Goal: Task Accomplishment & Management: Use online tool/utility

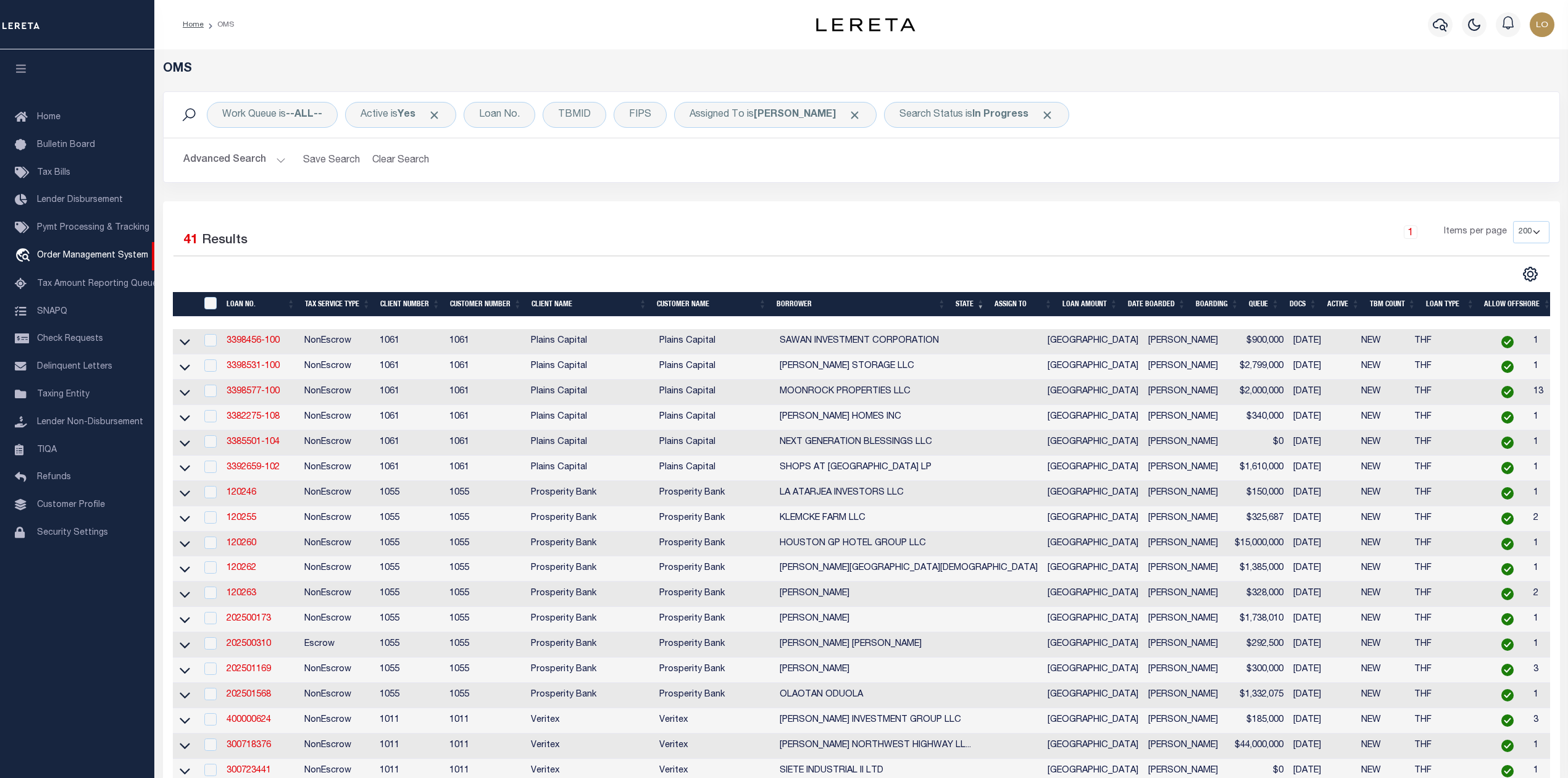
select select "200"
click at [1058, 200] on div "Work Queue is --ALL-- Active is Yes Loan No. TBMID FIPS Assigned To is Lokesh V…" at bounding box center [862, 146] width 1416 height 110
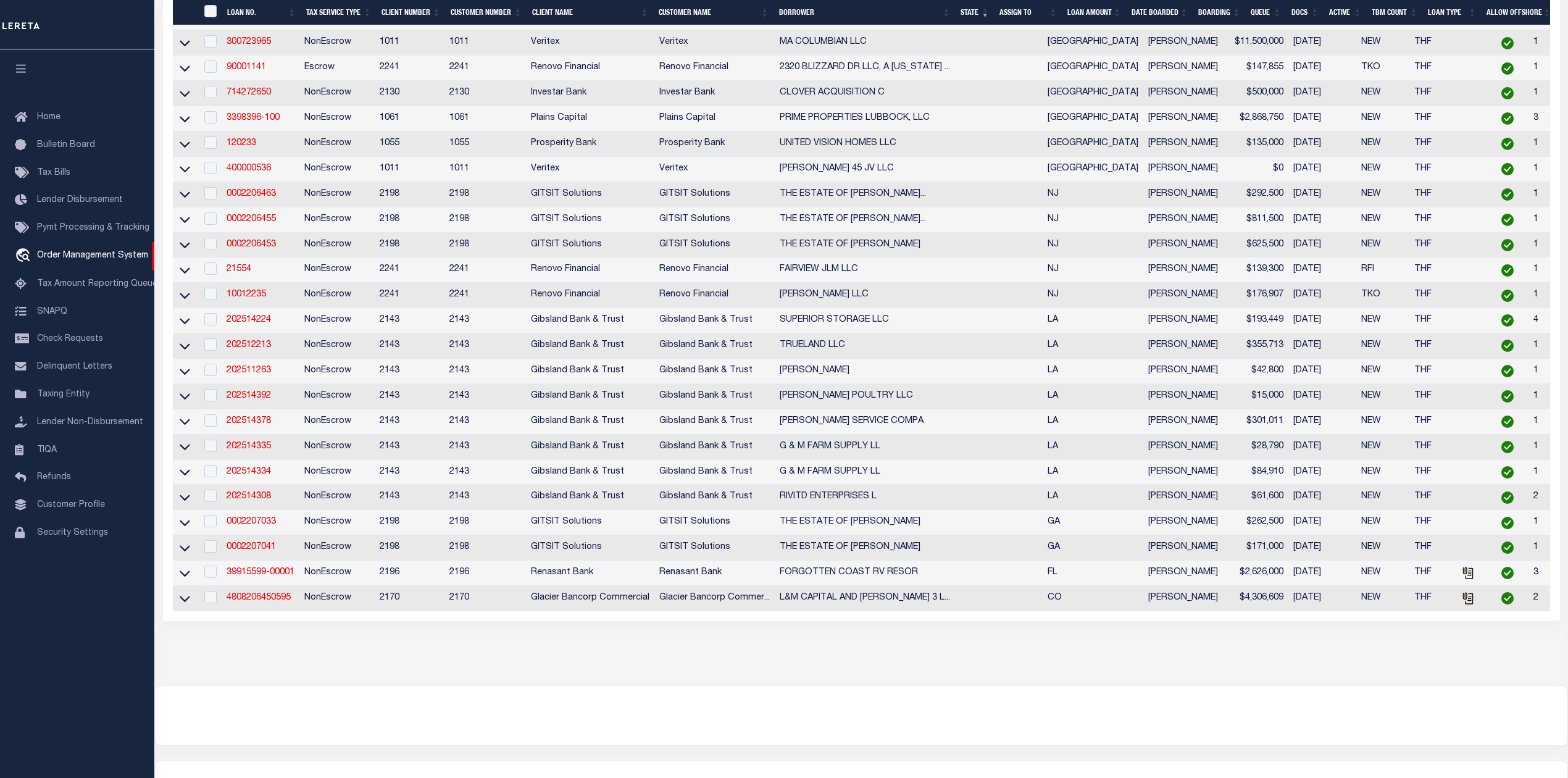
scroll to position [841, 0]
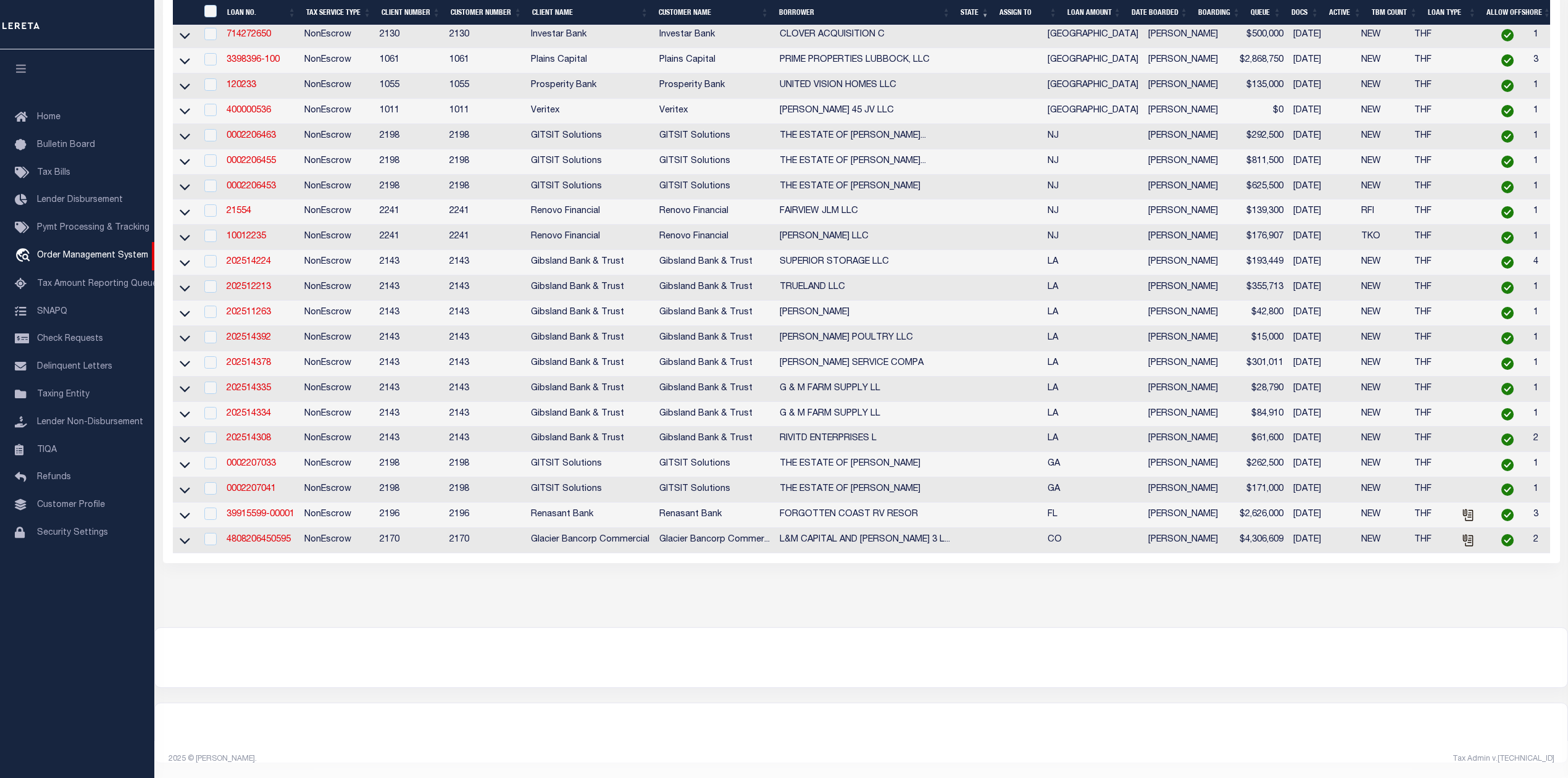
drag, startPoint x: 1003, startPoint y: 588, endPoint x: 1003, endPoint y: 595, distance: 7.0
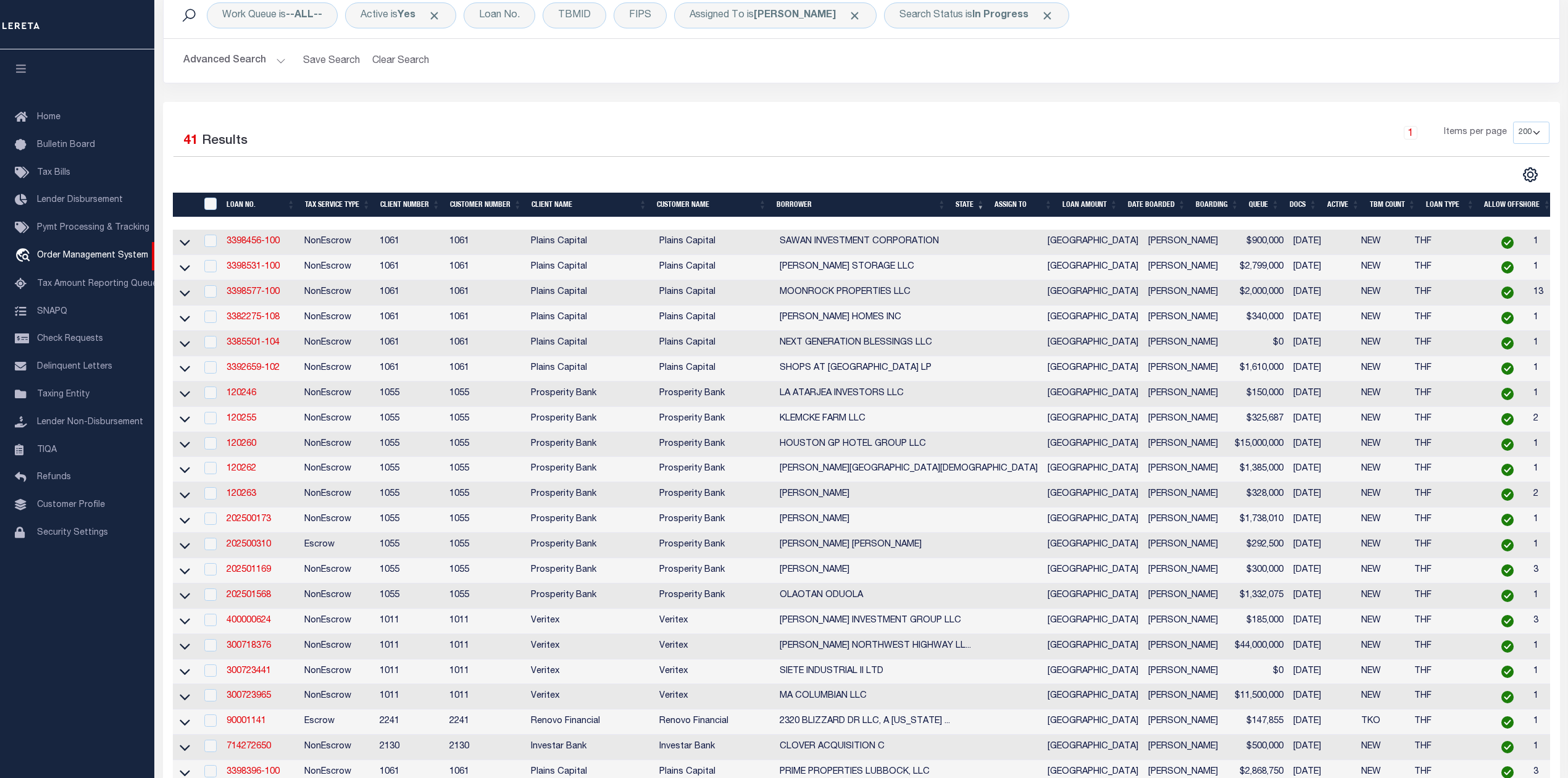
scroll to position [0, 0]
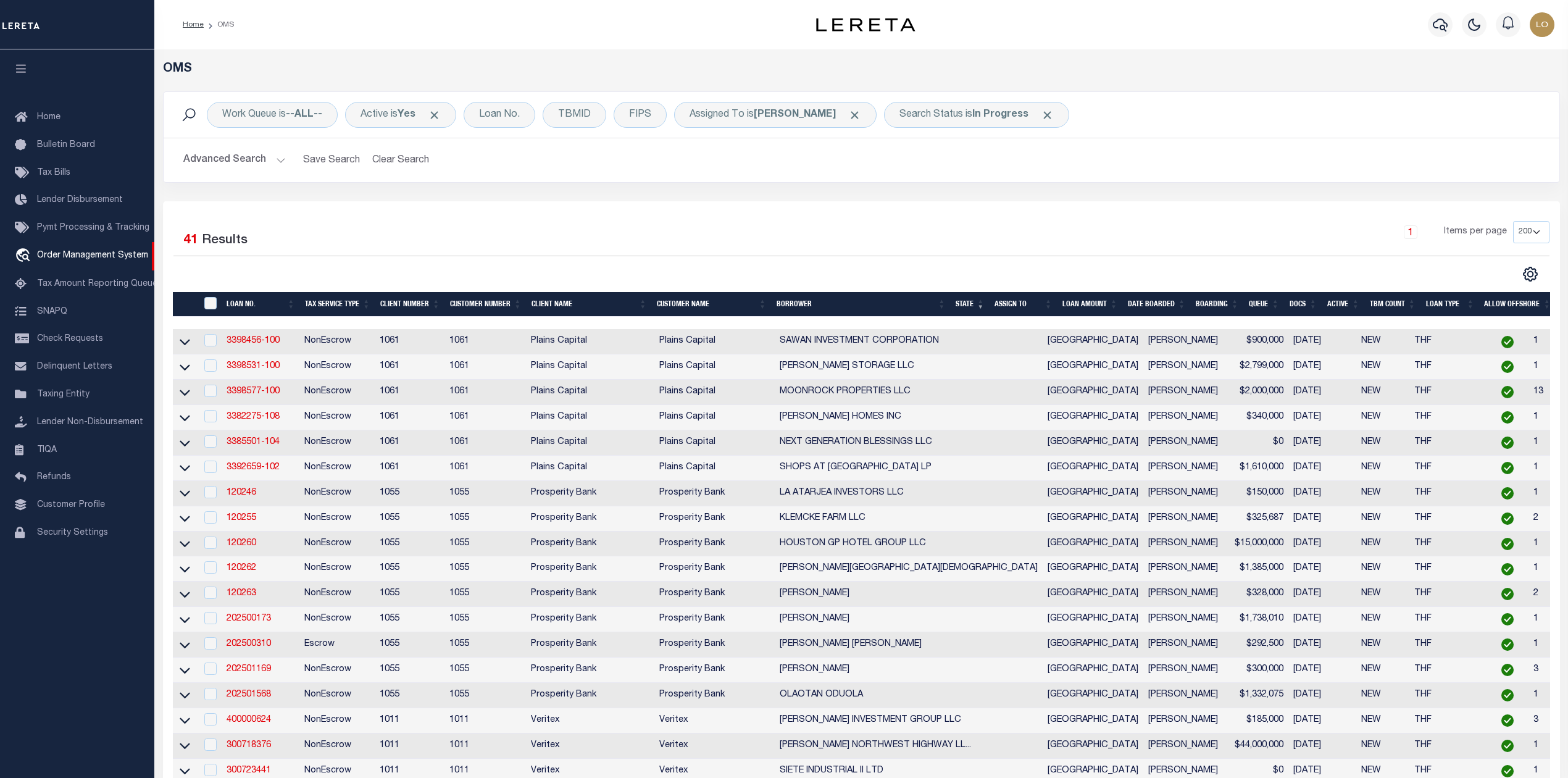
click at [943, 232] on div "1 Items per page 10 25 50 100 200" at bounding box center [1035, 236] width 1027 height 32
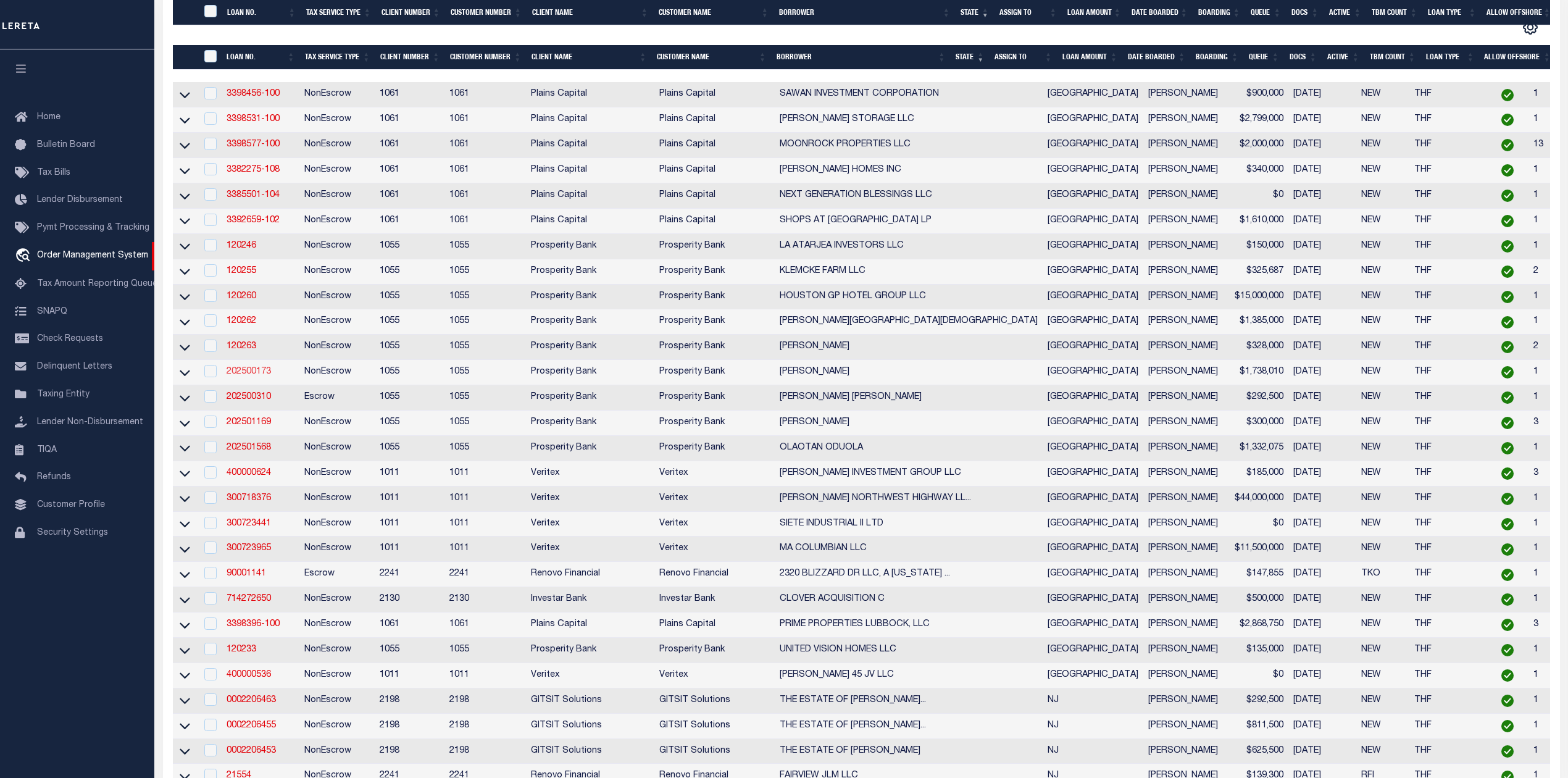
scroll to position [329, 0]
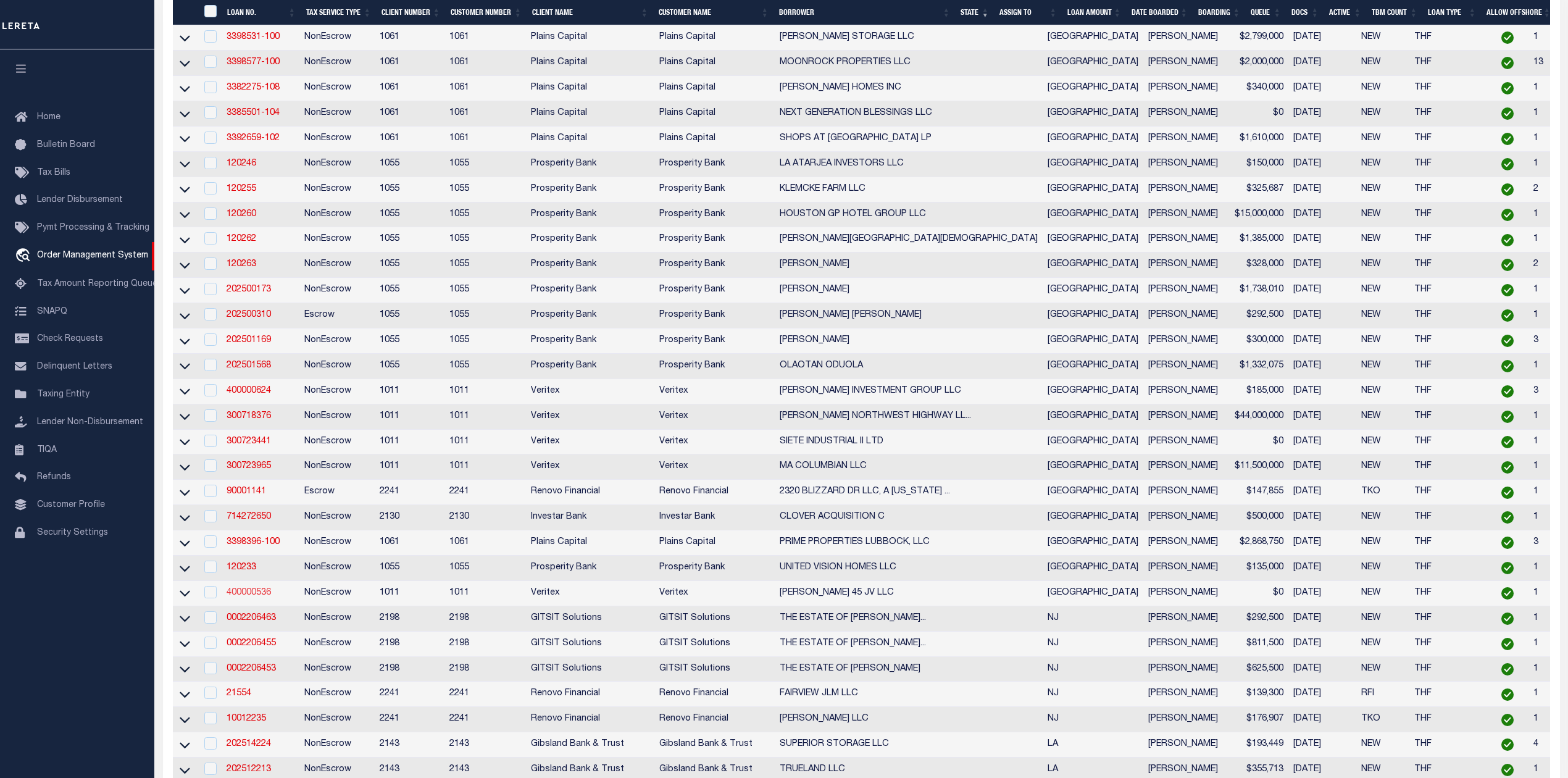
click at [250, 597] on link "400000536" at bounding box center [249, 592] width 44 height 9
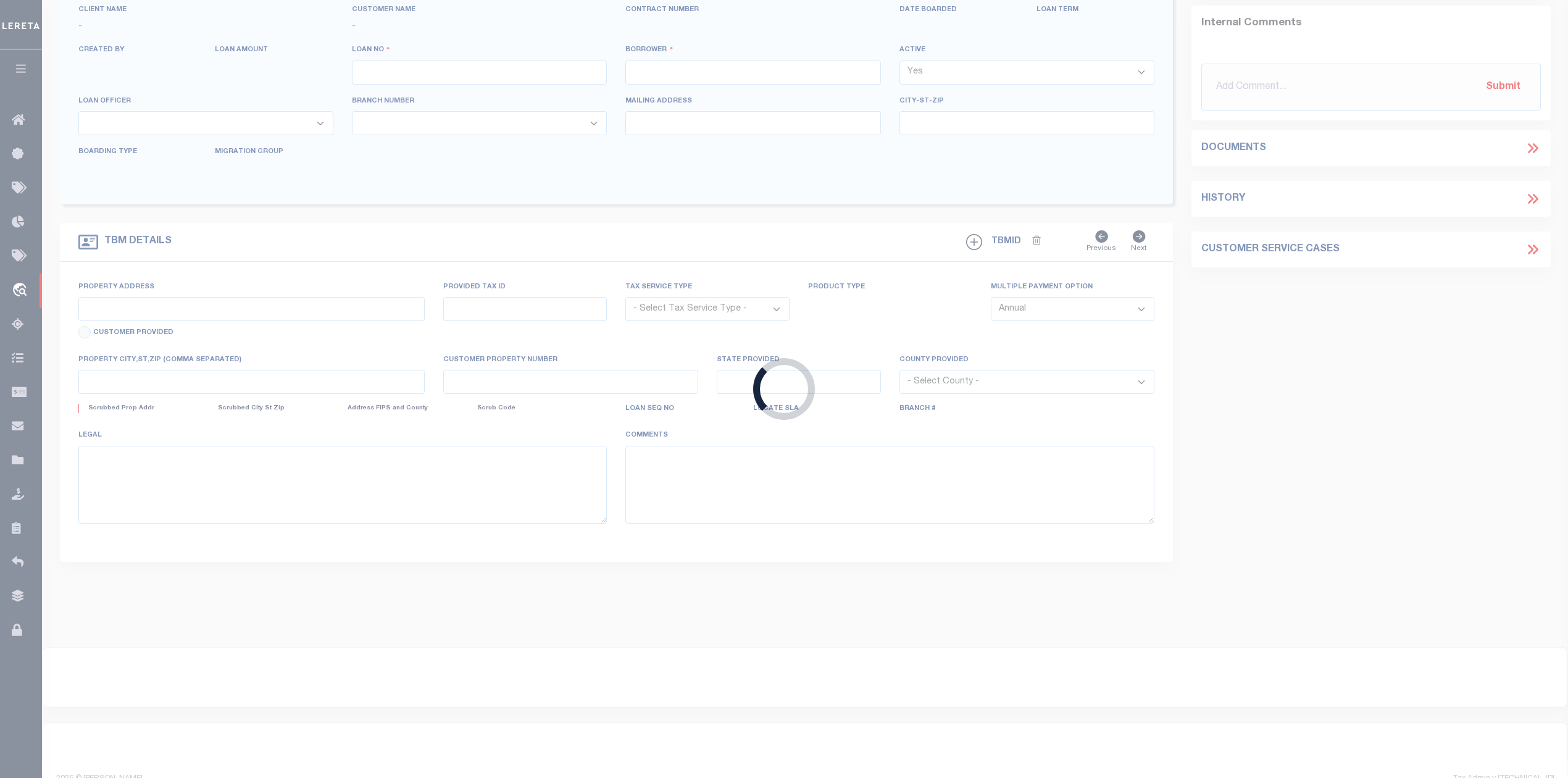
type input "400000536"
type input "[PERSON_NAME] 45 JV LLC"
select select
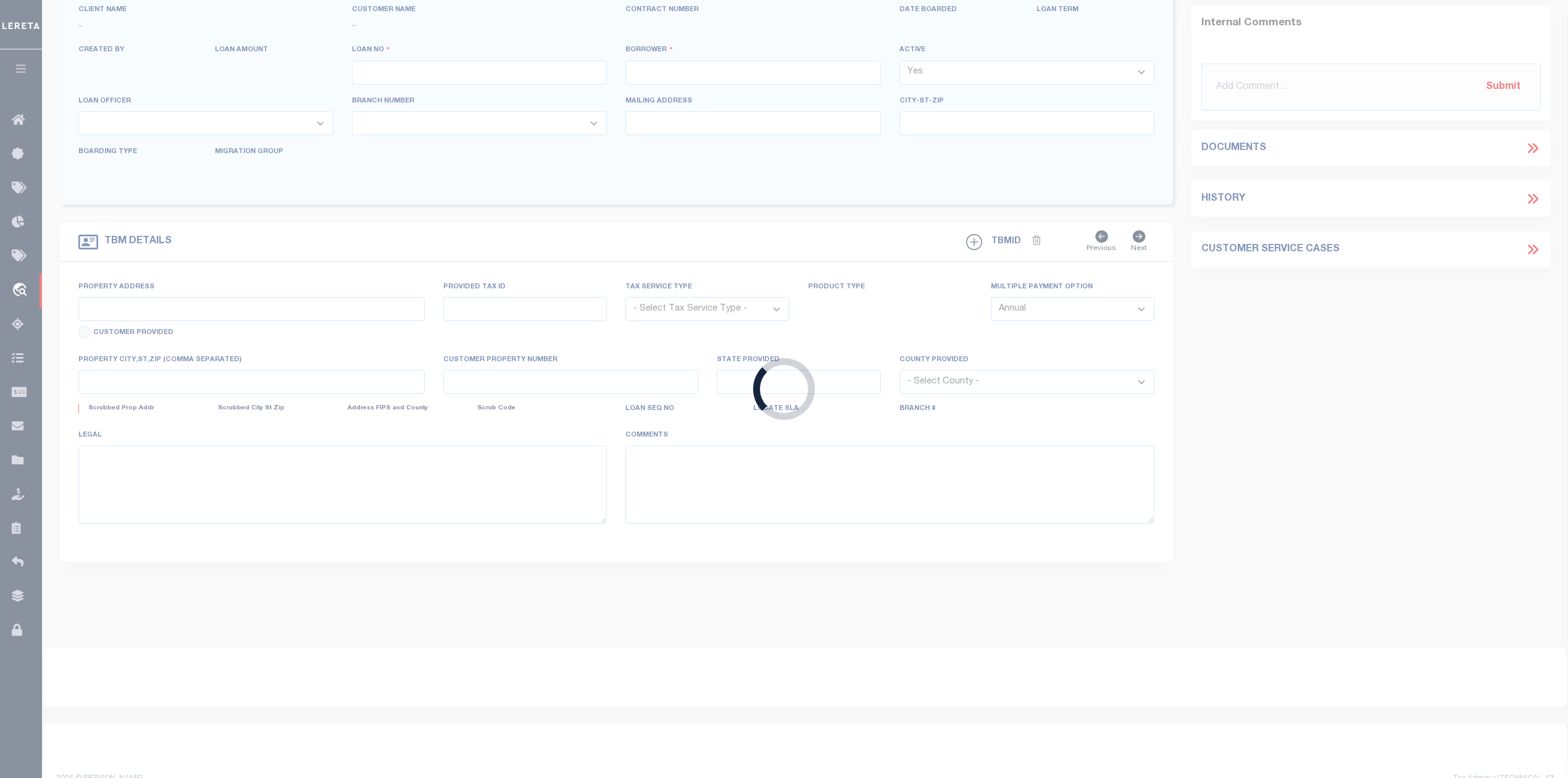
select select "NonEscrow"
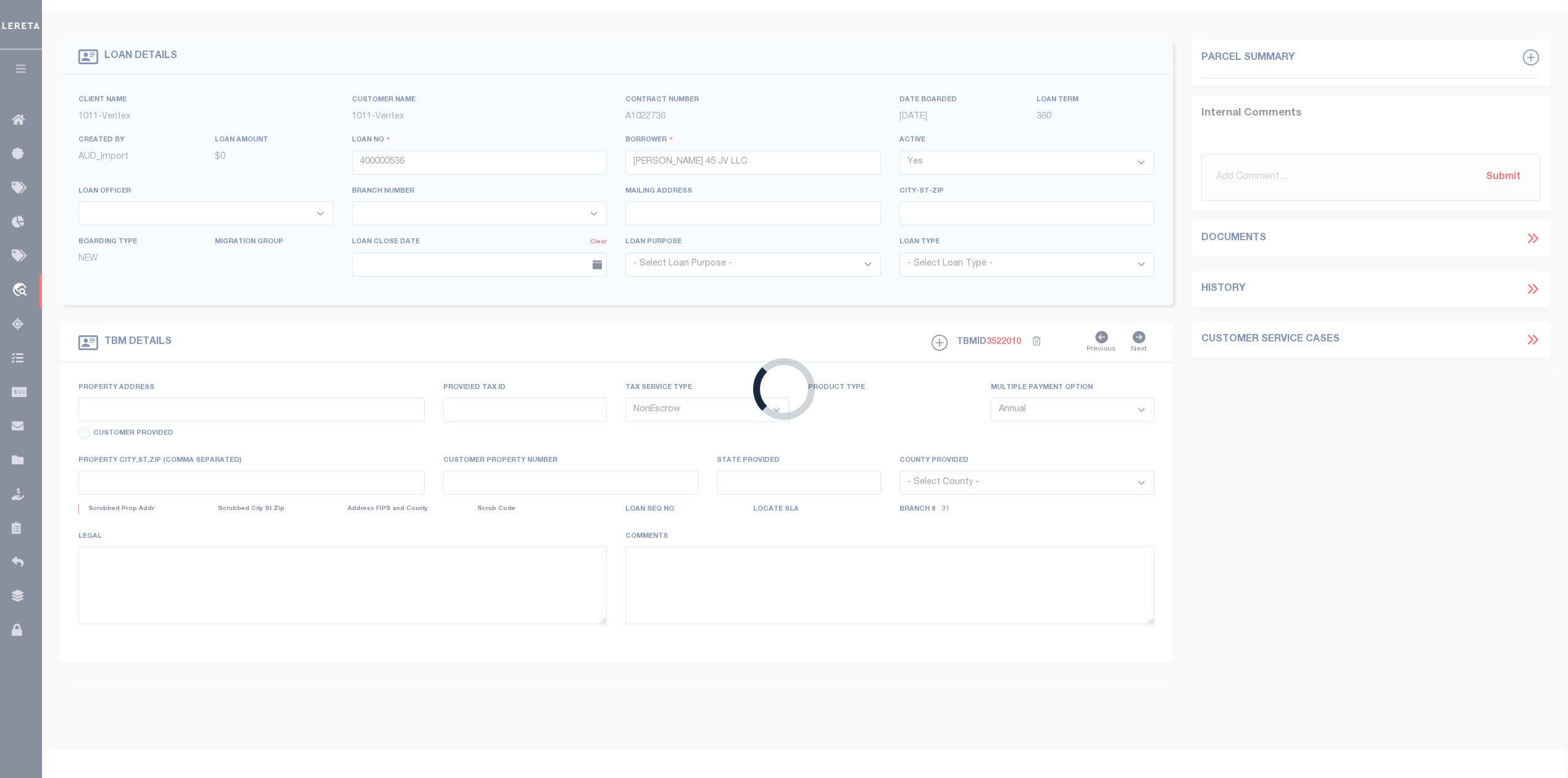
type input "14410 ELLA BLVD"
select select
type input "HOUSTON, TX, 77014"
type input "[GEOGRAPHIC_DATA]"
select select
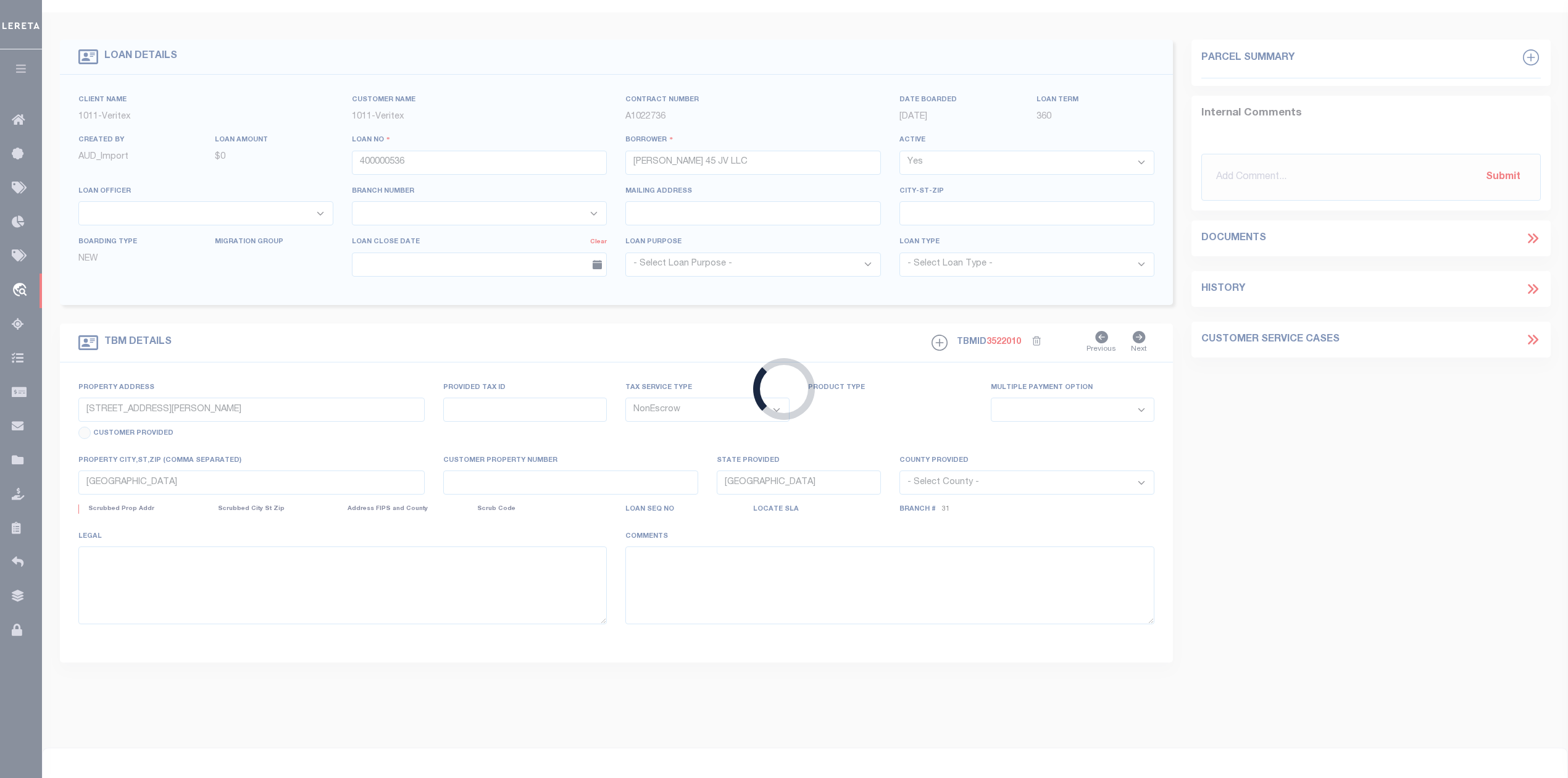
type textarea "SEE EXHIBIT A , HARRIS CO"
select select "2098"
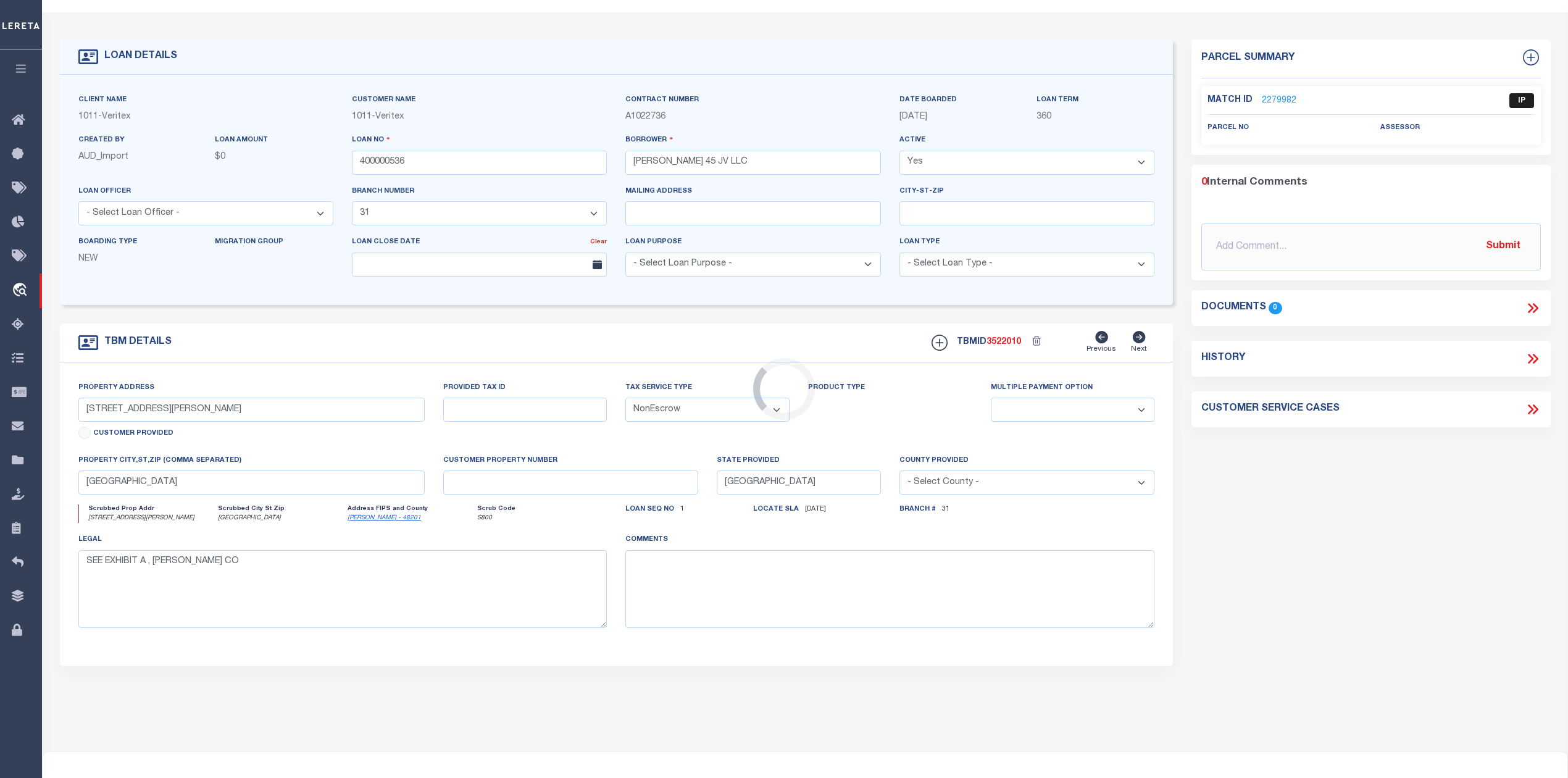
scroll to position [0, 0]
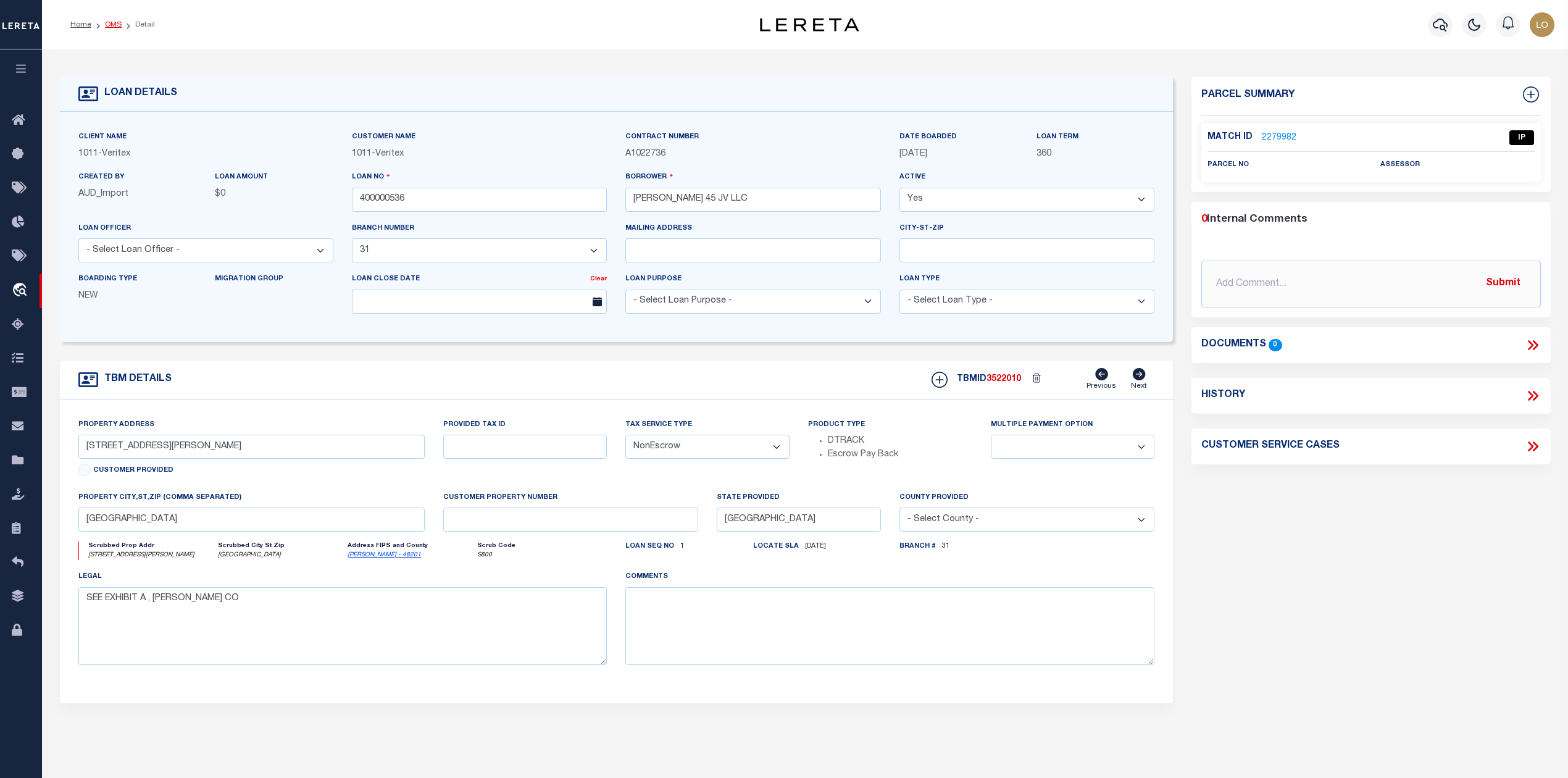
click at [114, 22] on link "OMS" at bounding box center [113, 25] width 16 height 8
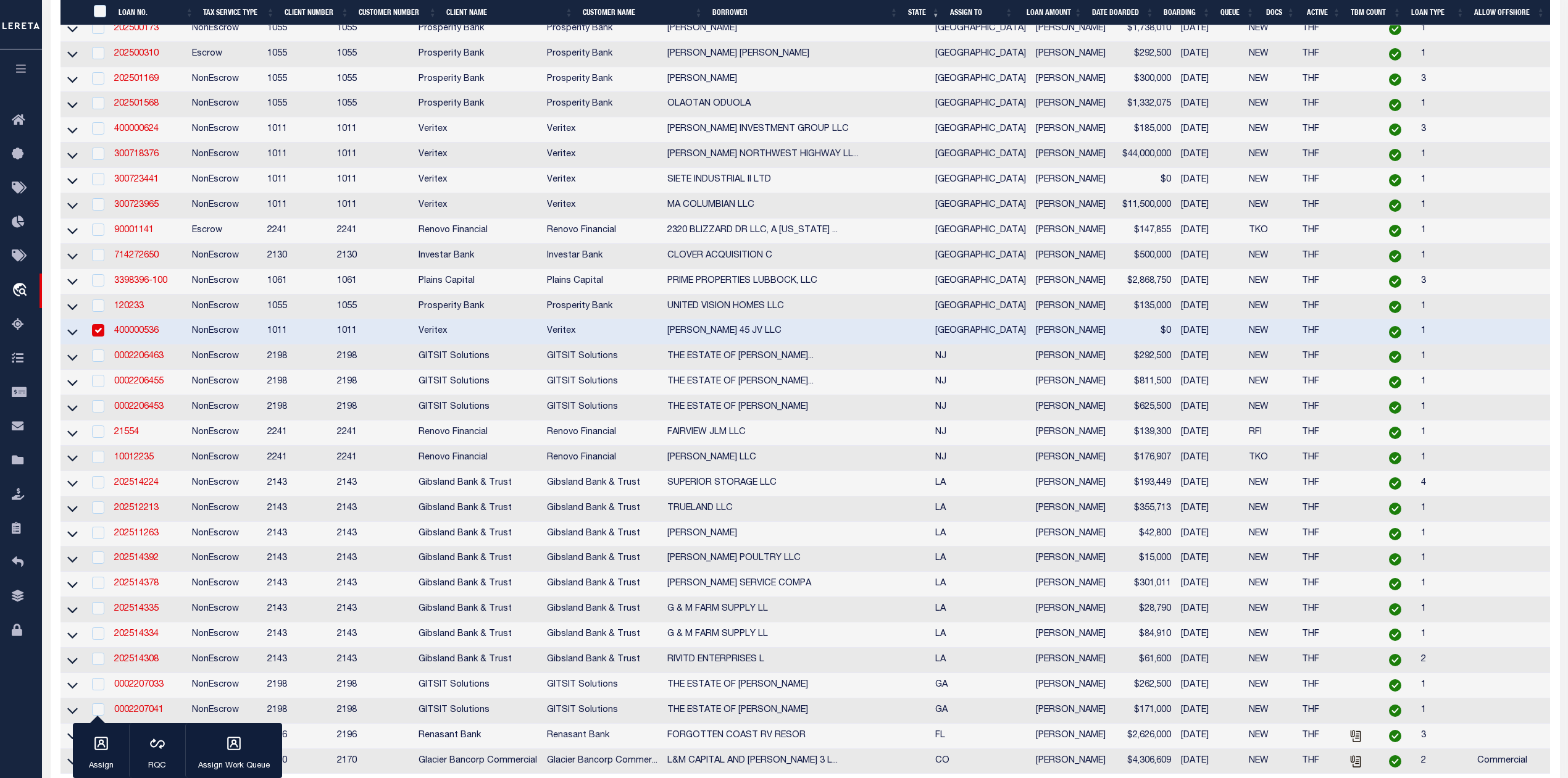
scroll to position [658, 0]
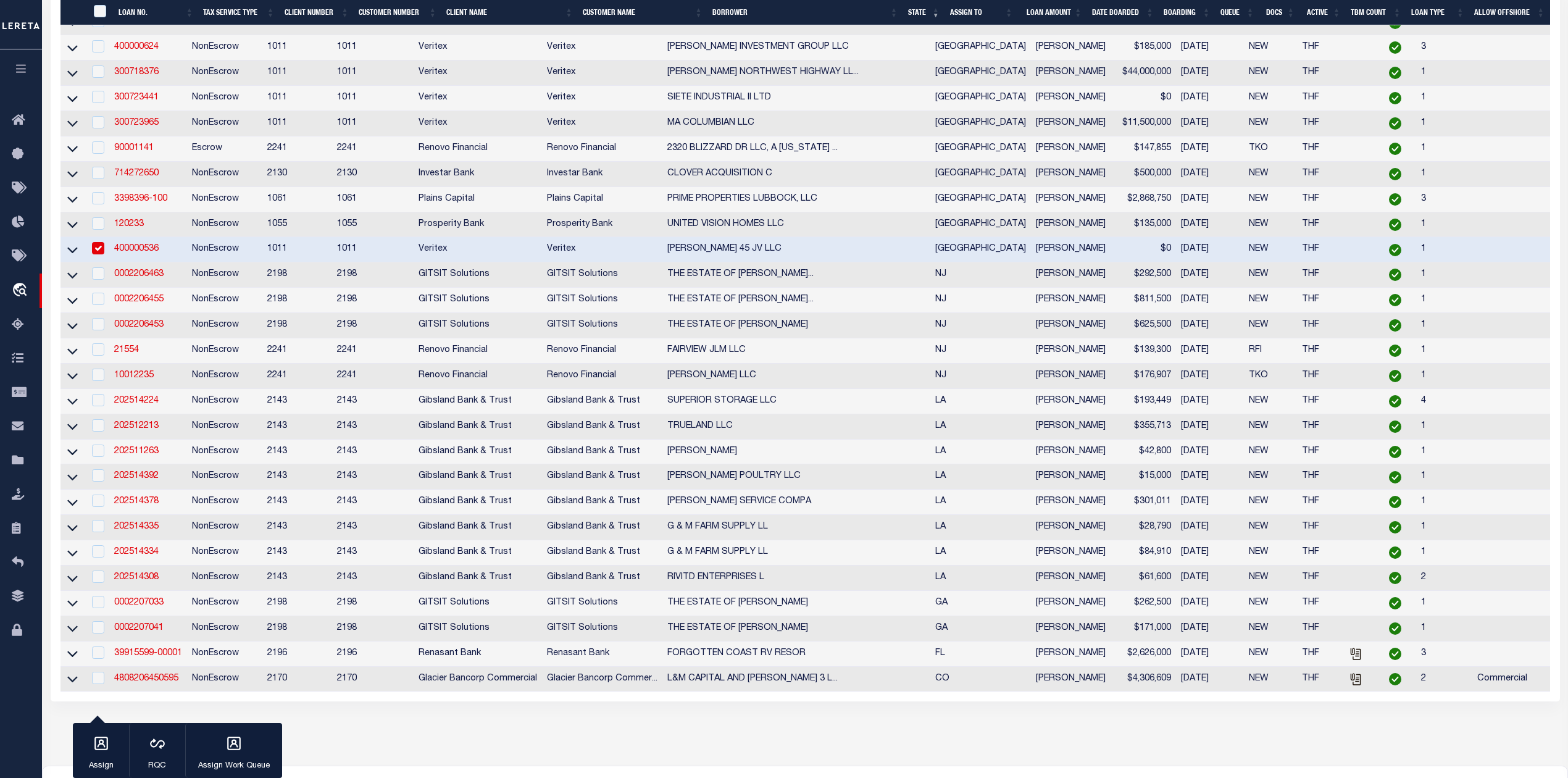
click at [98, 254] on input "checkbox" at bounding box center [98, 248] width 13 height 13
checkbox input "false"
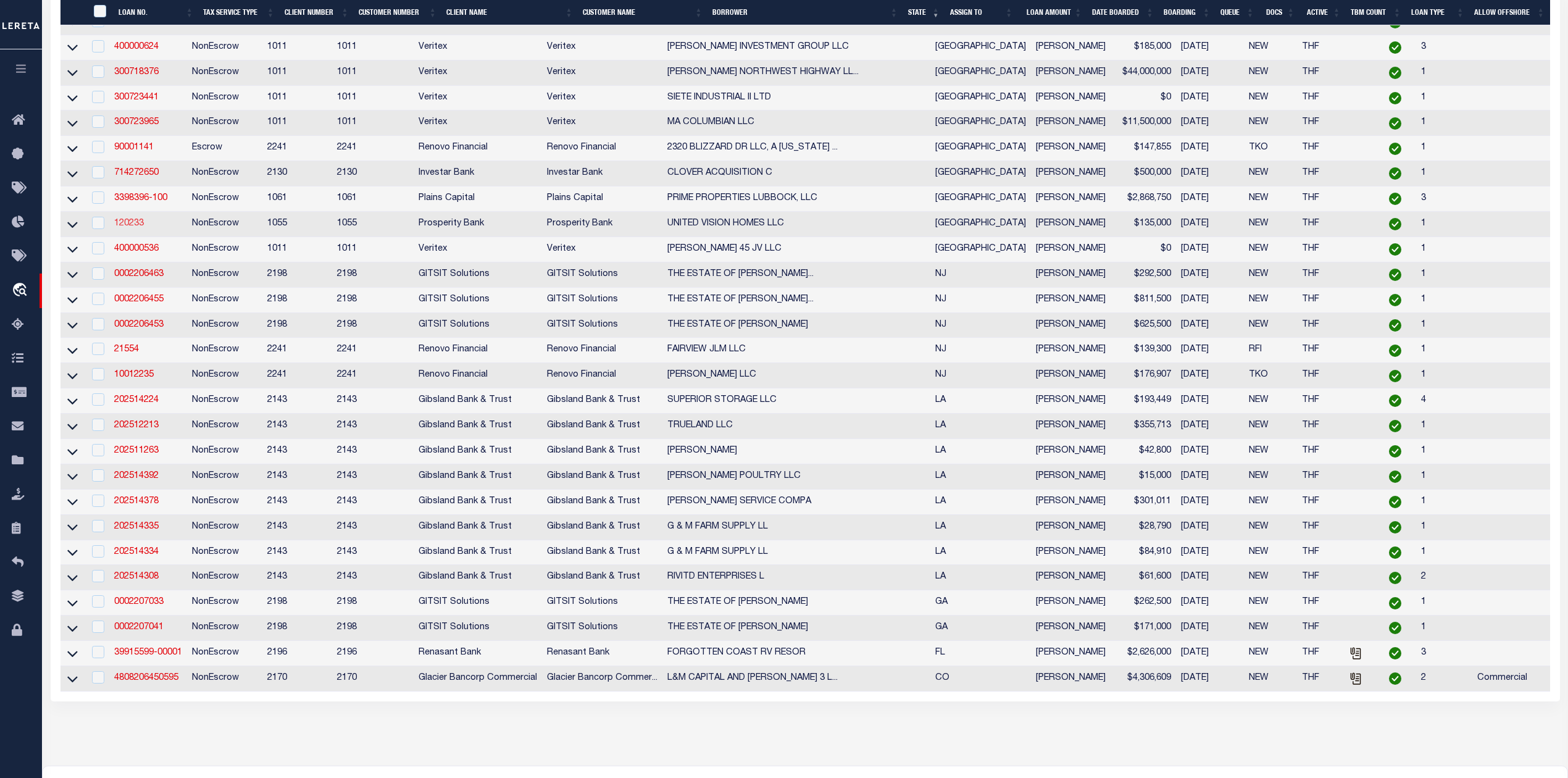
click at [130, 228] on link "120233" at bounding box center [129, 224] width 30 height 9
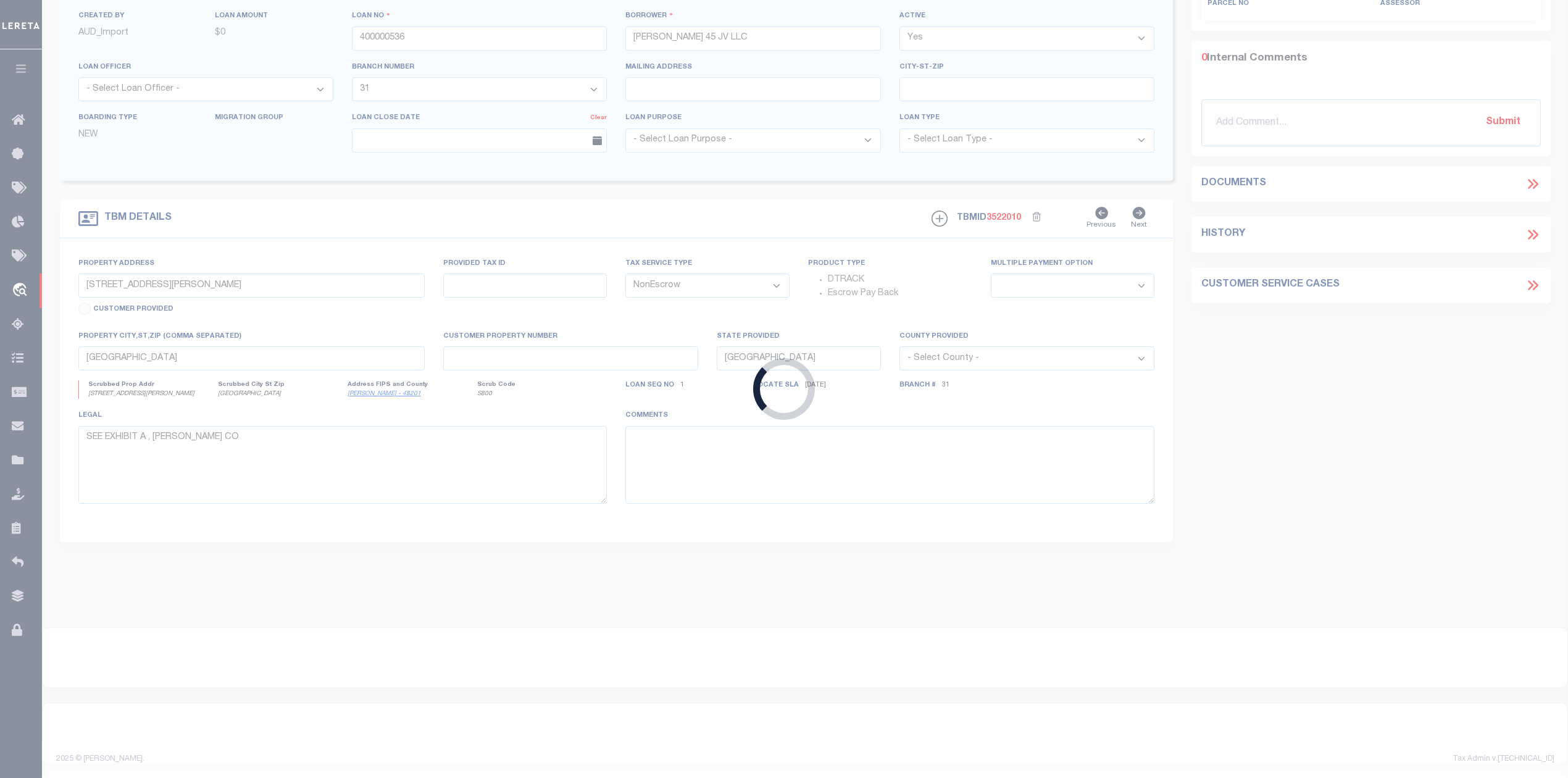
type input "120233"
type input "UNITED VISION HOMES LLC"
select select
type input "2713 LAUREN WAY"
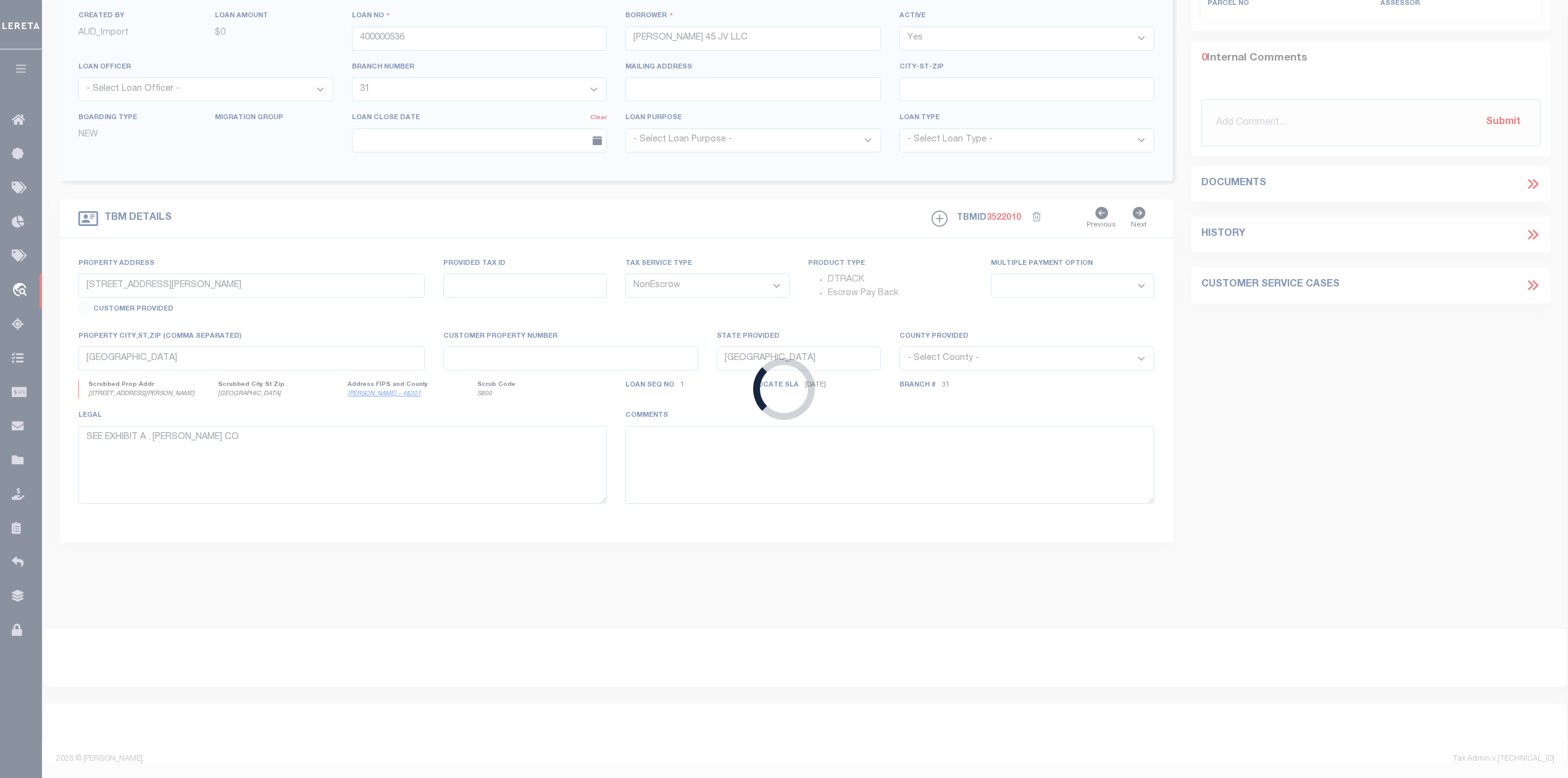
type input "SEAGOVILLE TX 75159"
select select
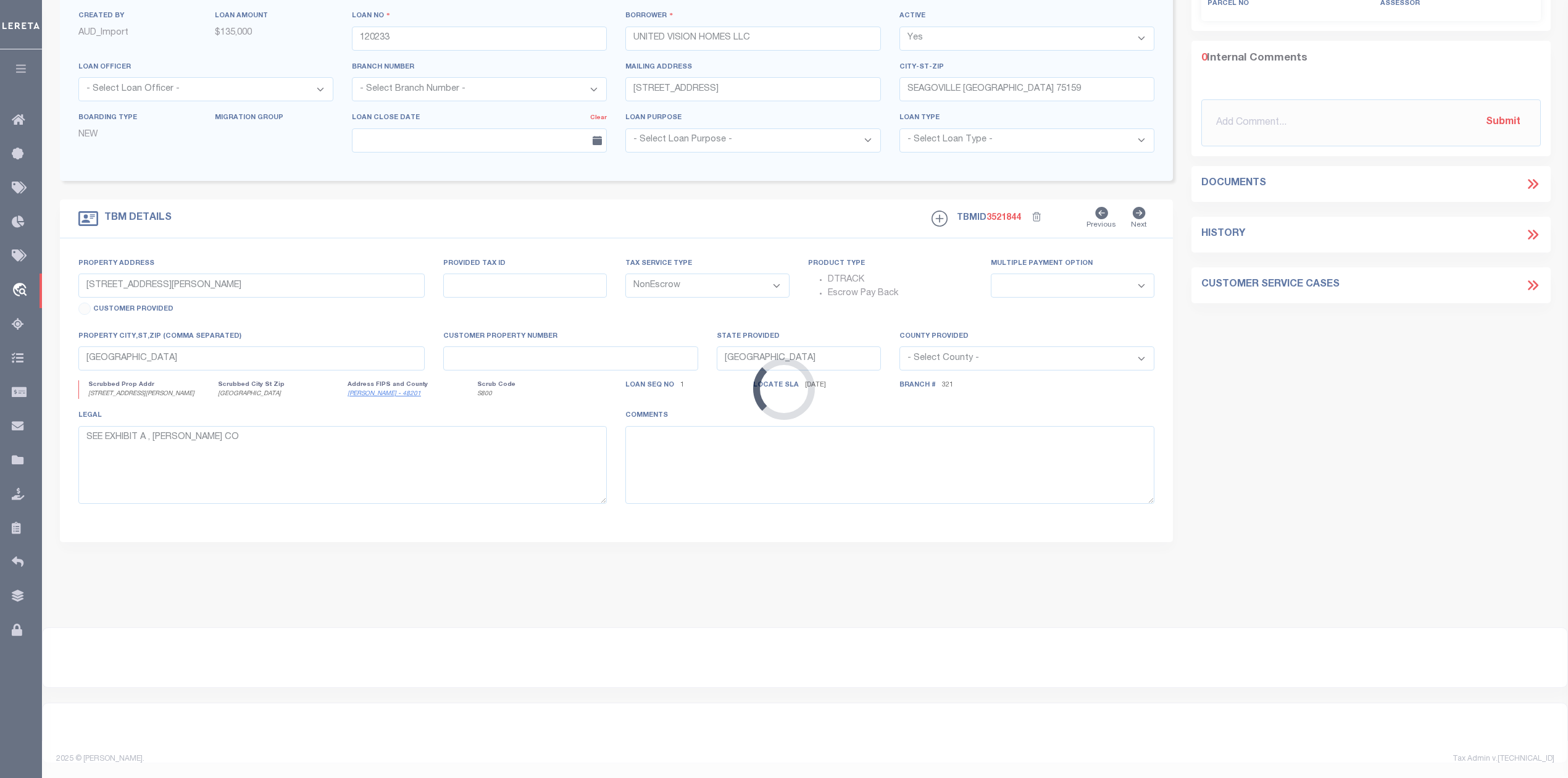
select select "10545"
select select "3917"
type input "335 FLYING BRIDGE DRIVE"
select select
type input "GUN BARREL CITY, TX 75156"
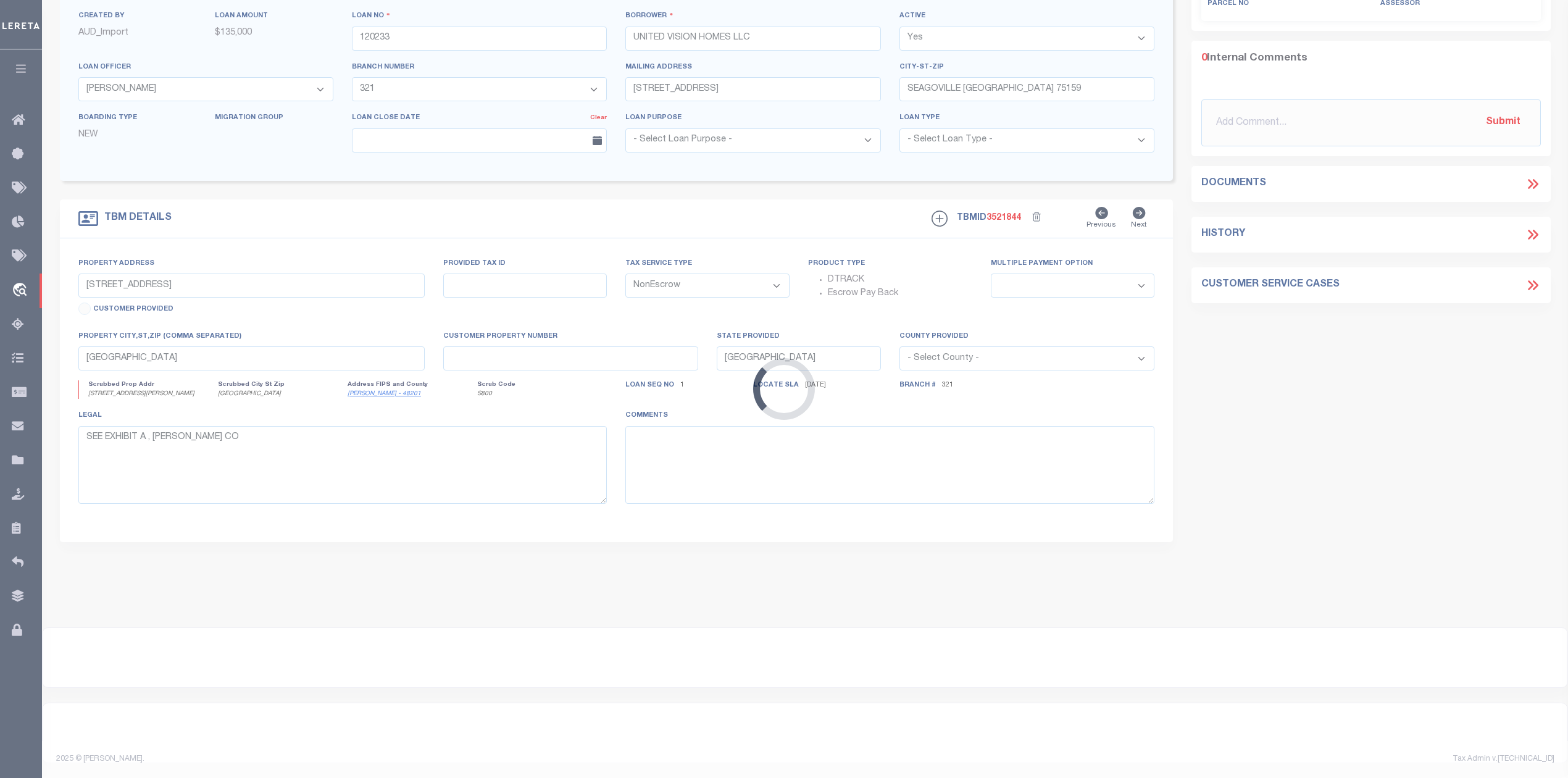
select select
type textarea "335 FLYING BRIDGE DR GUN BARREL CITY TX 75156 LOT 18 BLK 4 HABOR POINT SEC 1 HE…"
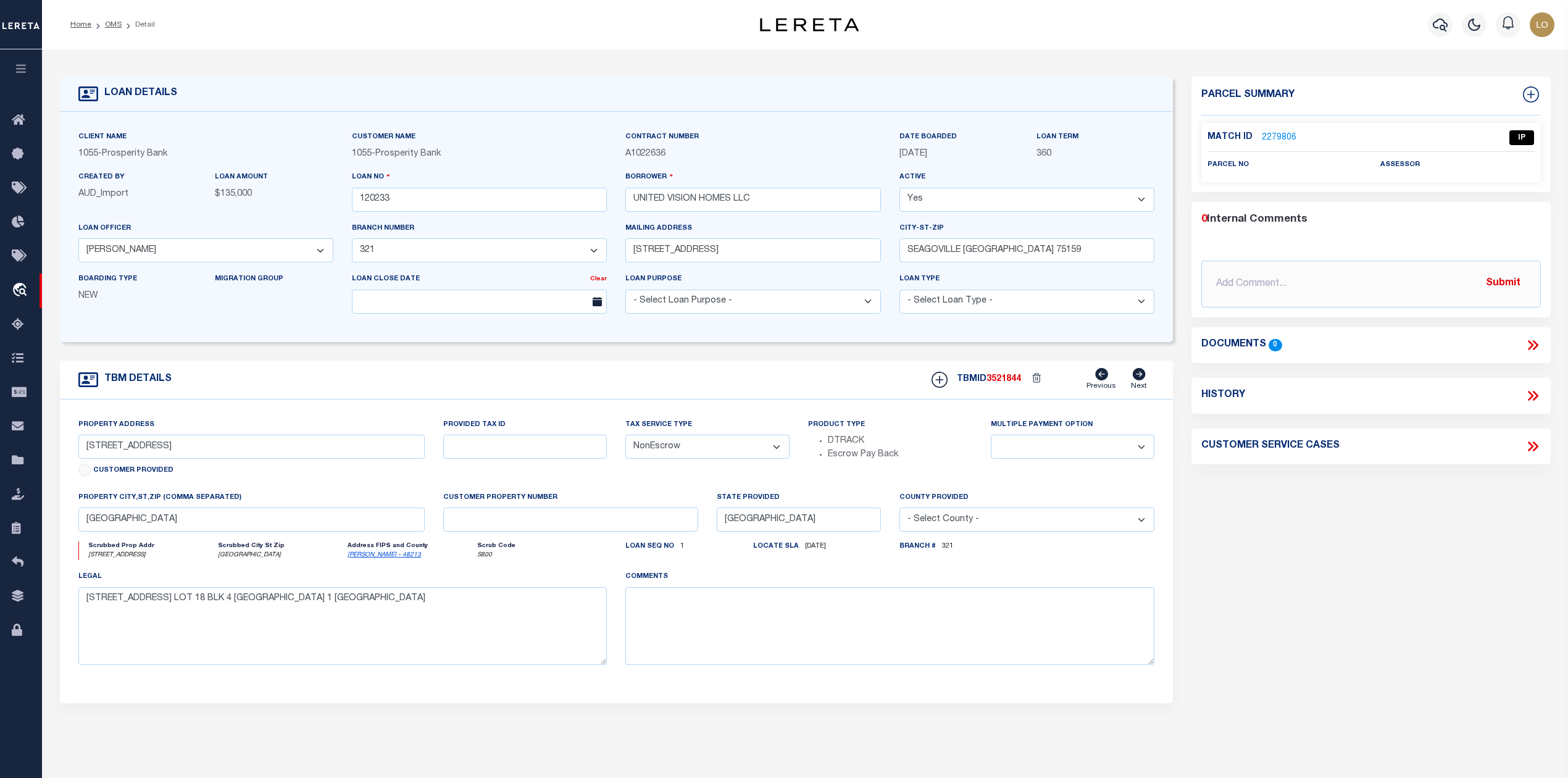
click at [1287, 136] on link "2279806" at bounding box center [1280, 137] width 35 height 13
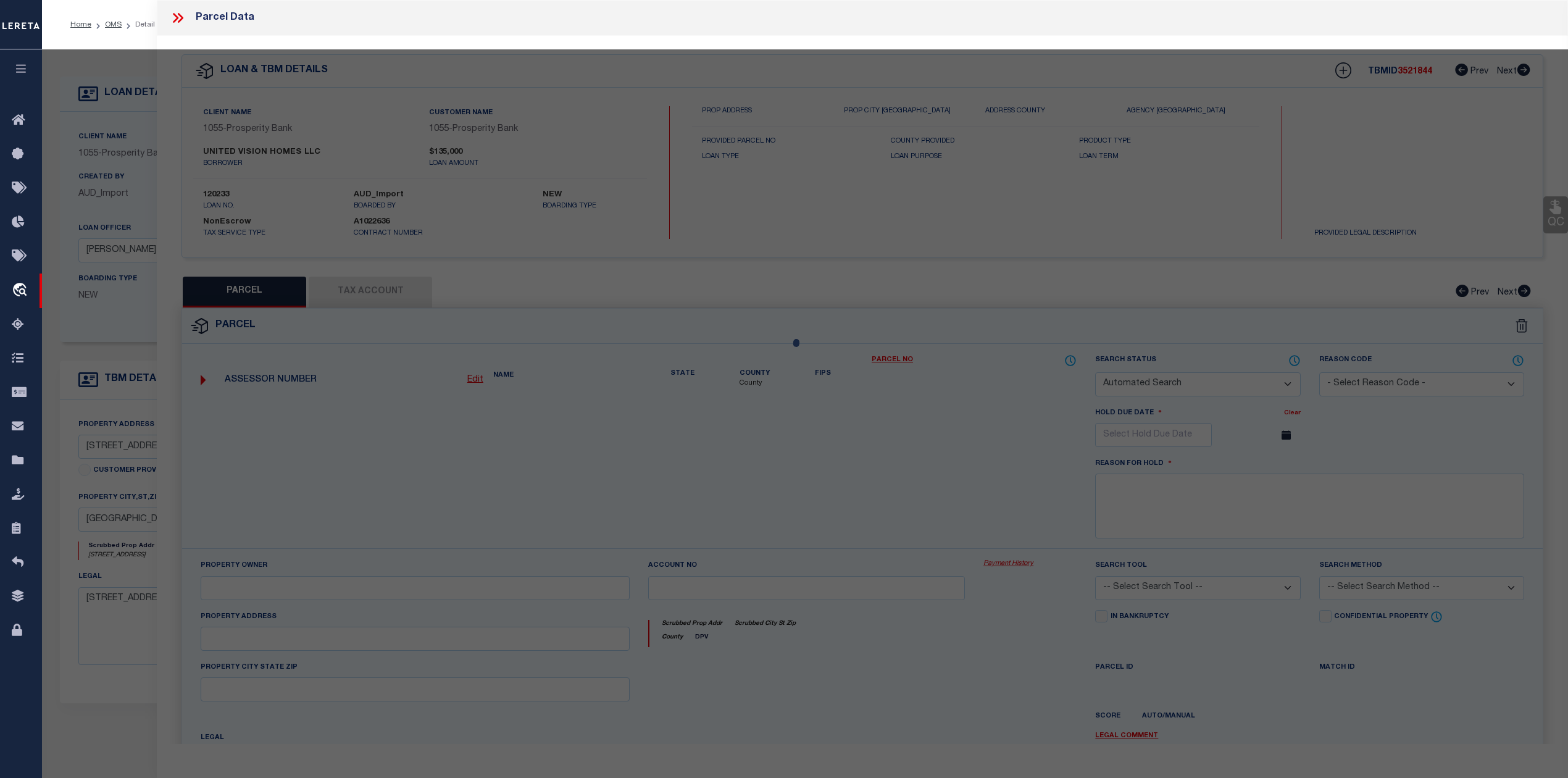
checkbox input "false"
select select "IP"
checkbox input "false"
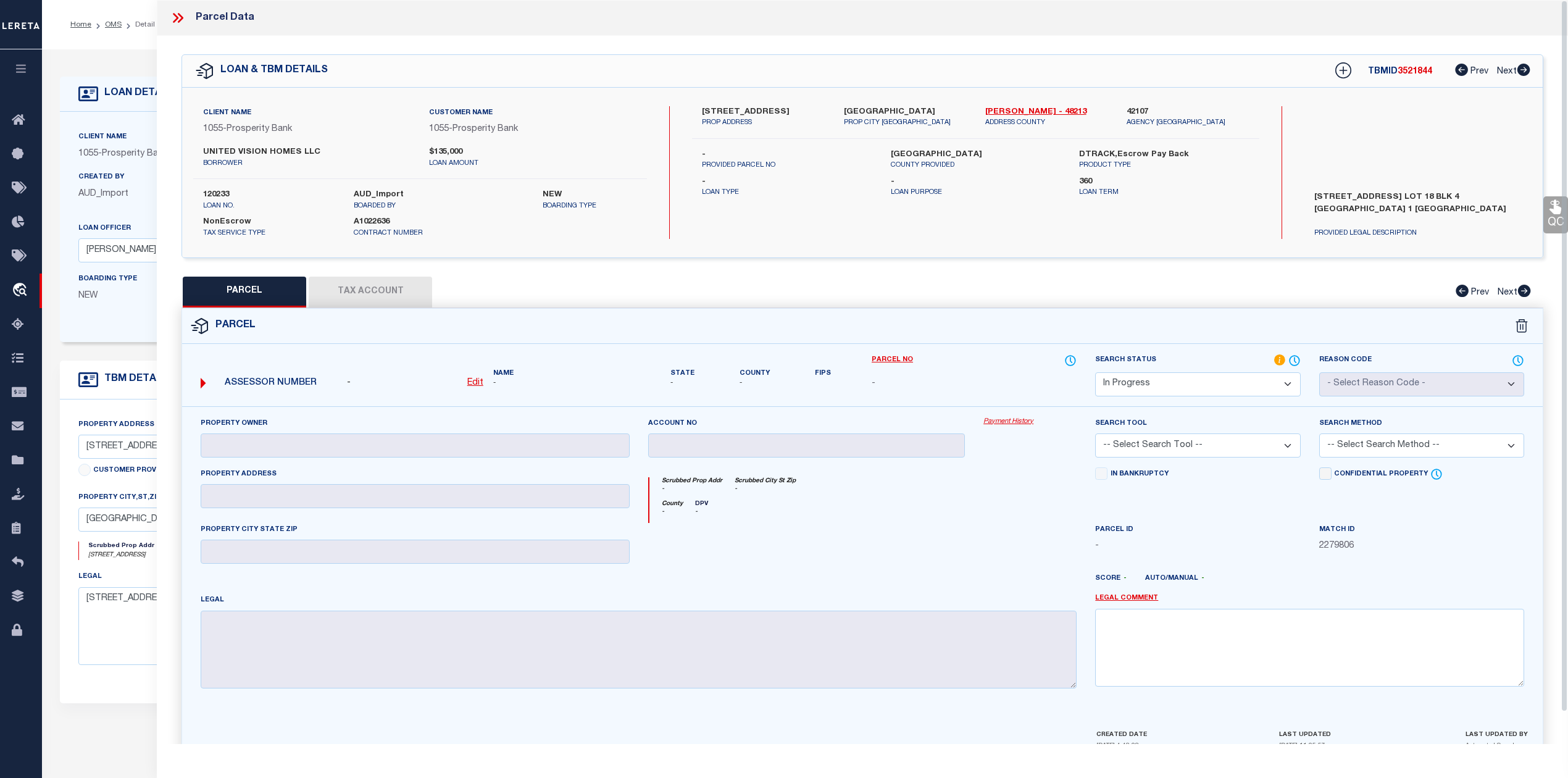
scroll to position [33, 0]
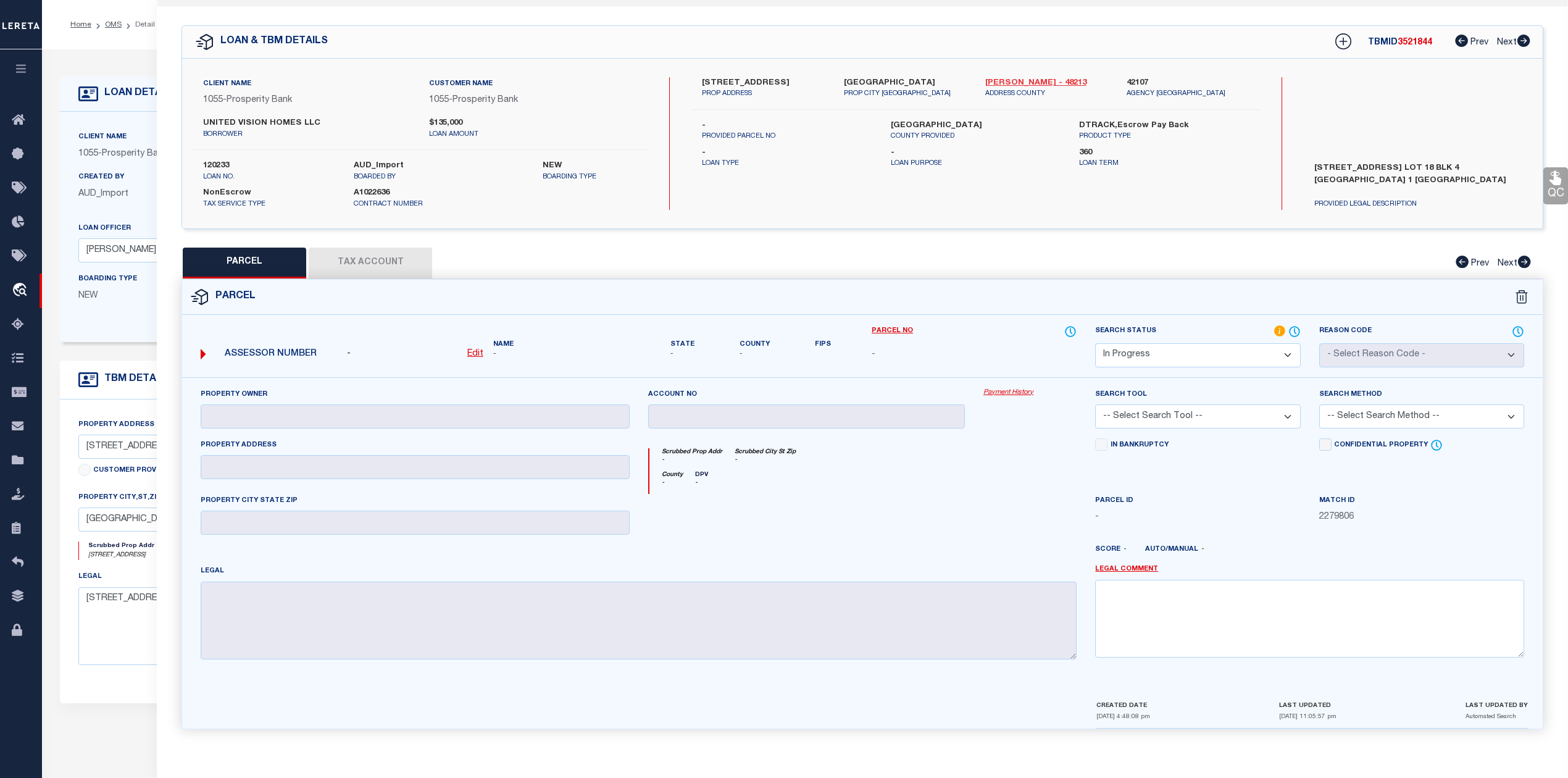
click at [992, 77] on link "Henderson - 48213" at bounding box center [1047, 83] width 123 height 13
click at [736, 81] on label "335 FLYING BRIDGE DRIVE" at bounding box center [763, 83] width 123 height 13
copy label "FLYING"
click at [907, 487] on div "County - DPV -" at bounding box center [863, 483] width 428 height 23
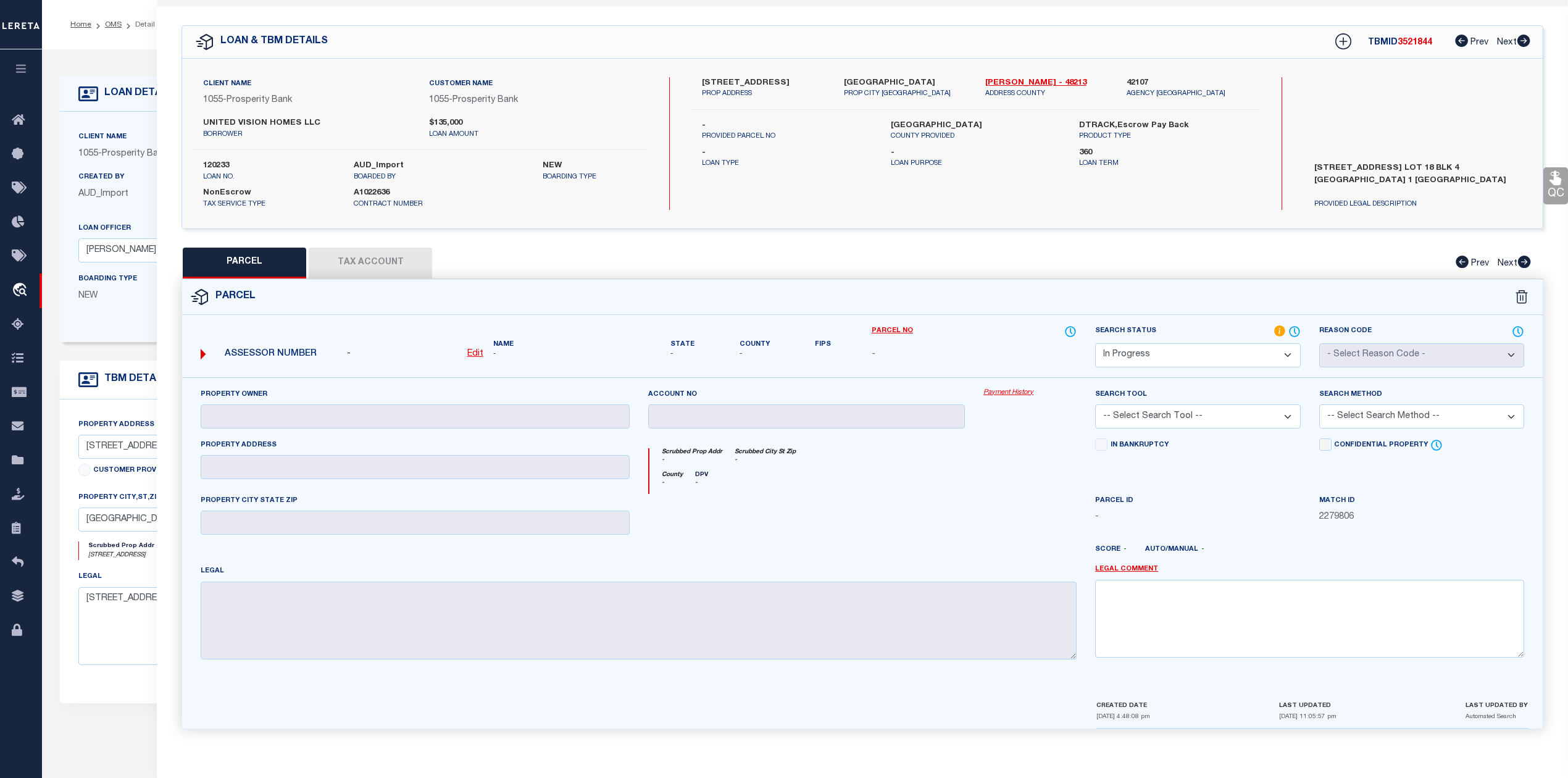
click at [893, 280] on div "Parcel" at bounding box center [862, 297] width 1361 height 35
click at [223, 122] on label "UNITED VISION HOMES LLC" at bounding box center [307, 123] width 207 height 13
click at [612, 254] on div "PARCEL Tax Account Prev Next" at bounding box center [863, 263] width 1362 height 31
drag, startPoint x: 201, startPoint y: 120, endPoint x: 262, endPoint y: 116, distance: 61.1
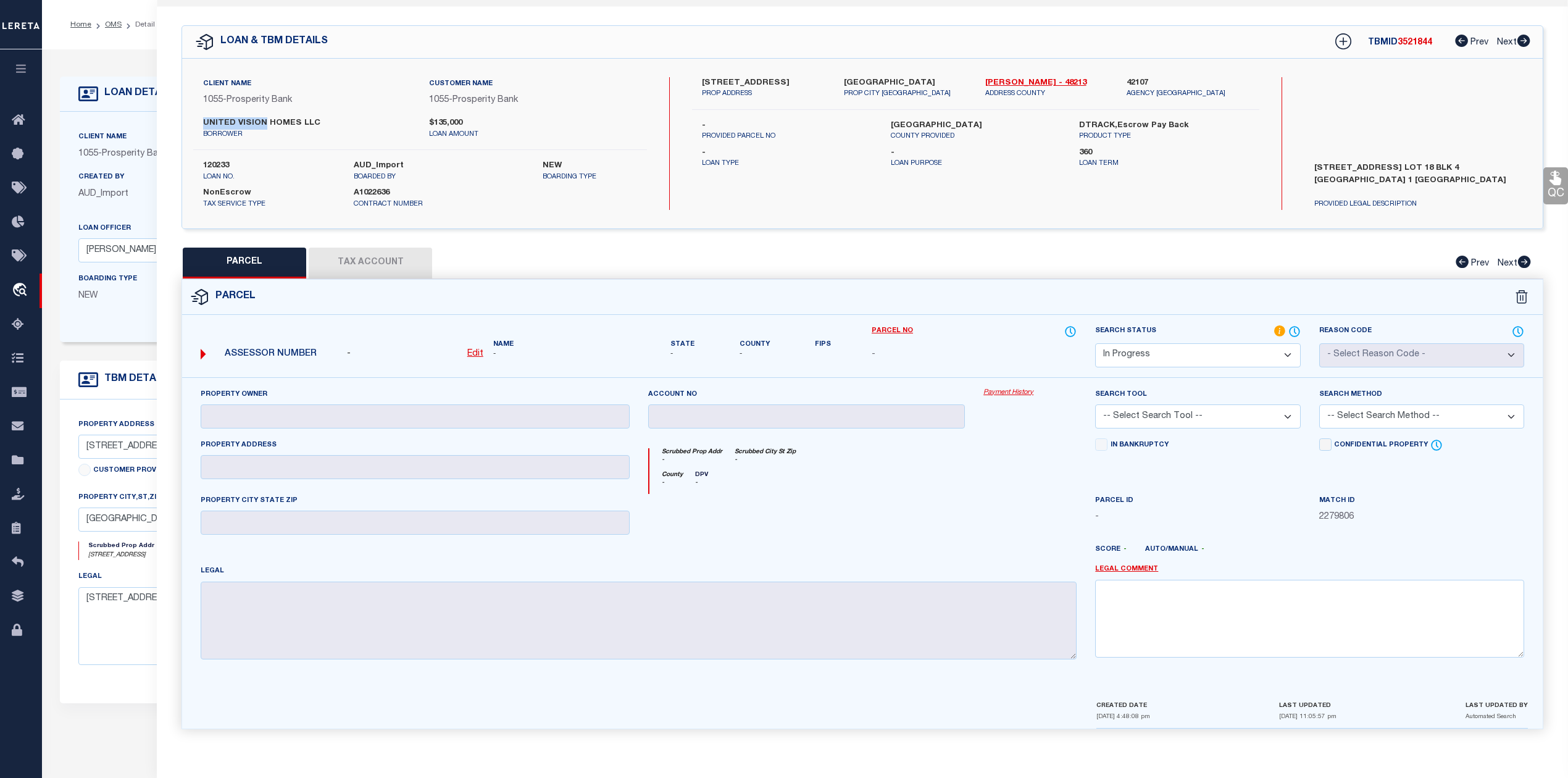
click at [262, 117] on div "UNITED VISION HOMES LLC borrower" at bounding box center [307, 128] width 226 height 22
copy label "UNITED VISION"
click at [892, 552] on div at bounding box center [918, 554] width 336 height 19
click at [946, 509] on div at bounding box center [807, 520] width 336 height 50
click at [880, 474] on div "County - DPV -" at bounding box center [863, 483] width 428 height 23
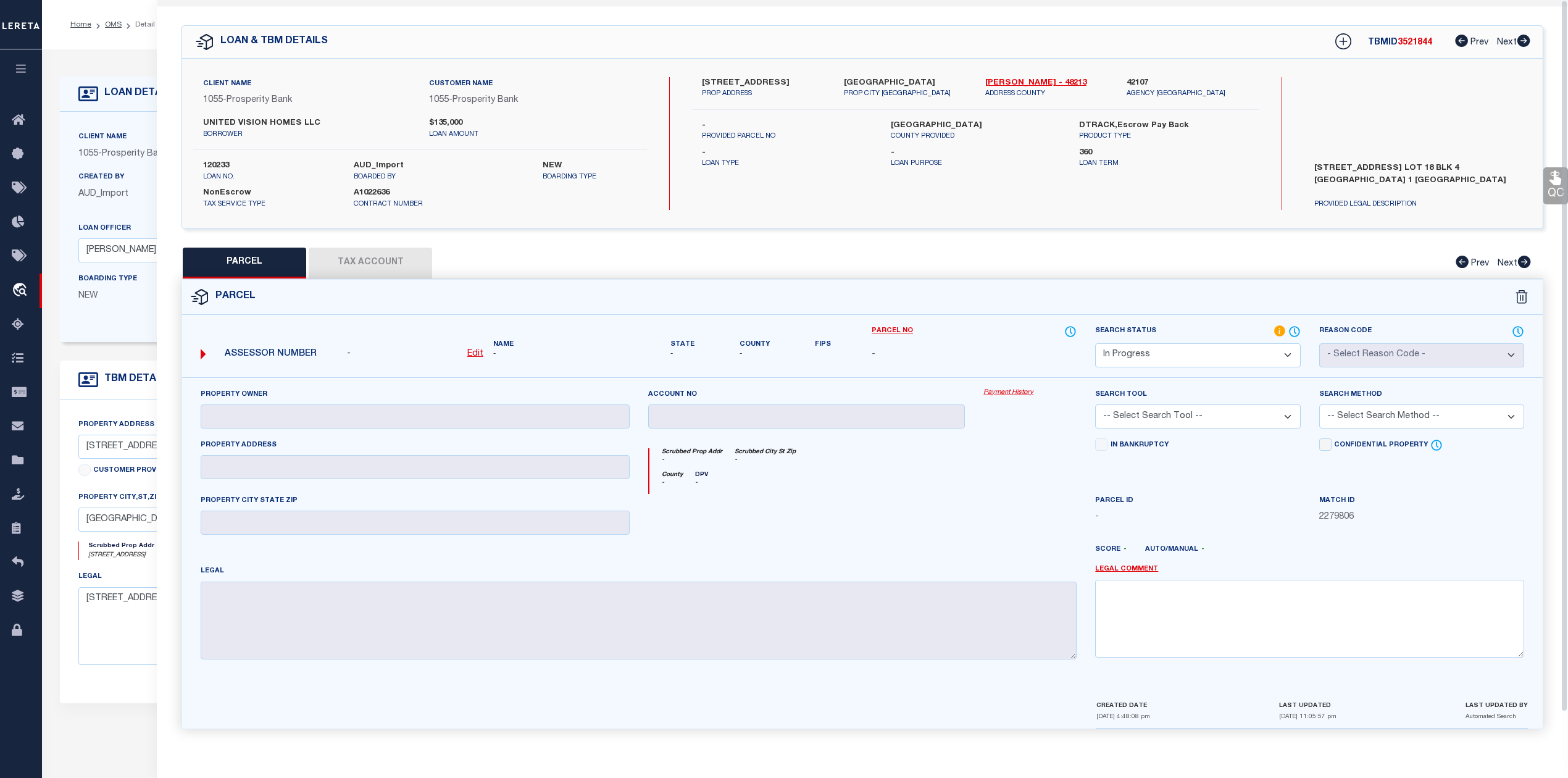
scroll to position [0, 0]
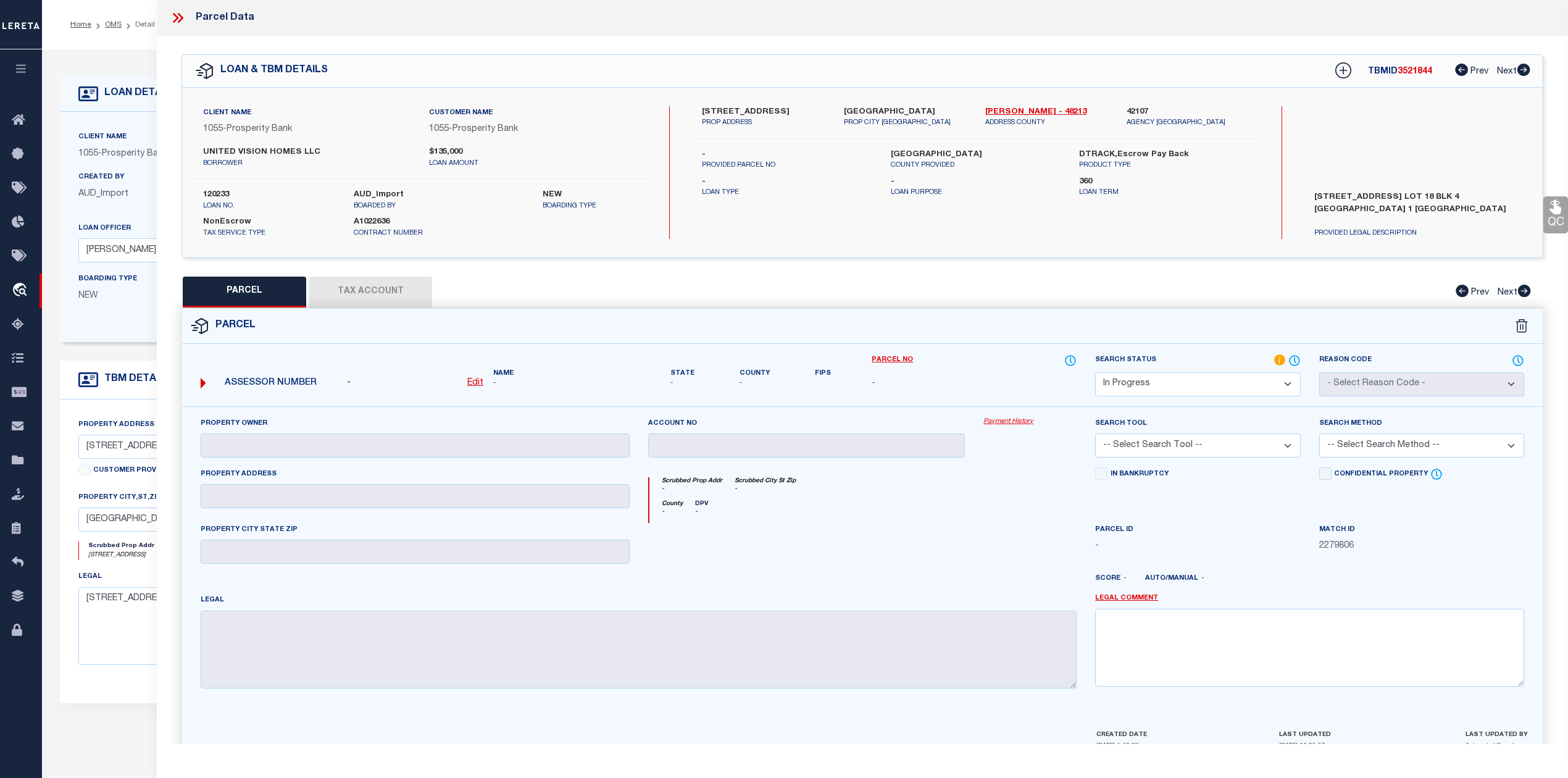
click at [974, 293] on div "PARCEL Tax Account Prev Next" at bounding box center [863, 292] width 1362 height 31
click at [1175, 383] on select "Automated Search Bad Parcel Complete Duplicate Parcel High Dollar Reporting In …" at bounding box center [1198, 384] width 205 height 24
select select "ND"
click at [1095, 373] on select "Automated Search Bad Parcel Complete Duplicate Parcel High Dollar Reporting In …" at bounding box center [1198, 384] width 205 height 24
click at [1018, 526] on div at bounding box center [1030, 549] width 112 height 50
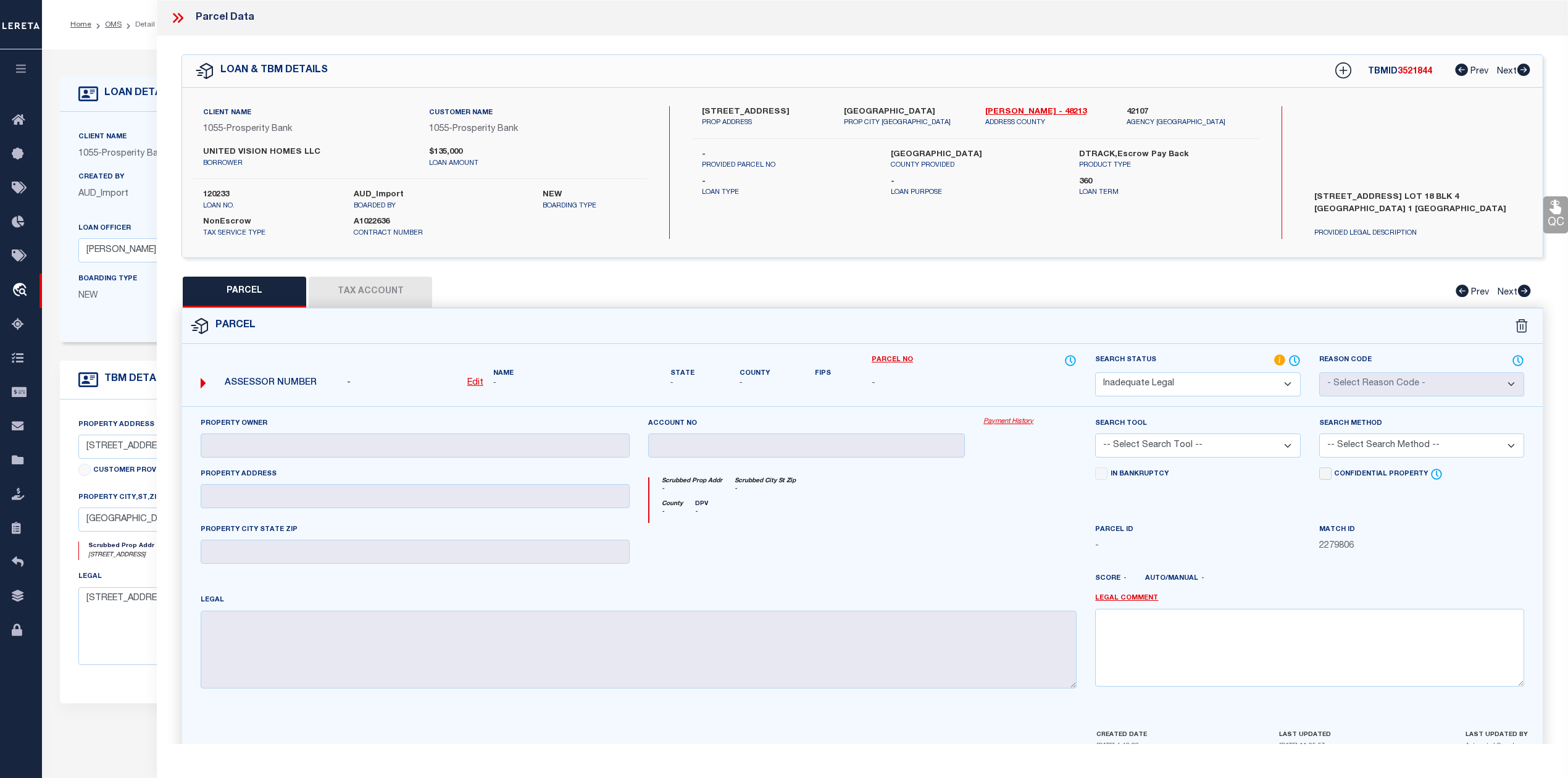
click at [1367, 196] on label "335 FLYING BRIDGE DR GUN BARREL CITY TX 75156 LOT 18 BLK 4 HABOR POINT SEC 1 HE…" at bounding box center [1417, 210] width 225 height 37
drag, startPoint x: 1330, startPoint y: 200, endPoint x: 1391, endPoint y: 199, distance: 61.0
click at [1391, 199] on label "335 FLYING BRIDGE DR GUN BARREL CITY TX 75156 LOT 18 BLK 4 HABOR POINT SEC 1 HE…" at bounding box center [1417, 210] width 225 height 37
copy label "FLYING BRIDGE"
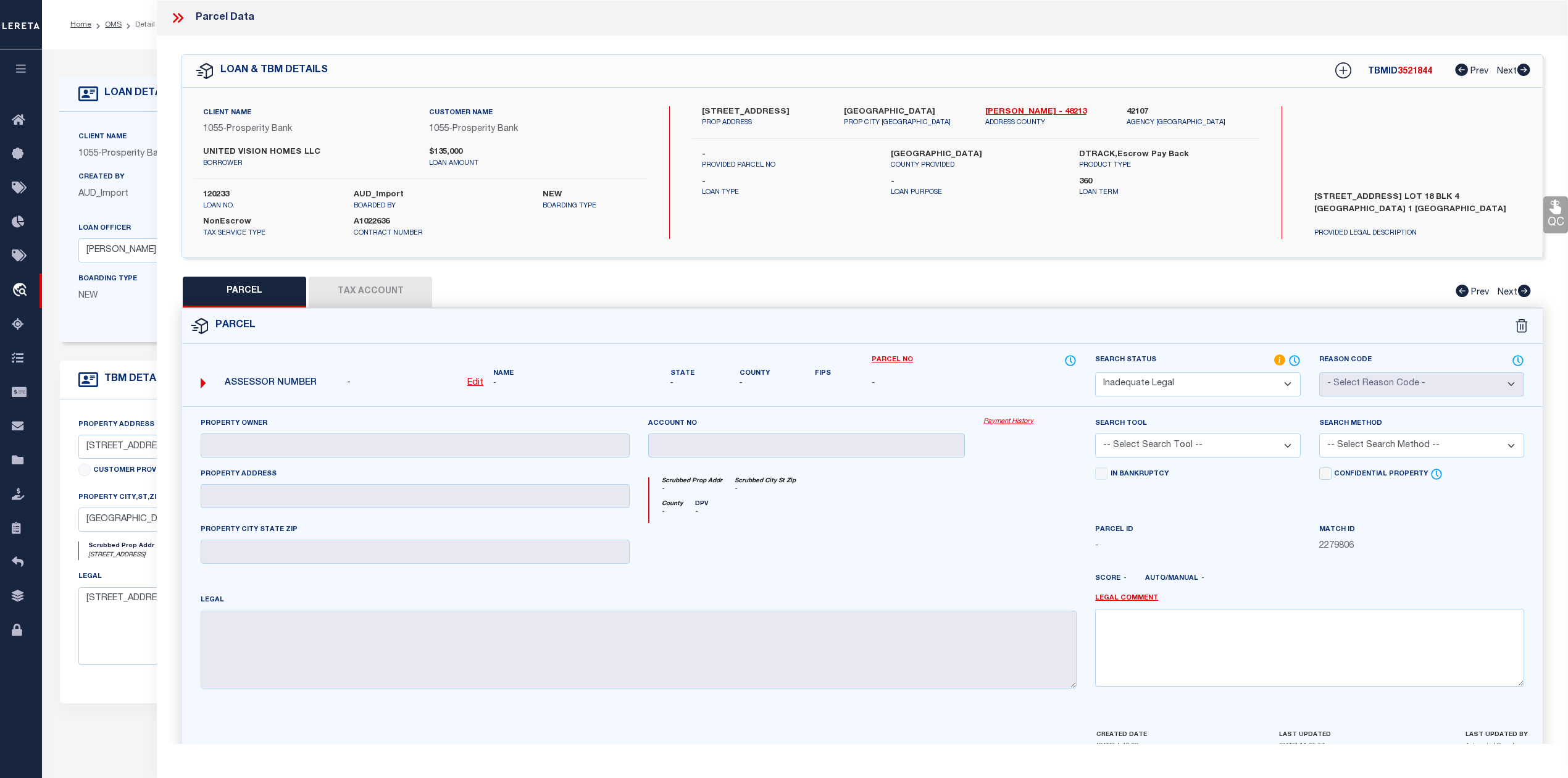
click at [1016, 524] on div at bounding box center [1030, 549] width 112 height 50
click at [1174, 386] on select "Automated Search Bad Parcel Complete Duplicate Parcel High Dollar Reporting In …" at bounding box center [1198, 384] width 205 height 24
click at [914, 574] on div at bounding box center [807, 549] width 336 height 50
click at [1255, 613] on textarea at bounding box center [1310, 647] width 429 height 77
paste textarea "In OMS freeform Legal and web search legal is Different, Please provide complet…"
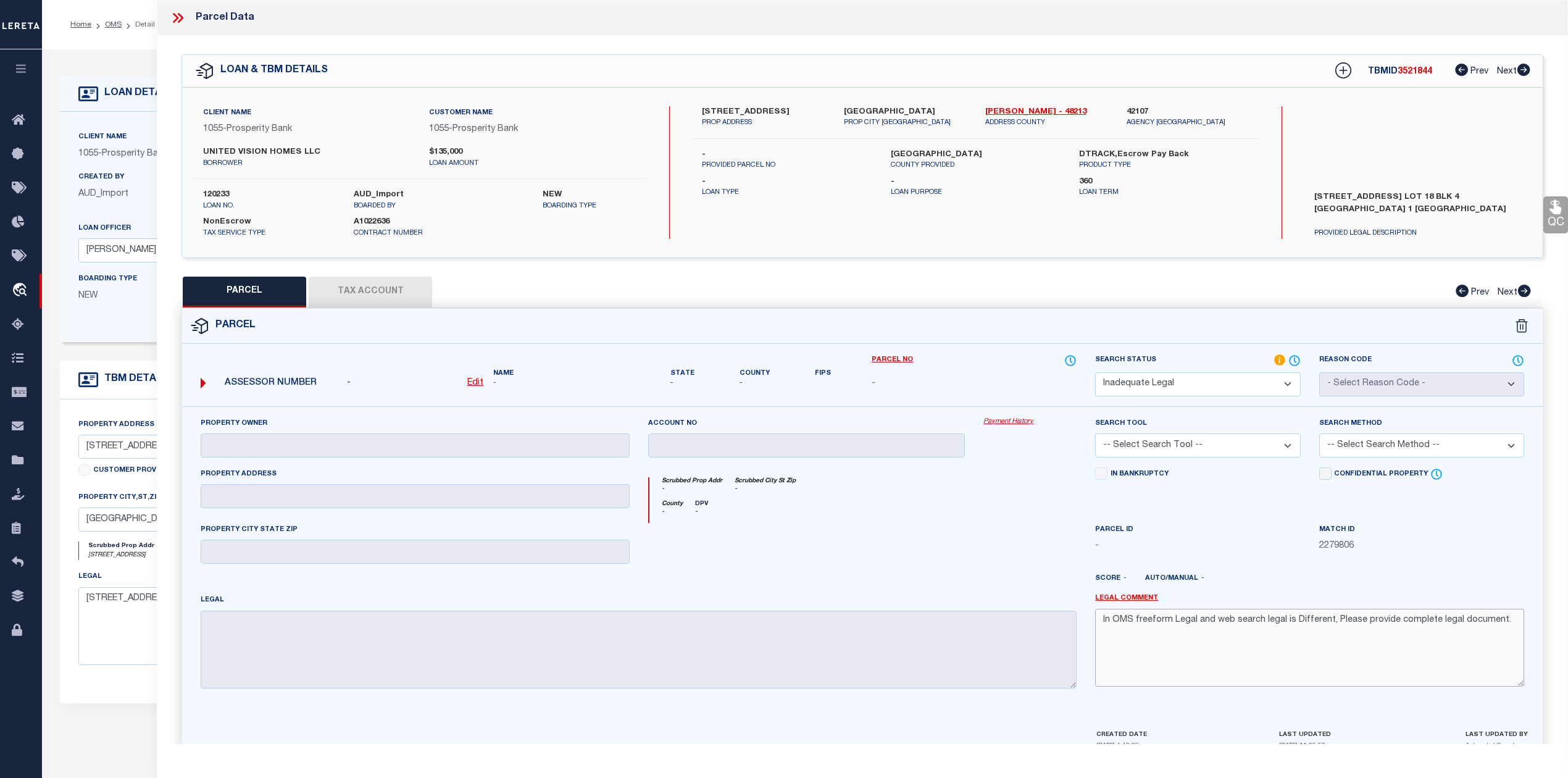
type textarea "In OMS freeform Legal and web search legal is Different, Please provide complet…"
click at [1011, 544] on div at bounding box center [1030, 549] width 112 height 50
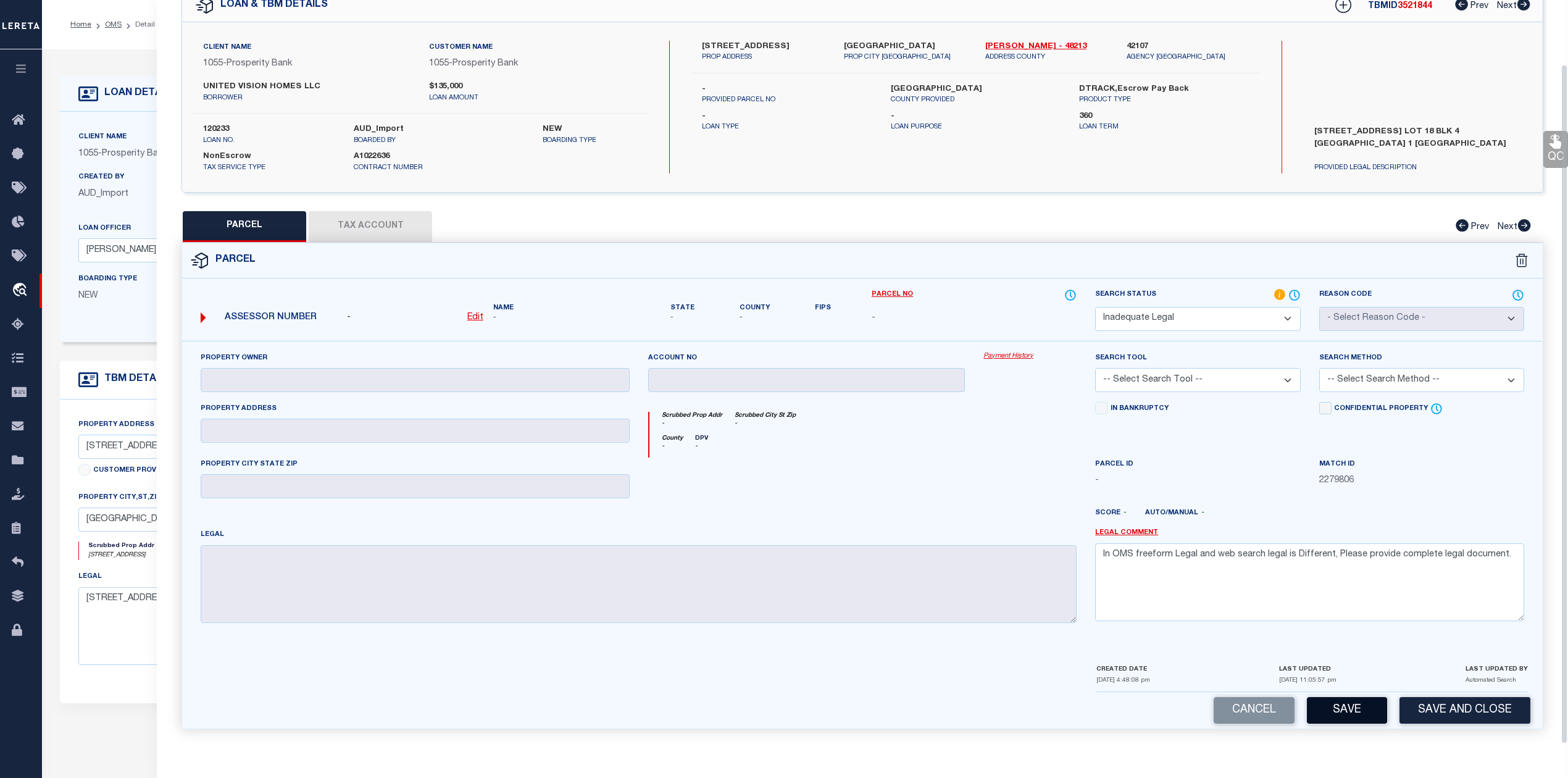
click at [1366, 704] on button "Save" at bounding box center [1346, 710] width 80 height 26
click at [995, 451] on div "County - DPV -" at bounding box center [863, 446] width 428 height 23
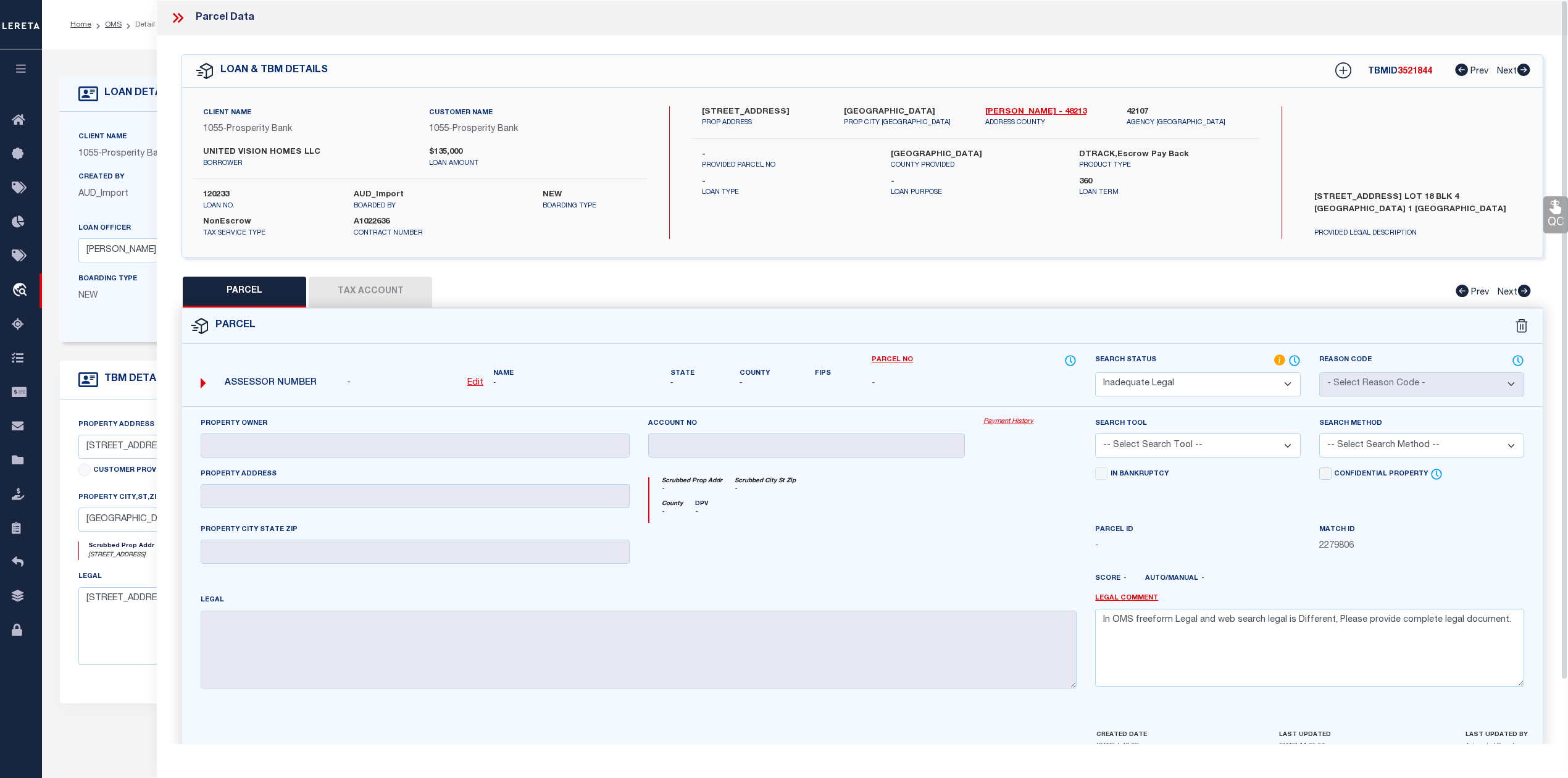
select select "AS"
checkbox input "false"
select select "ND"
checkbox input "false"
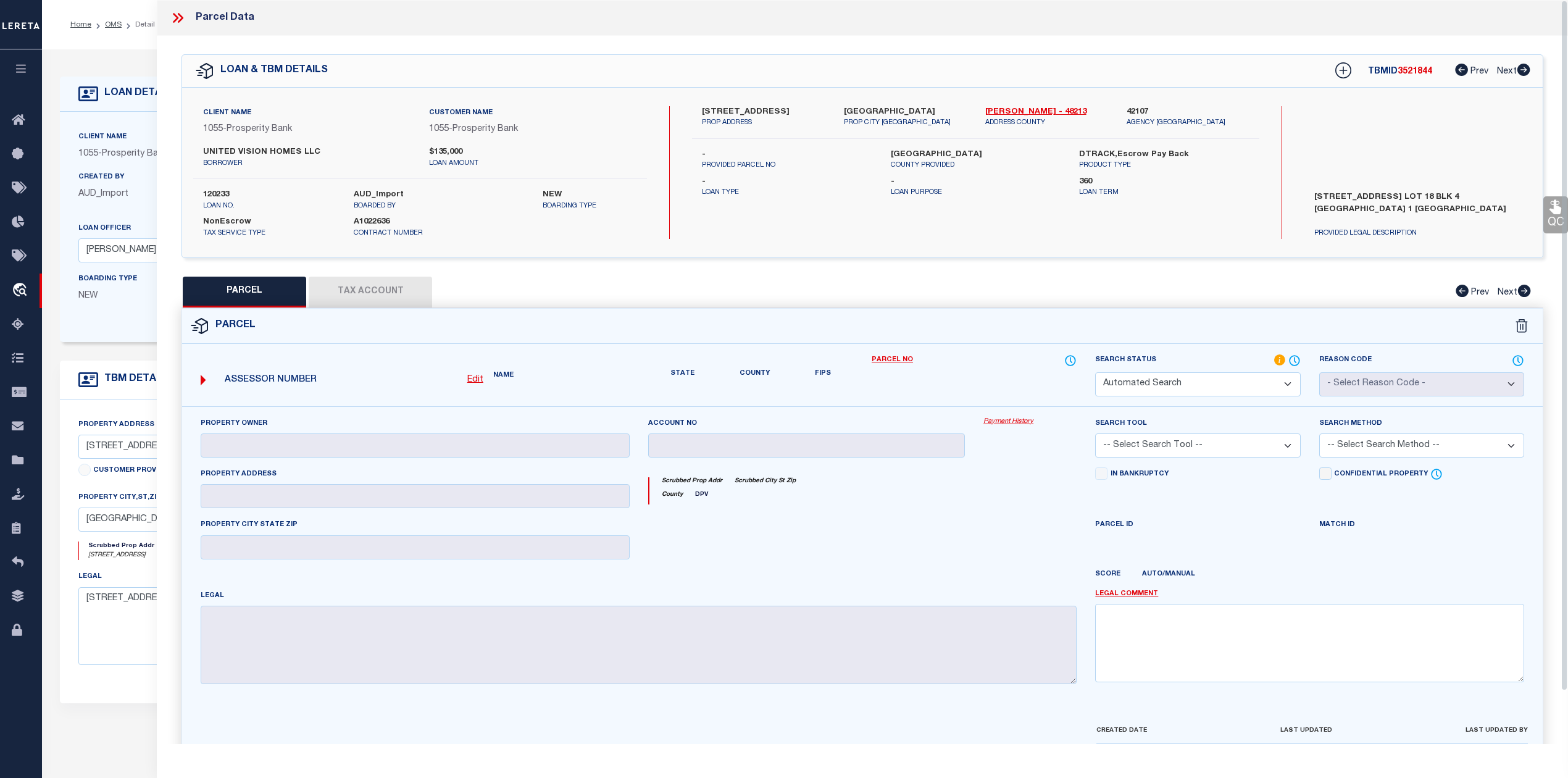
type textarea "In OMS freeform Legal and web search legal is Different, Please provide complet…"
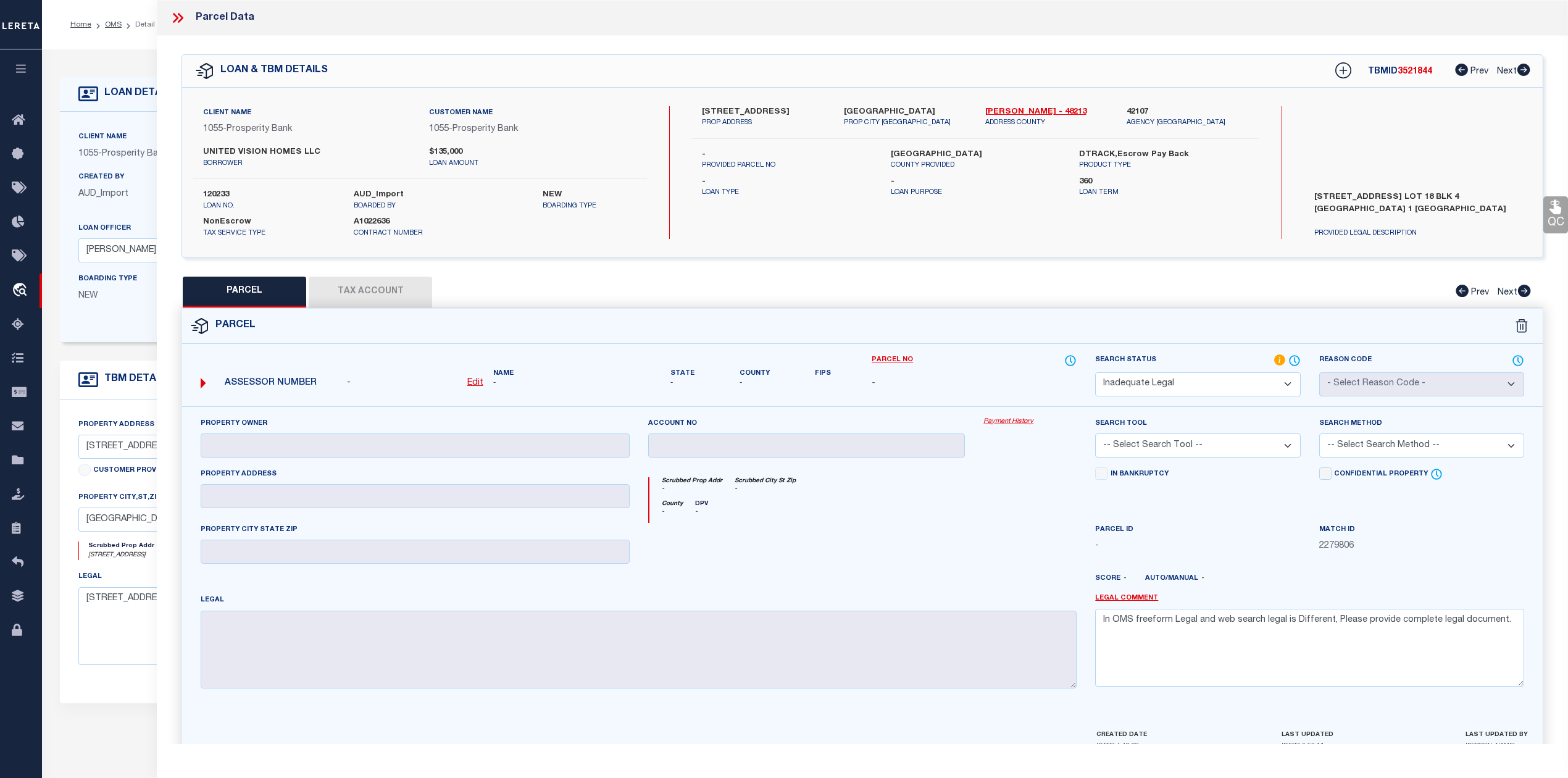
click at [1410, 73] on span "3521844" at bounding box center [1415, 72] width 35 height 9
copy span "3521844"
click at [222, 193] on label "120233" at bounding box center [269, 194] width 133 height 13
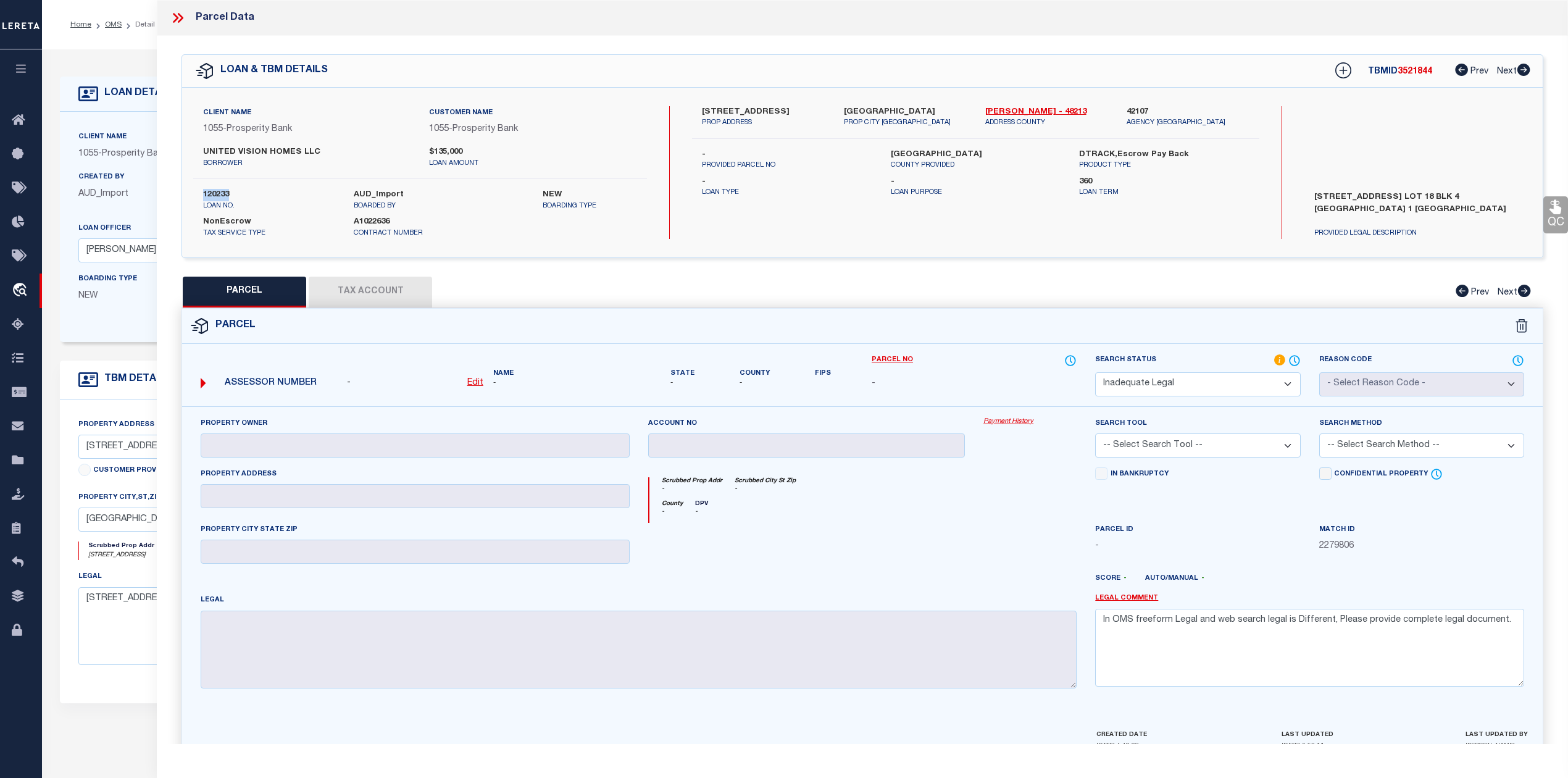
copy label "120233"
drag, startPoint x: 981, startPoint y: 106, endPoint x: 1027, endPoint y: 110, distance: 46.2
click at [1027, 110] on div "Henderson - 48213 ADDRESS COUNTY" at bounding box center [1047, 117] width 141 height 22
copy link "[PERSON_NAME]"
click at [962, 547] on div at bounding box center [807, 549] width 336 height 50
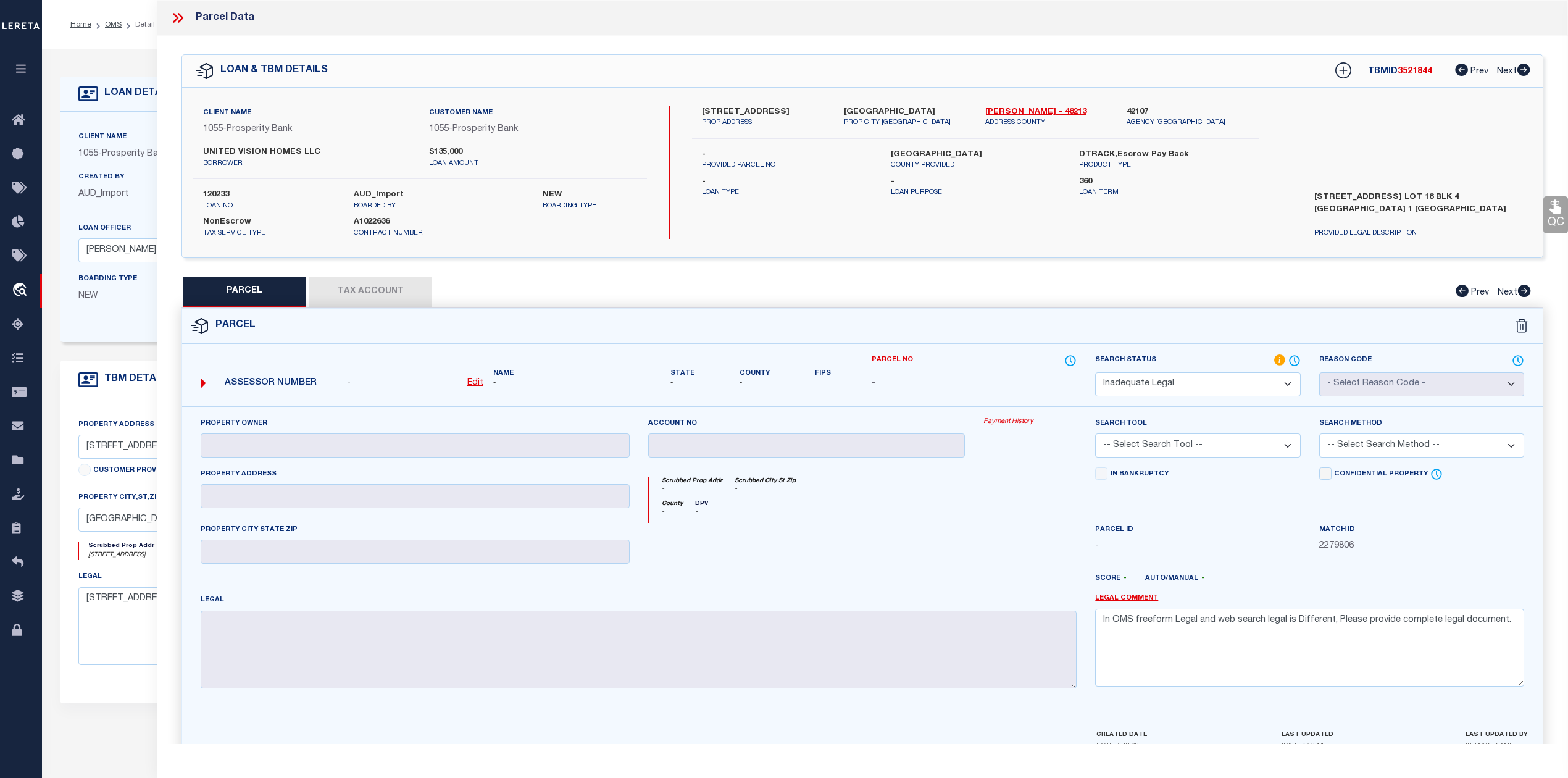
click at [175, 20] on icon at bounding box center [176, 17] width 6 height 10
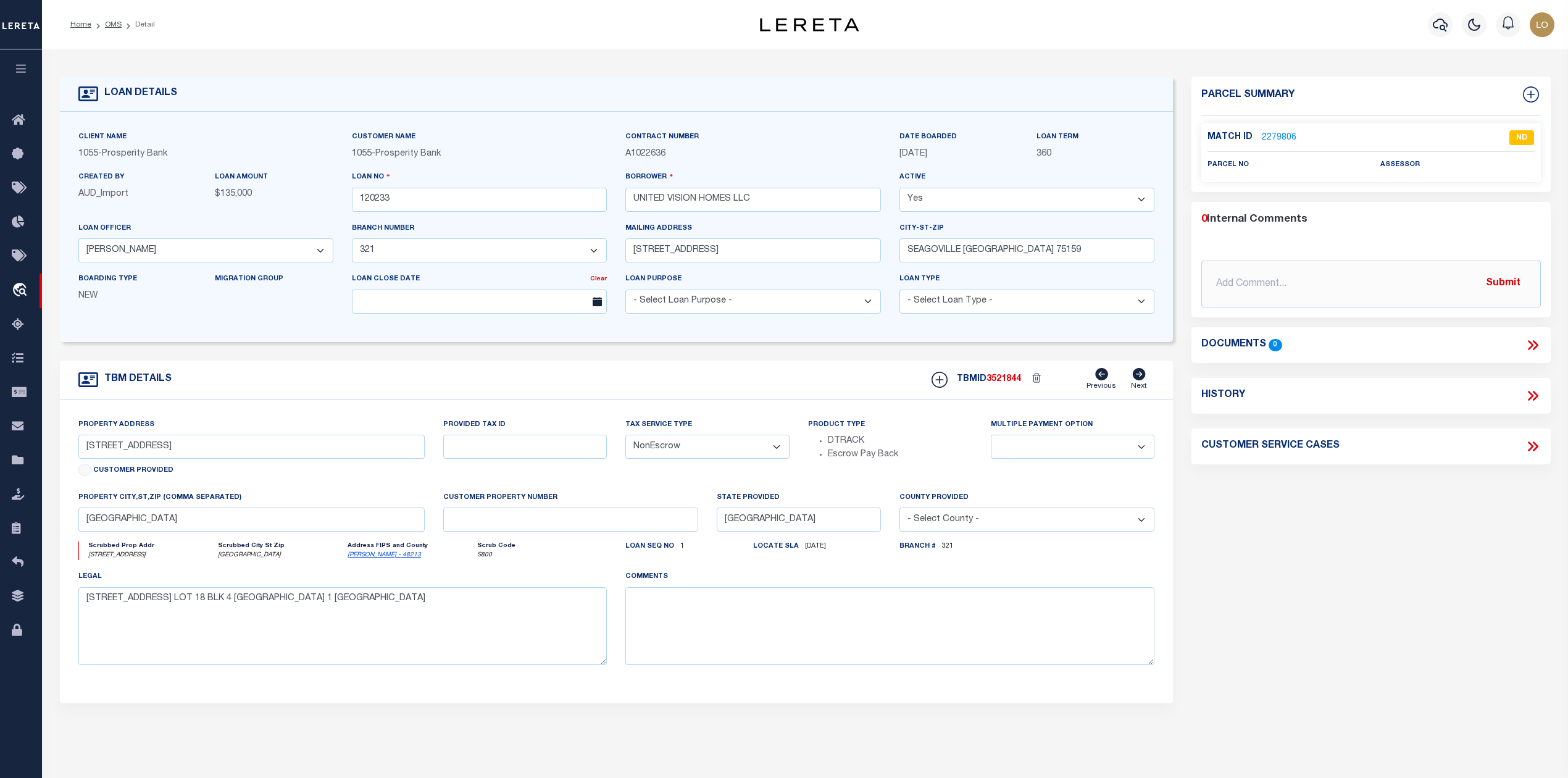
click at [1438, 568] on div "Parcel Summary Match ID 2279806 0" at bounding box center [1371, 414] width 377 height 675
click at [111, 27] on link "OMS" at bounding box center [113, 25] width 16 height 8
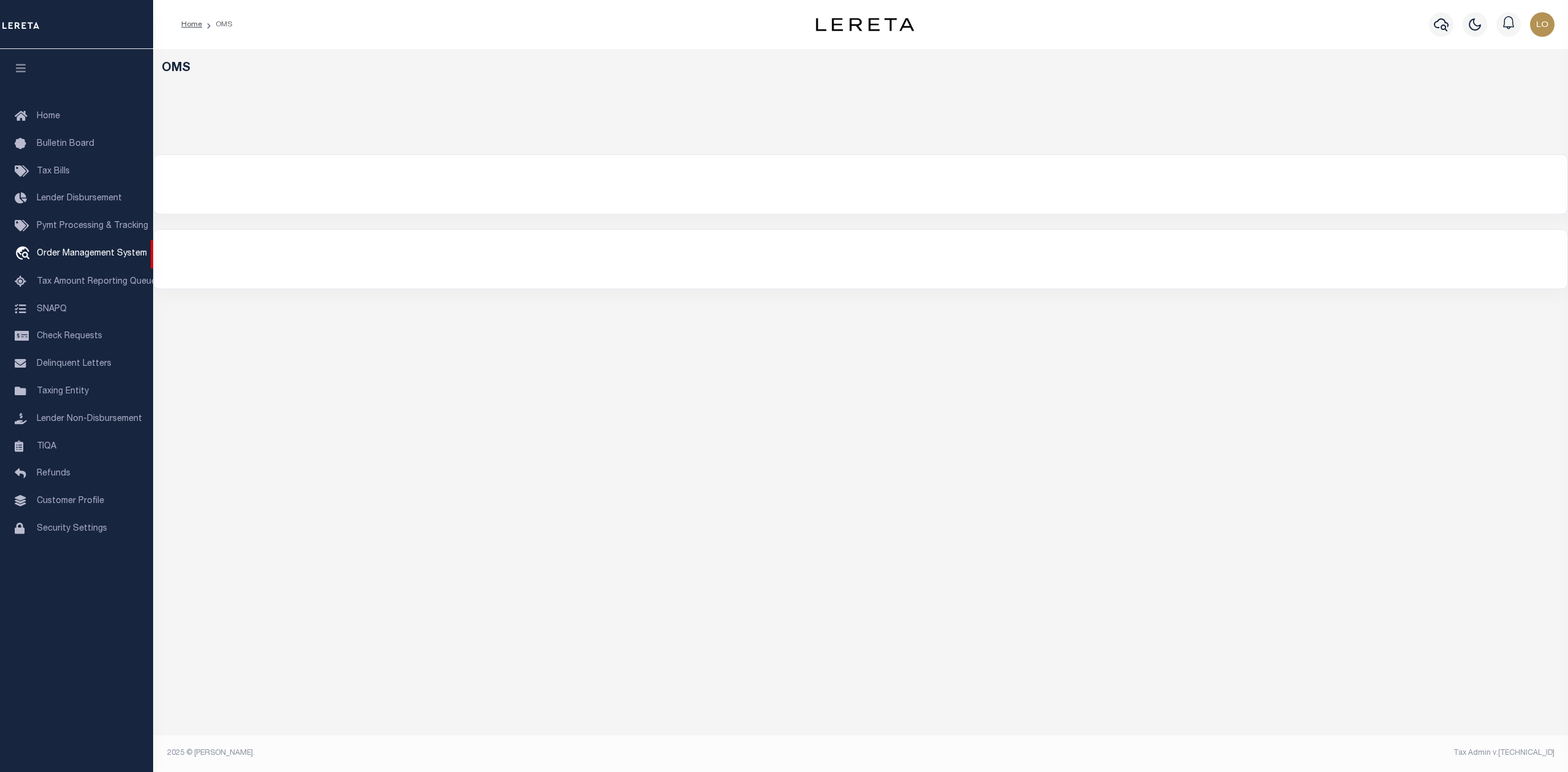
select select "200"
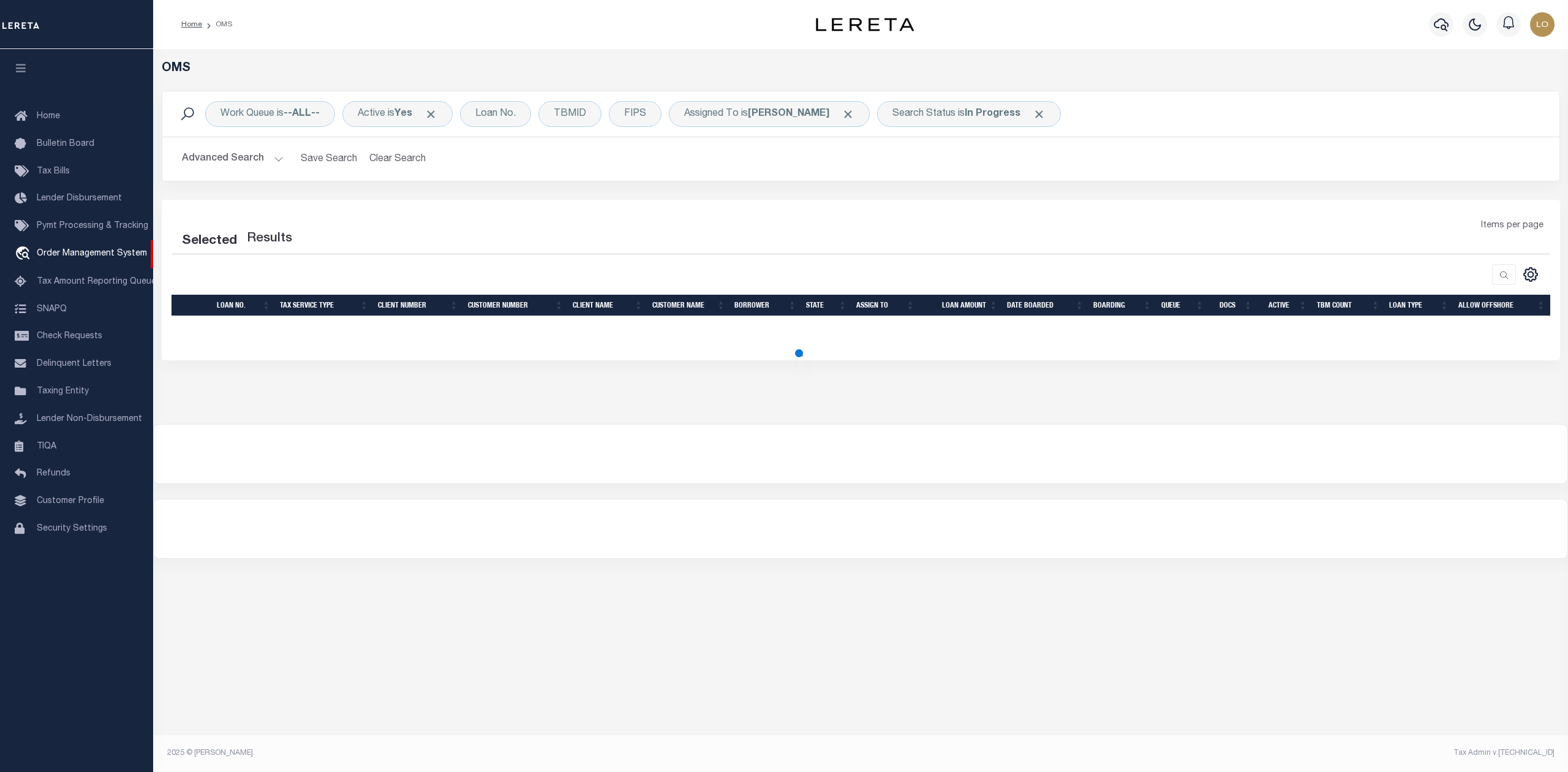
select select "200"
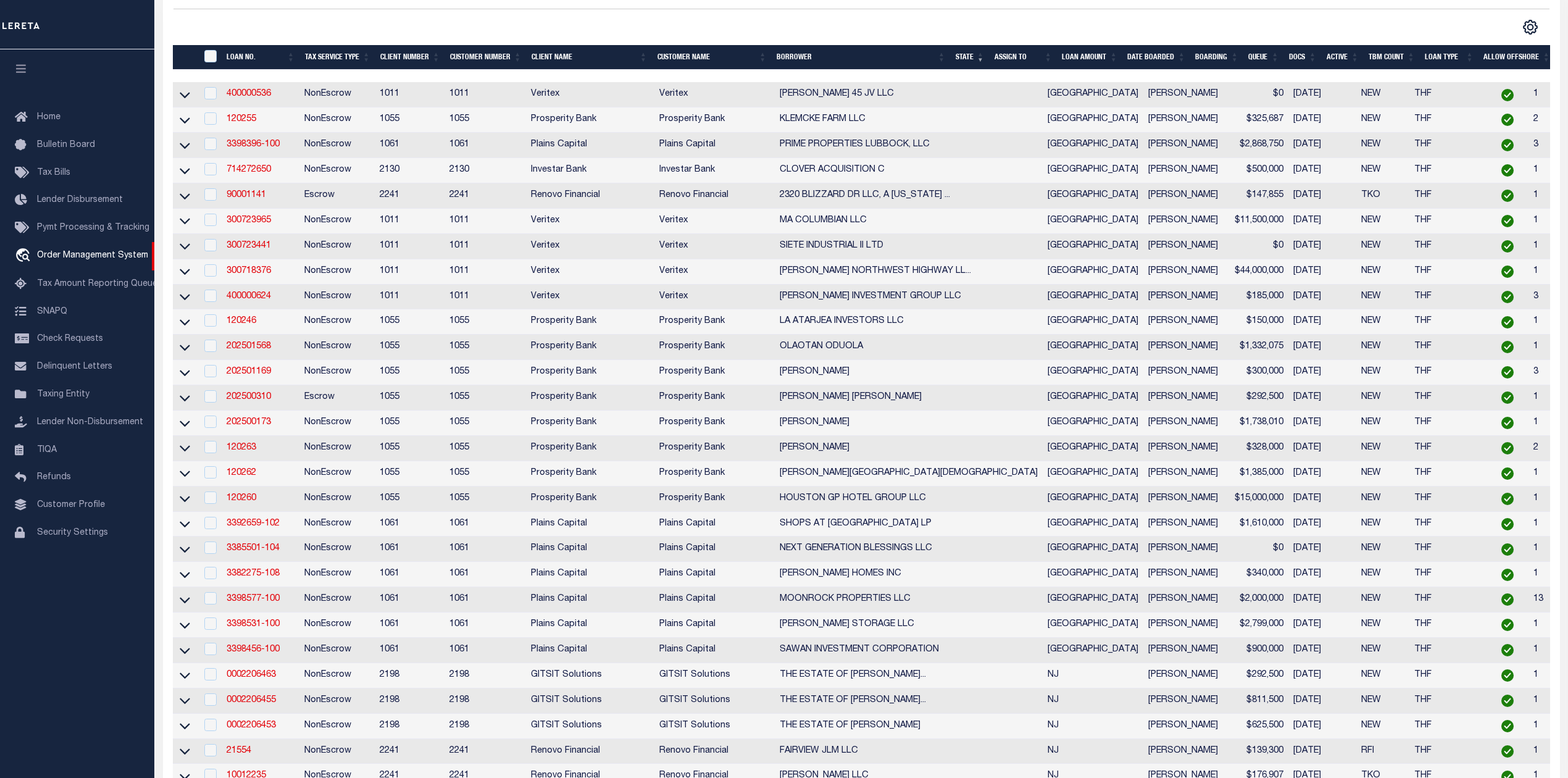
scroll to position [329, 0]
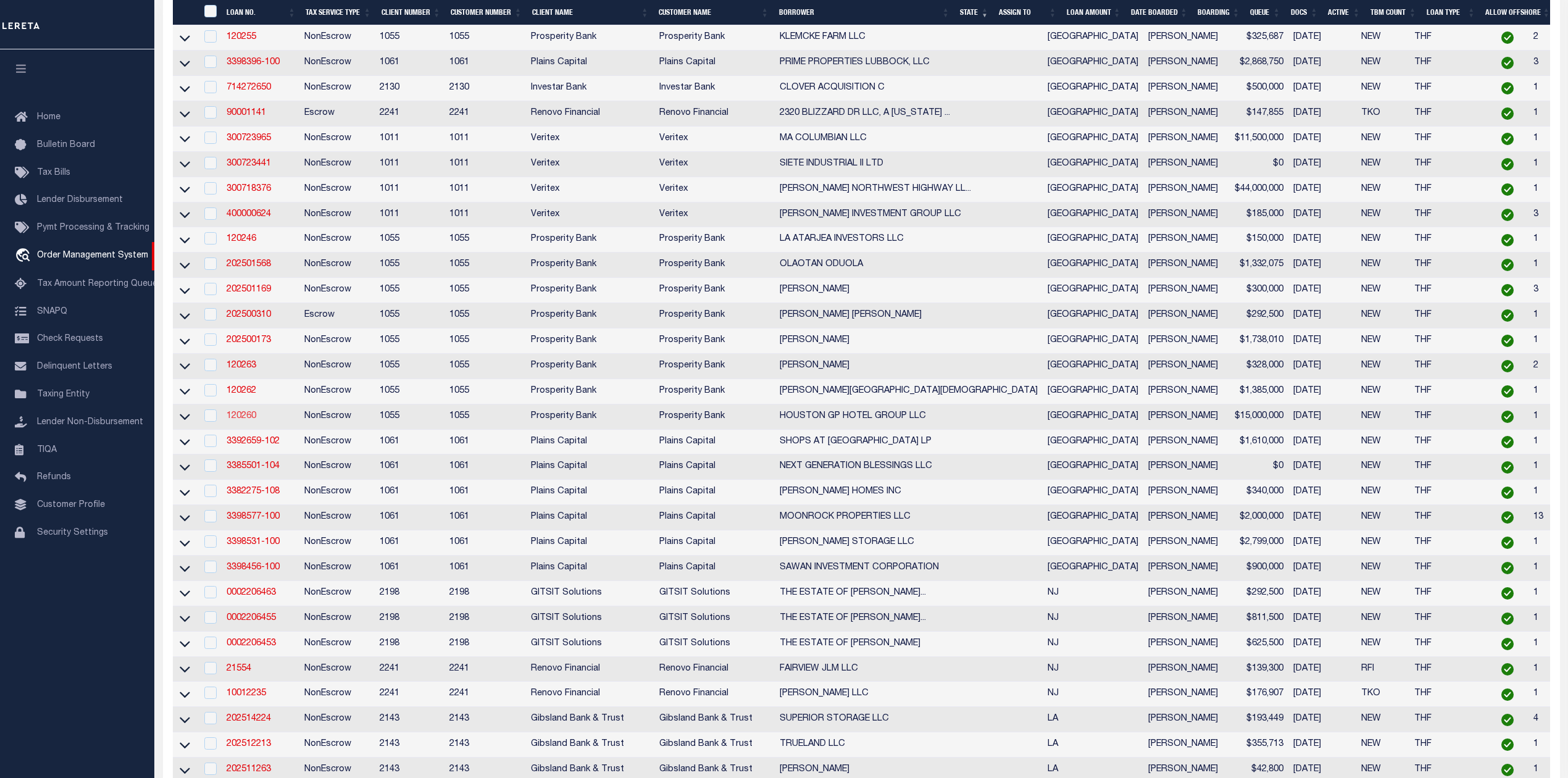
click at [235, 421] on link "120260" at bounding box center [241, 416] width 30 height 9
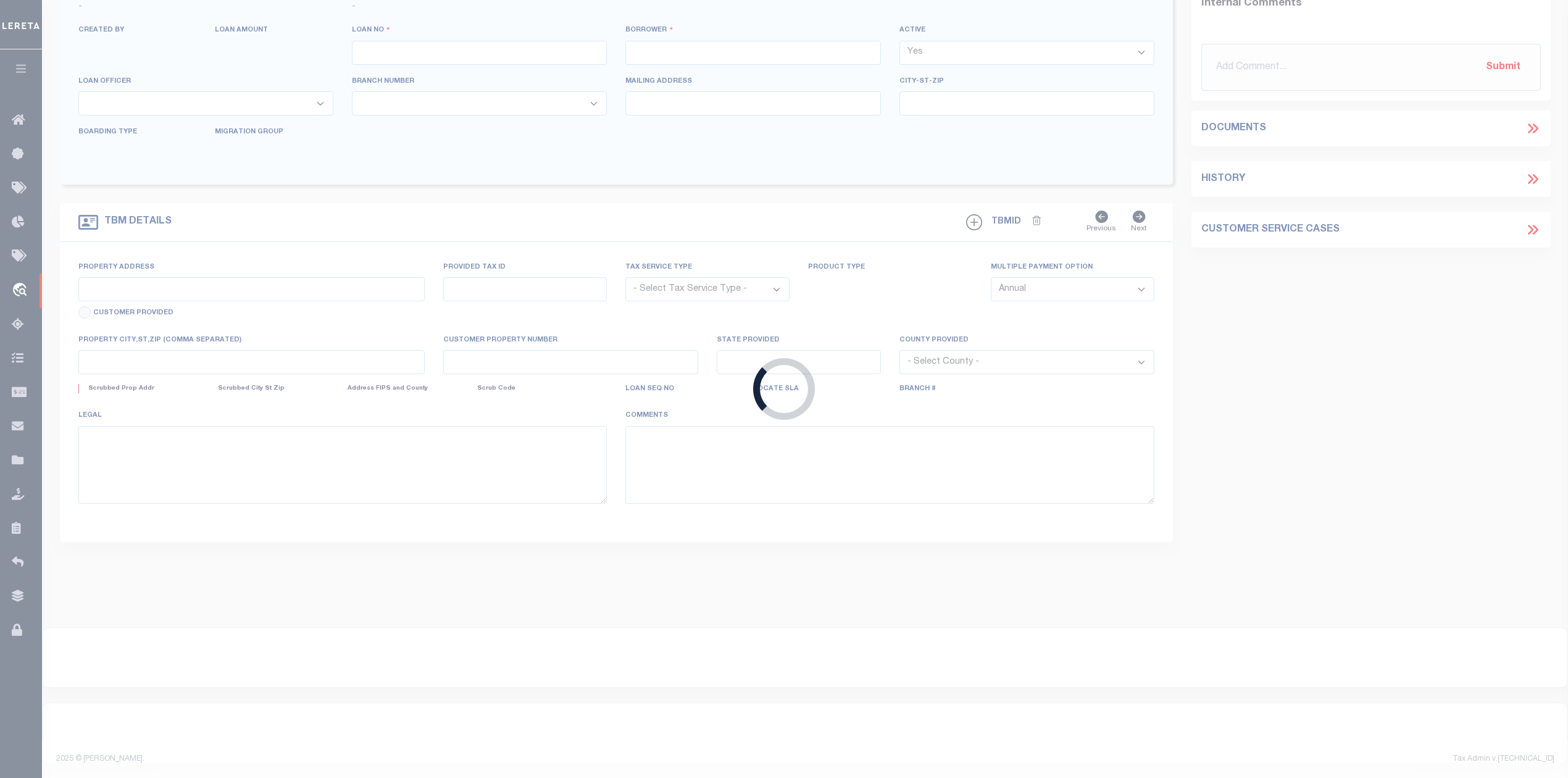
type input "120260"
type input "HOUSTON GP HOTEL GROUP LLC"
select select
type input "[STREET_ADDRESS]"
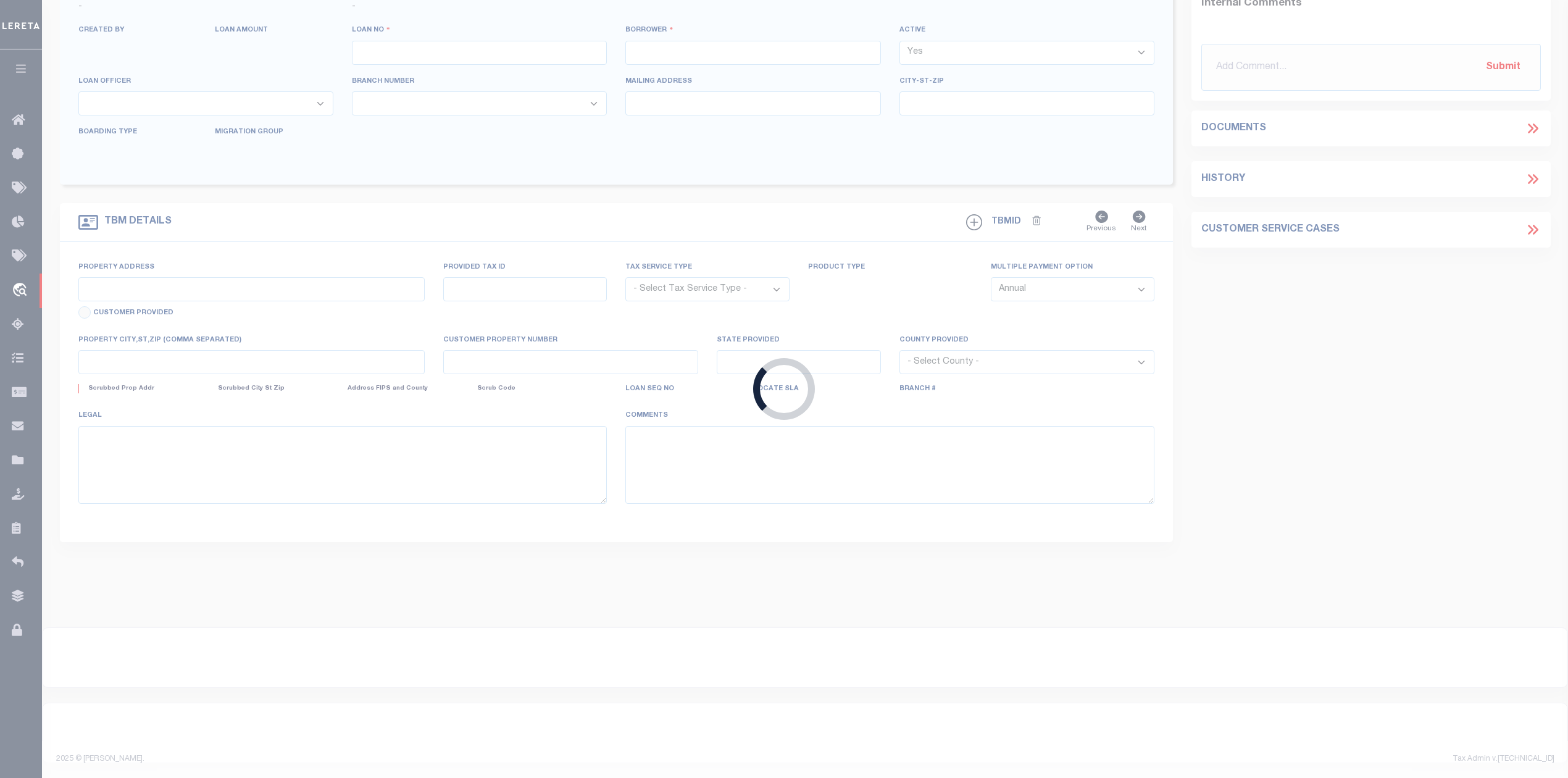
type input "[GEOGRAPHIC_DATA] OH 45056"
select select "400"
select select "NonEscrow"
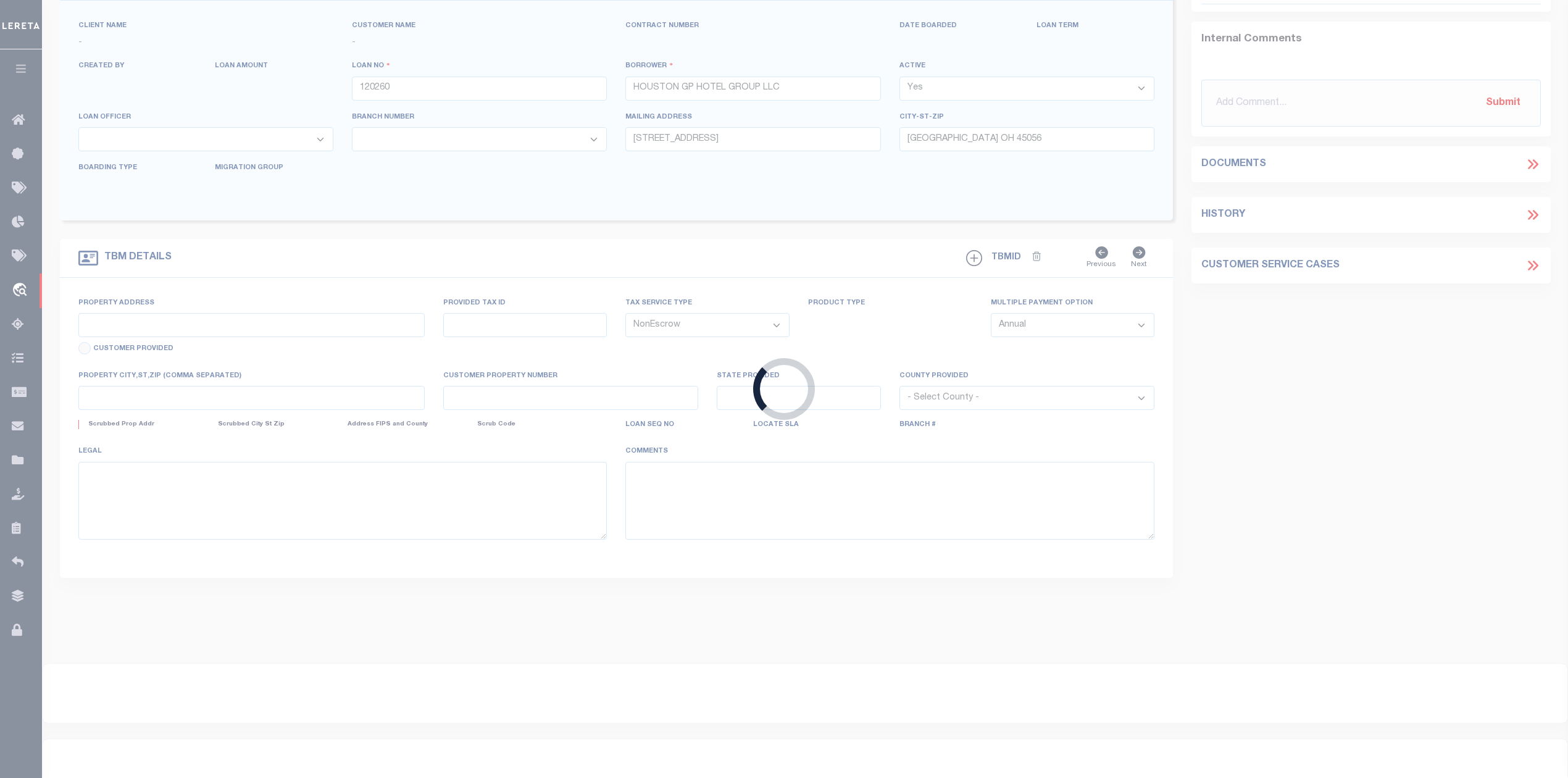
select select "10679"
select select "3980"
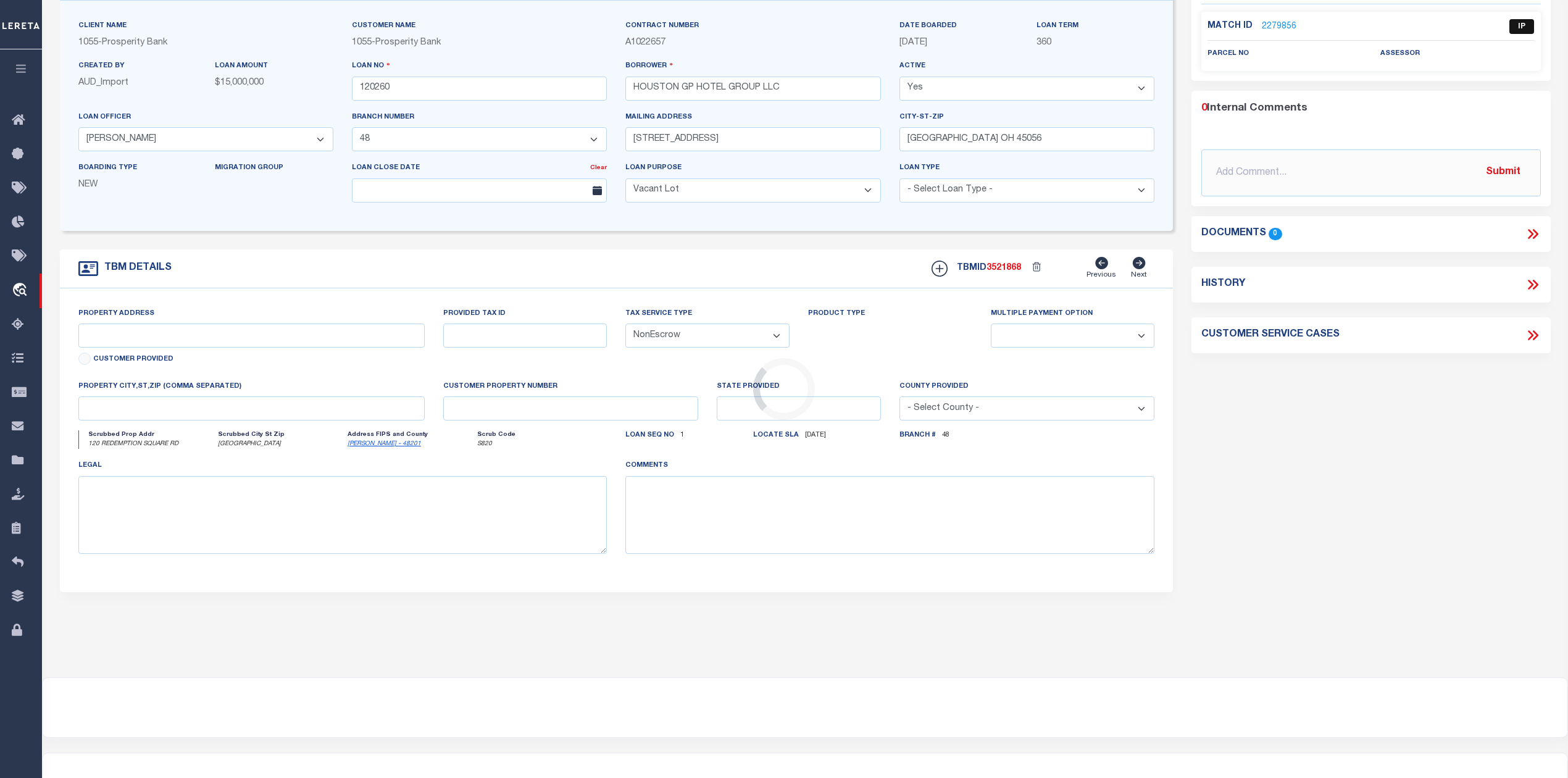
type input "120 N REDEMPTION SQUARE RD"
type input "[PHONE_NUMBER]"
select select
type input "[GEOGRAPHIC_DATA]"
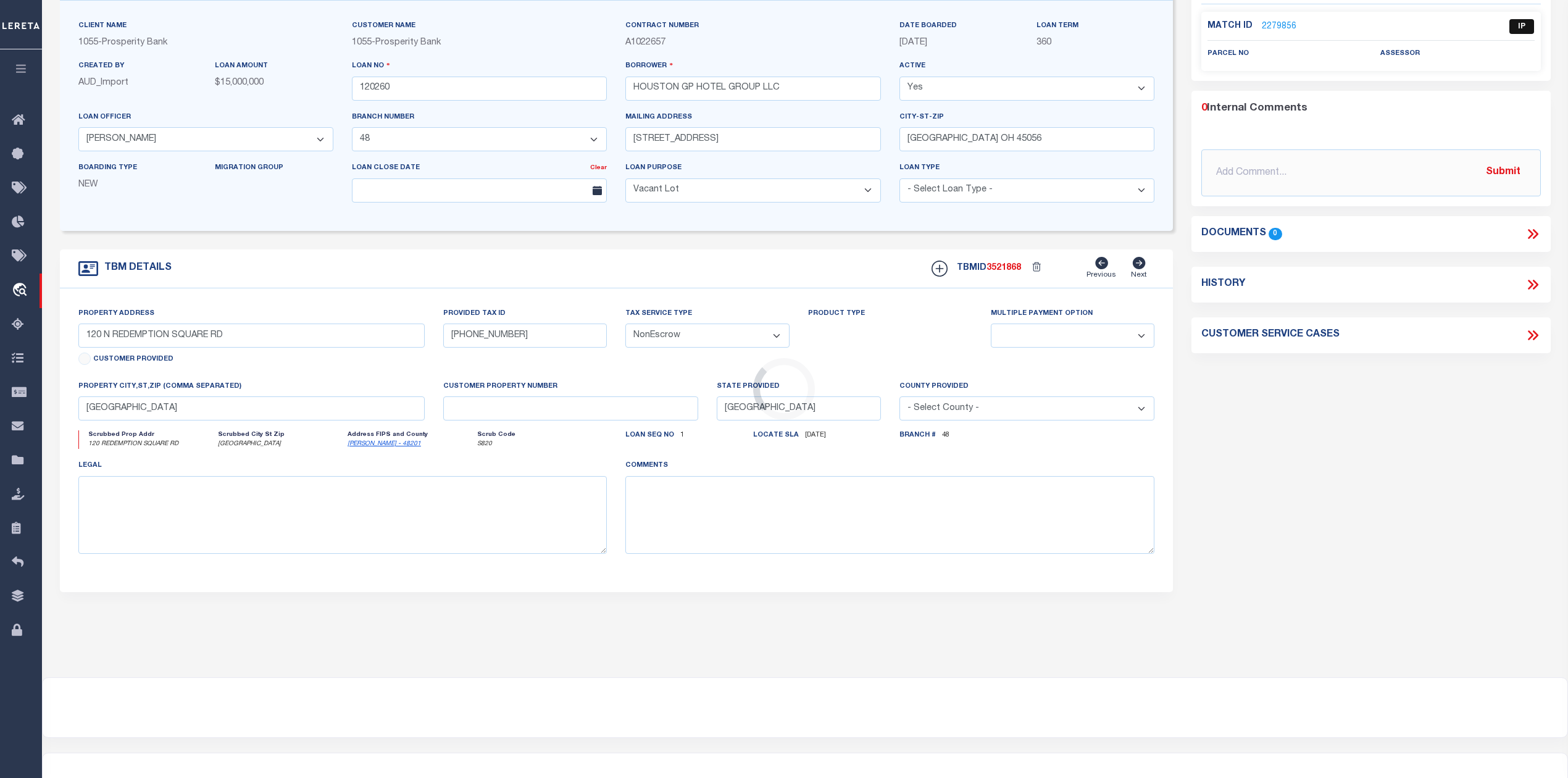
select select
type textarea "0.983 ACRES [PERSON_NAME] FIVE LEAGUE GRANT A-2"
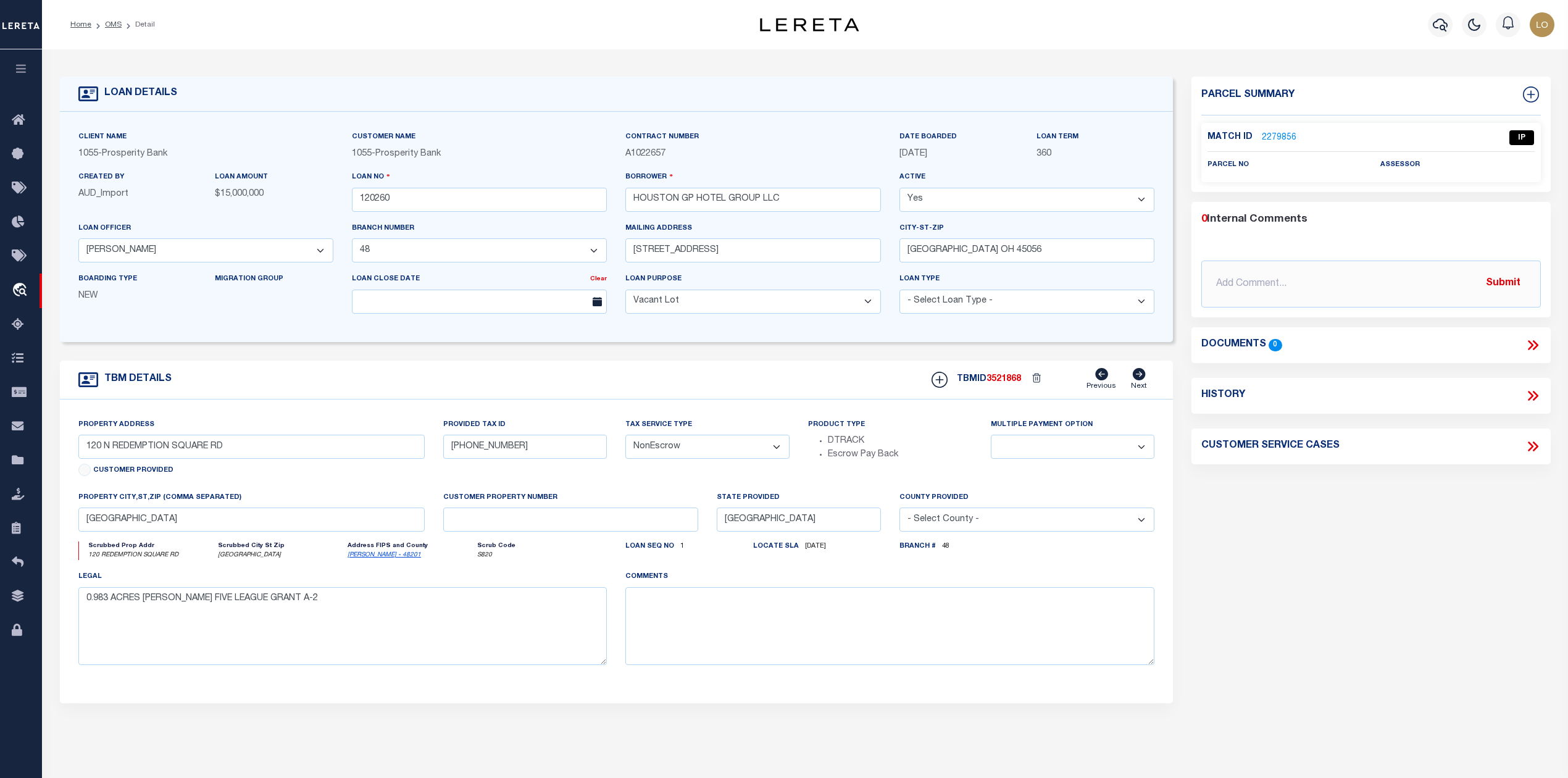
click at [1218, 613] on div "Parcel Summary Match ID 2279856 0" at bounding box center [1371, 414] width 377 height 675
click at [1273, 136] on link "2279856" at bounding box center [1280, 137] width 35 height 13
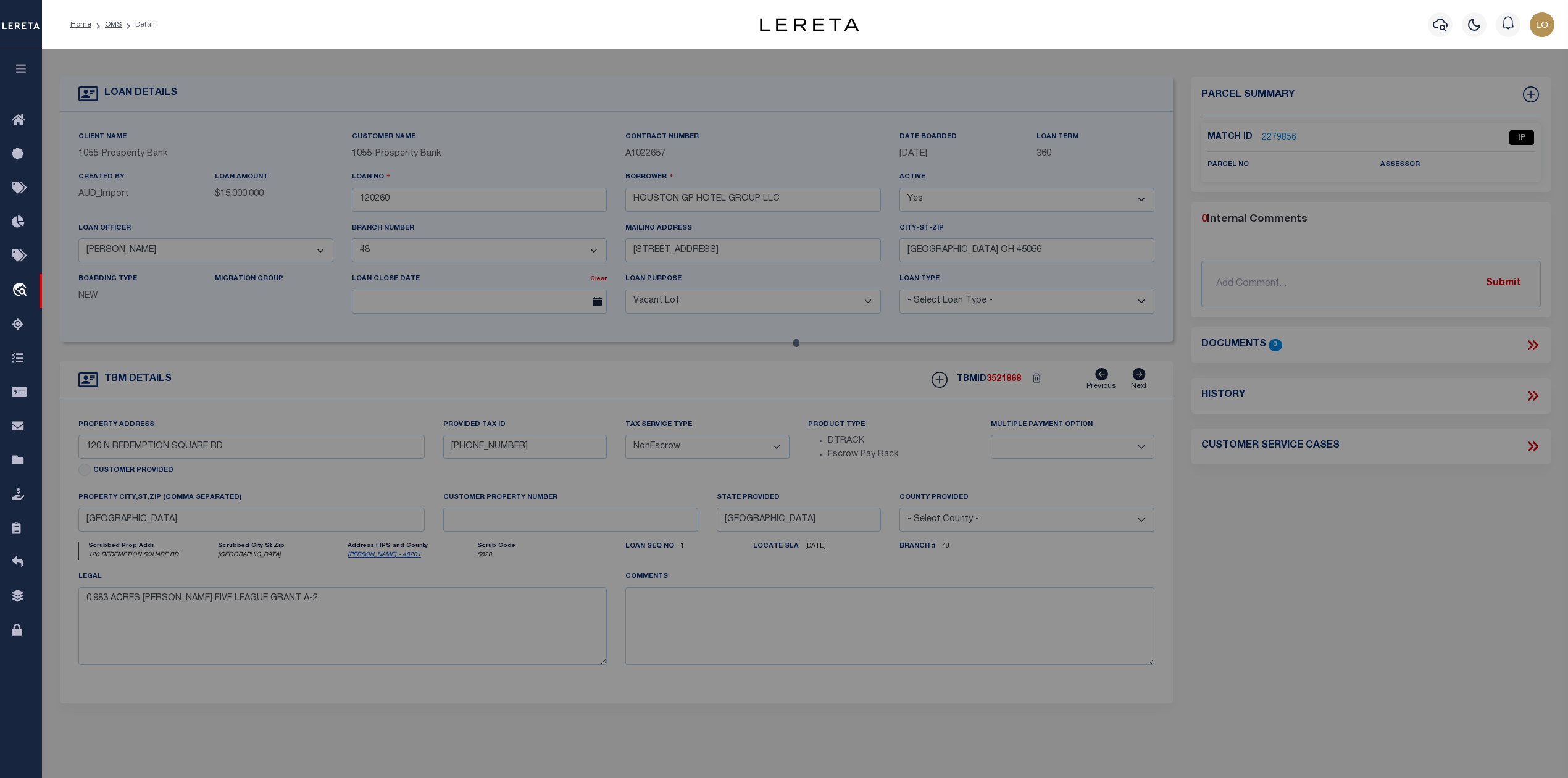
checkbox input "false"
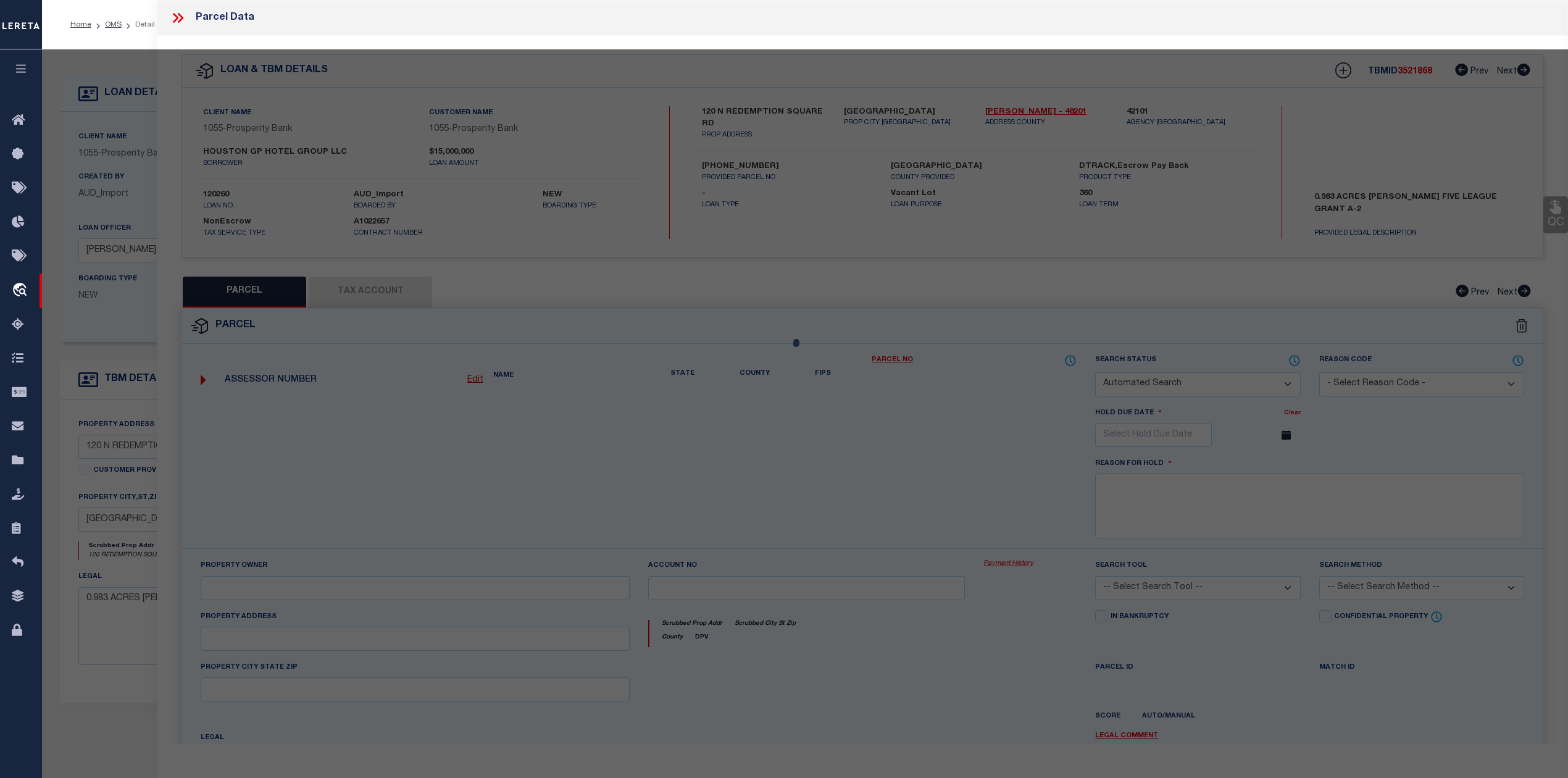
select select "IP"
checkbox input "false"
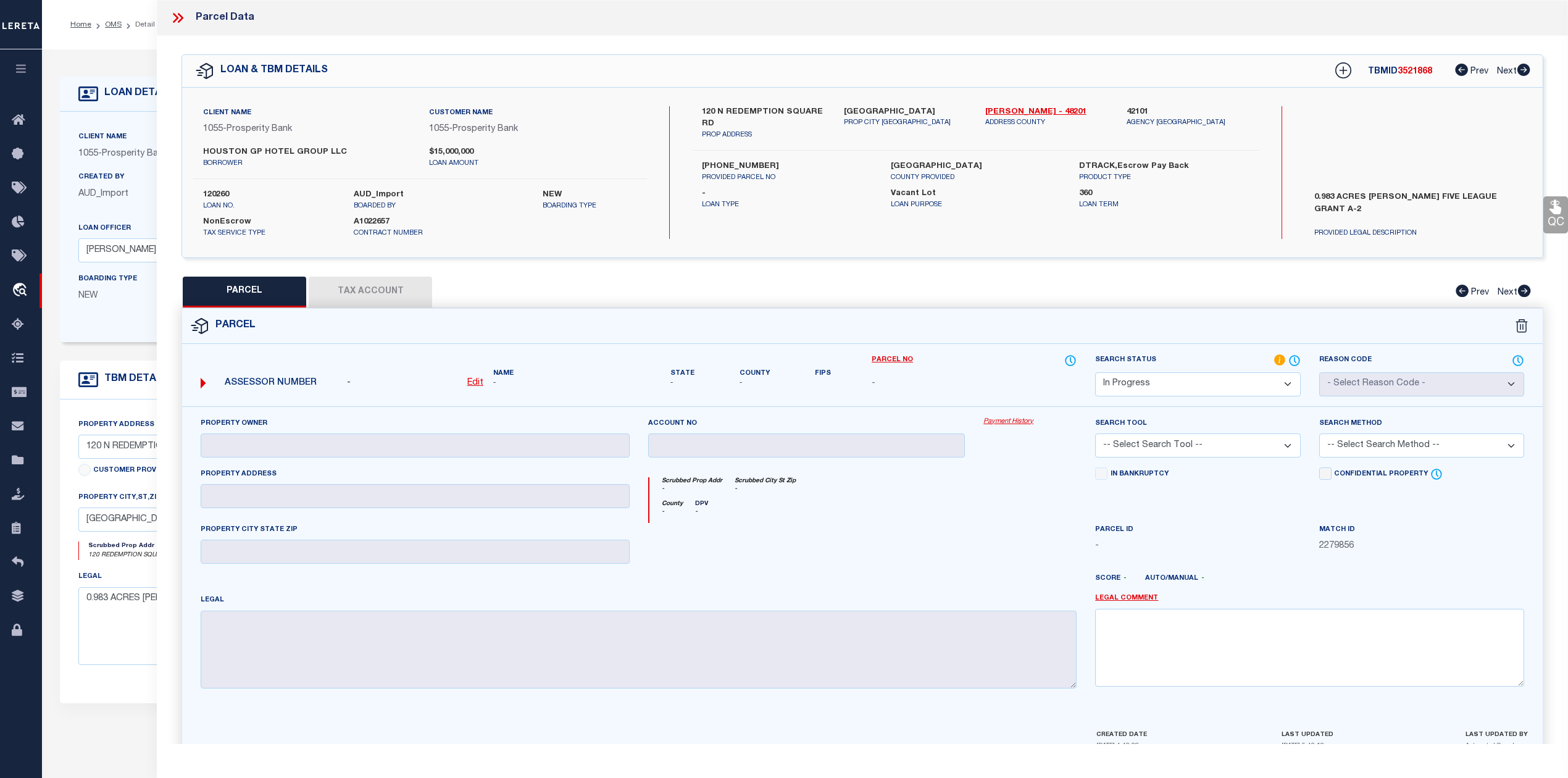
click at [932, 554] on div at bounding box center [807, 549] width 336 height 50
click at [988, 322] on div "Parcel" at bounding box center [862, 326] width 1361 height 35
click at [969, 537] on div at bounding box center [807, 549] width 336 height 50
click at [1197, 249] on div "Client Name 1055 - Prosperity Bank Customer Name 1055 - Prosperity Bank HOUSTON…" at bounding box center [862, 173] width 1361 height 170
click at [963, 282] on div "PARCEL Tax Account Prev Next" at bounding box center [863, 292] width 1362 height 31
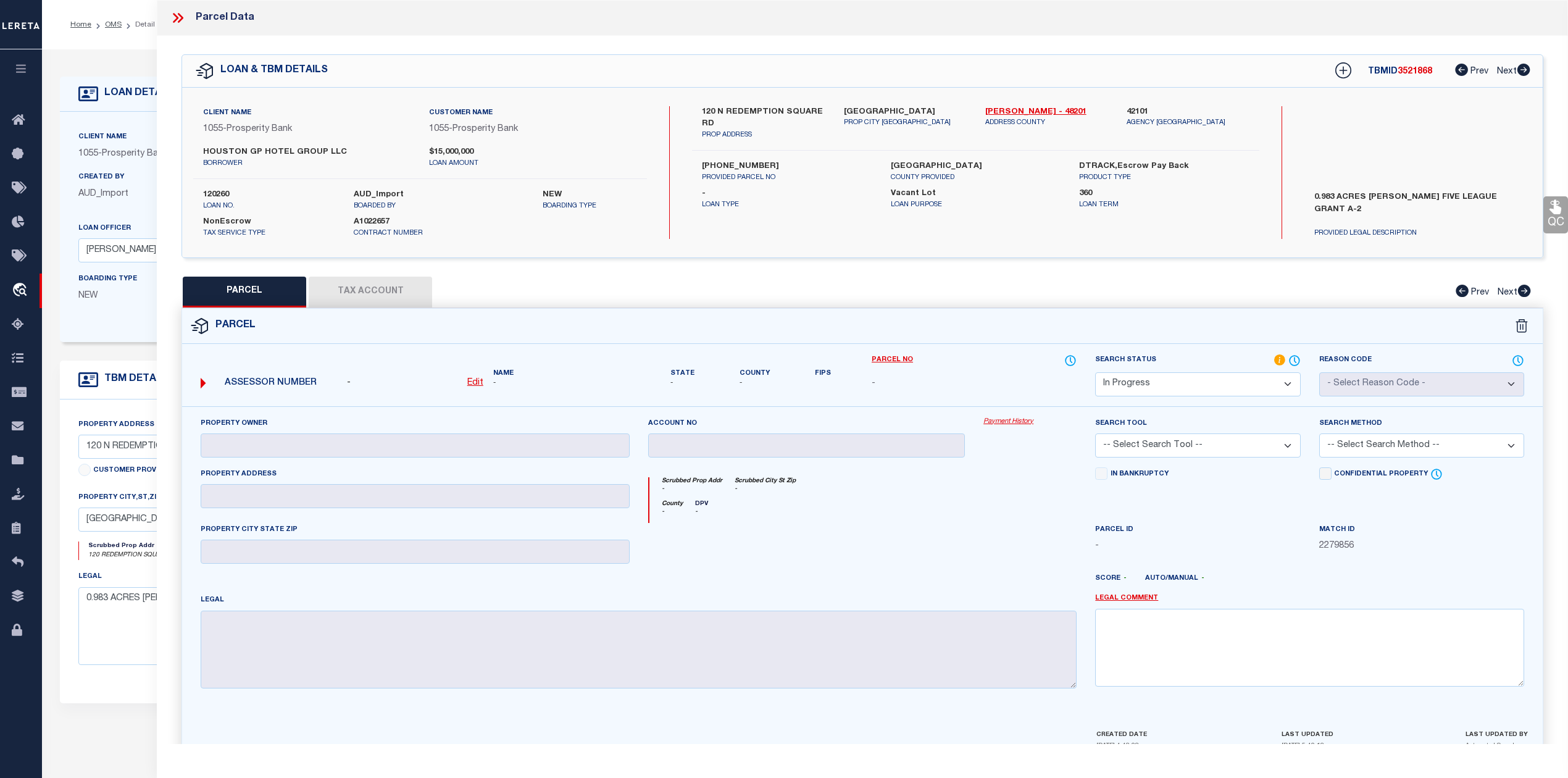
click at [175, 17] on icon at bounding box center [178, 17] width 16 height 16
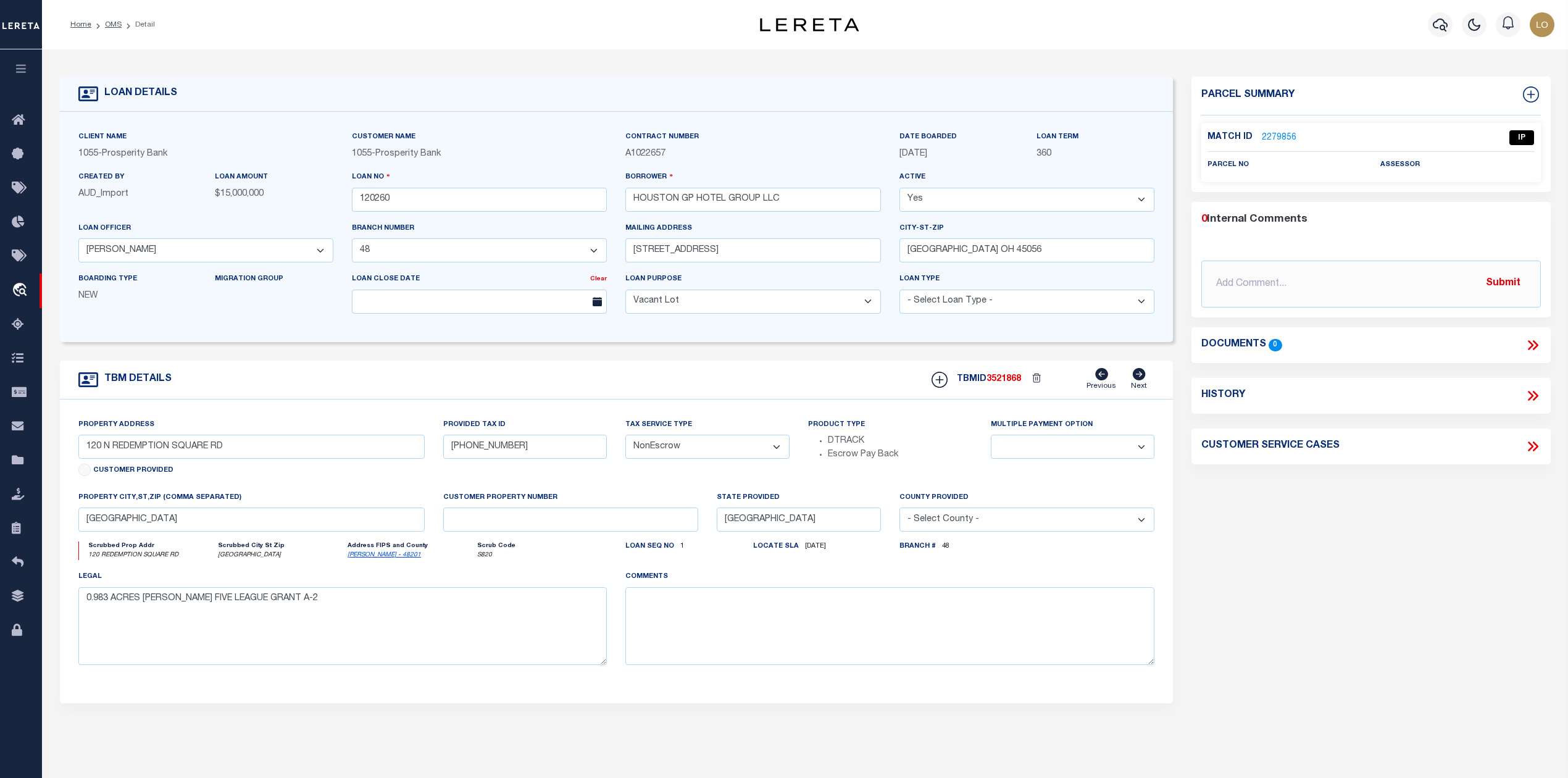
click at [1283, 551] on div "Parcel Summary Match ID 2279856 0" at bounding box center [1371, 414] width 377 height 675
click at [109, 26] on link "OMS" at bounding box center [113, 25] width 16 height 8
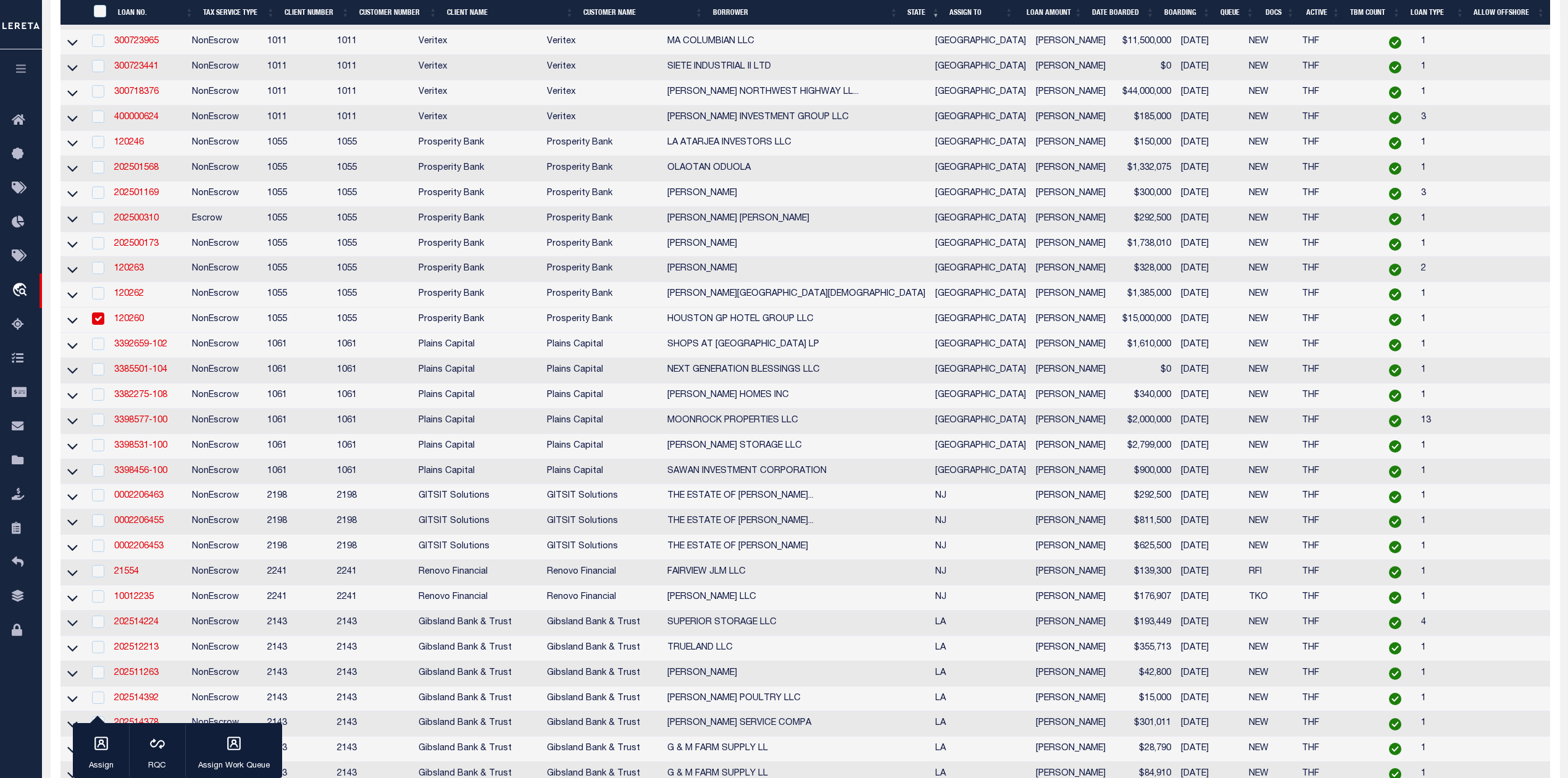
scroll to position [494, 0]
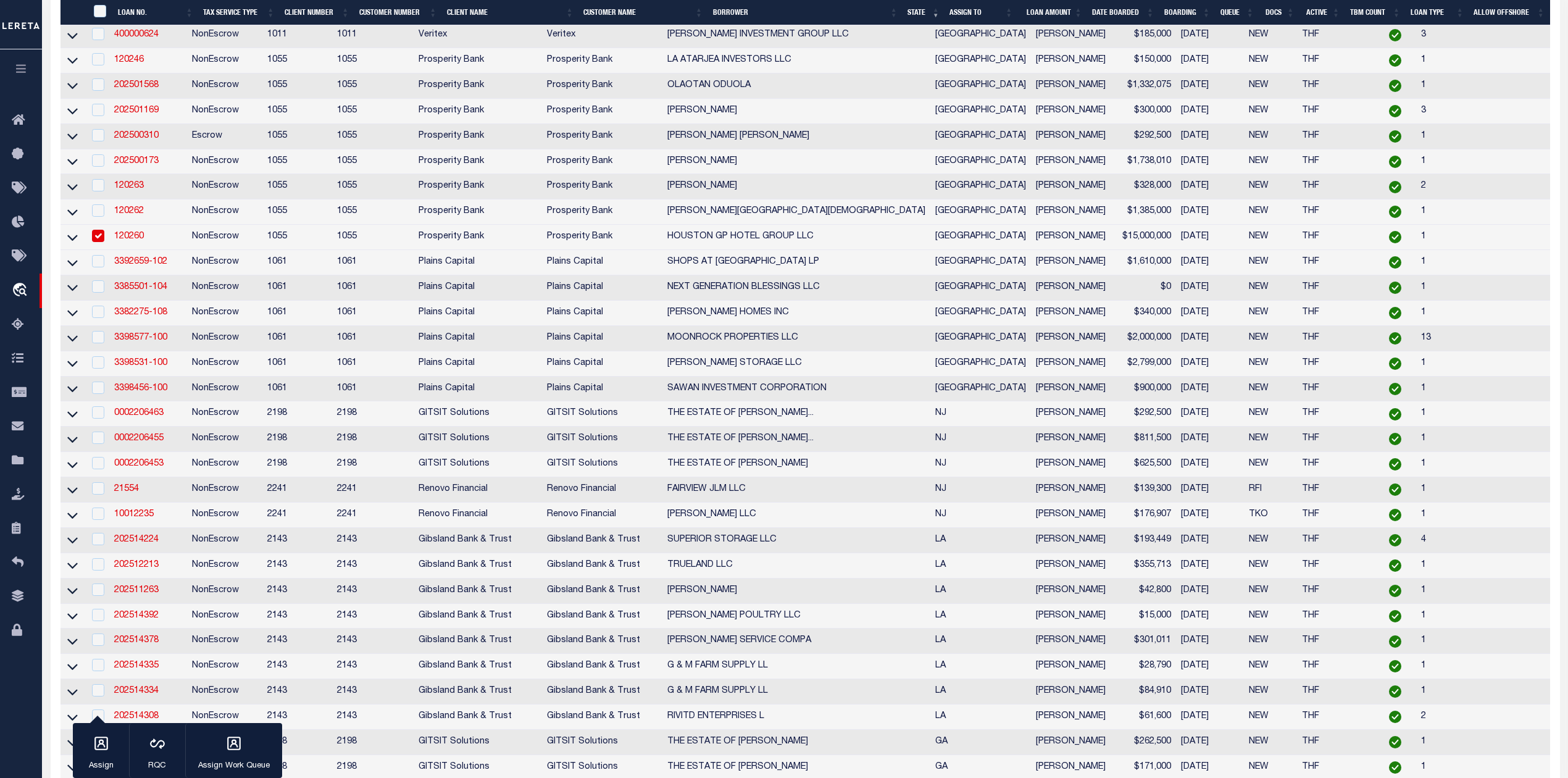
click at [102, 242] on input "checkbox" at bounding box center [98, 235] width 13 height 13
checkbox input "false"
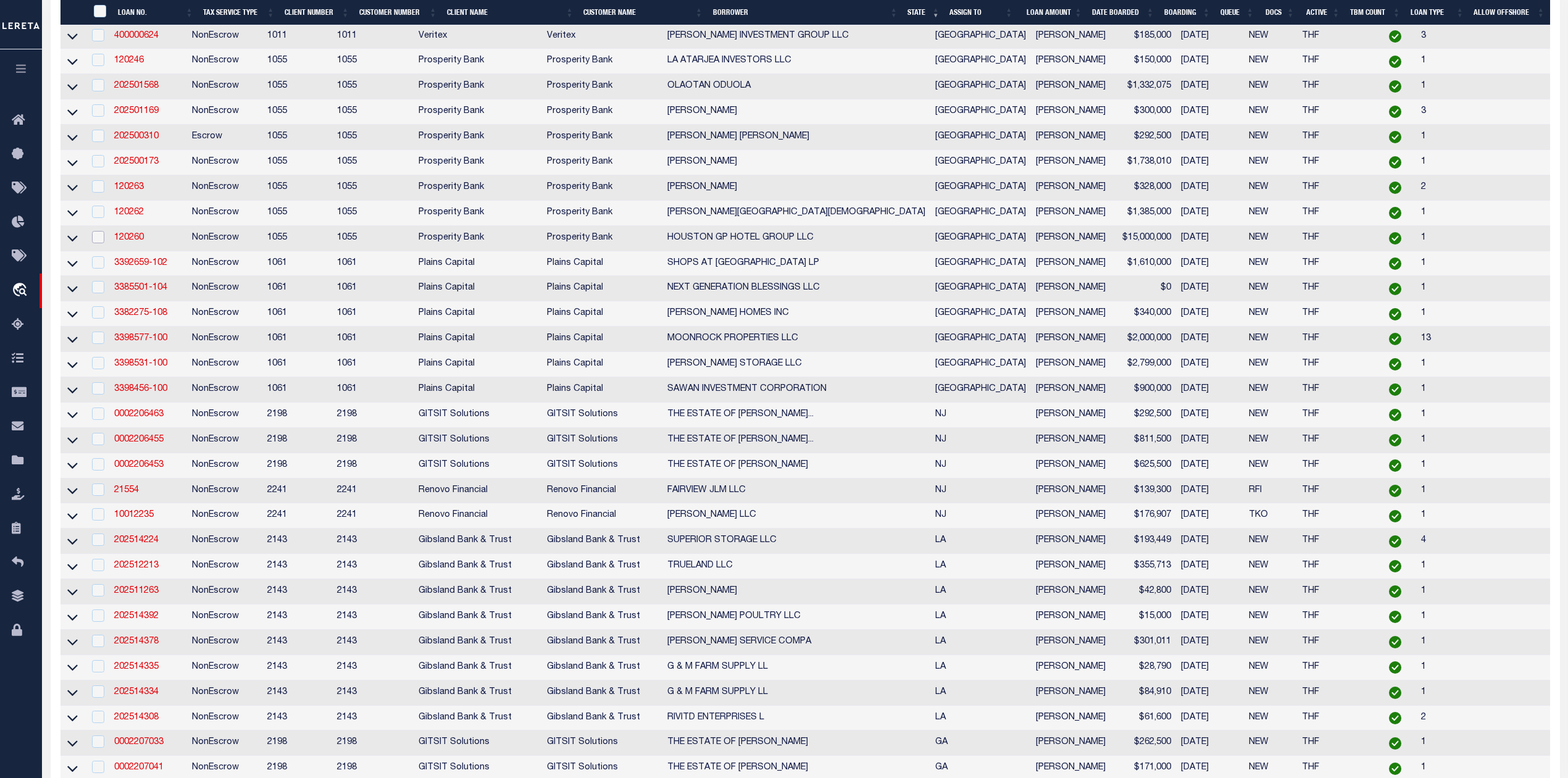
scroll to position [331, 0]
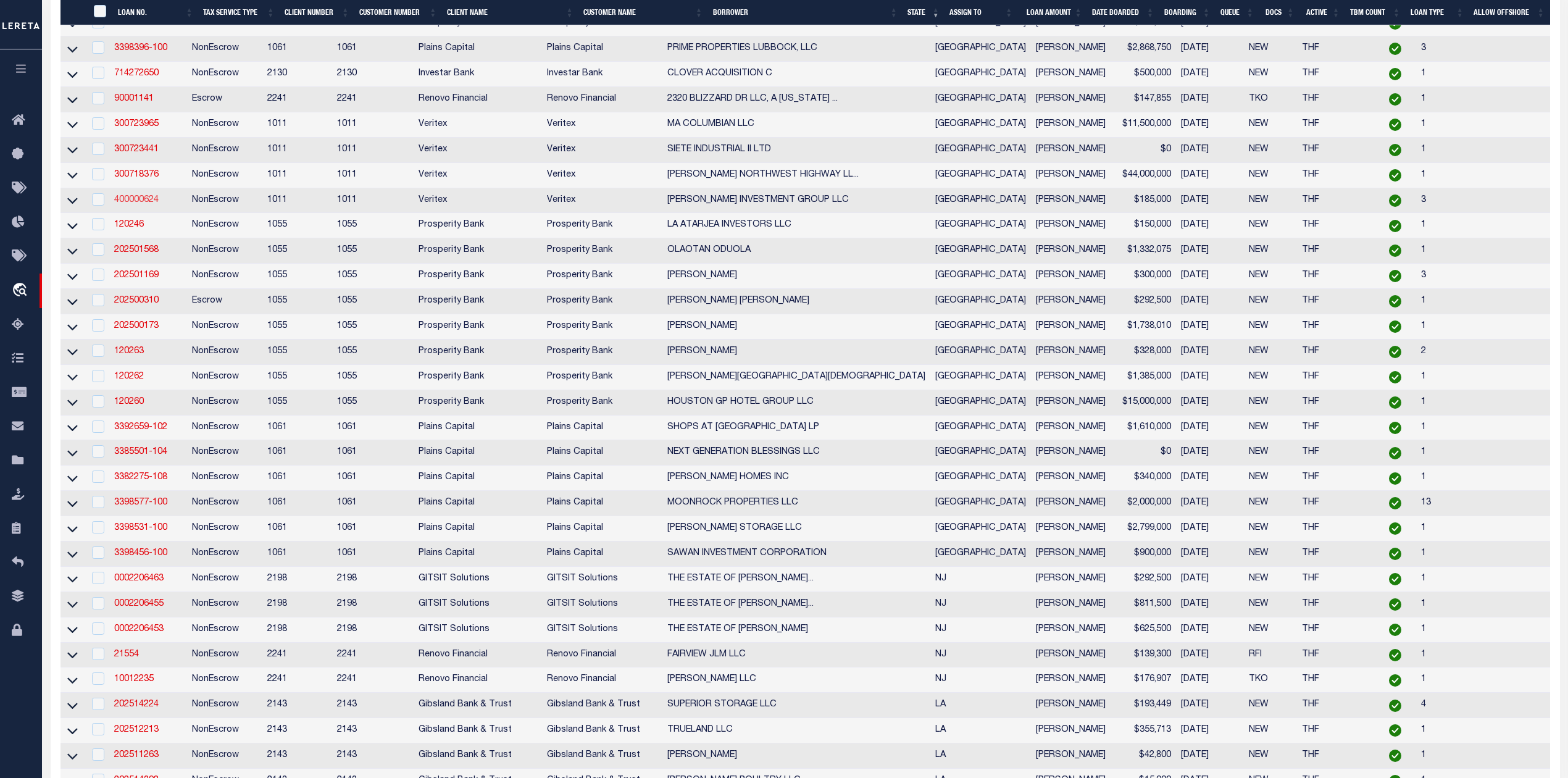
click at [142, 204] on link "400000624" at bounding box center [136, 199] width 44 height 9
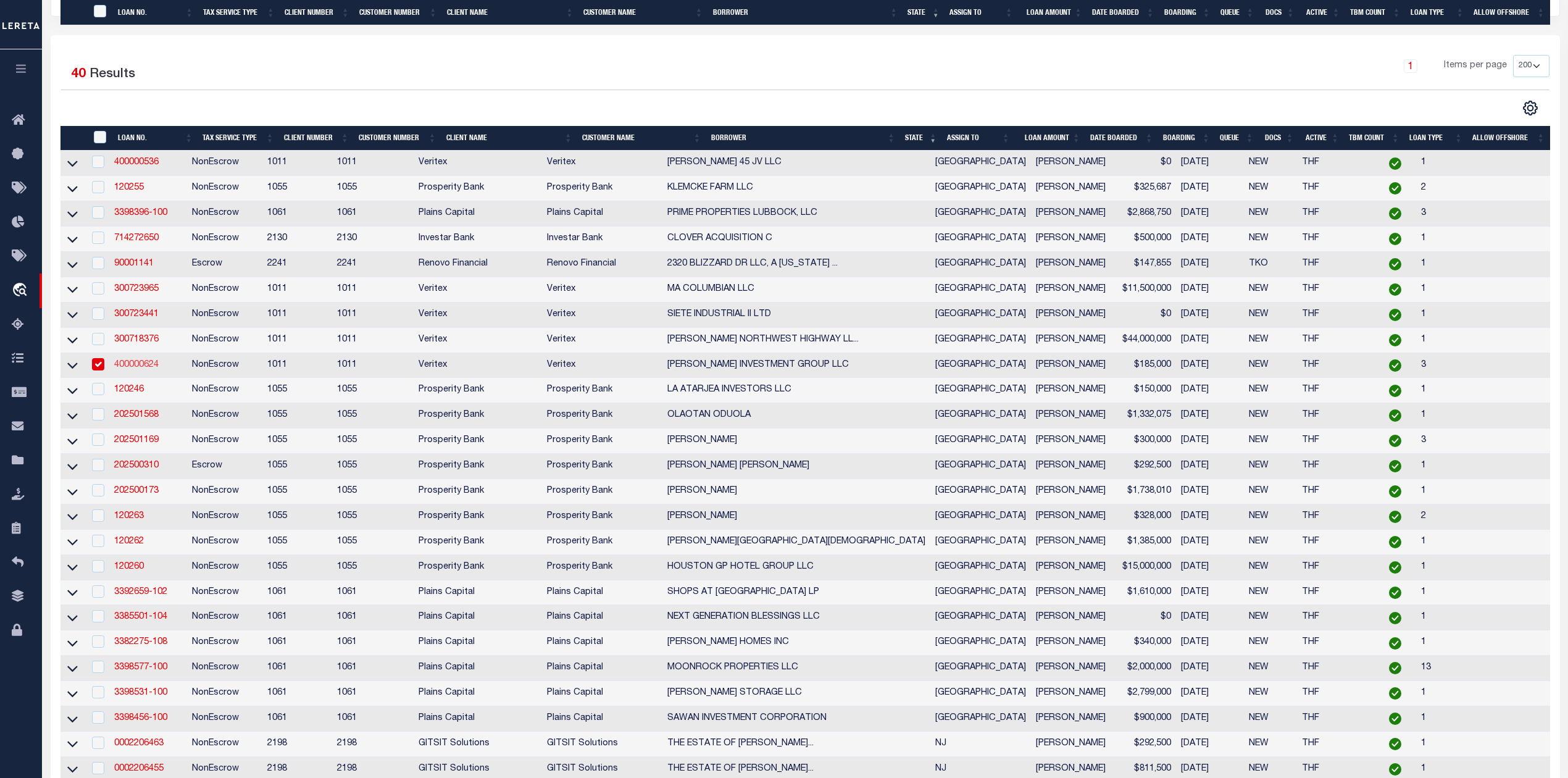
type input "400000624"
type input "[PERSON_NAME] INVESTMENT GROUP LLC"
select select
select select "100"
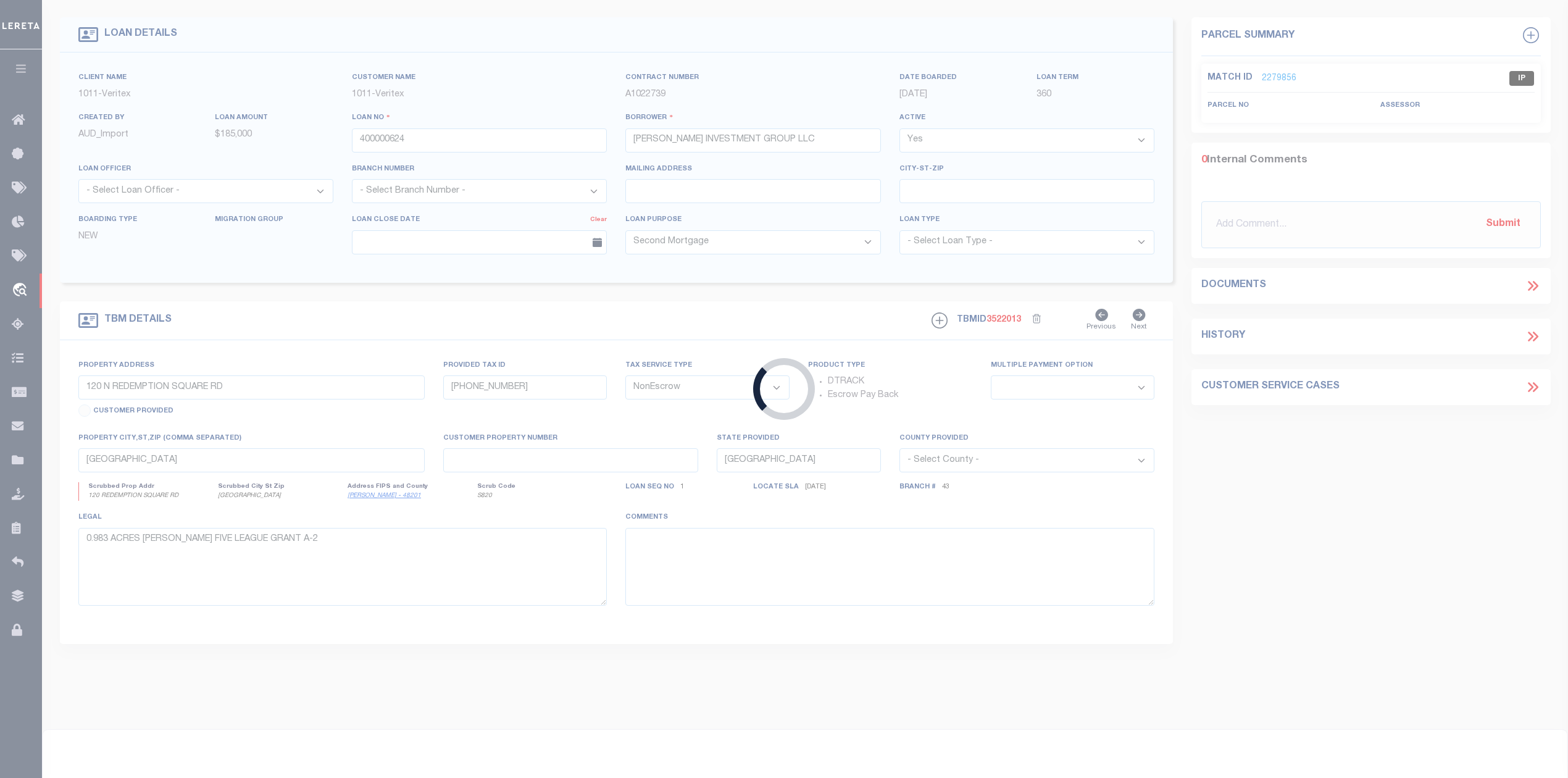
select select "127523"
select select "2347"
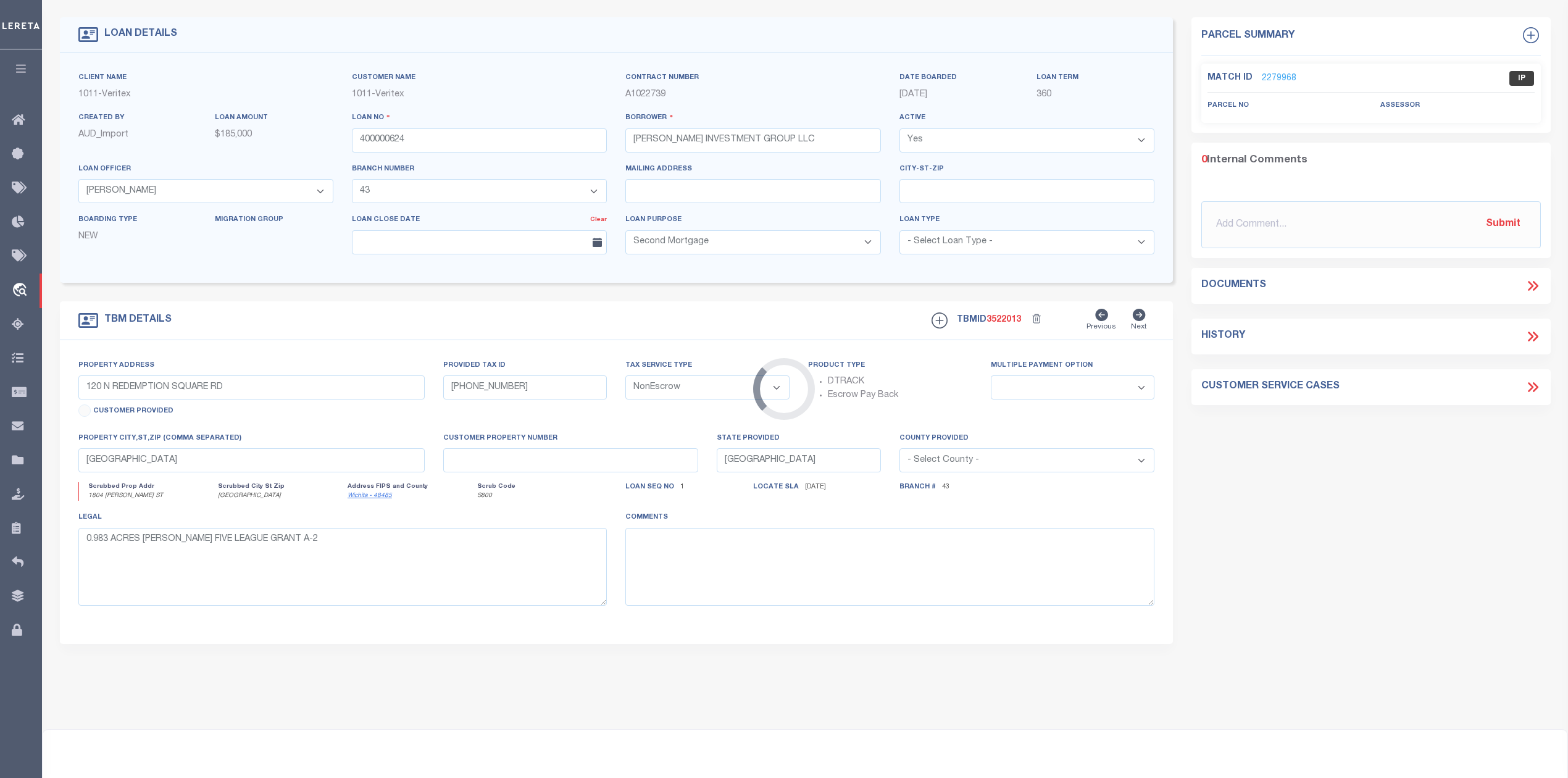
type input "1804 [PERSON_NAME] ST"
select select
type input "[GEOGRAPHIC_DATA]"
select select
type textarea "SEE EXHIBIT A, WICHITA CO"
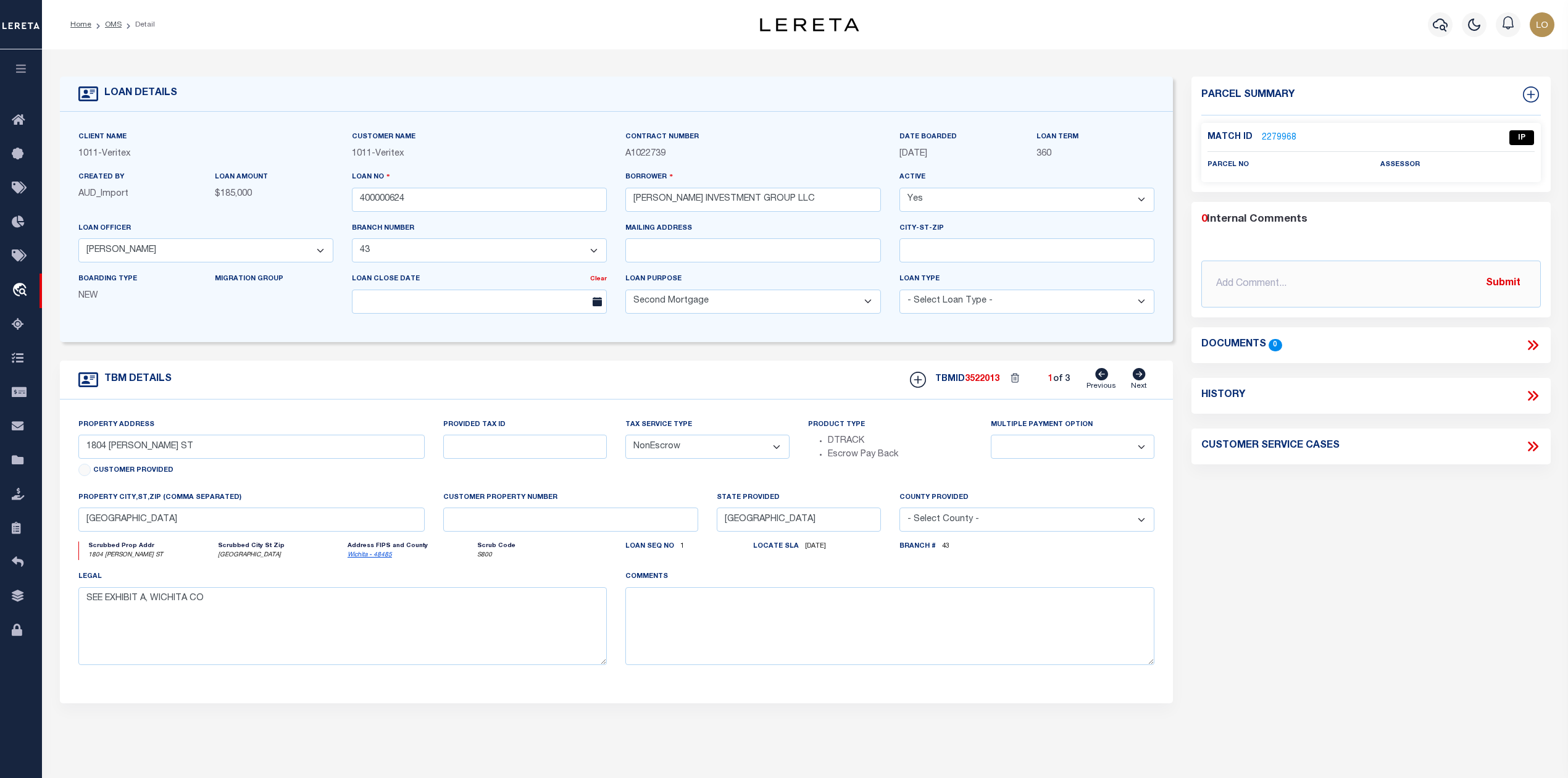
click at [1287, 135] on link "2279968" at bounding box center [1280, 137] width 35 height 13
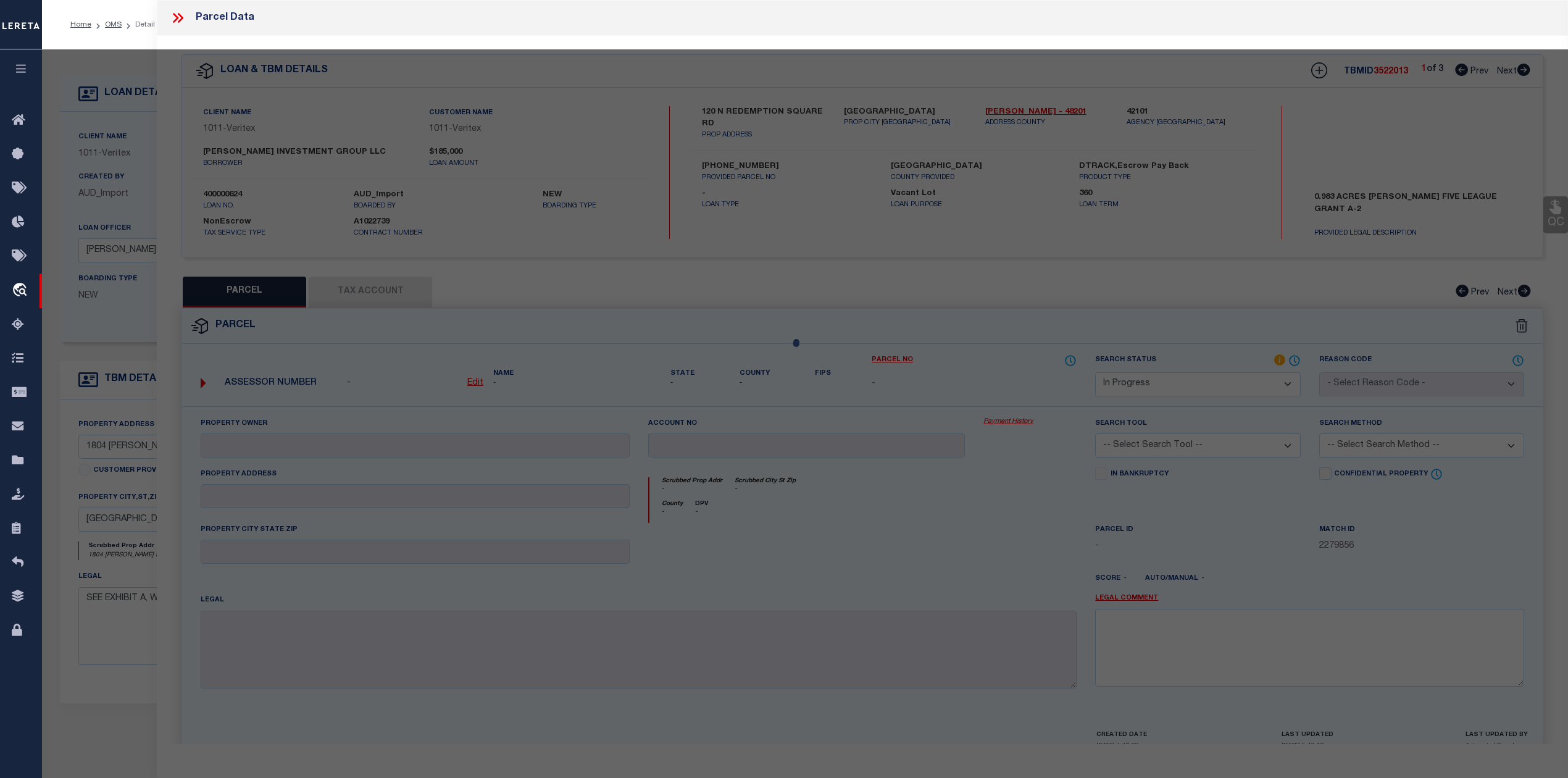
select select "AS"
checkbox input "false"
select select "IP"
checkbox input "false"
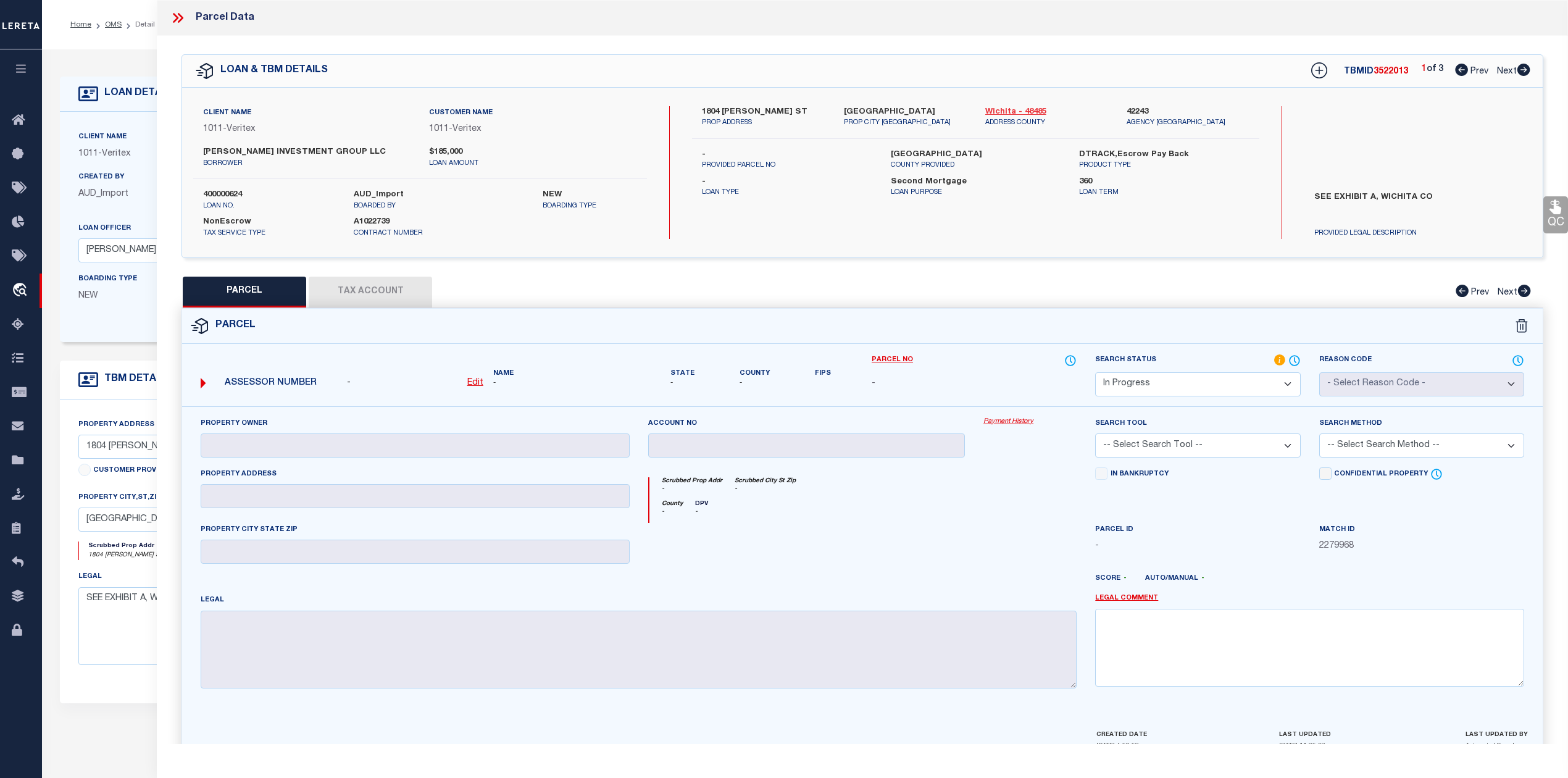
click at [997, 108] on link "Wichita - 48485" at bounding box center [1047, 112] width 123 height 13
click at [740, 106] on label "1804 [PERSON_NAME] ST" at bounding box center [763, 112] width 123 height 13
copy label "[PERSON_NAME]"
drag, startPoint x: 957, startPoint y: 300, endPoint x: 821, endPoint y: 307, distance: 136.2
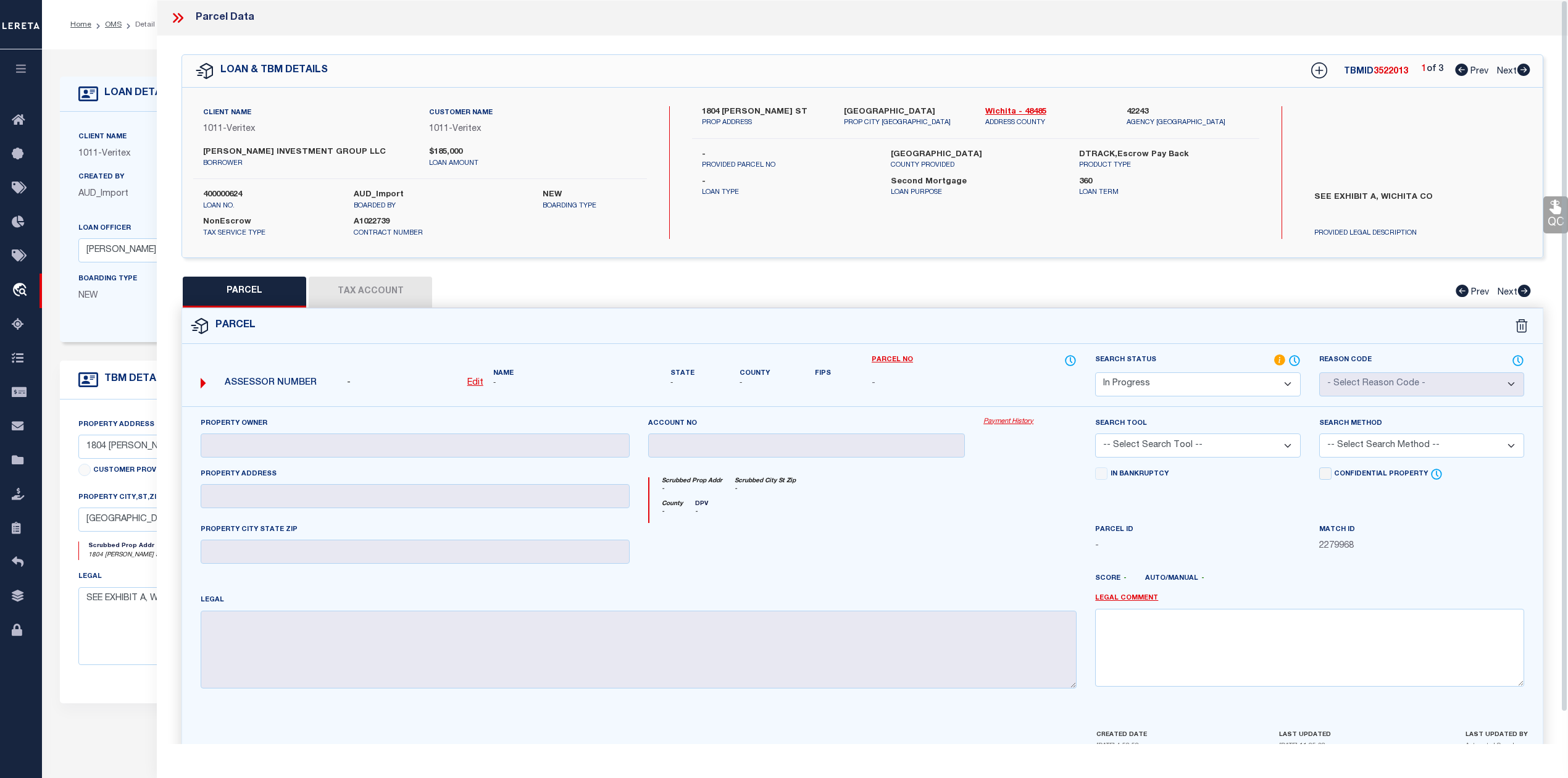
click at [957, 300] on div "PARCEL Tax Account Prev Next" at bounding box center [863, 292] width 1362 height 31
click at [473, 381] on u "Edit" at bounding box center [475, 382] width 16 height 9
select select "IP"
type textarea "-"
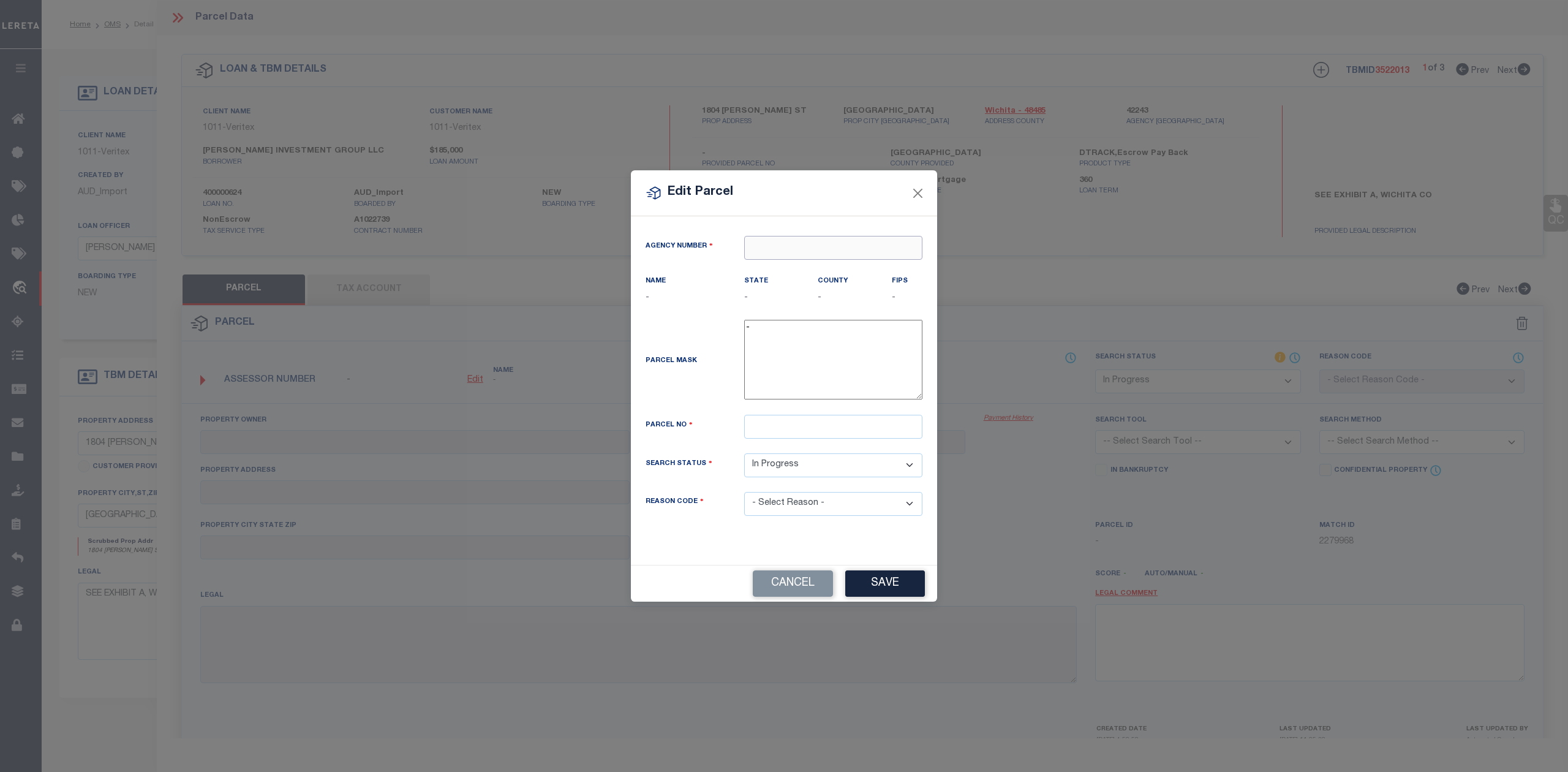
click at [770, 248] on input "text" at bounding box center [833, 248] width 178 height 24
click at [809, 271] on div "422430000 : [GEOGRAPHIC_DATA]" at bounding box center [833, 277] width 177 height 35
type input "422430000"
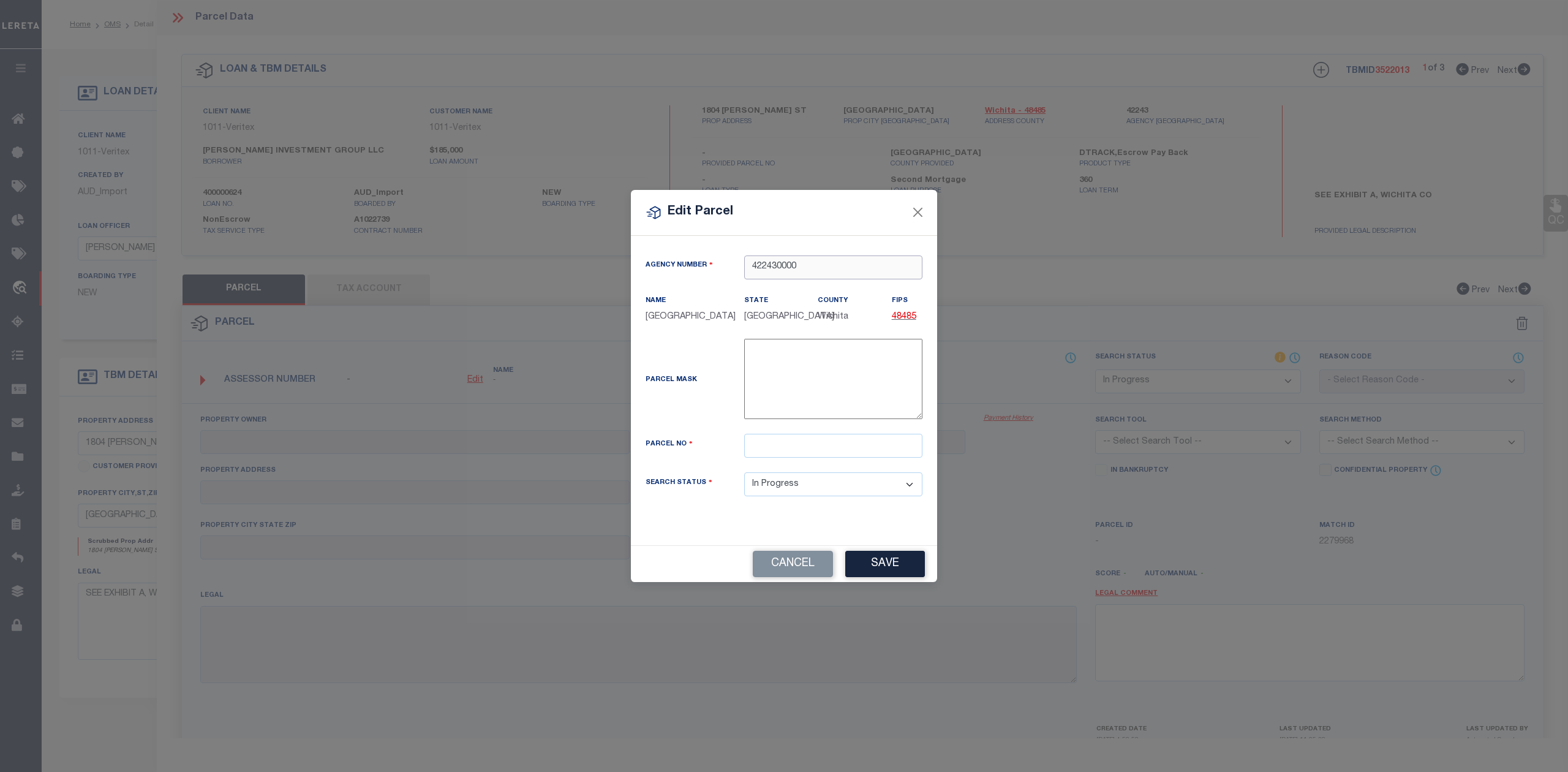
type input "422430000"
click at [814, 445] on input "text" at bounding box center [833, 446] width 178 height 24
paste input "142273"
type input "142273"
click at [880, 555] on button "Save" at bounding box center [885, 564] width 80 height 26
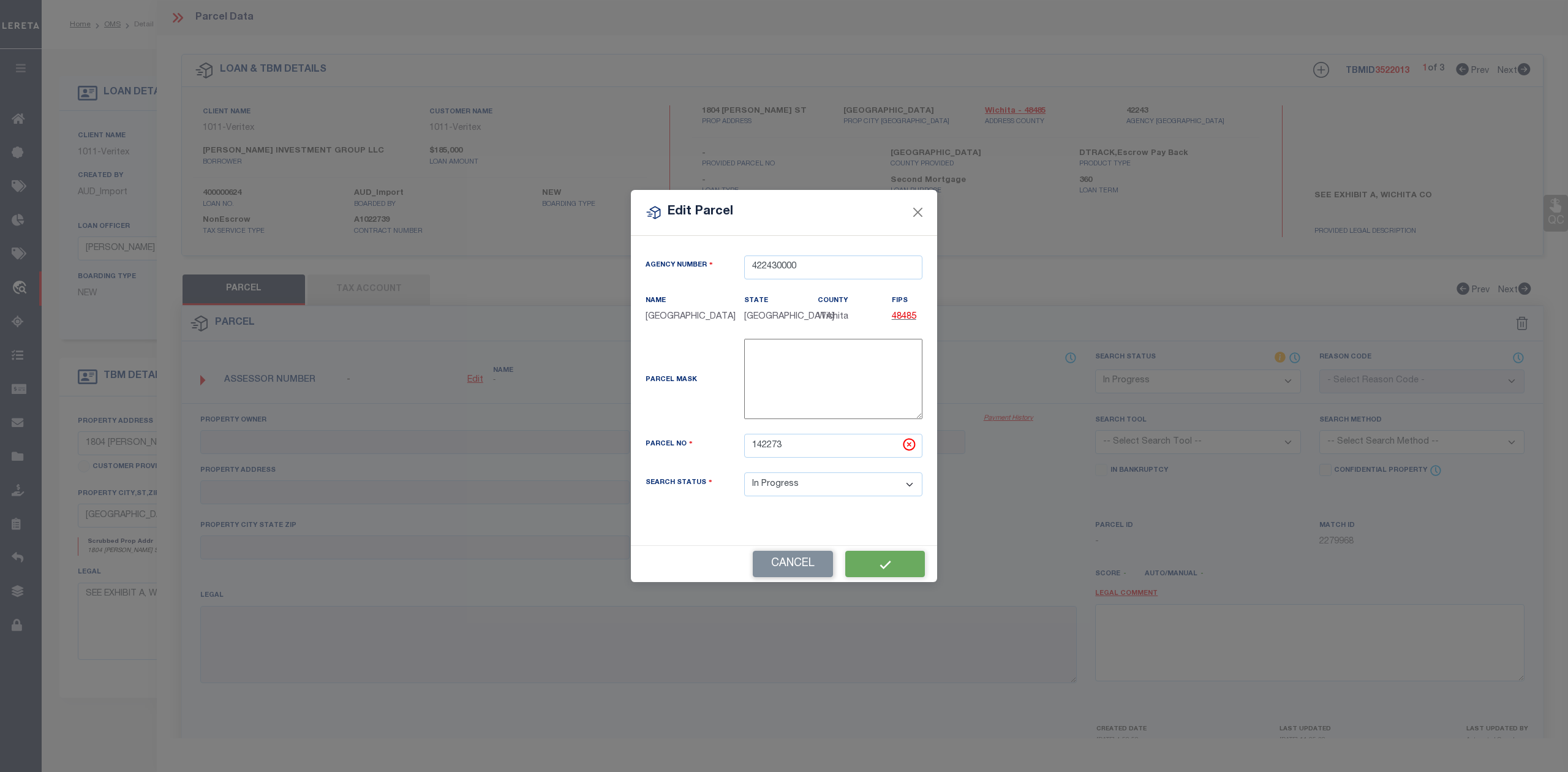
select select "IP"
checkbox input "false"
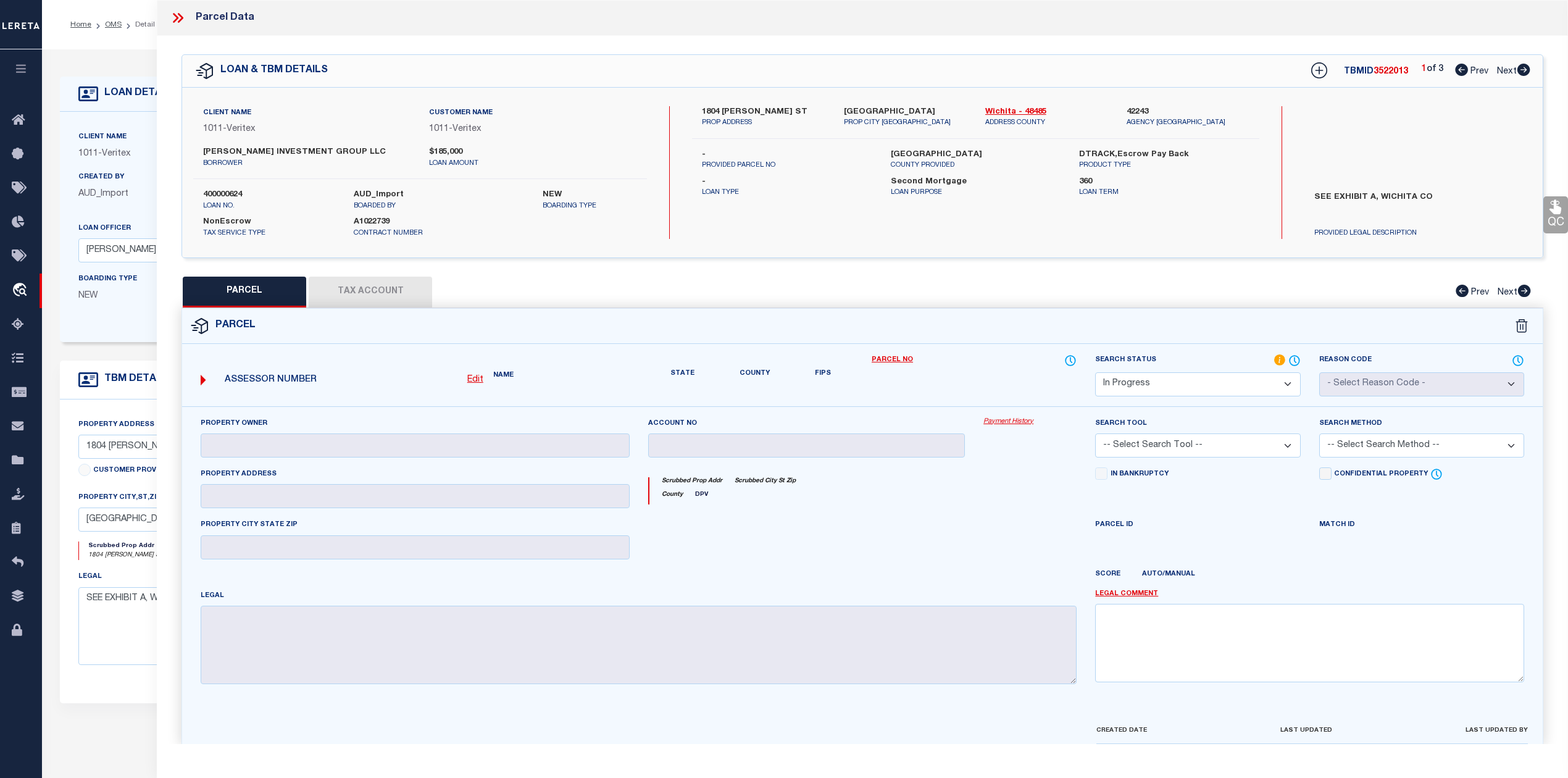
checkbox input "false"
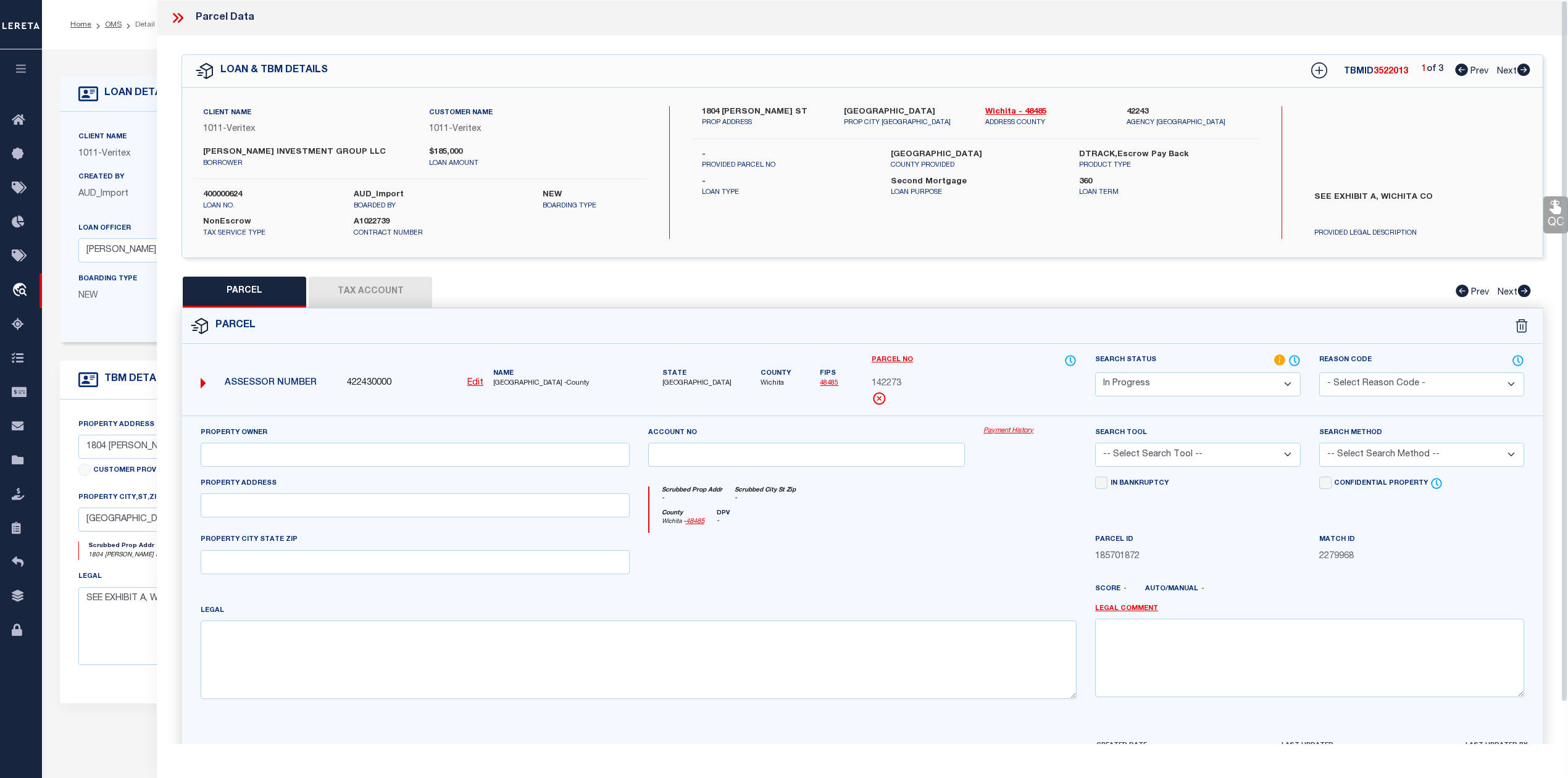
click at [709, 332] on div "Parcel" at bounding box center [862, 326] width 1361 height 35
click at [900, 551] on div at bounding box center [807, 558] width 336 height 50
click at [1189, 310] on div "Parcel" at bounding box center [862, 326] width 1361 height 35
click at [341, 512] on input "text" at bounding box center [415, 505] width 429 height 24
paste input "1804 [PERSON_NAME]"
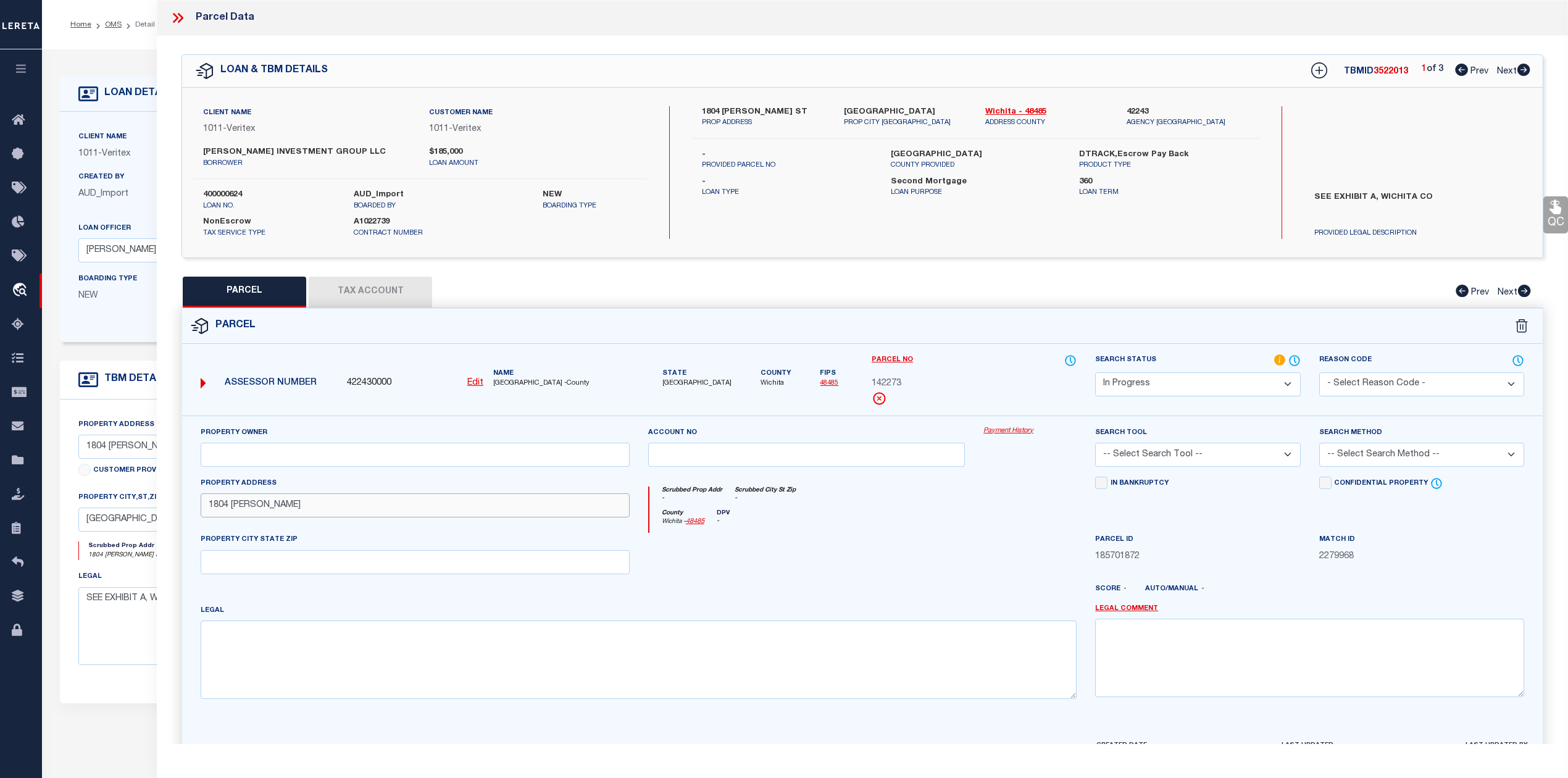
click at [223, 509] on input "1804 [PERSON_NAME]" at bounding box center [415, 505] width 429 height 24
type input "1804 [PERSON_NAME]"
click at [902, 527] on div "County [GEOGRAPHIC_DATA] - 48485 DPV -" at bounding box center [863, 522] width 428 height 24
click at [345, 553] on div "PROPERTY CITY STATE ZIP" at bounding box center [415, 554] width 429 height 41
click at [342, 561] on input "text" at bounding box center [415, 562] width 429 height 24
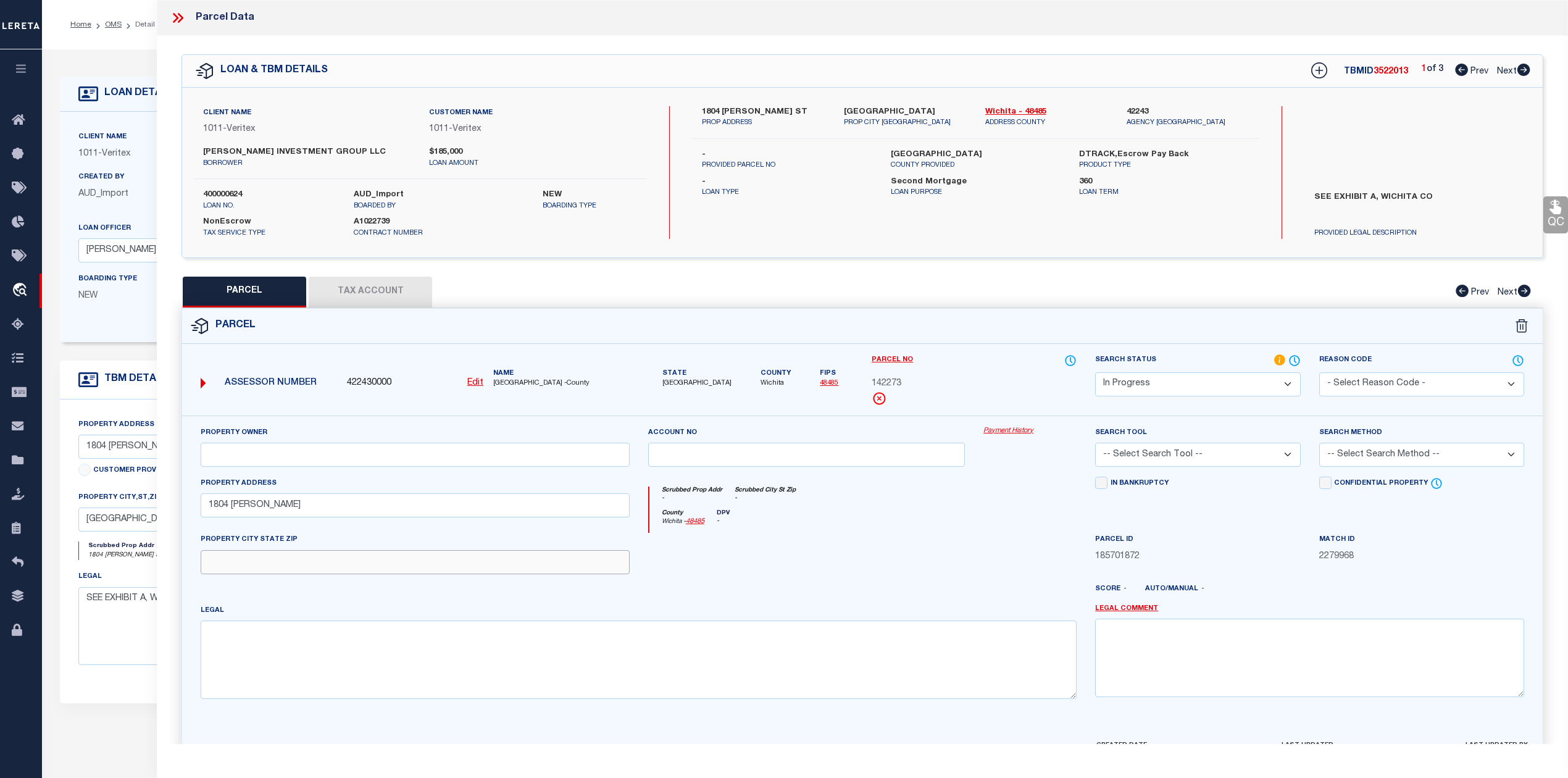
paste input "ST C"
click at [358, 564] on input "ST C" at bounding box center [415, 562] width 429 height 24
type input "ST"
click at [774, 643] on textarea at bounding box center [638, 659] width 876 height 77
paste textarea "2.014 AC BLK 18 [PERSON_NAME] & [PERSON_NAME]"
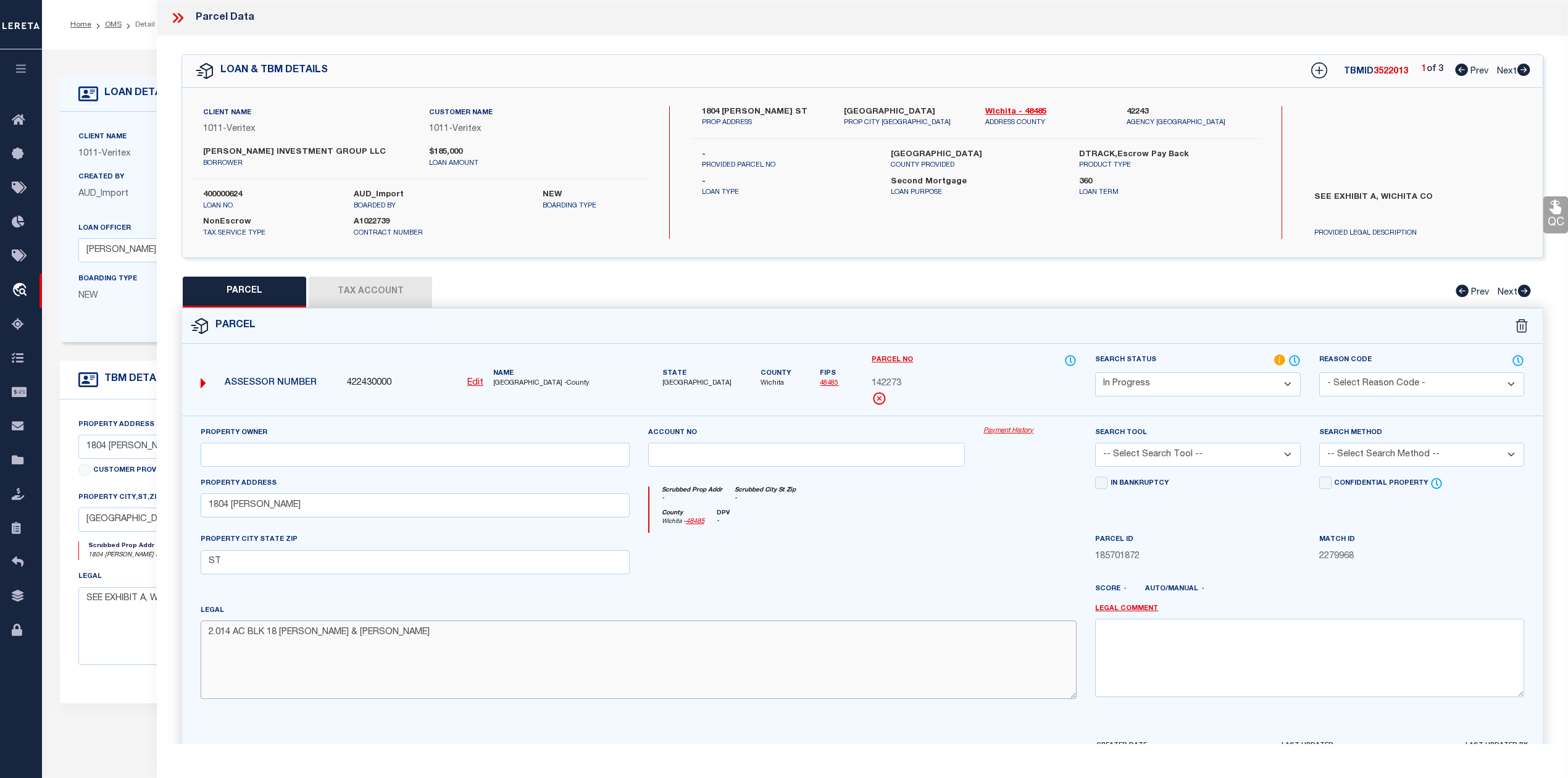
type textarea "2.014 AC BLK 18 [PERSON_NAME] & [PERSON_NAME]"
click at [907, 582] on div at bounding box center [807, 558] width 336 height 50
click at [421, 457] on input "text" at bounding box center [415, 455] width 429 height 24
paste input "[PERSON_NAME] INVESTMENT GROUP LLC"
type input "[PERSON_NAME] INVESTMENT GROUP LLC"
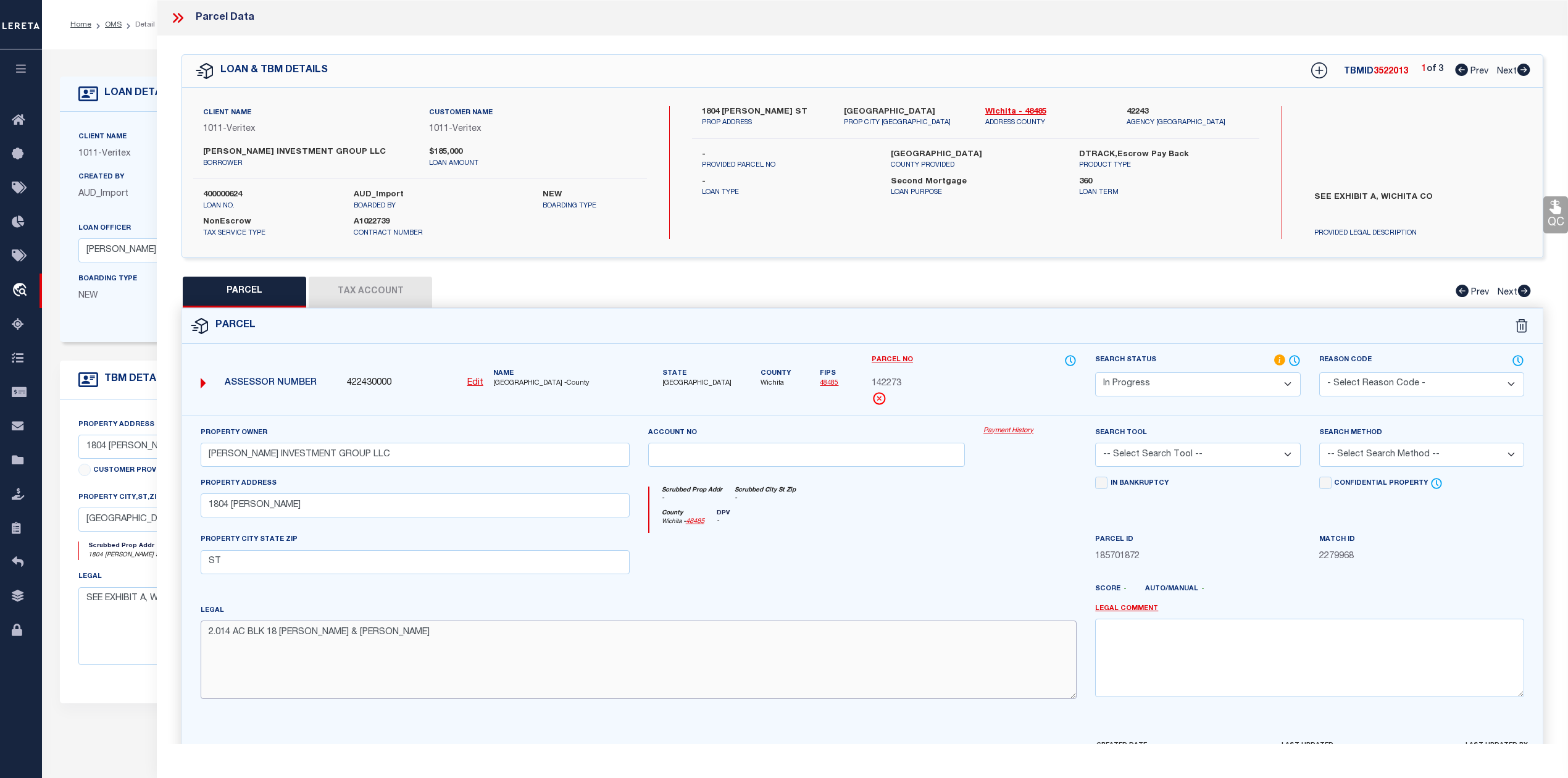
click at [850, 625] on textarea "2.014 AC BLK 18 [PERSON_NAME] & [PERSON_NAME]" at bounding box center [638, 659] width 876 height 77
click at [945, 547] on div at bounding box center [807, 558] width 336 height 50
click at [1171, 461] on select "-- Select Search Tool -- 3rd Party Website Agency File Agency Website ATLS CNV-…" at bounding box center [1198, 455] width 205 height 24
select select "AGW"
click at [1095, 445] on select "-- Select Search Tool -- 3rd Party Website Agency File Agency Website ATLS CNV-…" at bounding box center [1198, 455] width 205 height 24
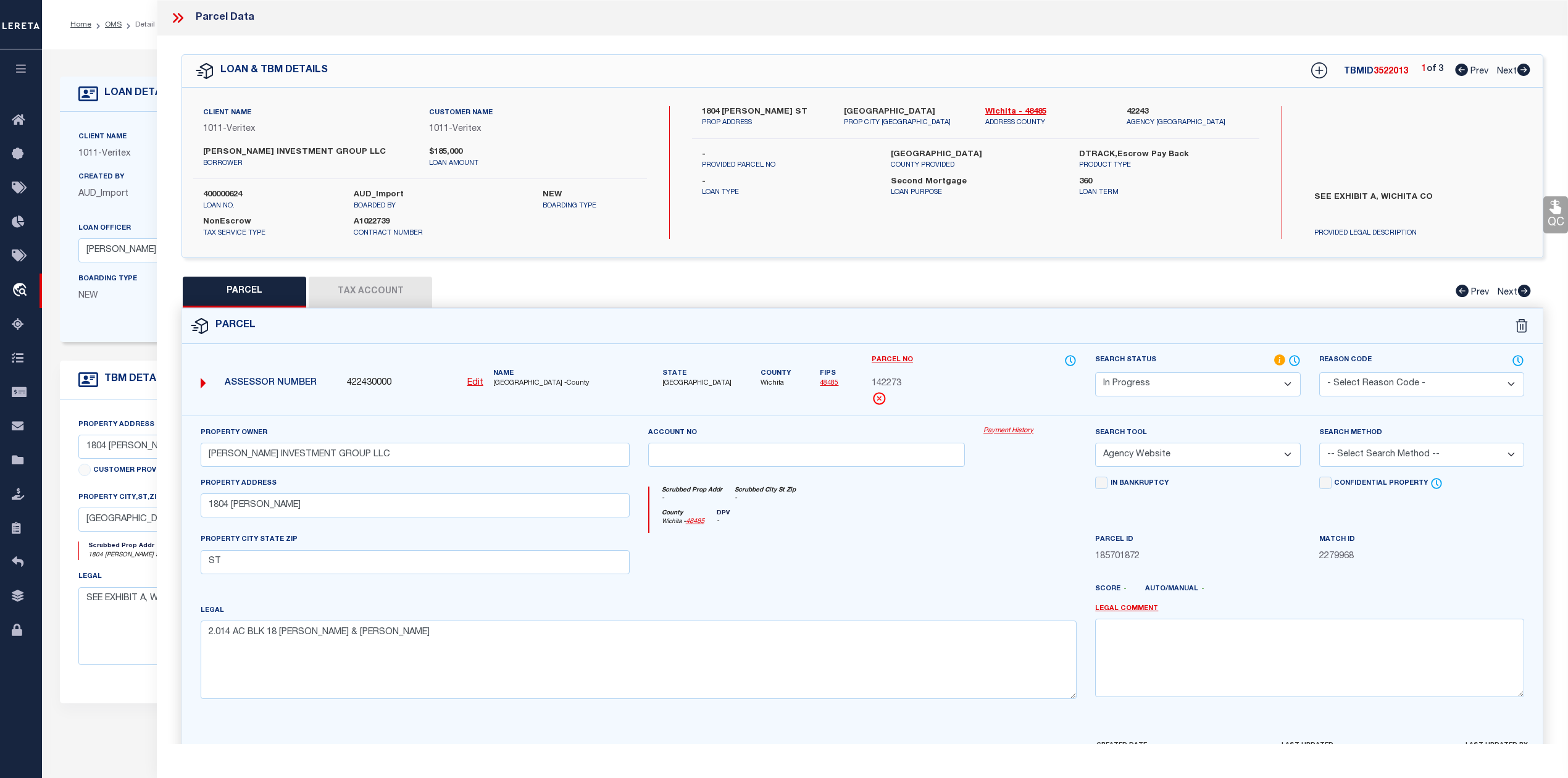
click at [1053, 542] on div at bounding box center [1030, 558] width 112 height 50
click at [1339, 396] on select "- Select Reason Code - 099 - Other (Provide additional detail) ACT - Agency Cha…" at bounding box center [1422, 384] width 205 height 24
click at [946, 519] on div "County [GEOGRAPHIC_DATA] - 48485 DPV -" at bounding box center [863, 522] width 428 height 24
click at [969, 542] on div at bounding box center [807, 558] width 336 height 50
click at [375, 295] on button "Tax Account" at bounding box center [370, 292] width 124 height 31
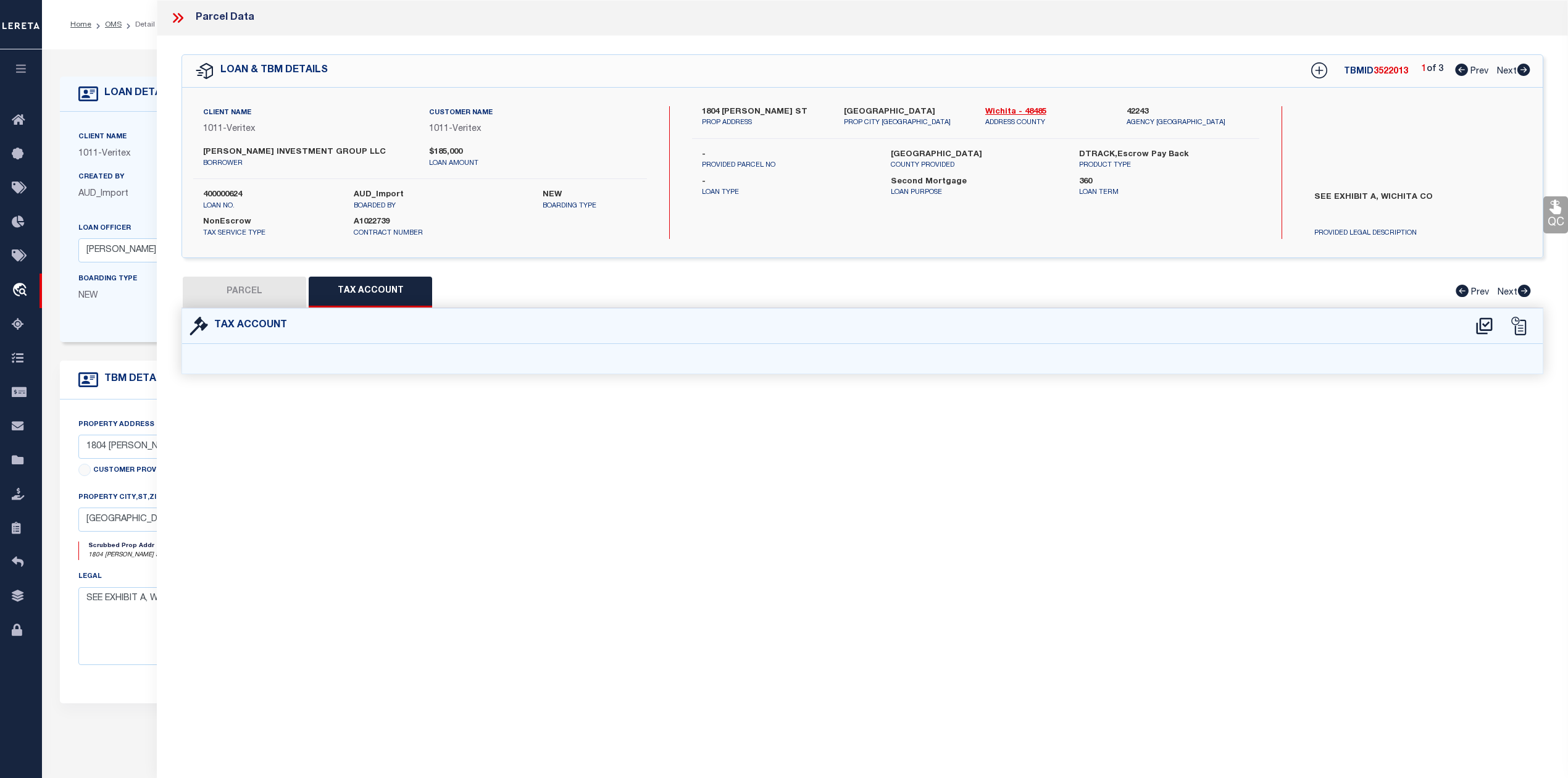
select select "100"
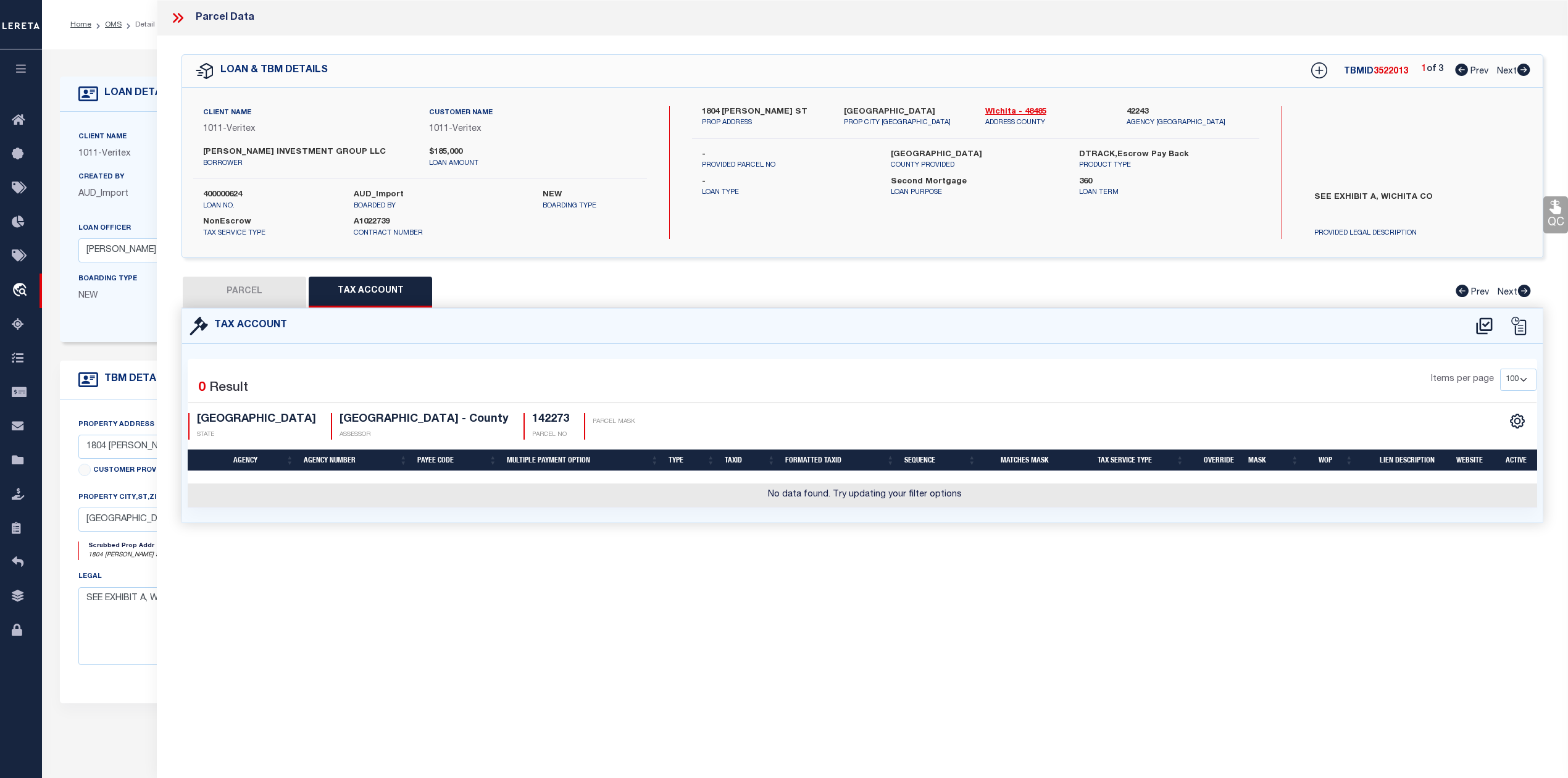
click at [815, 607] on div "Parcel Data QC QC QC - Select Status - Ready to QC" at bounding box center [862, 372] width 1411 height 744
click at [1488, 323] on icon at bounding box center [1484, 325] width 16 height 16
select select "100"
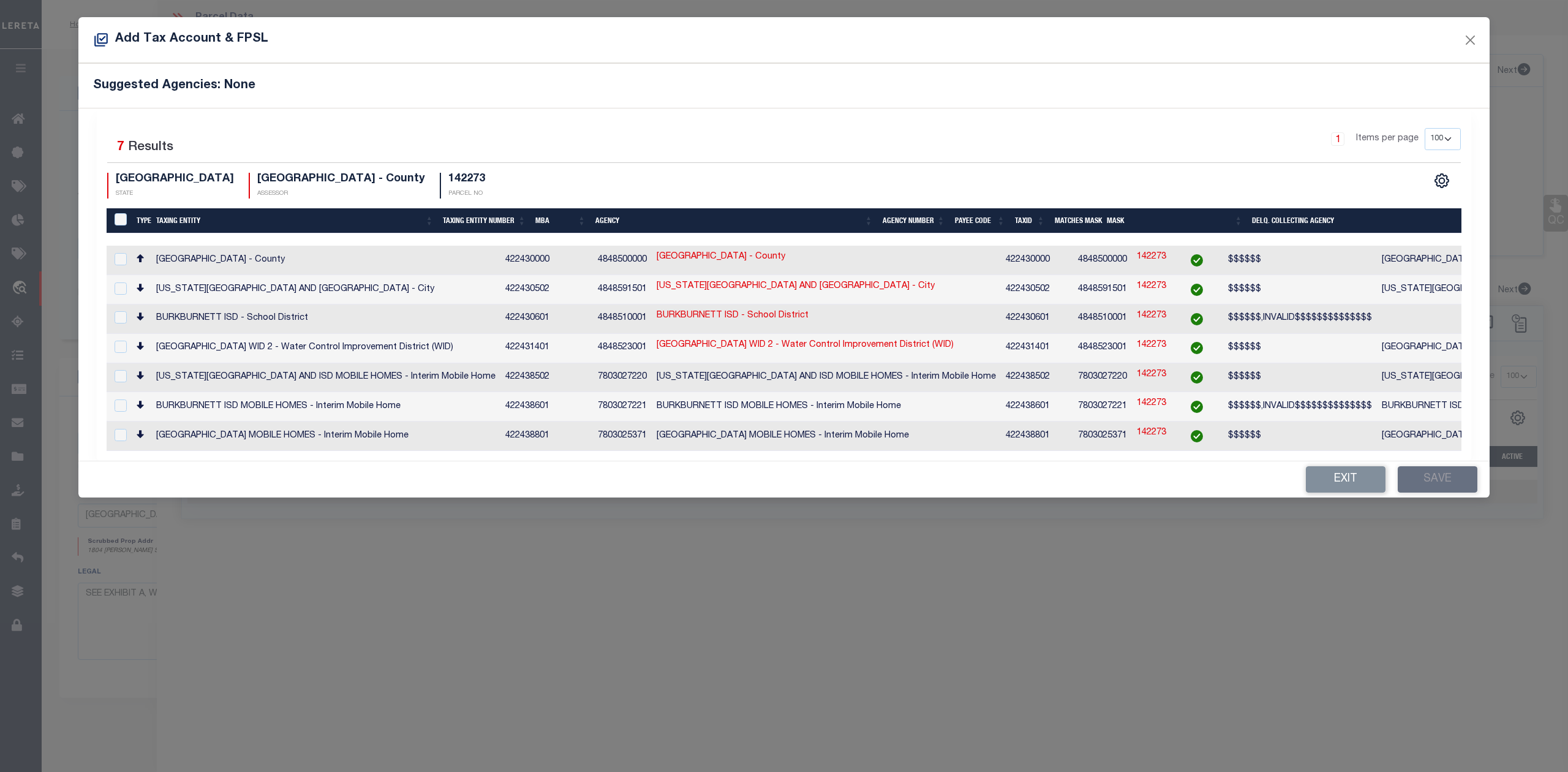
click at [619, 552] on div "Add Tax Account & FPSL Suggested Agencies: None Selected 7 Results 1 Items per …" at bounding box center [784, 386] width 1568 height 772
click at [116, 261] on input "checkbox" at bounding box center [120, 259] width 12 height 12
checkbox input "true"
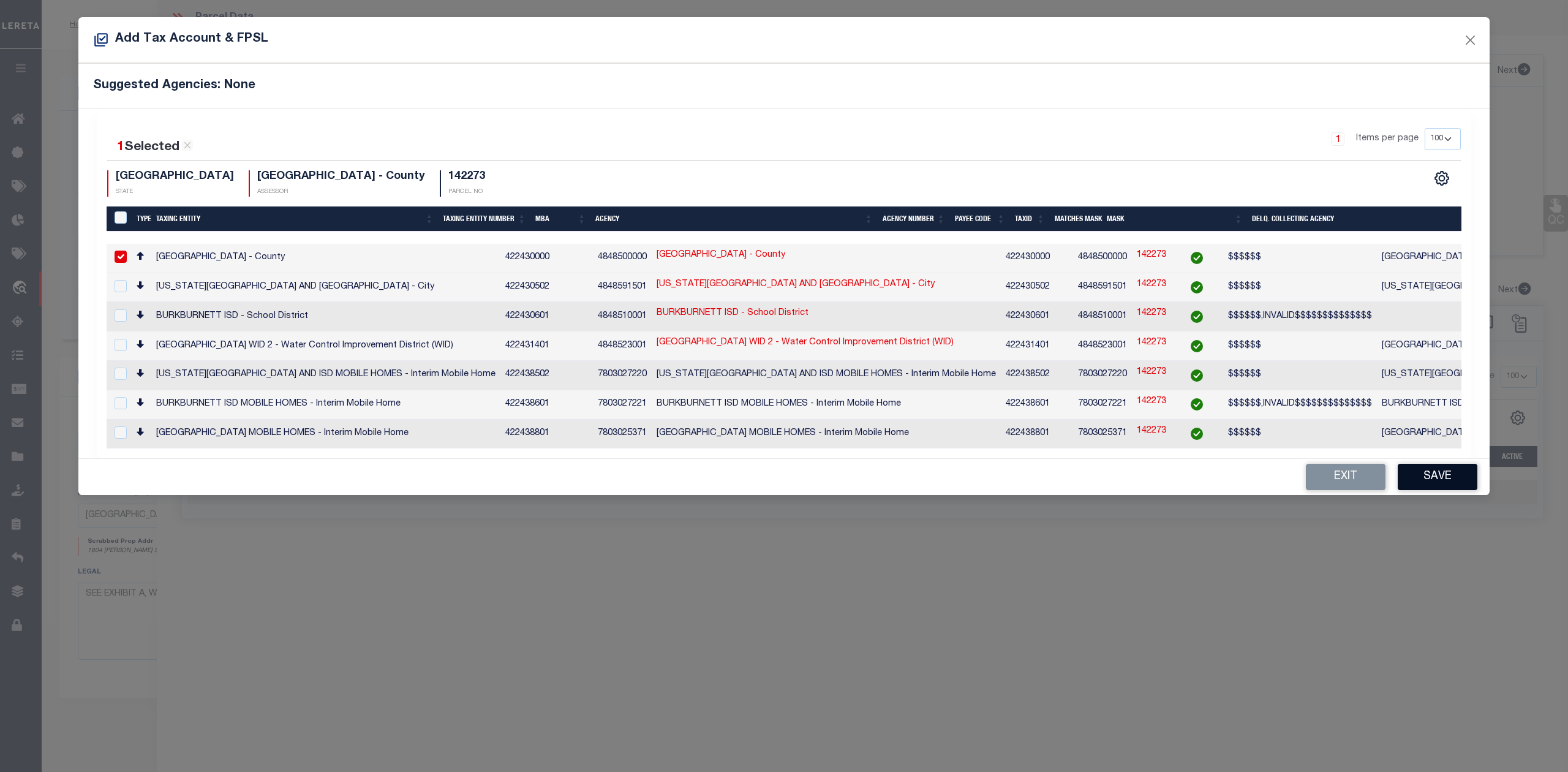
click at [1434, 471] on button "Save" at bounding box center [1437, 476] width 80 height 26
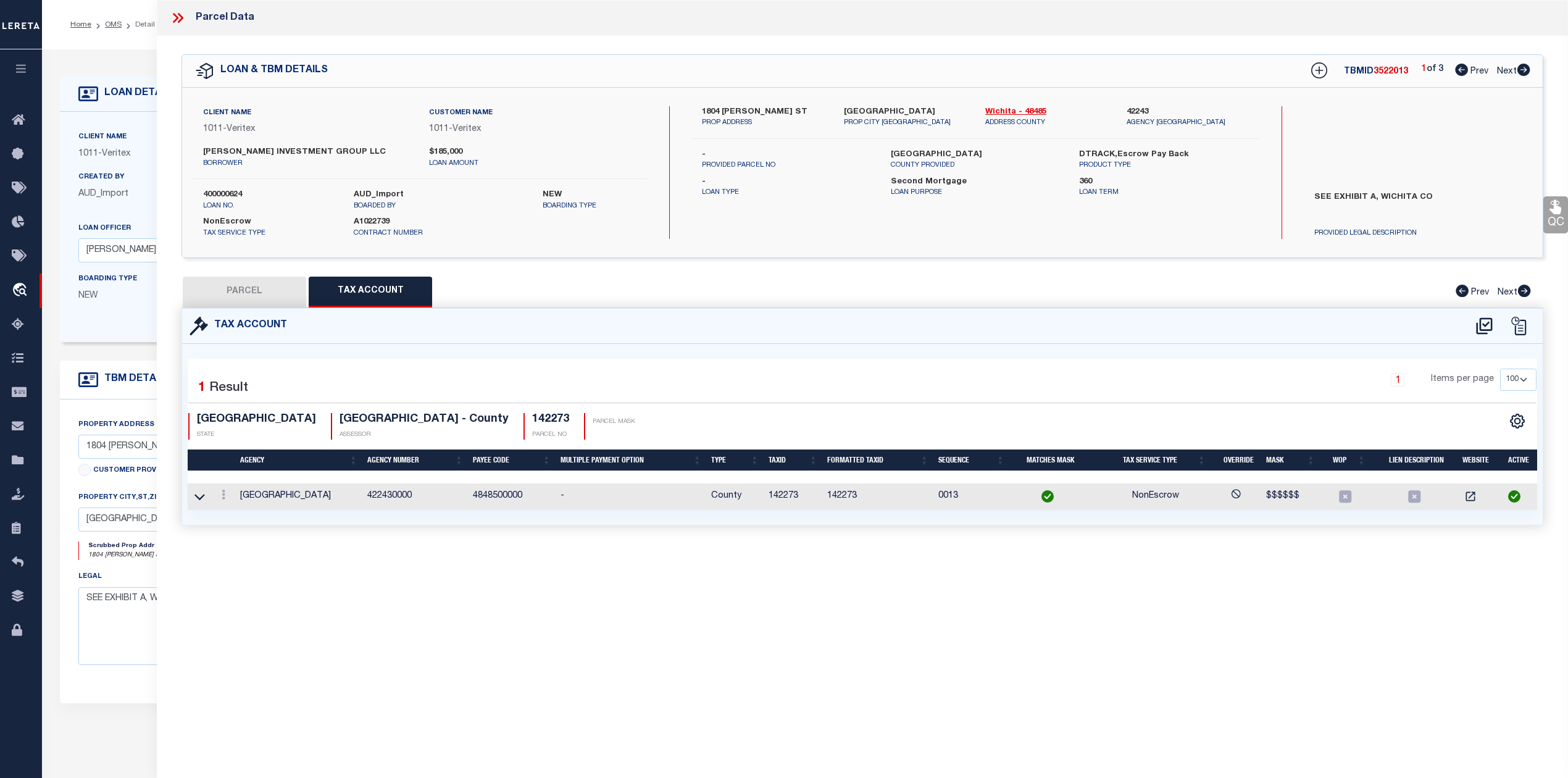
click at [1072, 572] on div "Parcel Data QC QC QC - Select Status - Ready to QC" at bounding box center [862, 372] width 1411 height 744
click at [263, 295] on button "PARCEL" at bounding box center [245, 292] width 124 height 31
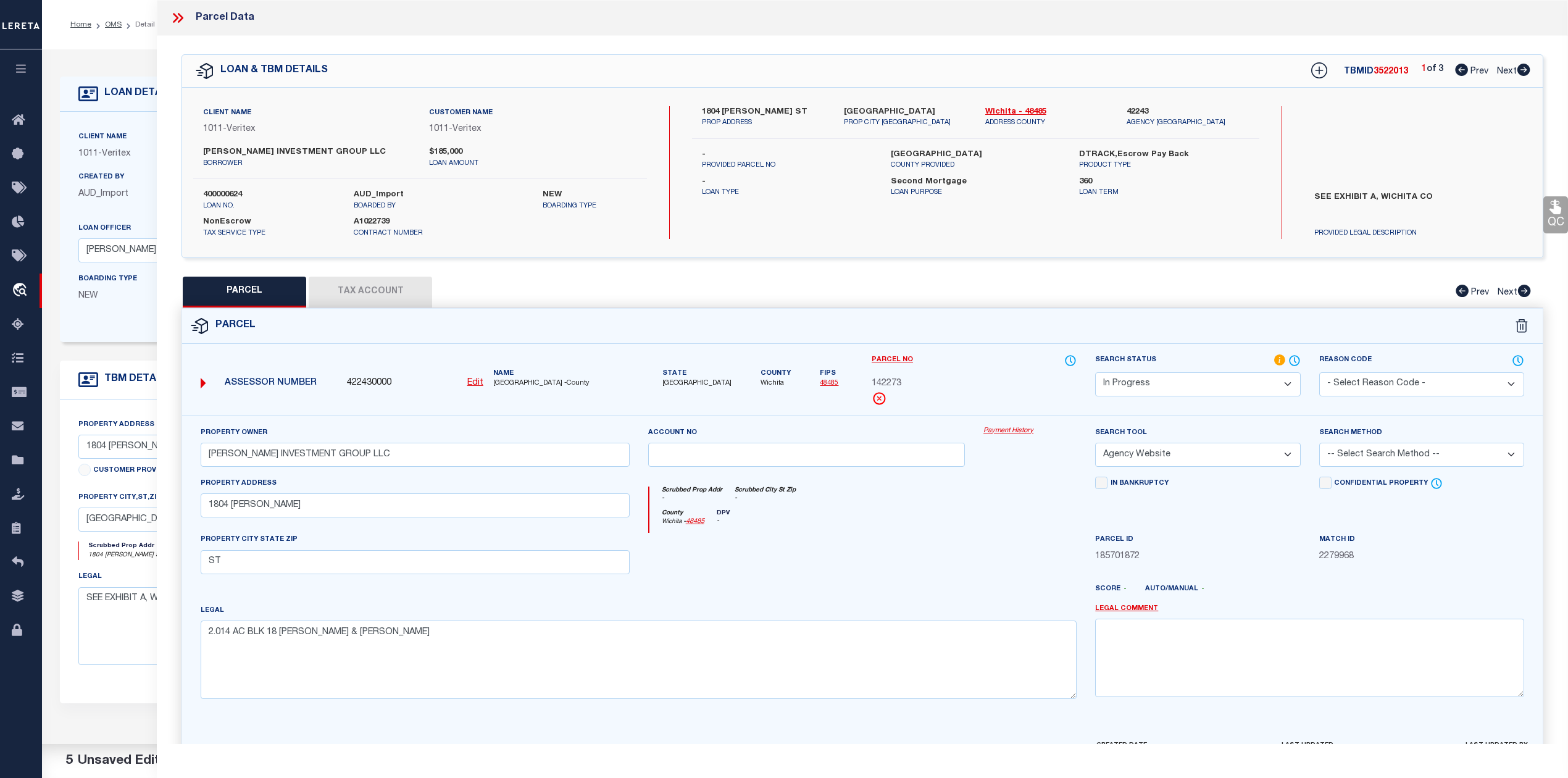
click at [812, 561] on div at bounding box center [807, 558] width 336 height 50
click at [816, 558] on div at bounding box center [807, 558] width 336 height 50
click at [941, 559] on div at bounding box center [807, 558] width 336 height 50
click at [932, 549] on div at bounding box center [807, 558] width 336 height 50
click at [1134, 383] on select "Automated Search Bad Parcel Complete Duplicate Parcel High Dollar Reporting In …" at bounding box center [1198, 384] width 205 height 24
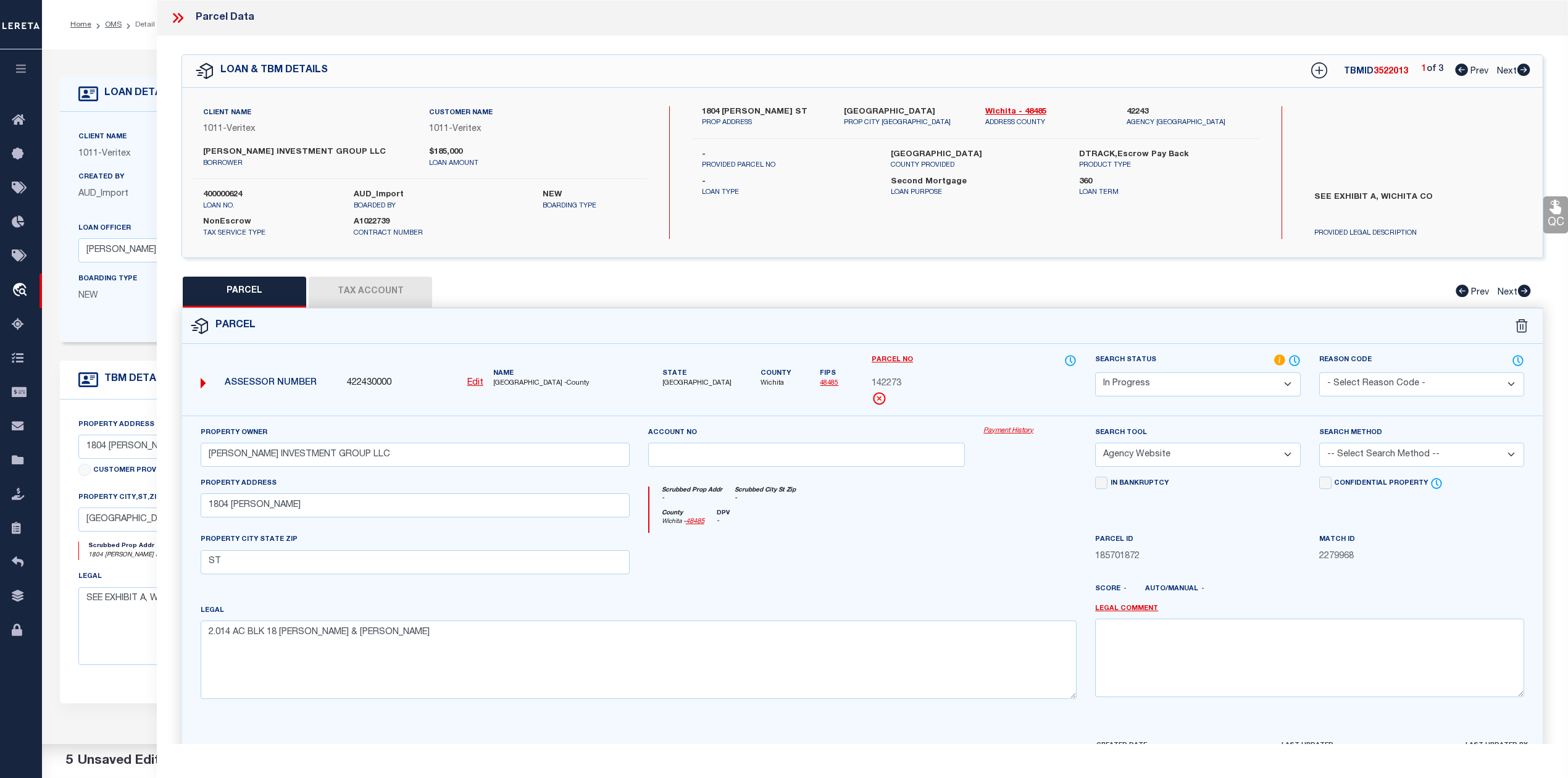
select select "PC"
click at [1095, 373] on select "Automated Search Bad Parcel Complete Duplicate Parcel High Dollar Reporting In …" at bounding box center [1198, 384] width 205 height 24
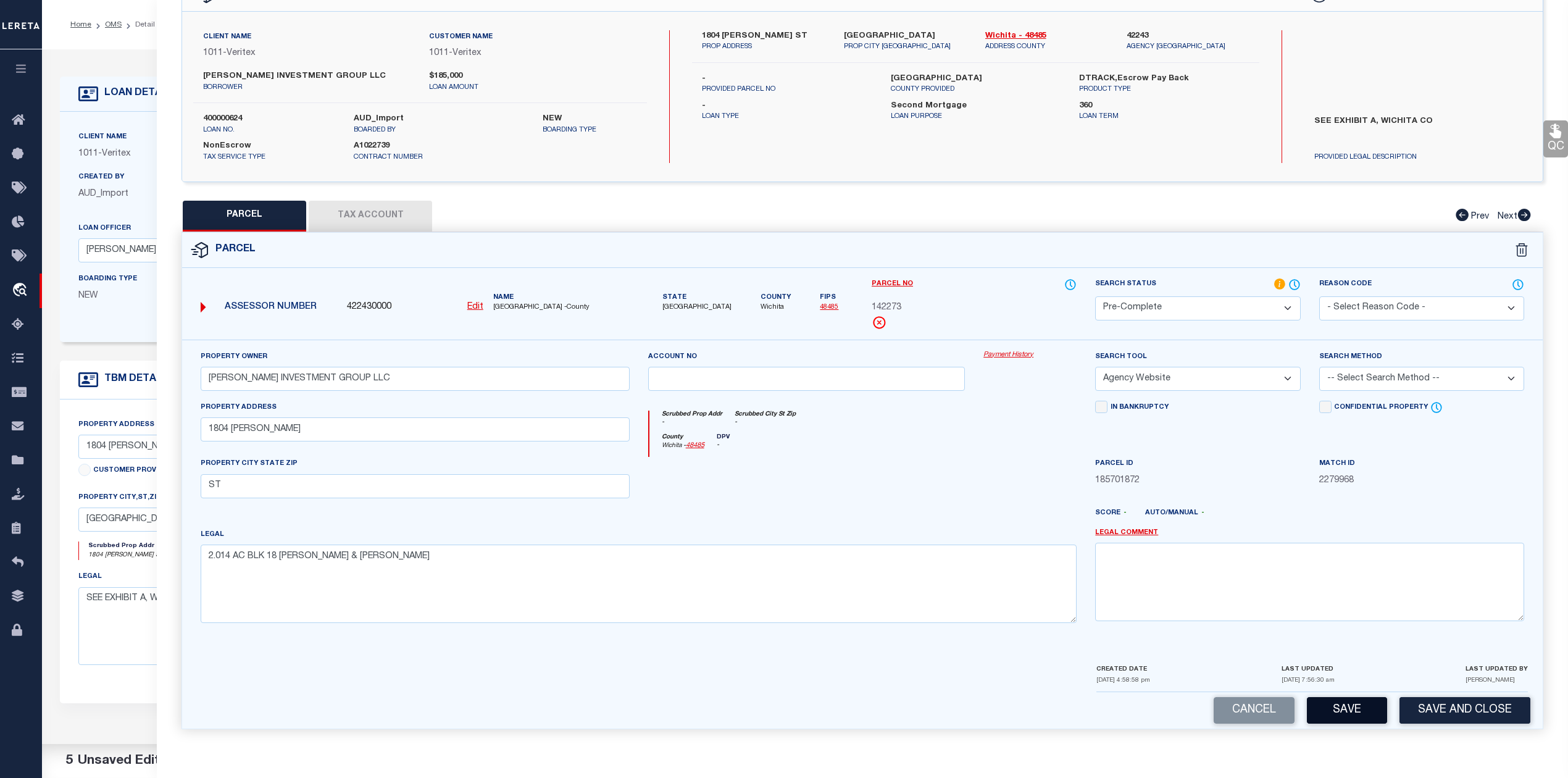
click at [1352, 710] on button "Save" at bounding box center [1346, 710] width 80 height 26
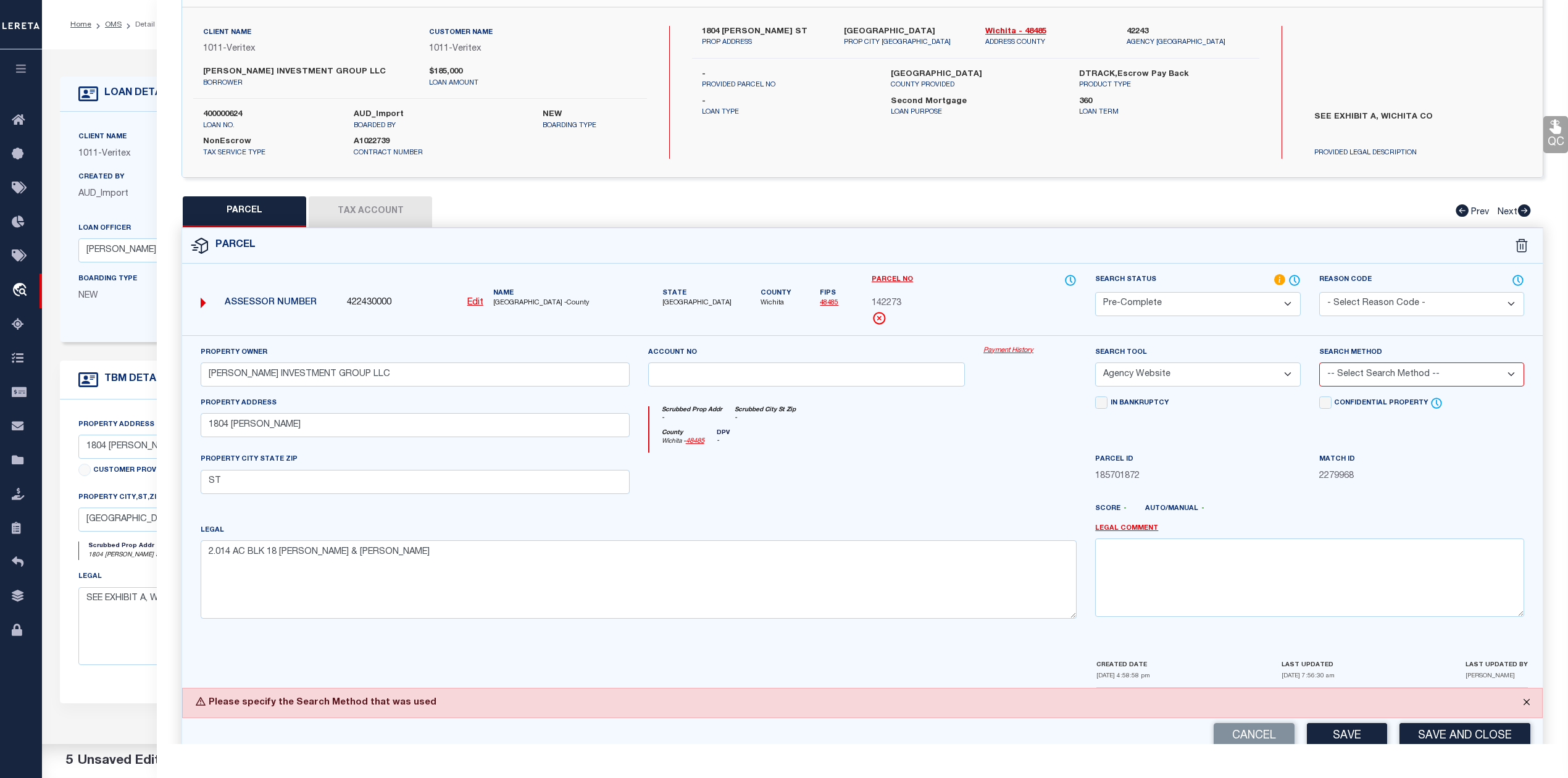
click at [1524, 706] on button "Close" at bounding box center [1526, 703] width 31 height 27
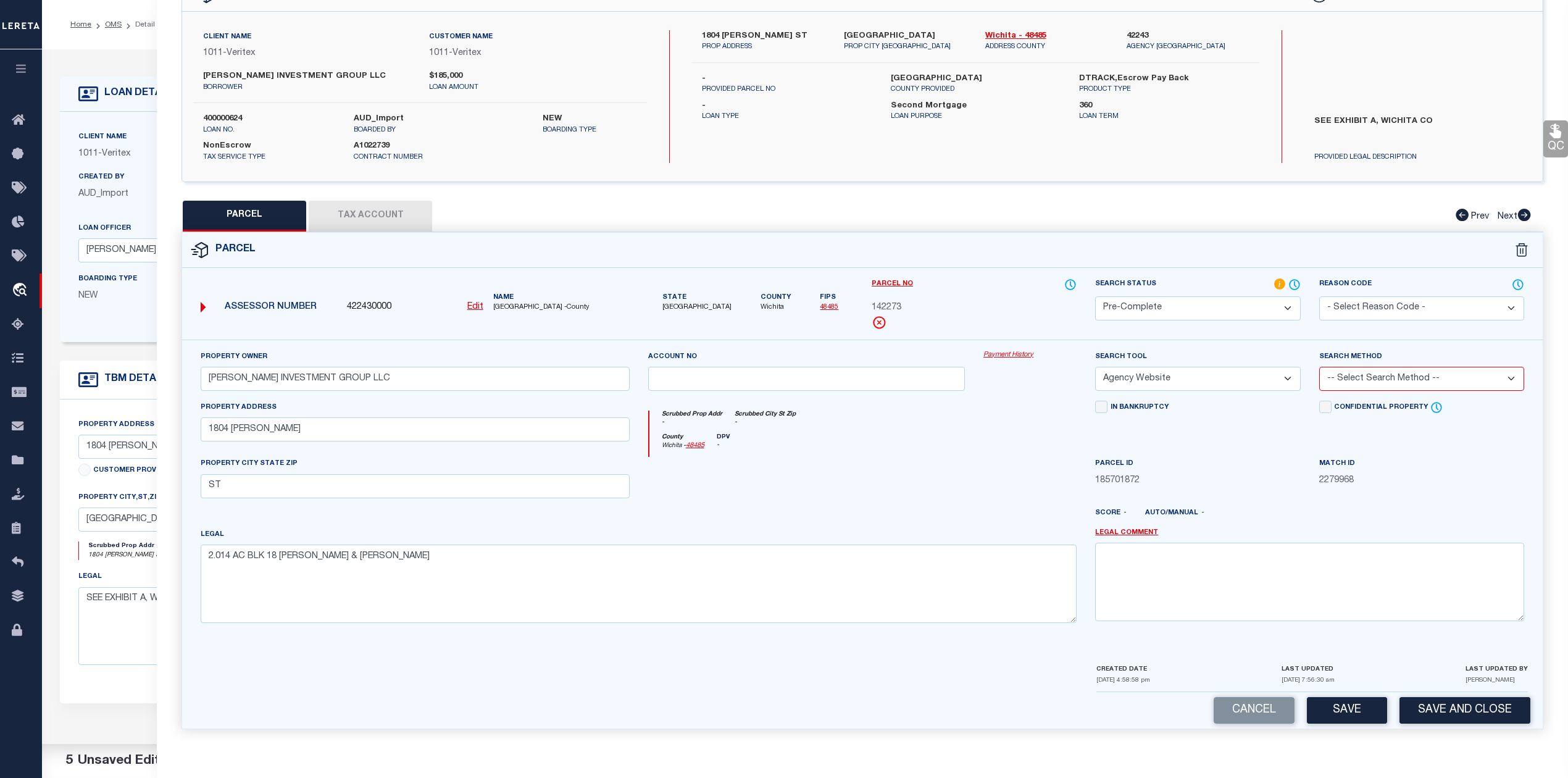
click at [867, 517] on div at bounding box center [918, 518] width 336 height 19
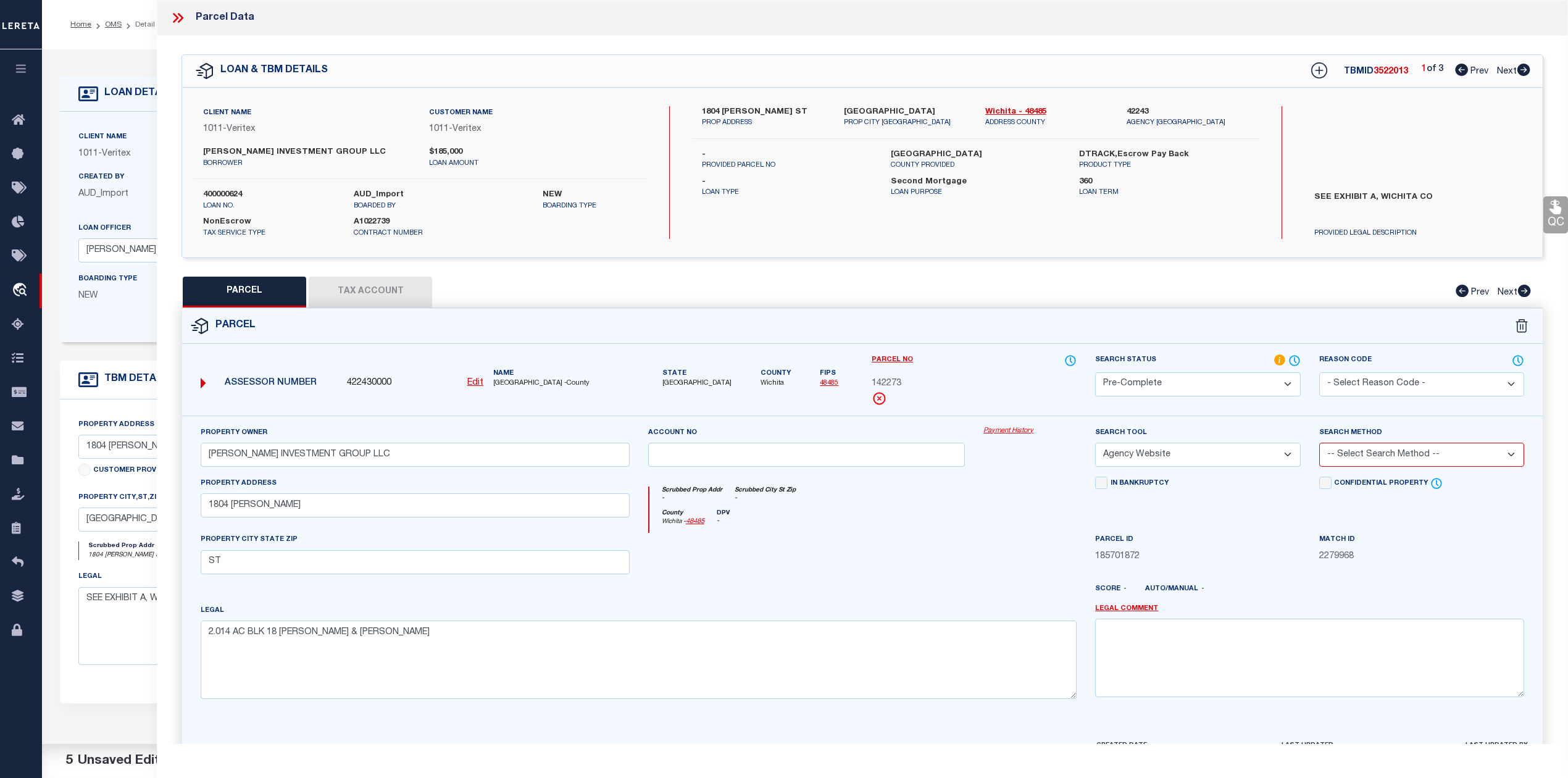
click at [1174, 314] on div "Parcel" at bounding box center [862, 326] width 1361 height 35
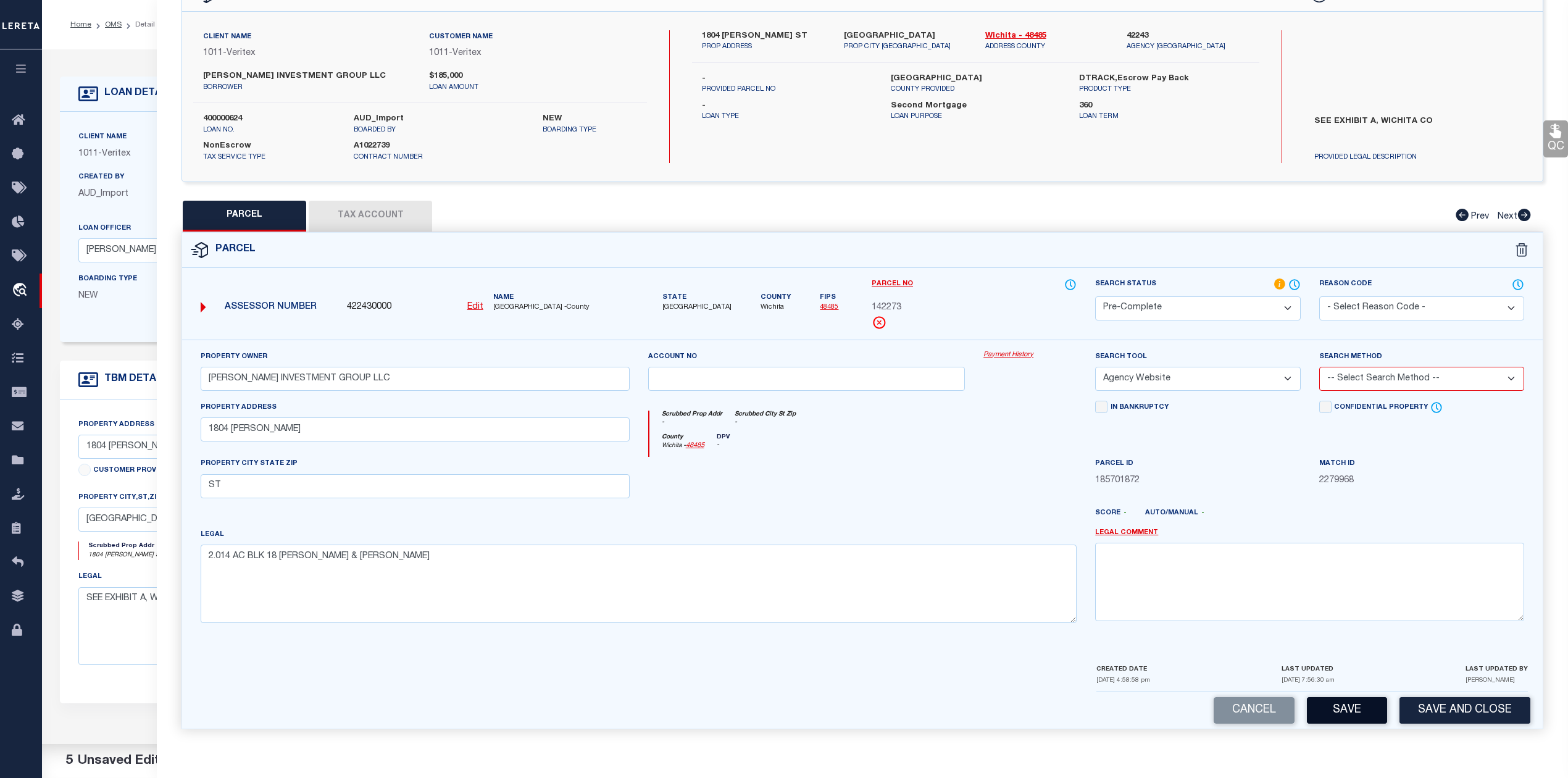
click at [1330, 710] on button "Save" at bounding box center [1346, 710] width 80 height 26
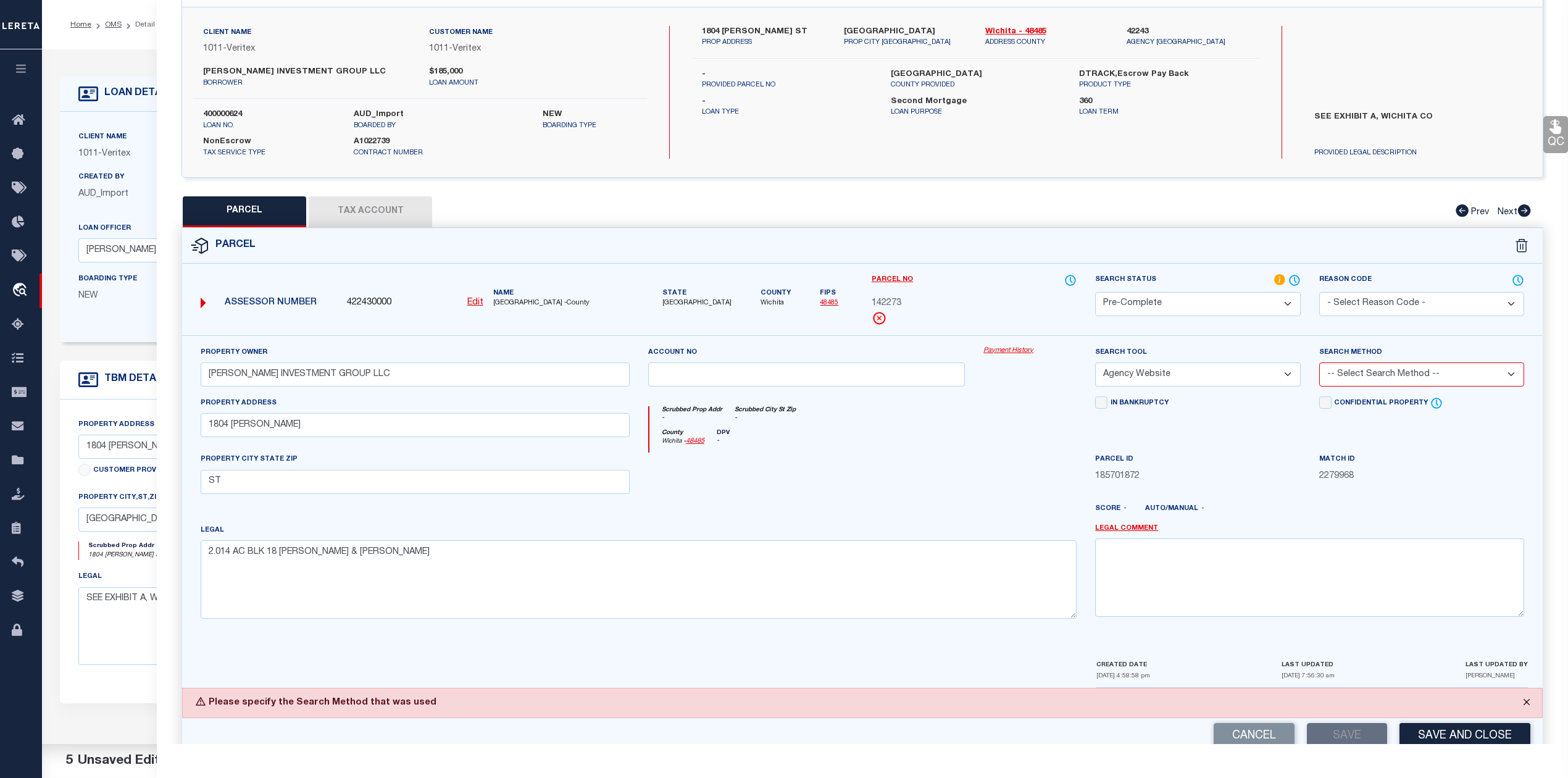
click at [1519, 704] on button "Close" at bounding box center [1526, 703] width 31 height 27
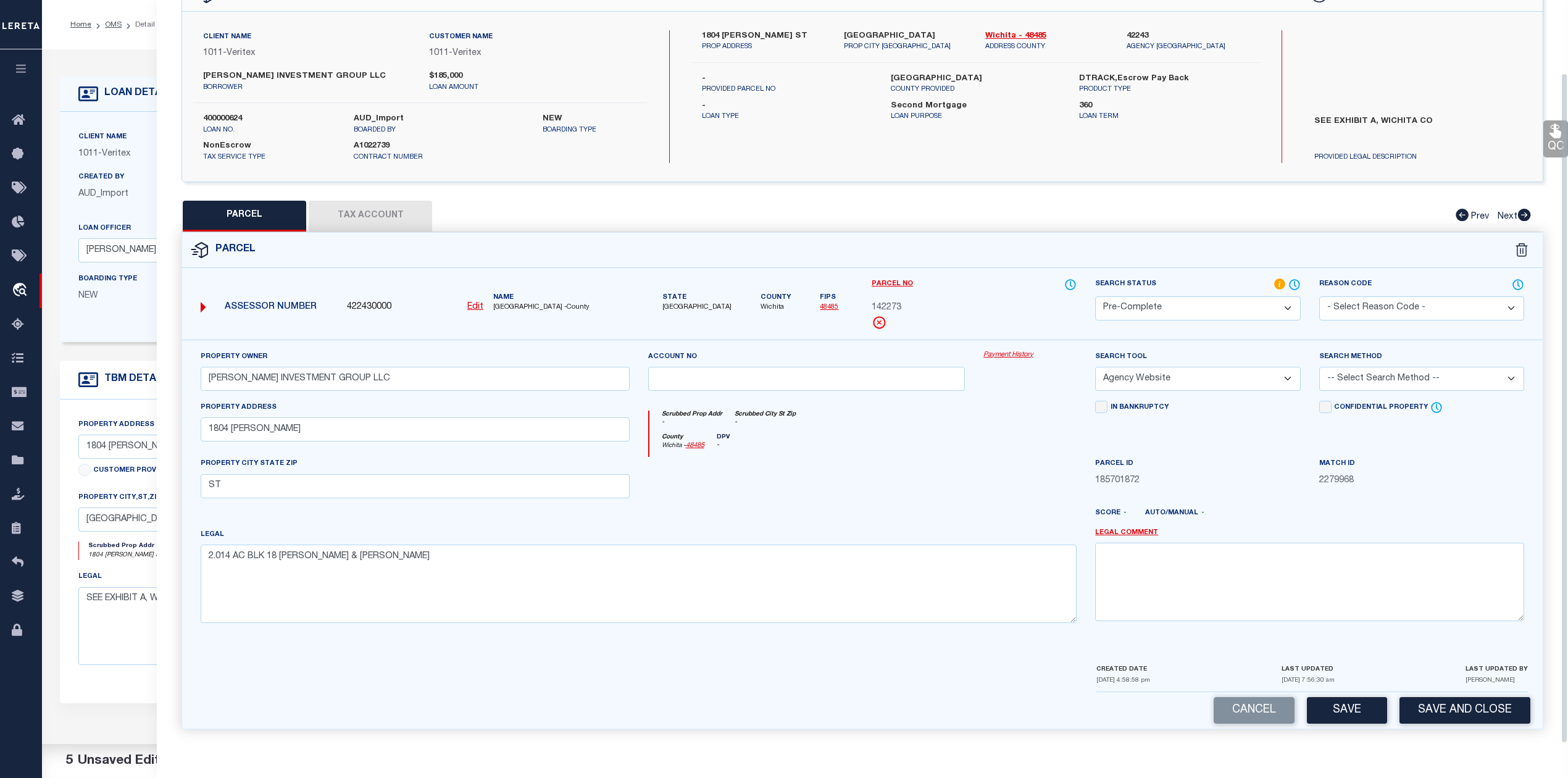
click at [1414, 374] on select "-- Select Search Method -- Property Address Legal Liability Info Provided" at bounding box center [1422, 378] width 205 height 24
select select "ADD"
click at [1319, 367] on select "-- Select Search Method -- Property Address Legal Liability Info Provided" at bounding box center [1422, 378] width 205 height 24
click at [957, 448] on div "County [GEOGRAPHIC_DATA] - 48485 DPV -" at bounding box center [863, 445] width 428 height 24
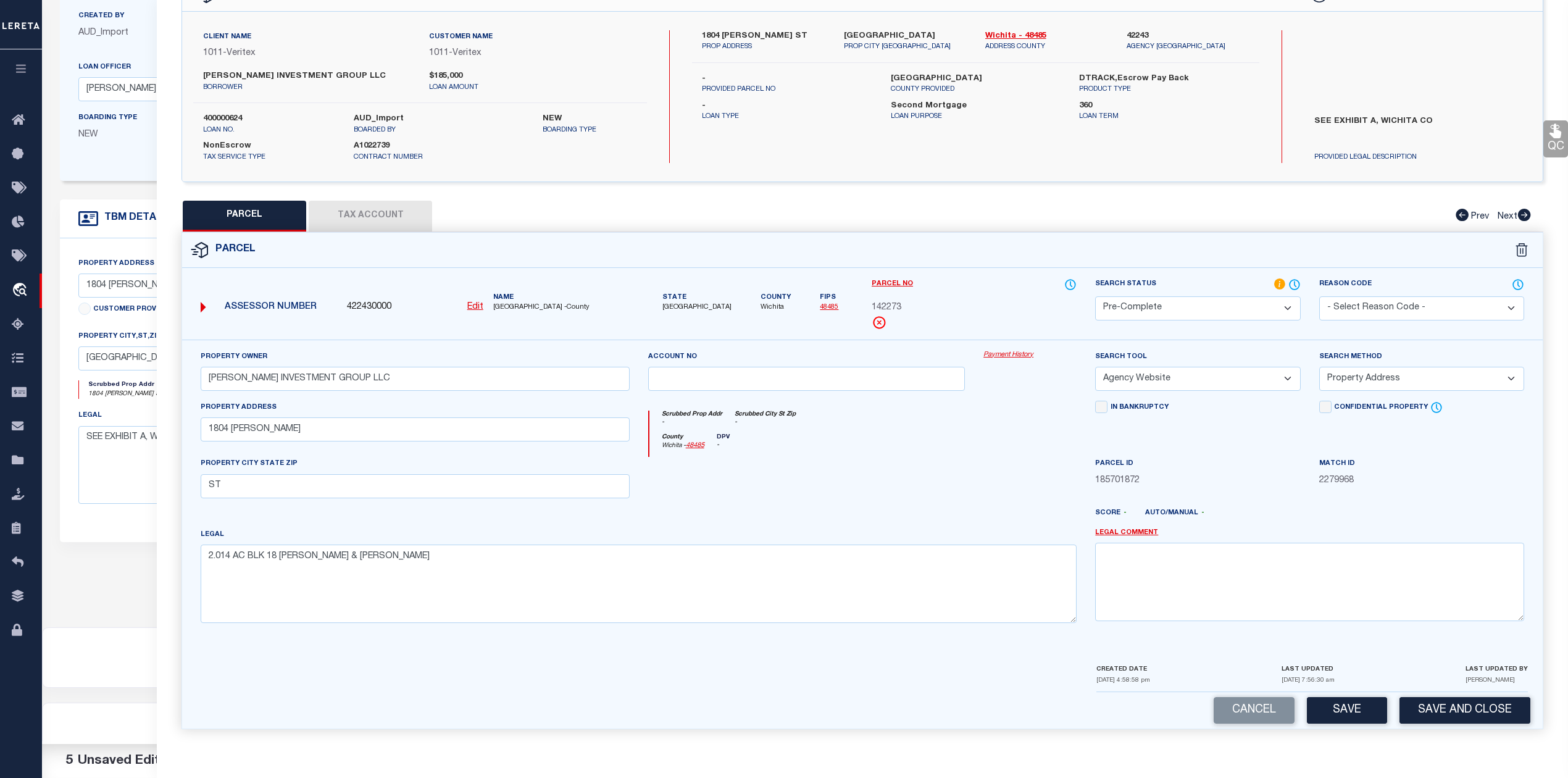
scroll to position [170, 0]
click at [1335, 705] on button "Save" at bounding box center [1346, 710] width 80 height 26
click at [991, 485] on div at bounding box center [1030, 482] width 112 height 50
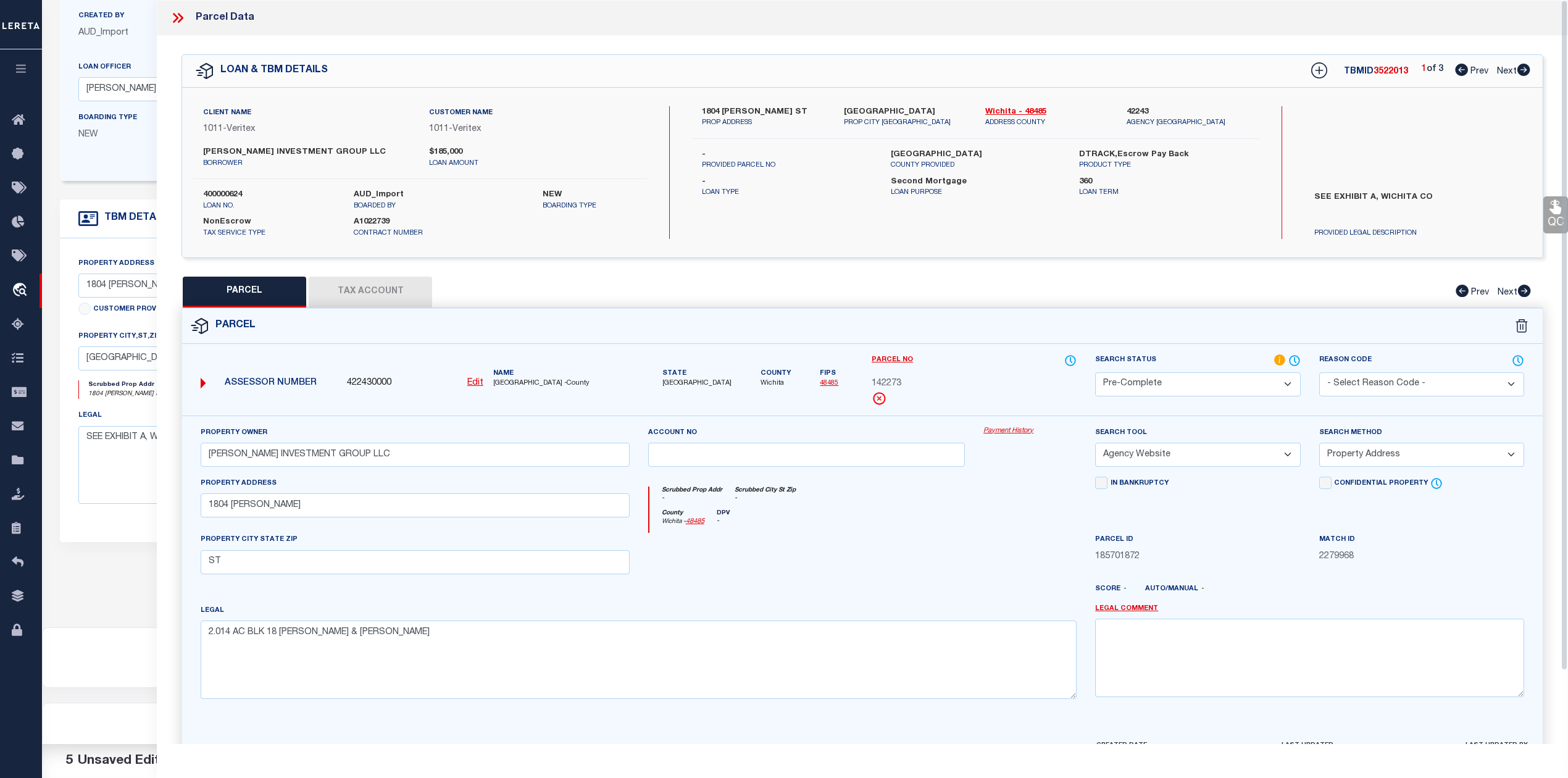
select select "AS"
select select
checkbox input "false"
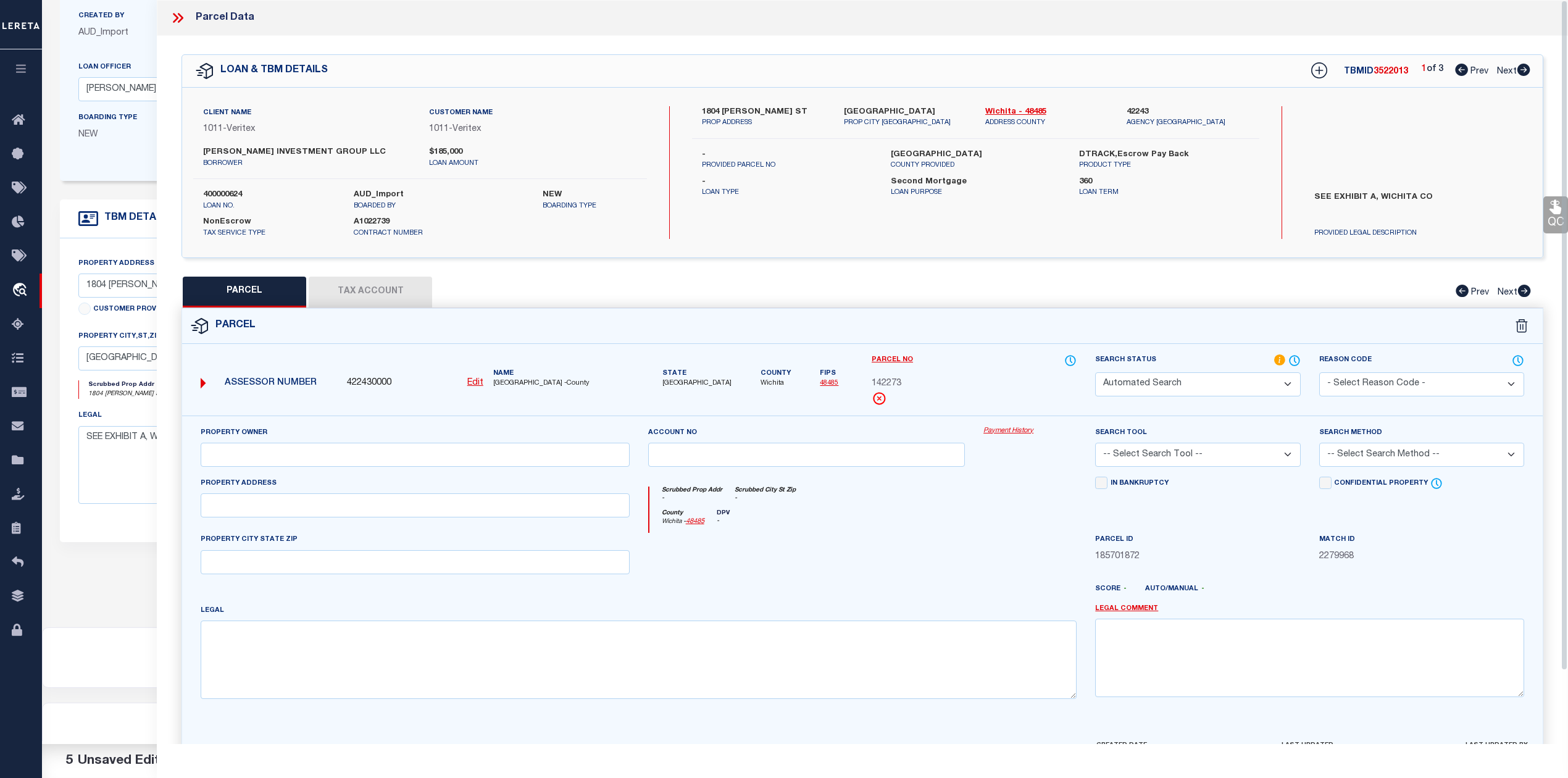
select select "PC"
type input "[PERSON_NAME] INVESTMENT GROUP LLC"
select select "AGW"
select select "ADD"
type input "1804 [PERSON_NAME]"
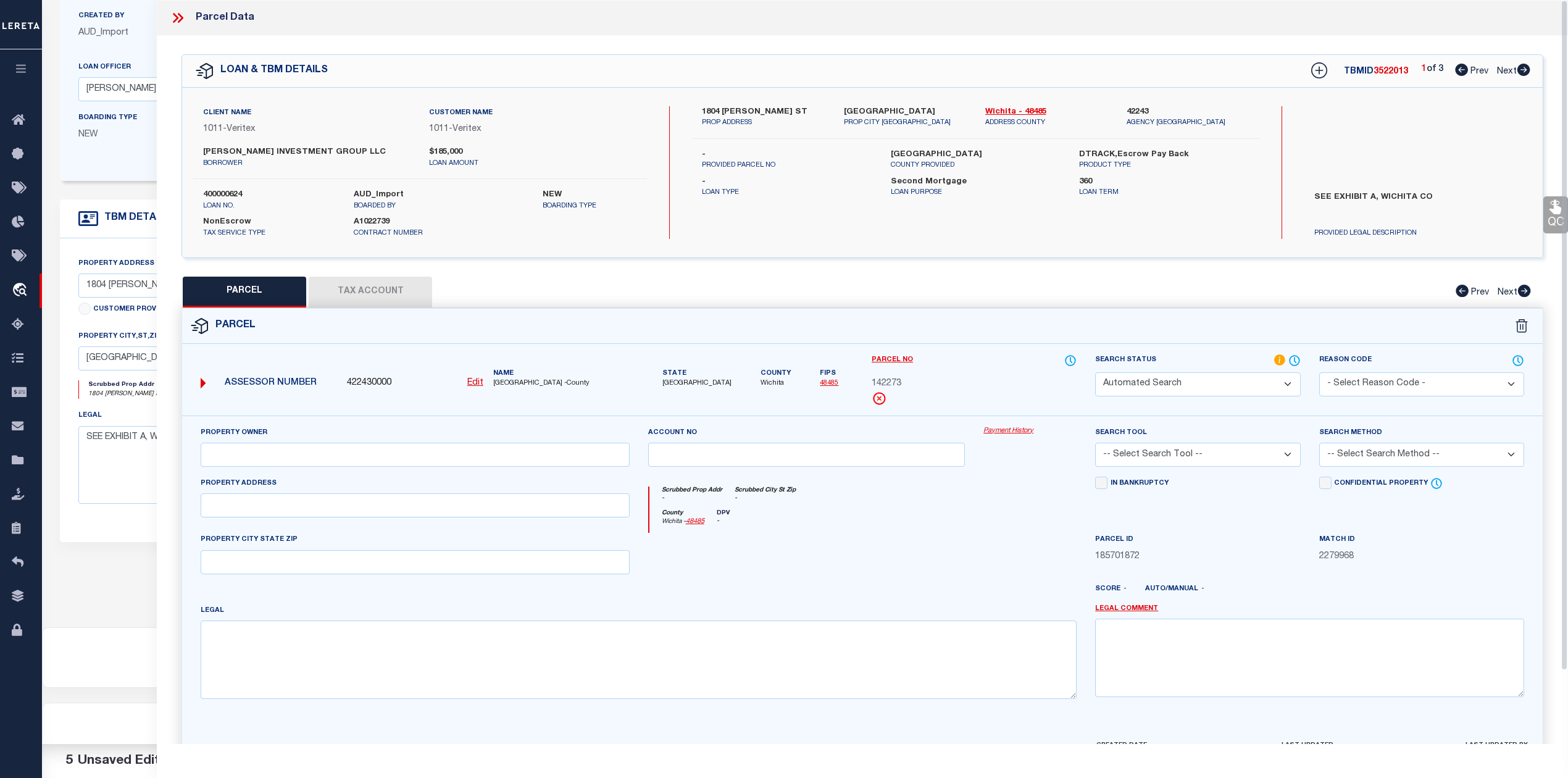
type input "ST"
type textarea "2.014 AC BLK 18 [PERSON_NAME] & [PERSON_NAME]"
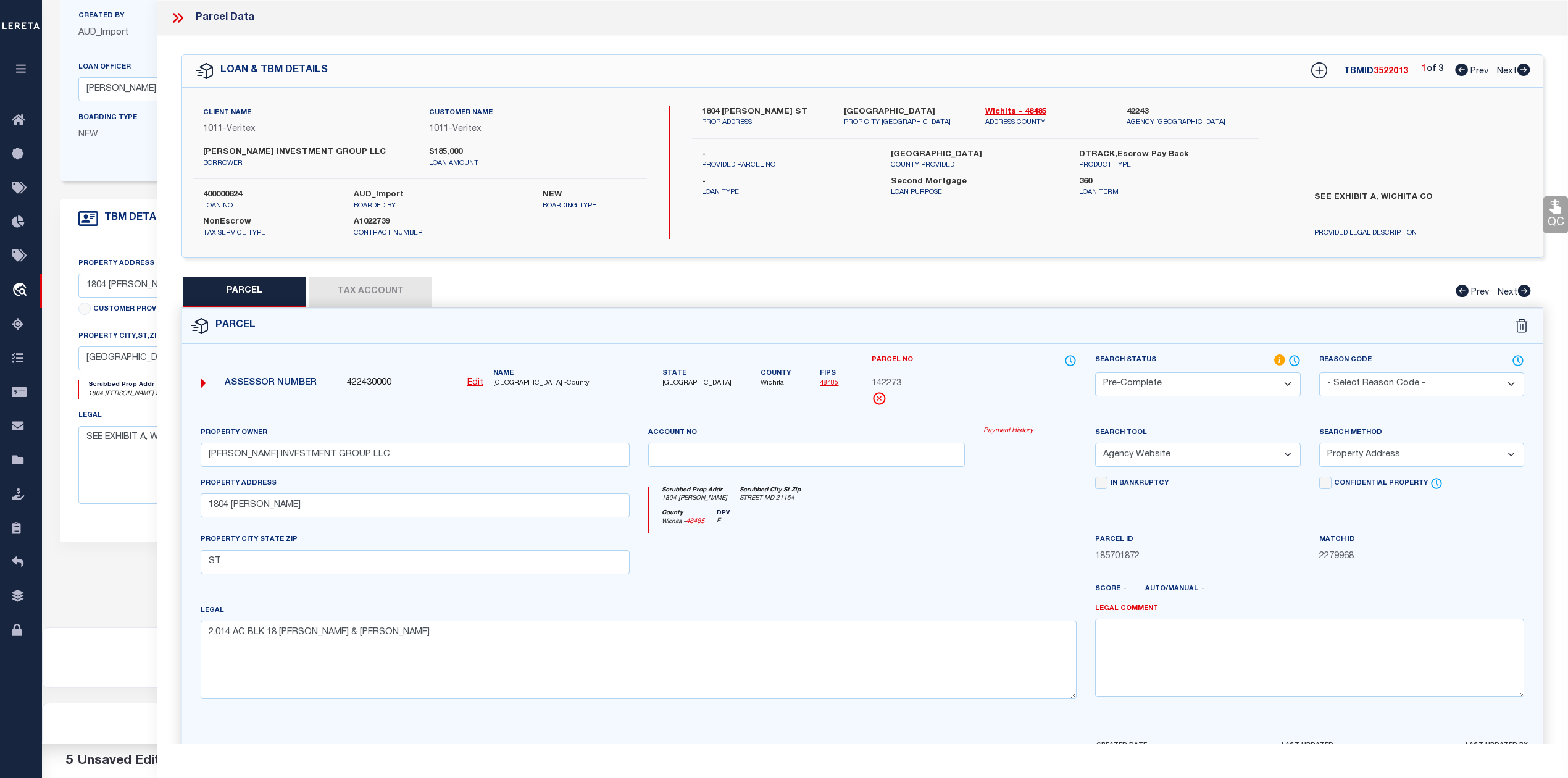
click at [1379, 73] on span "3522013" at bounding box center [1391, 72] width 35 height 9
copy span "3522013"
click at [890, 542] on div at bounding box center [807, 558] width 336 height 50
click at [948, 263] on div "QC QC QC" at bounding box center [862, 409] width 1411 height 748
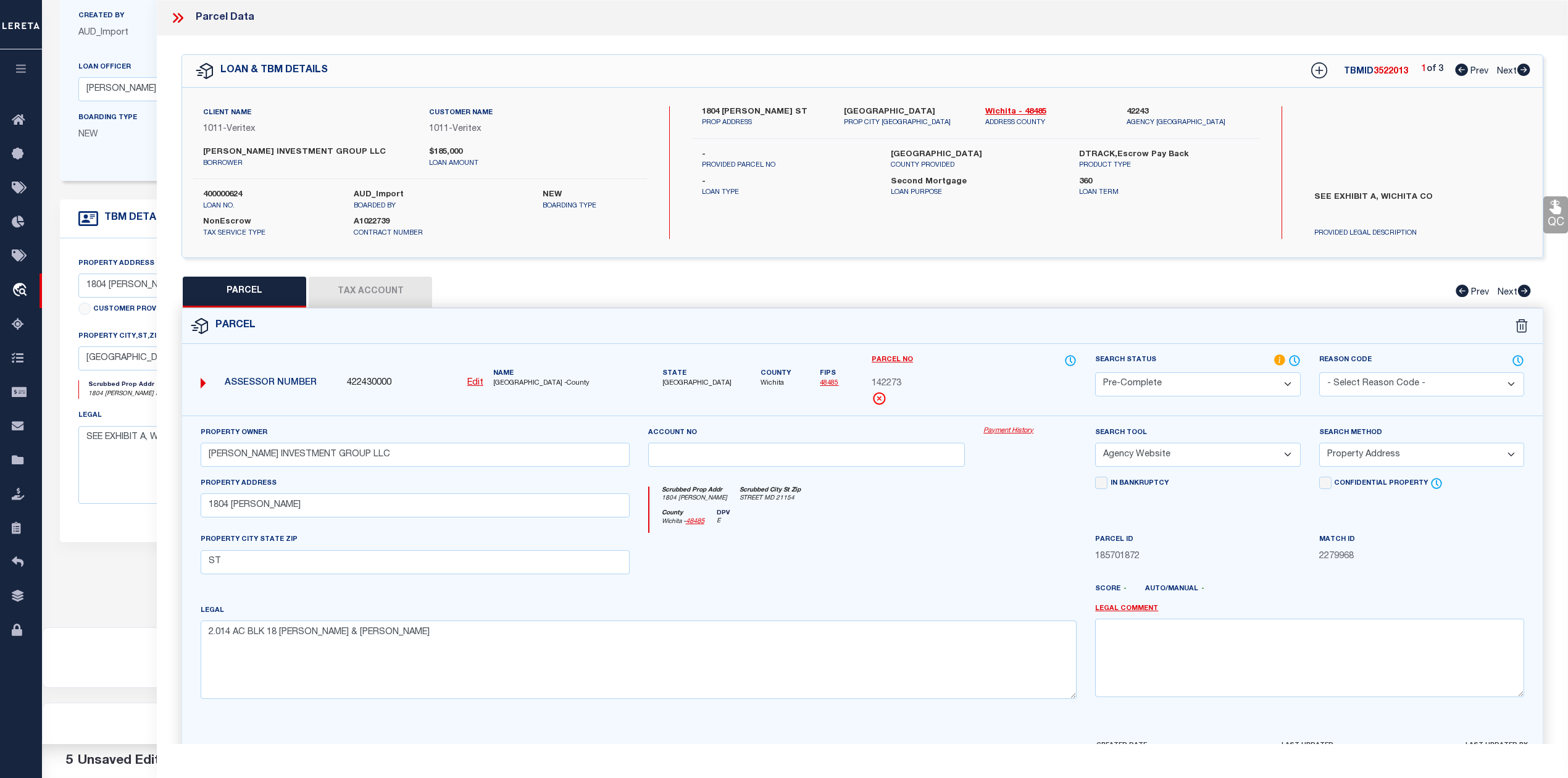
click at [228, 193] on label "400000624" at bounding box center [269, 194] width 133 height 13
copy label "400000624"
drag, startPoint x: 981, startPoint y: 106, endPoint x: 1015, endPoint y: 106, distance: 34.0
click at [1015, 106] on div "Wichita - 48485 ADDRESS COUNTY" at bounding box center [1047, 117] width 141 height 22
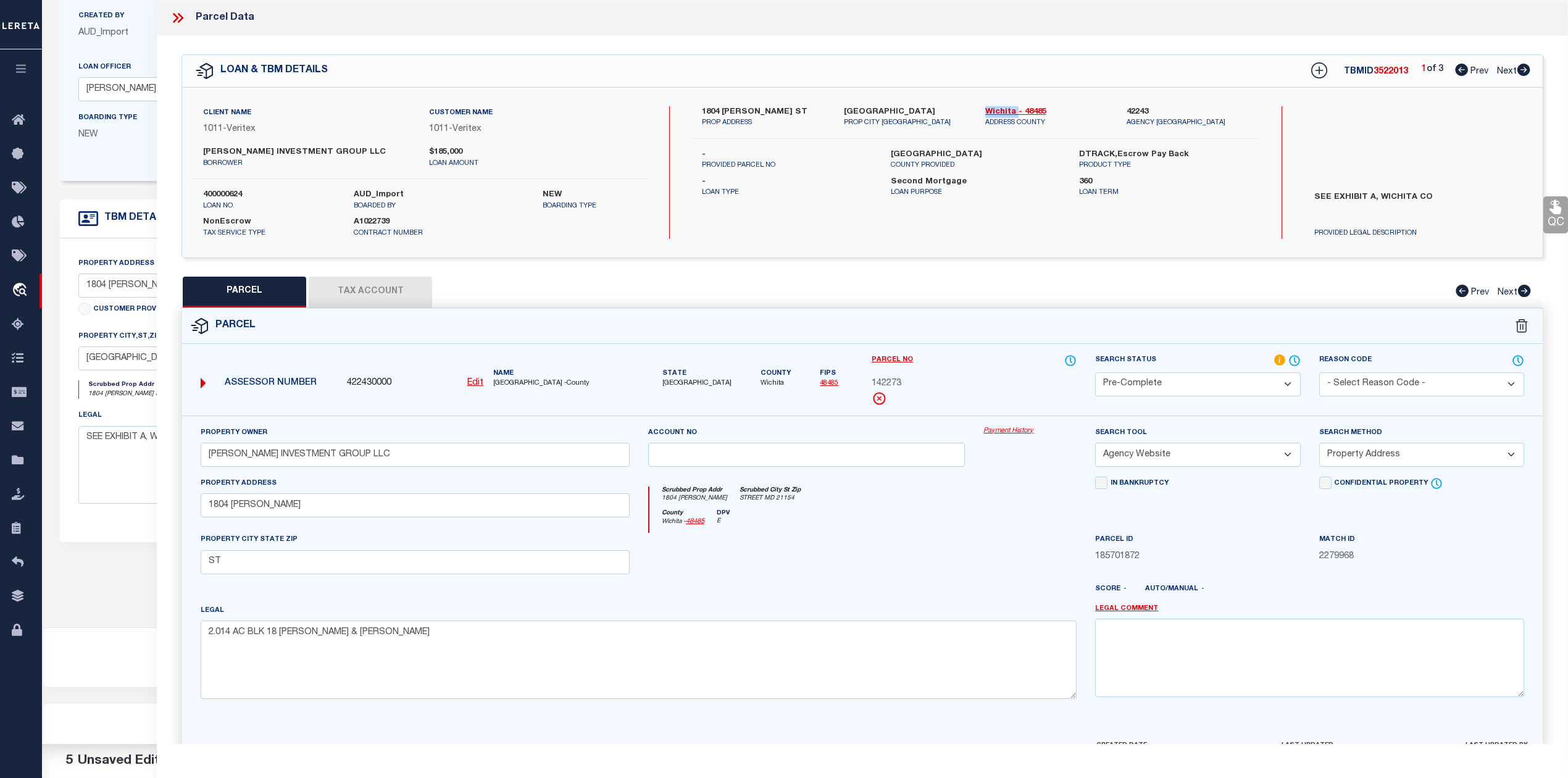
copy link "Wichita"
click at [889, 388] on span "142273" at bounding box center [886, 384] width 30 height 14
copy span "142273"
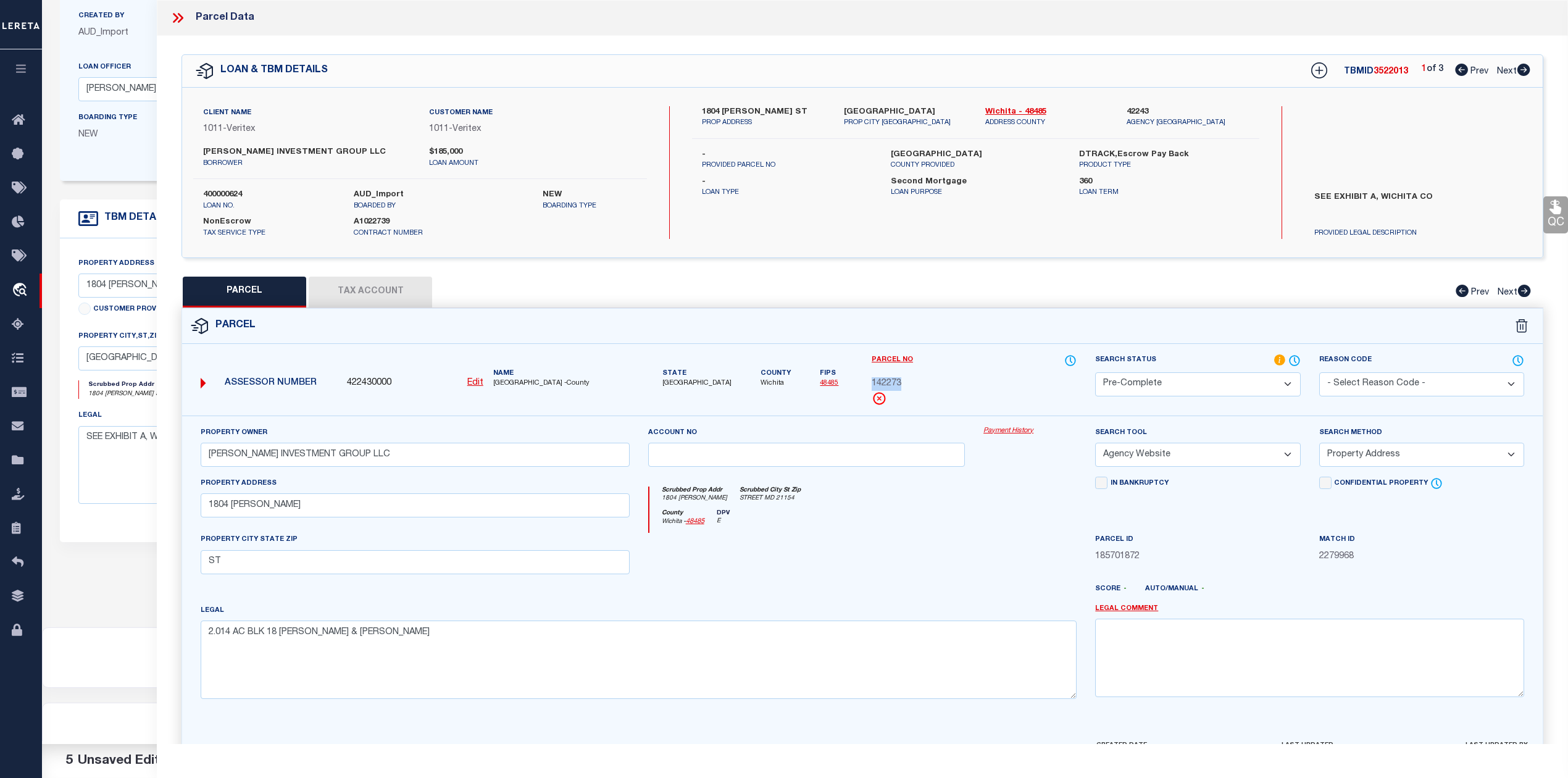
click at [1049, 379] on div "142273" at bounding box center [974, 384] width 205 height 14
click at [801, 547] on div at bounding box center [807, 558] width 336 height 50
click at [1006, 577] on div at bounding box center [1030, 558] width 112 height 50
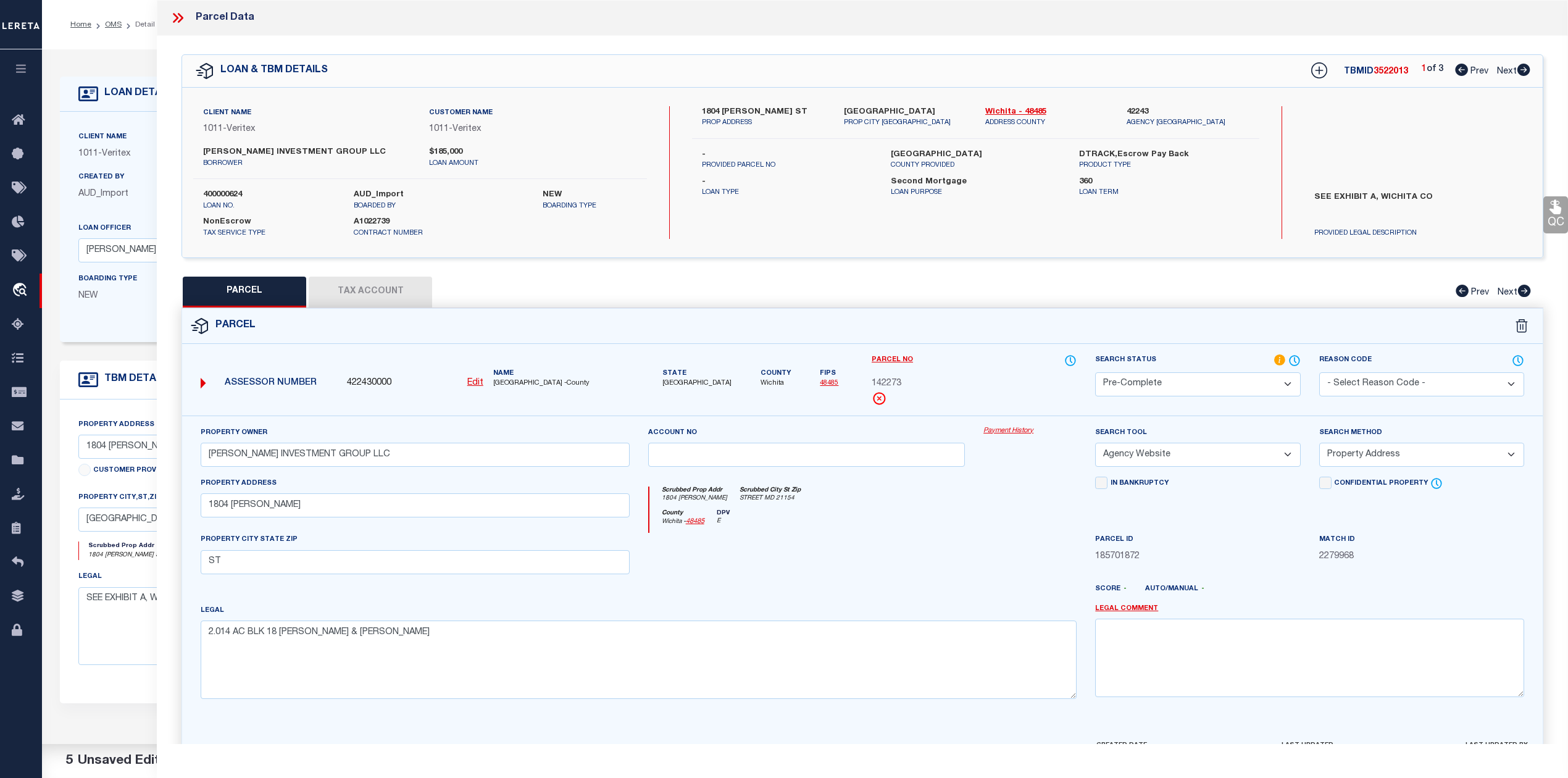
click at [1086, 289] on div "PARCEL Tax Account Prev Next" at bounding box center [863, 292] width 1362 height 31
click at [1523, 68] on icon at bounding box center [1524, 70] width 13 height 13
select select "AS"
select select
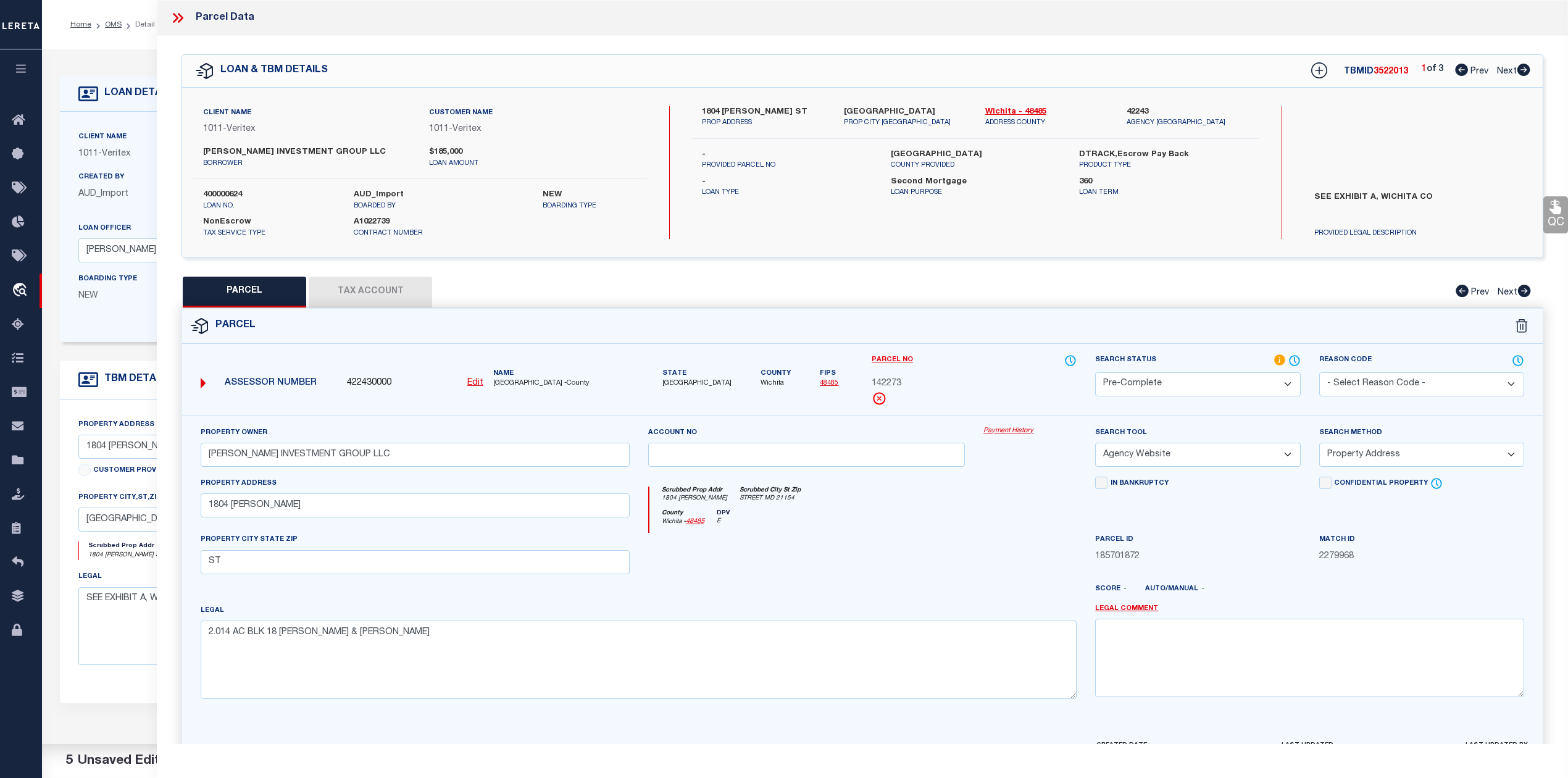
checkbox input "false"
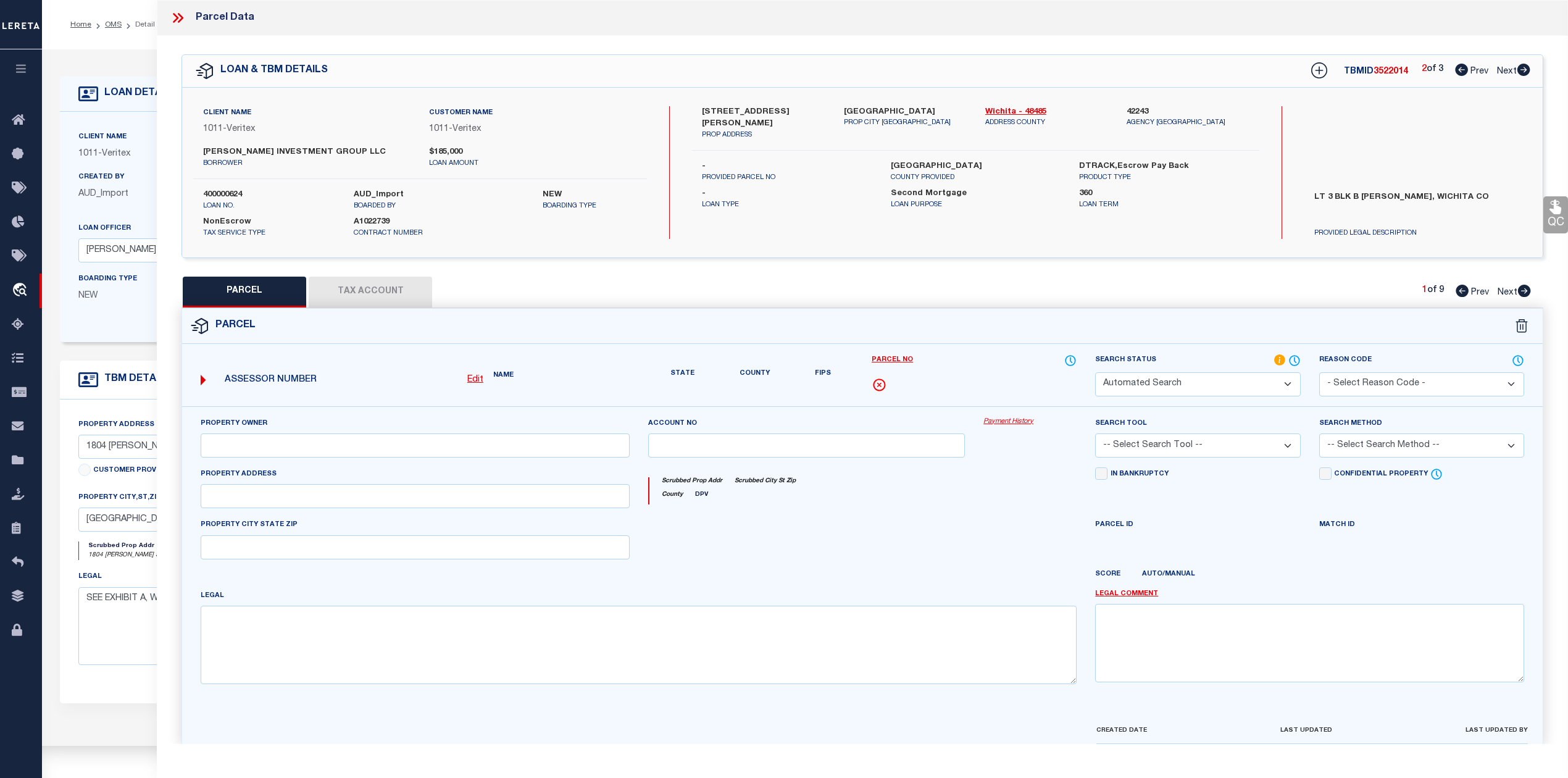
select select "PA"
type input "[PERSON_NAME]"
select select "ATL"
select select "ADD"
type input "[STREET_ADDRESS][PERSON_NAME]"
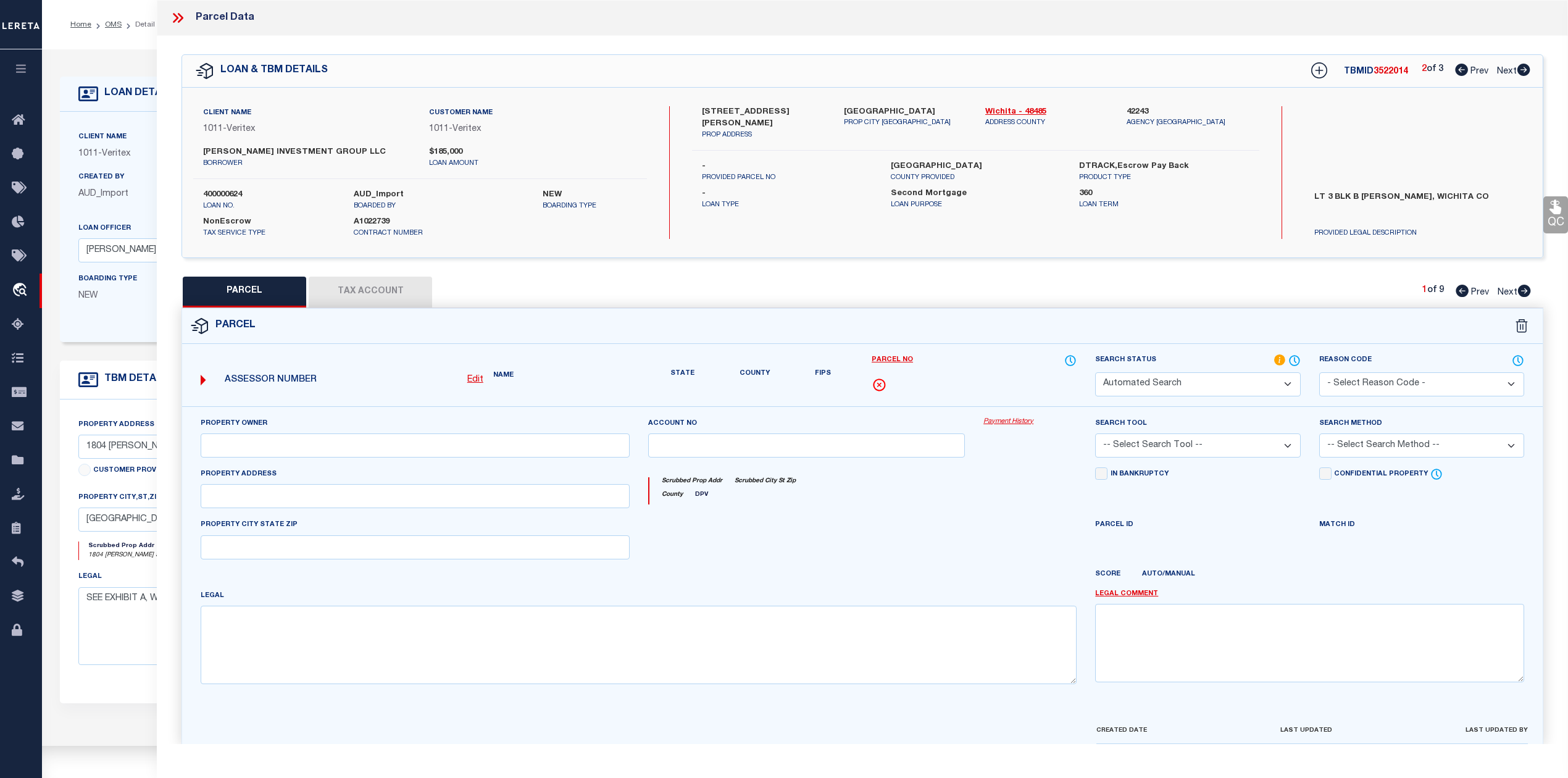
checkbox input "false"
type input "[GEOGRAPHIC_DATA]"
type textarea "LOT 2 & PT CLOSED ADJ ST BLK B [PERSON_NAME]"
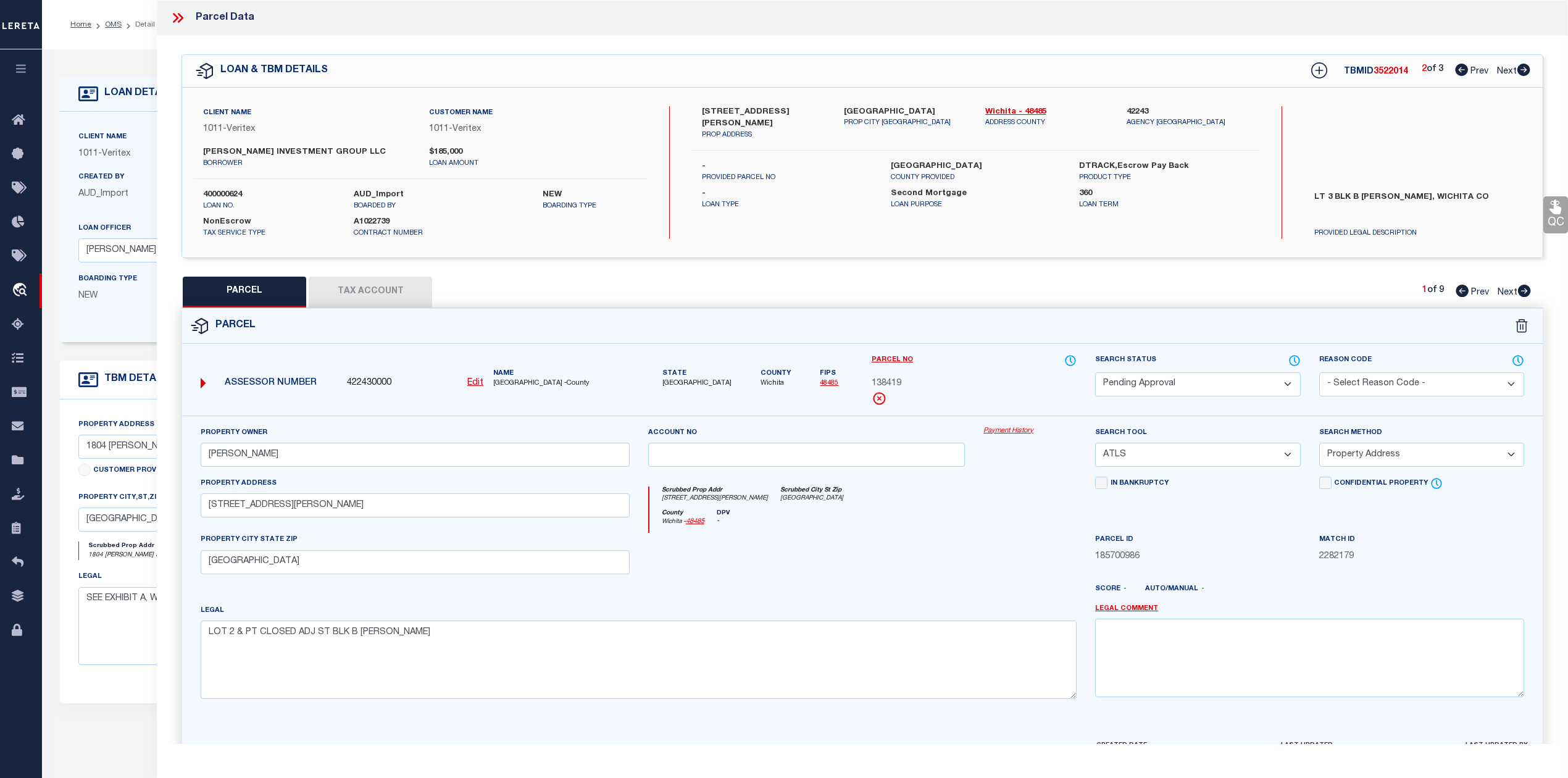
click at [1421, 114] on div "Search by Legal Customer" at bounding box center [1418, 147] width 226 height 81
click at [1430, 149] on div "Search by Legal Customer" at bounding box center [1418, 147] width 226 height 81
click at [1378, 76] on h5 "TBMID 3522014" at bounding box center [1376, 72] width 64 height 11
click at [743, 110] on label "[STREET_ADDRESS][PERSON_NAME]" at bounding box center [763, 118] width 123 height 24
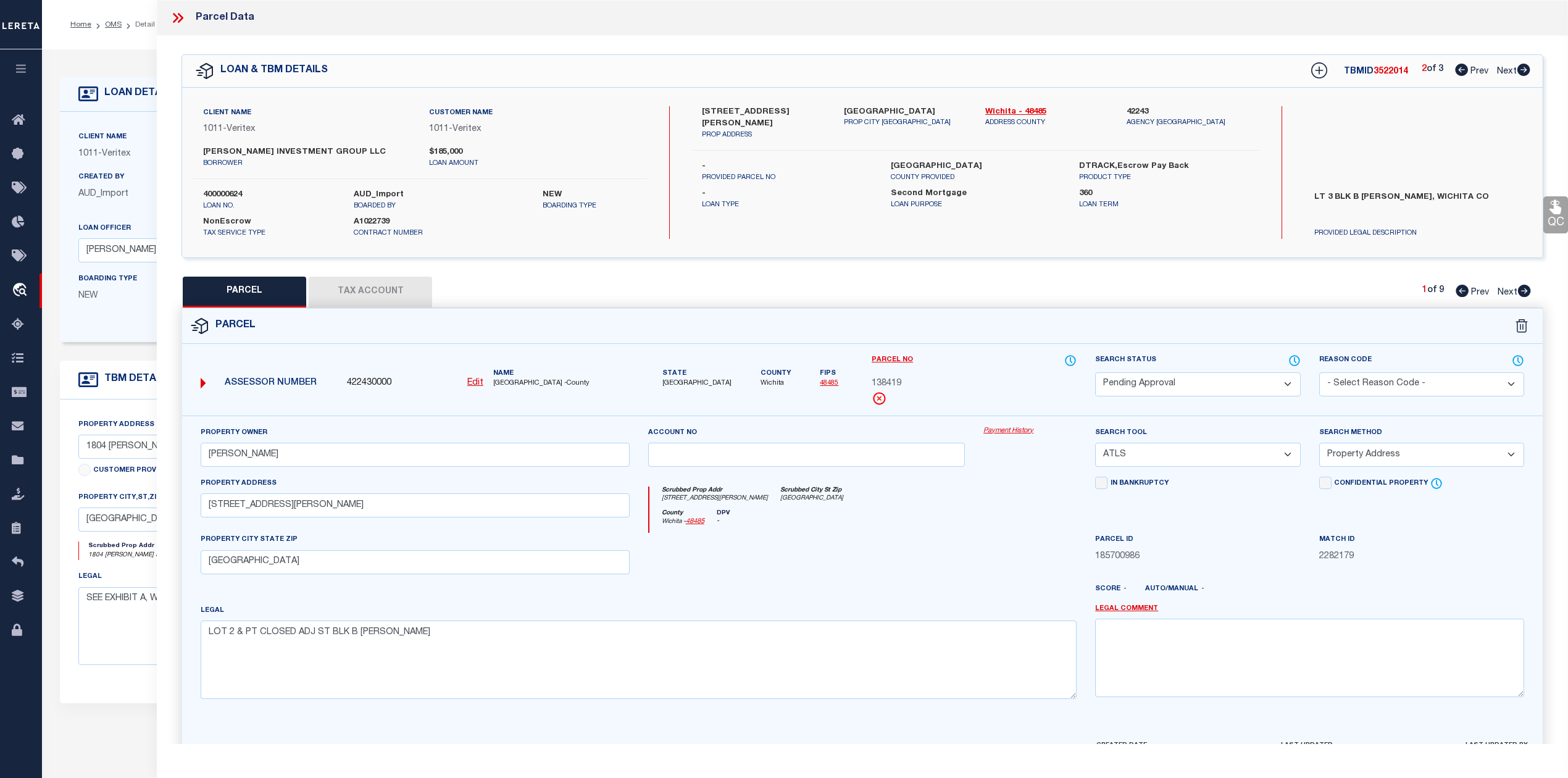
click at [743, 110] on label "[STREET_ADDRESS][PERSON_NAME]" at bounding box center [763, 118] width 123 height 24
copy label "[PERSON_NAME]"
click at [1028, 497] on div "Scrubbed Prop Addr [STREET_ADDRESS][PERSON_NAME] [GEOGRAPHIC_DATA] [GEOGRAPHIC_…" at bounding box center [863, 498] width 428 height 23
click at [987, 341] on div "Parcel" at bounding box center [862, 326] width 1361 height 35
click at [1520, 294] on icon at bounding box center [1524, 290] width 13 height 13
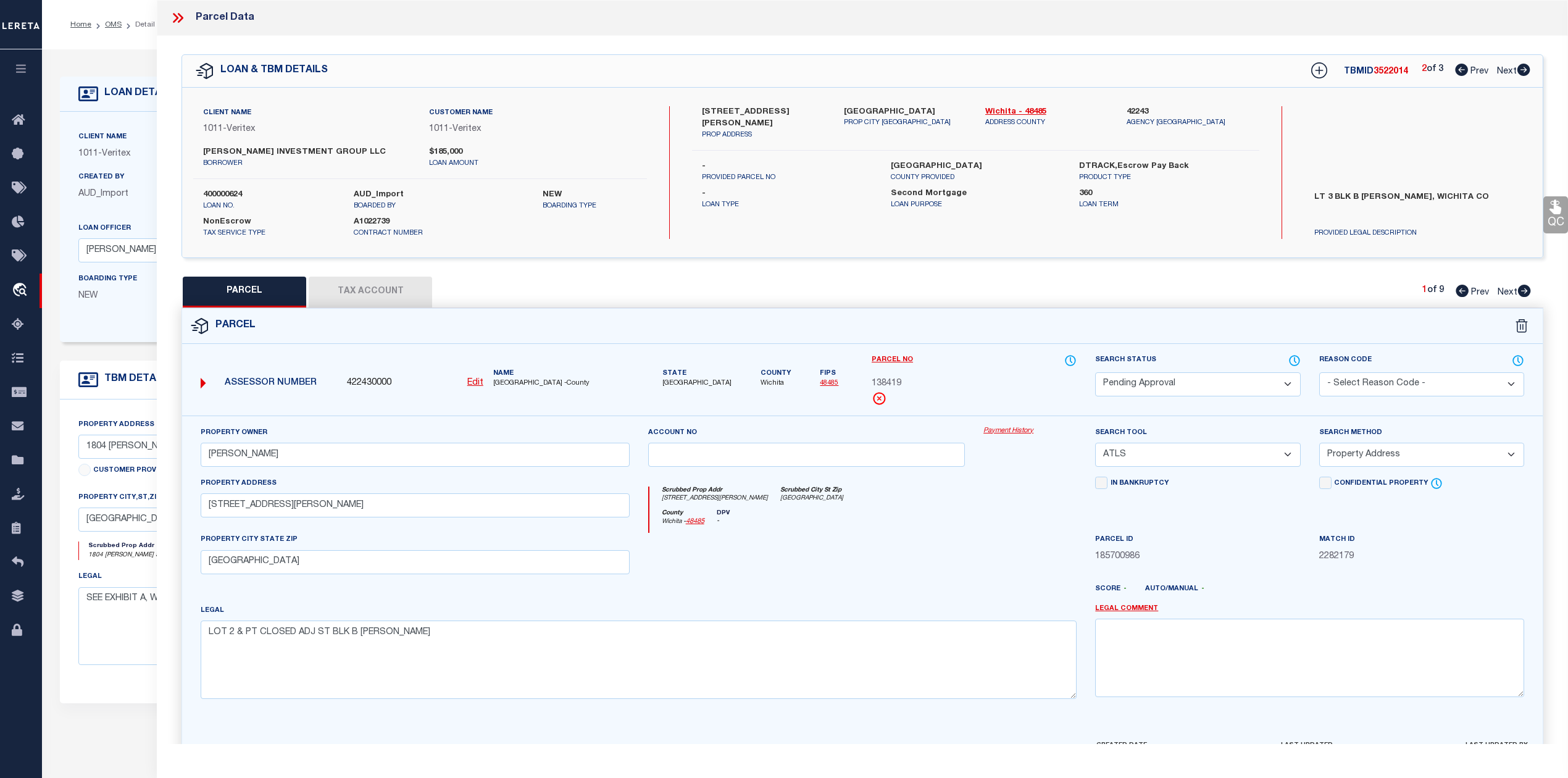
select select "AS"
select select
checkbox input "false"
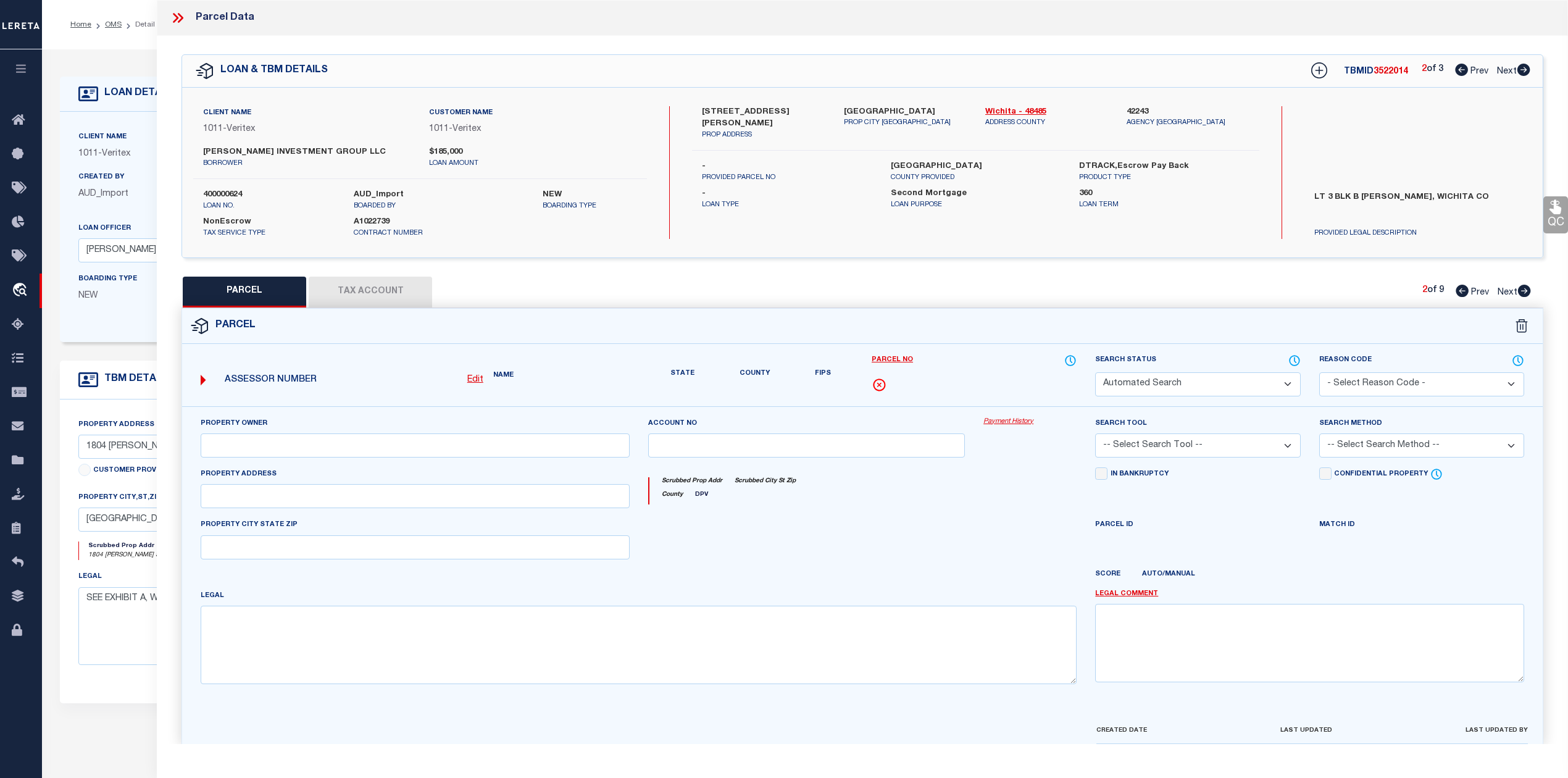
select select "IP"
type input "[PERSON_NAME]"
select select "ATL"
select select "ADD"
type input "[STREET_ADDRESS][PERSON_NAME]"
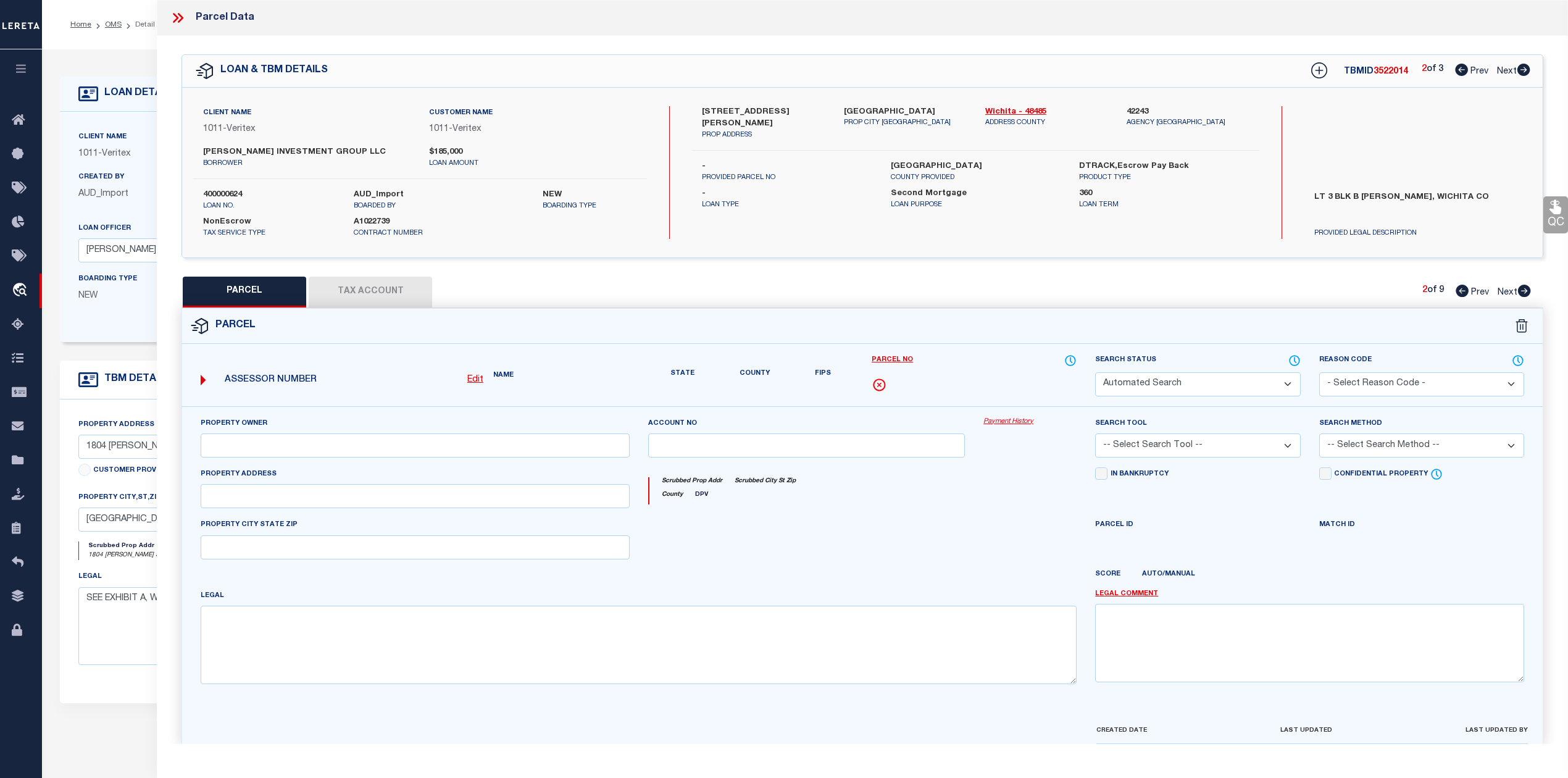
checkbox input "false"
type input "[GEOGRAPHIC_DATA]"
type textarea "LOT 3 & PT CLOSED ADJ ST BLK B [PERSON_NAME]"
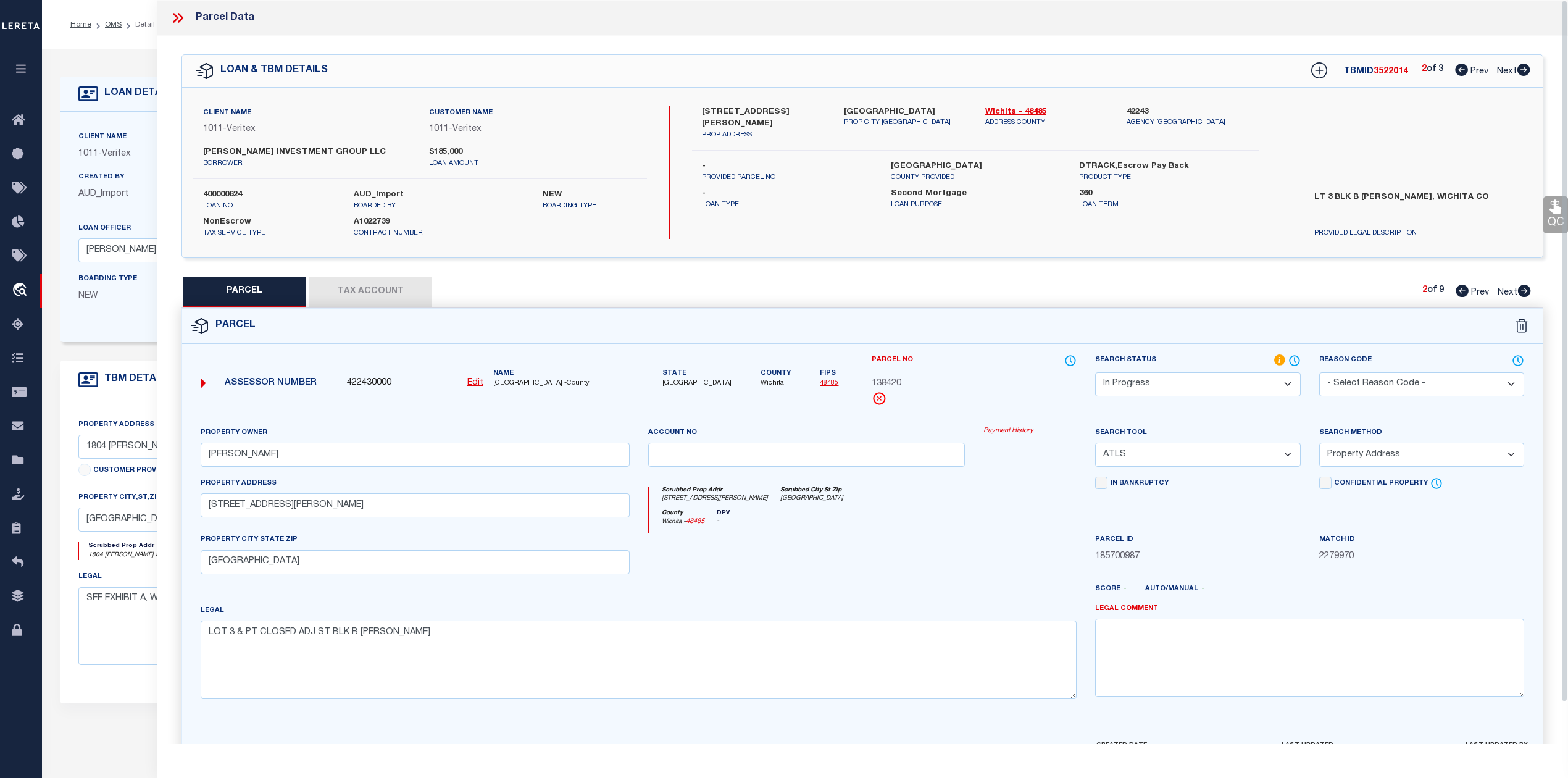
click at [862, 554] on div at bounding box center [807, 558] width 336 height 50
click at [959, 576] on div at bounding box center [807, 558] width 336 height 50
drag, startPoint x: 285, startPoint y: 510, endPoint x: 193, endPoint y: 510, distance: 92.0
click at [193, 510] on div "Property Address [STREET_ADDRESS][PERSON_NAME]" at bounding box center [415, 505] width 448 height 57
paste input "[PERSON_NAME] AVE"
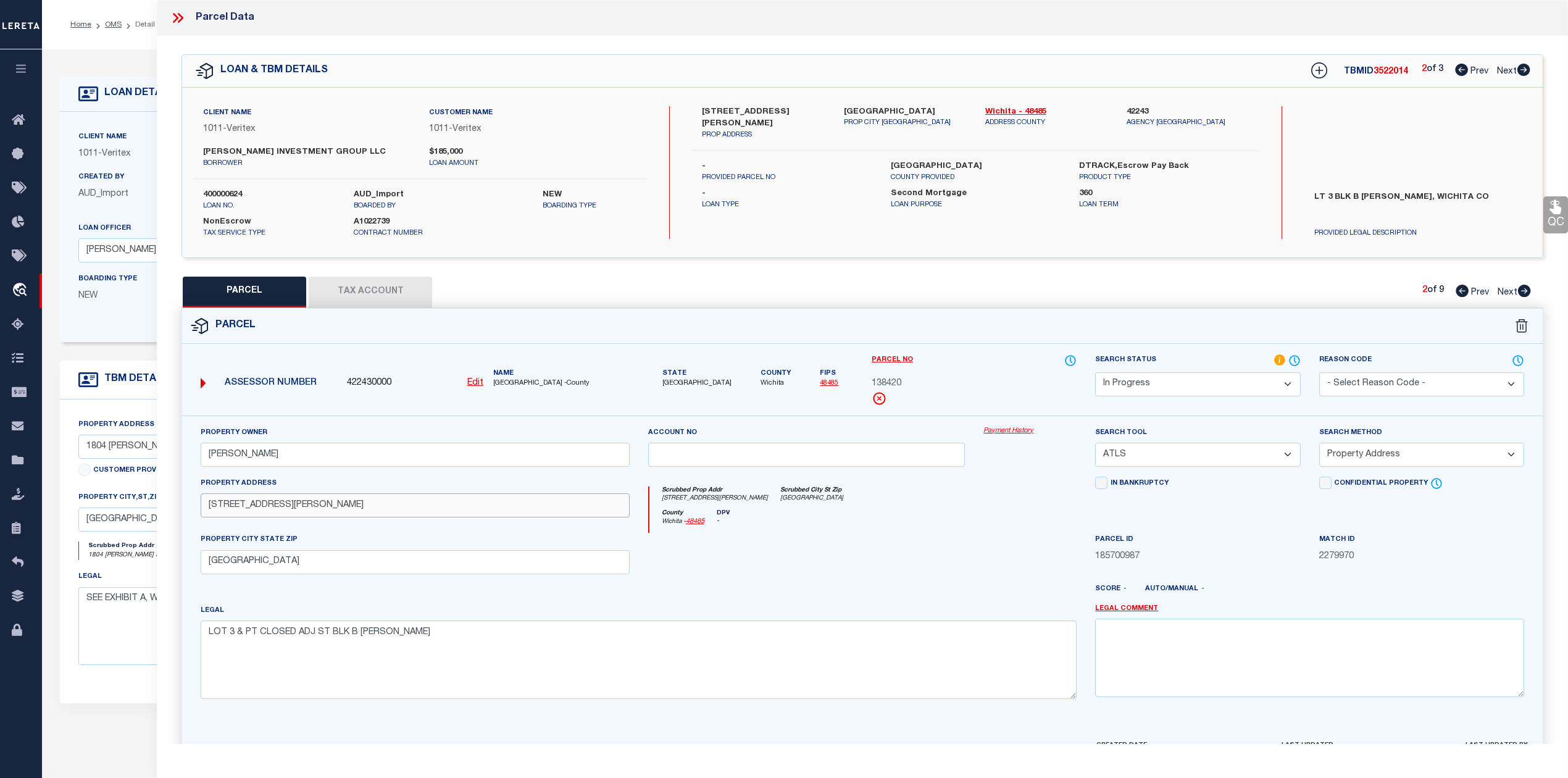
type input "[STREET_ADDRESS][PERSON_NAME]"
drag, startPoint x: 336, startPoint y: 573, endPoint x: 206, endPoint y: 564, distance: 130.3
click at [206, 564] on input "[GEOGRAPHIC_DATA]" at bounding box center [415, 562] width 429 height 24
click at [815, 604] on div at bounding box center [918, 594] width 336 height 19
click at [366, 653] on textarea "LOT 3 & PT CLOSED ADJ ST BLK B [PERSON_NAME]" at bounding box center [638, 659] width 876 height 77
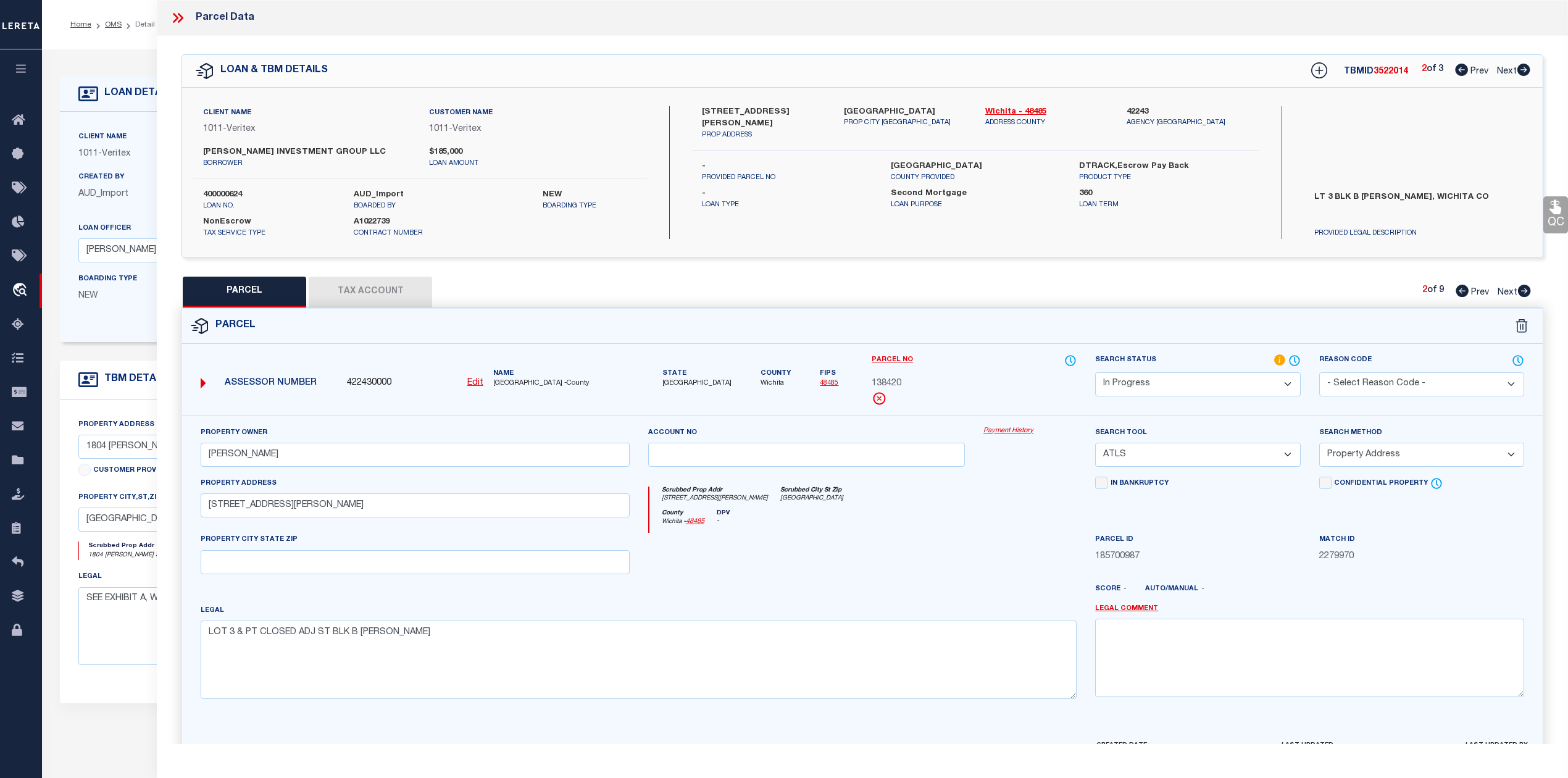
click at [820, 561] on div at bounding box center [807, 558] width 336 height 50
click at [1169, 458] on select "-- Select Search Tool -- 3rd Party Website Agency File Agency Website ATLS CNV-…" at bounding box center [1198, 455] width 205 height 24
select select "AGW"
click at [1095, 445] on select "-- Select Search Tool -- 3rd Party Website Agency File Agency Website ATLS CNV-…" at bounding box center [1198, 455] width 205 height 24
click at [934, 544] on div at bounding box center [807, 558] width 336 height 50
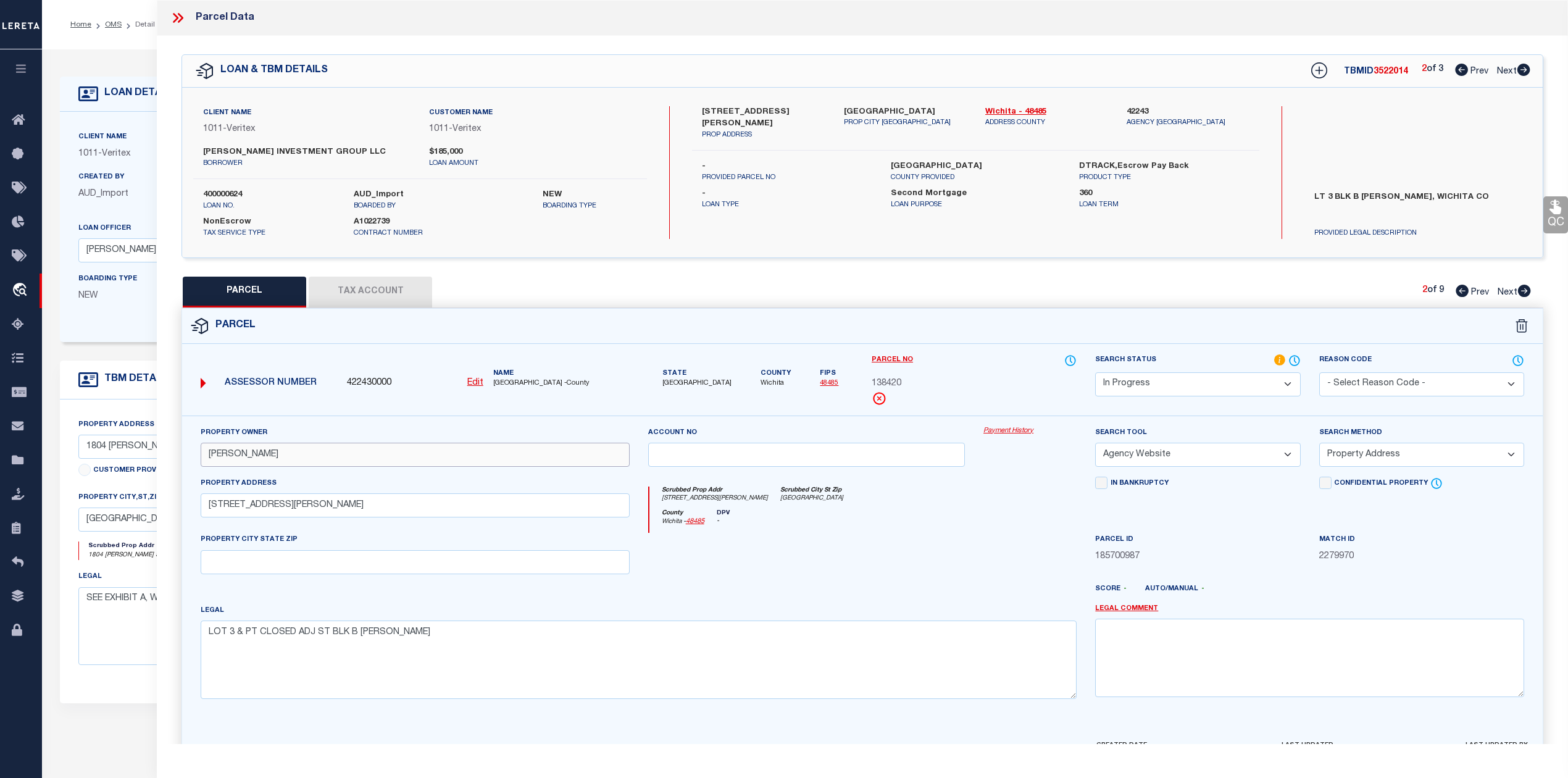
drag, startPoint x: 304, startPoint y: 461, endPoint x: 205, endPoint y: 464, distance: 99.0
click at [205, 464] on input "[PERSON_NAME]" at bounding box center [415, 455] width 429 height 24
paste input "[PERSON_NAME] INVESTMENT GROUP LLC"
type input "[PERSON_NAME] INVESTMENT GROUP LLC"
click at [873, 567] on div at bounding box center [807, 558] width 336 height 50
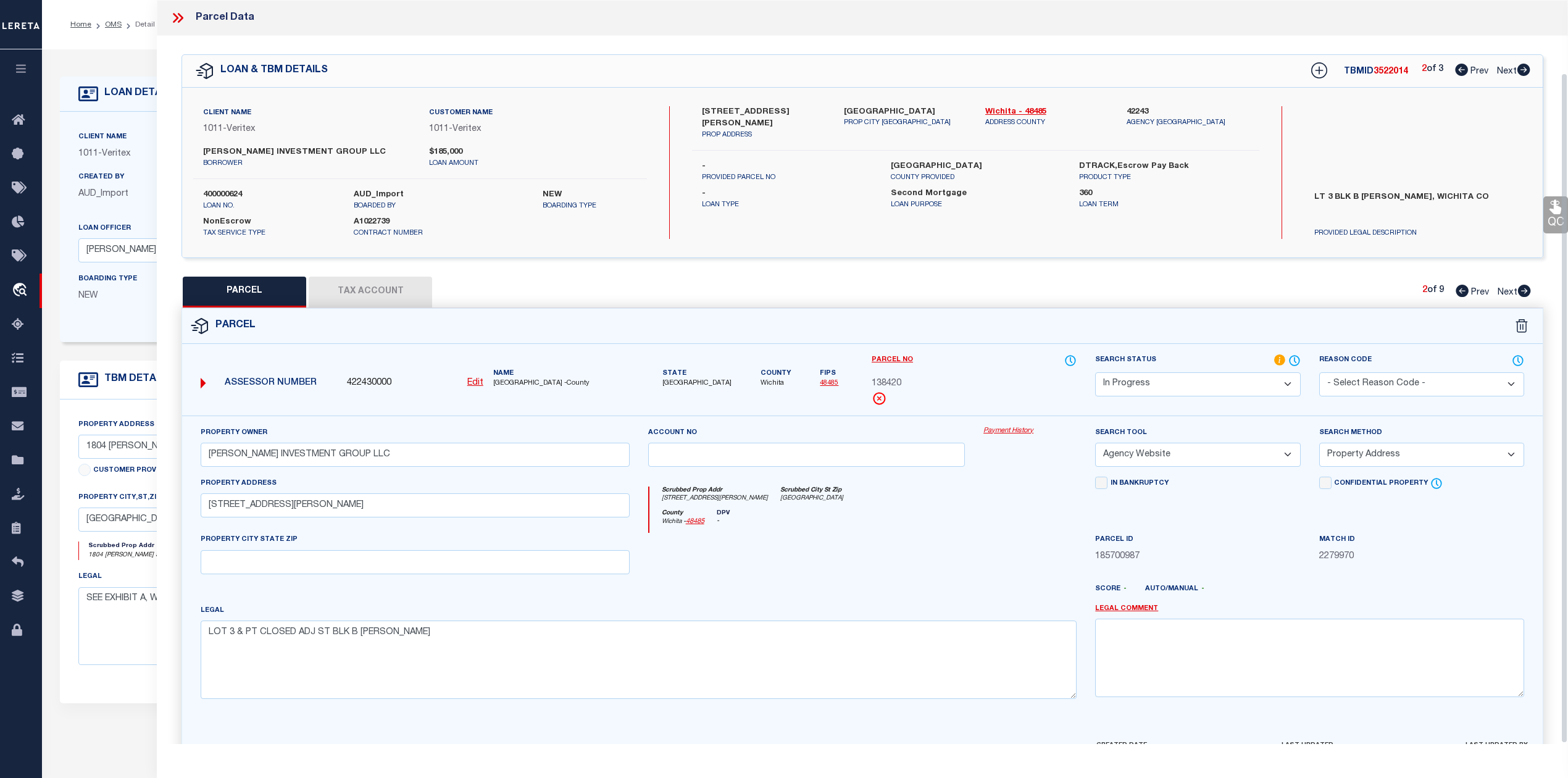
scroll to position [80, 0]
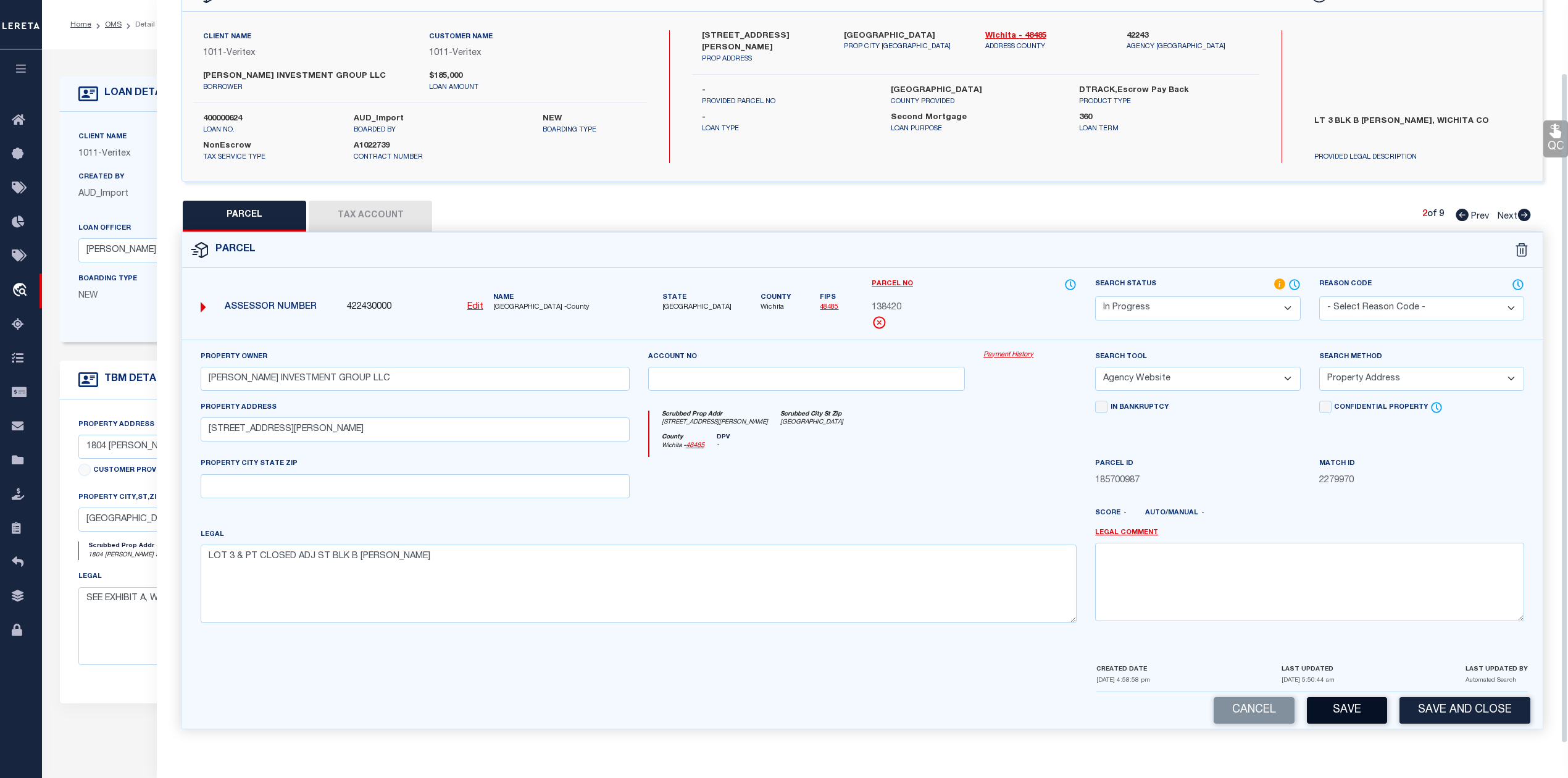
click at [1359, 704] on button "Save" at bounding box center [1346, 710] width 80 height 26
click at [998, 510] on div at bounding box center [918, 518] width 336 height 19
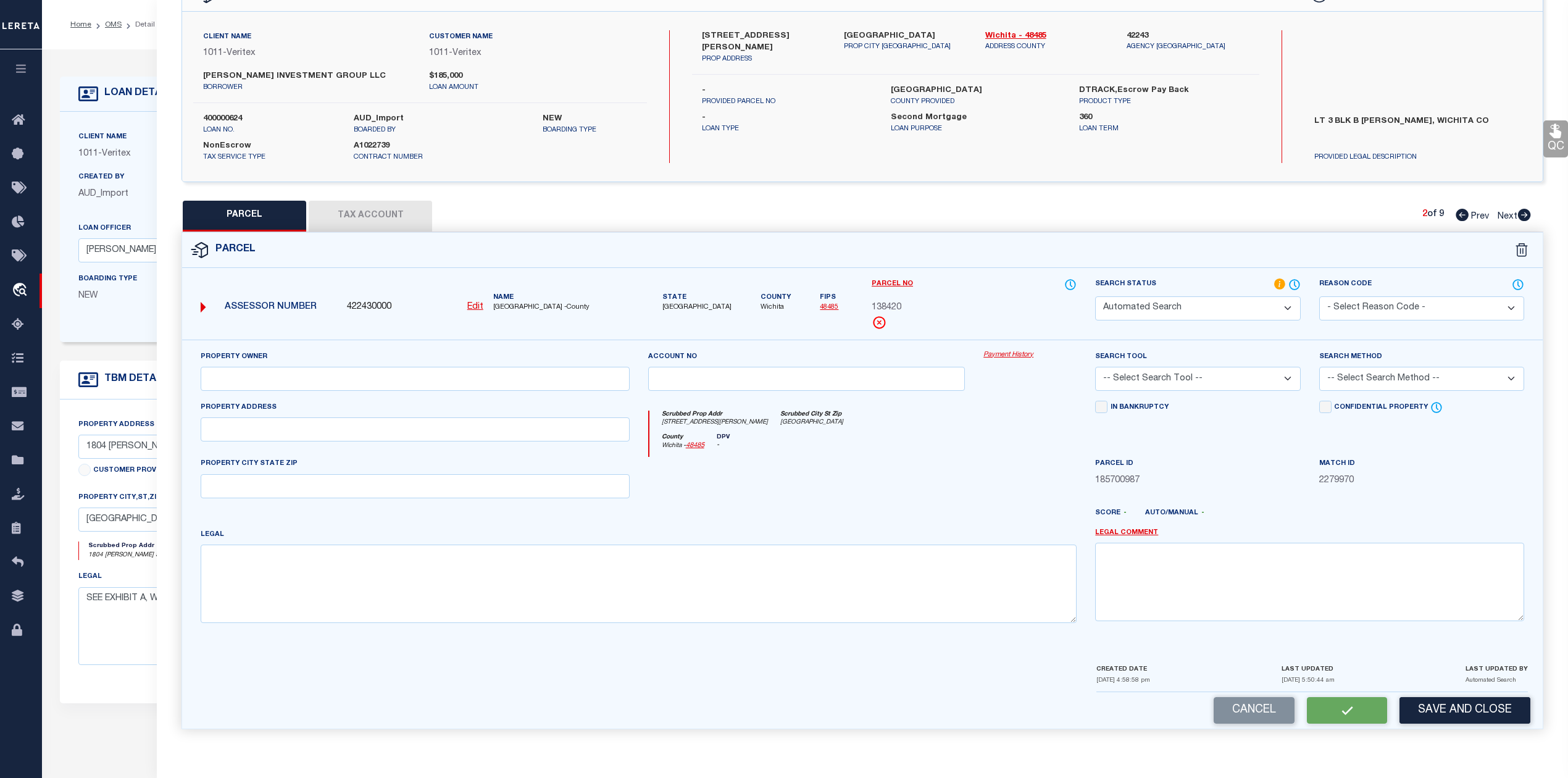
click at [371, 221] on button "Tax Account" at bounding box center [370, 216] width 124 height 31
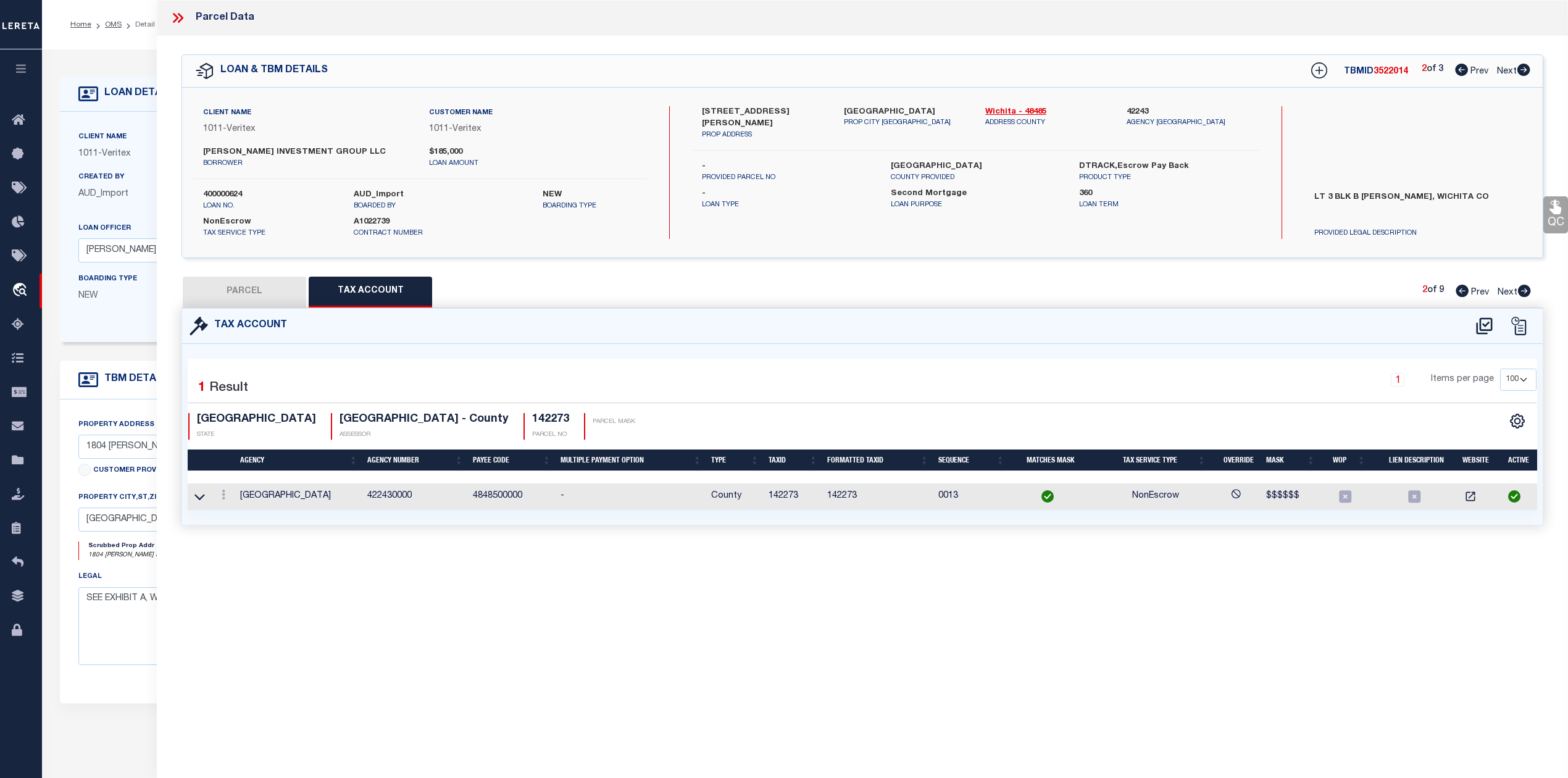
select select "100"
click at [722, 564] on div "Parcel Data QC QC QC - Select Status - Ready to QC" at bounding box center [862, 372] width 1411 height 744
click at [861, 388] on div "1 Items per page 10 25 50 100" at bounding box center [1033, 384] width 1007 height 32
click at [198, 495] on icon at bounding box center [199, 496] width 11 height 13
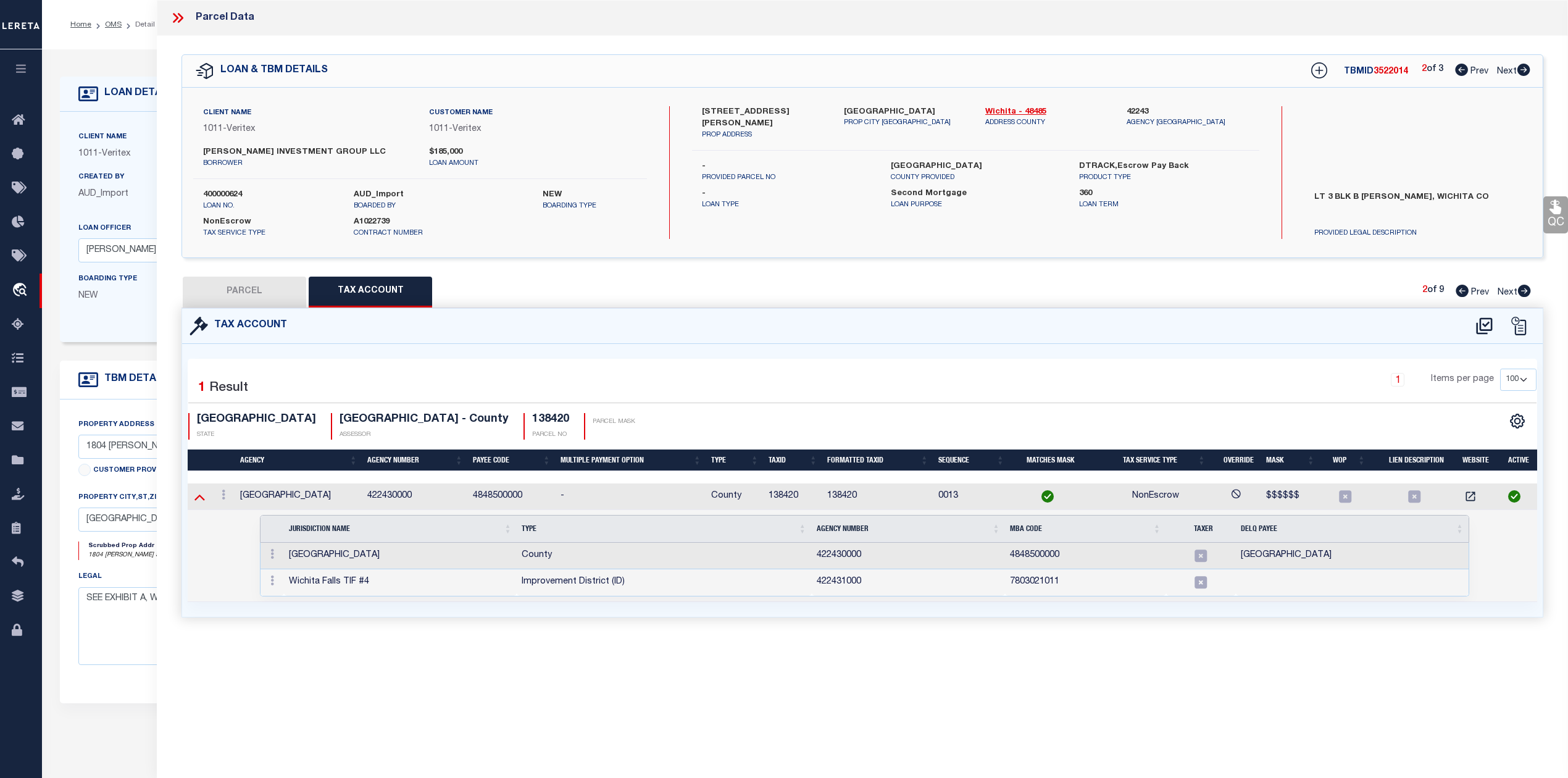
click at [197, 499] on icon at bounding box center [199, 497] width 11 height 6
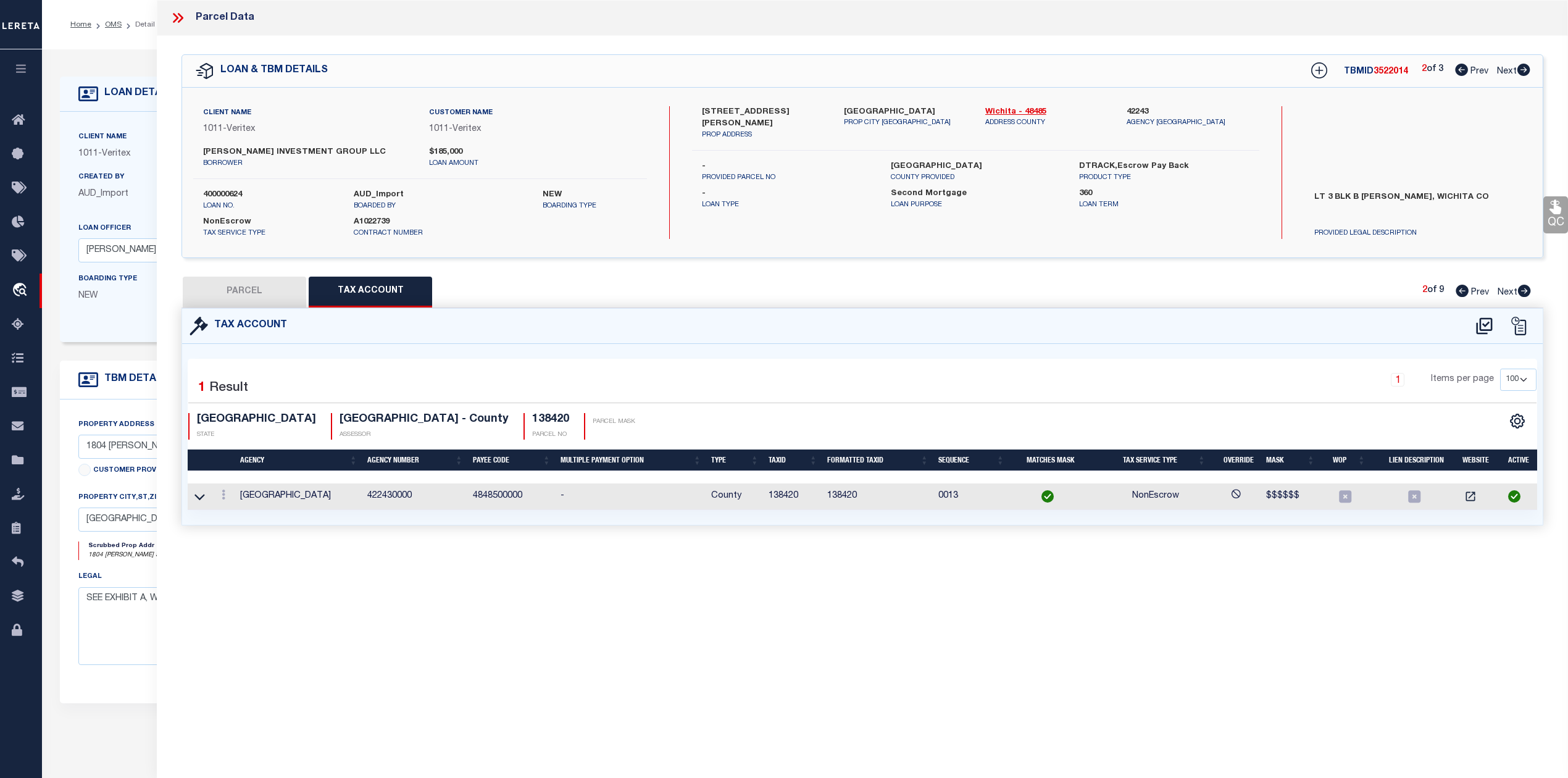
click at [825, 334] on div "Tax Account" at bounding box center [862, 326] width 1361 height 35
click at [1482, 329] on icon at bounding box center [1484, 325] width 16 height 16
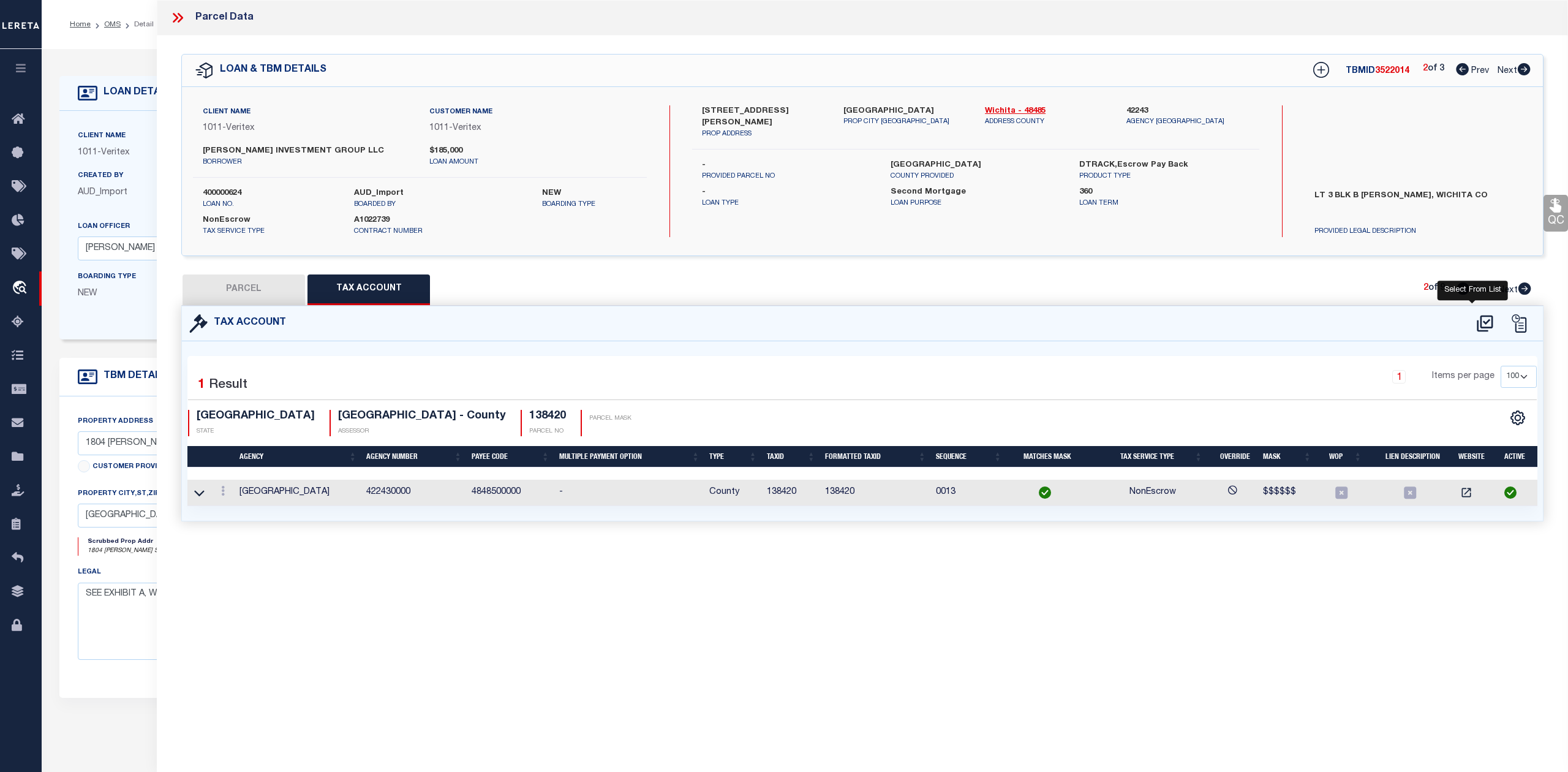
select select "100"
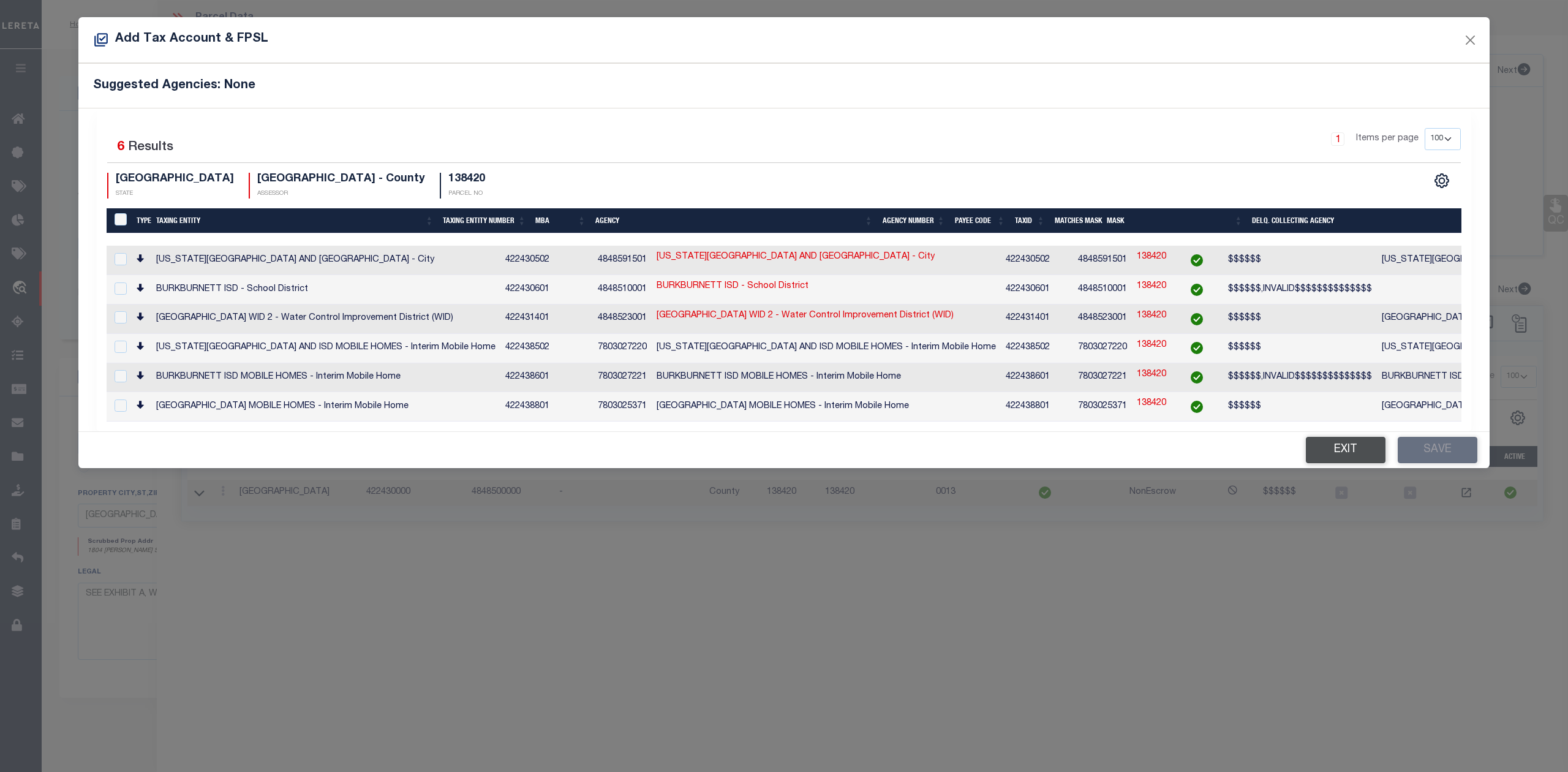
click at [1324, 446] on button "Exit" at bounding box center [1345, 449] width 80 height 26
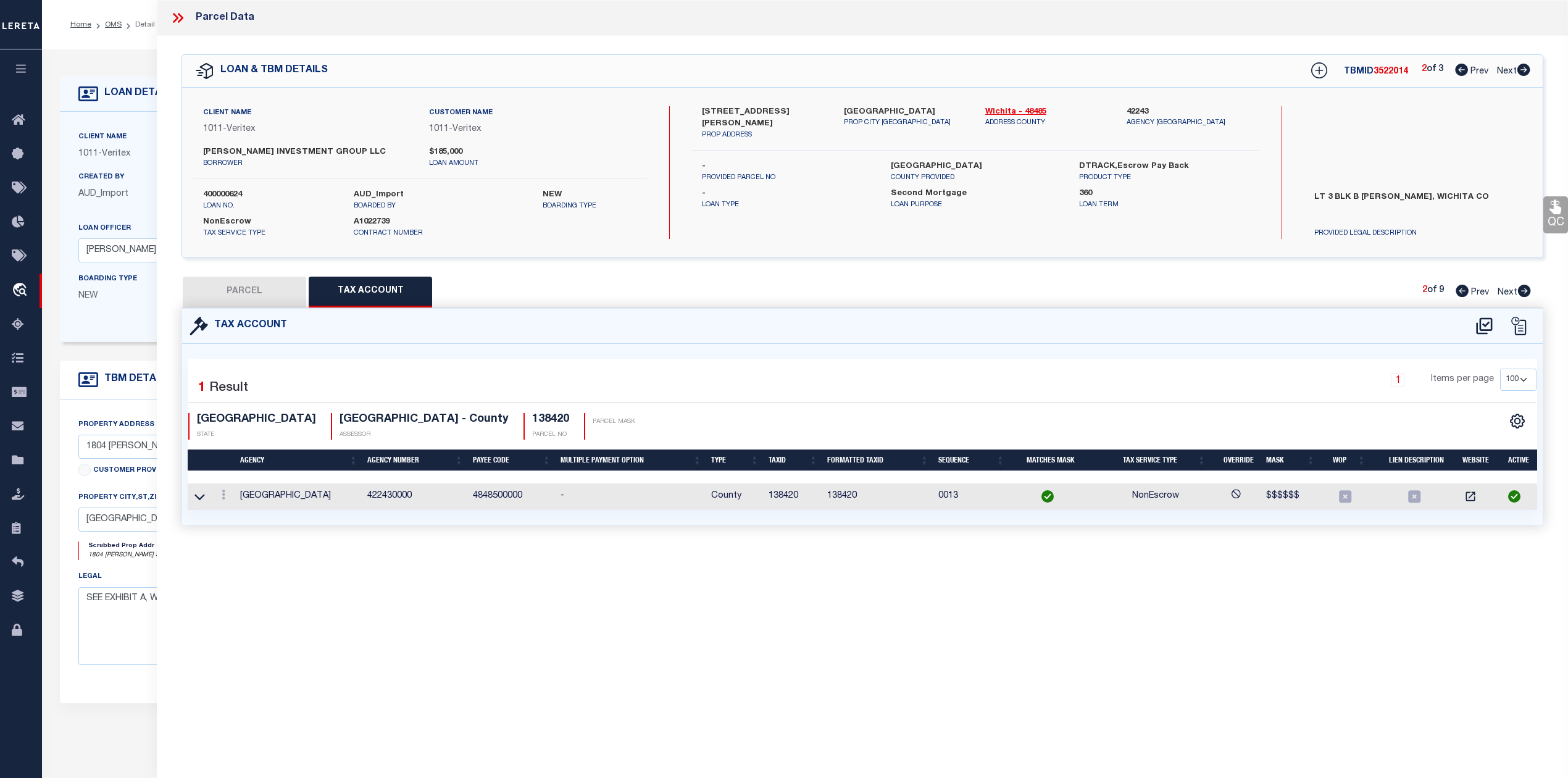
click at [1119, 593] on div "Parcel Data QC QC QC - Select Status - Ready to QC" at bounding box center [862, 372] width 1411 height 744
click at [279, 299] on button "PARCEL" at bounding box center [245, 292] width 124 height 31
select select "AS"
select select
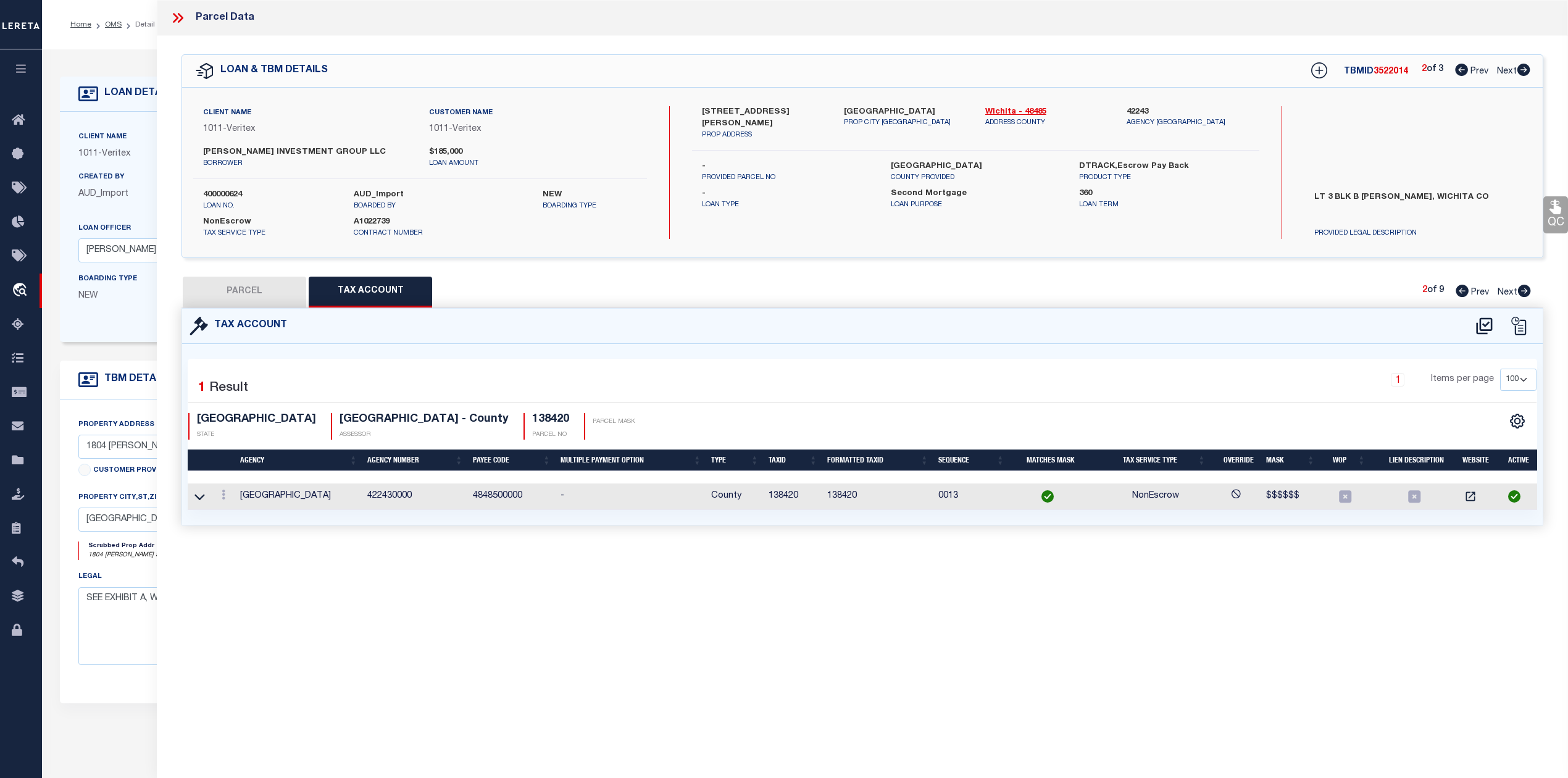
checkbox input "false"
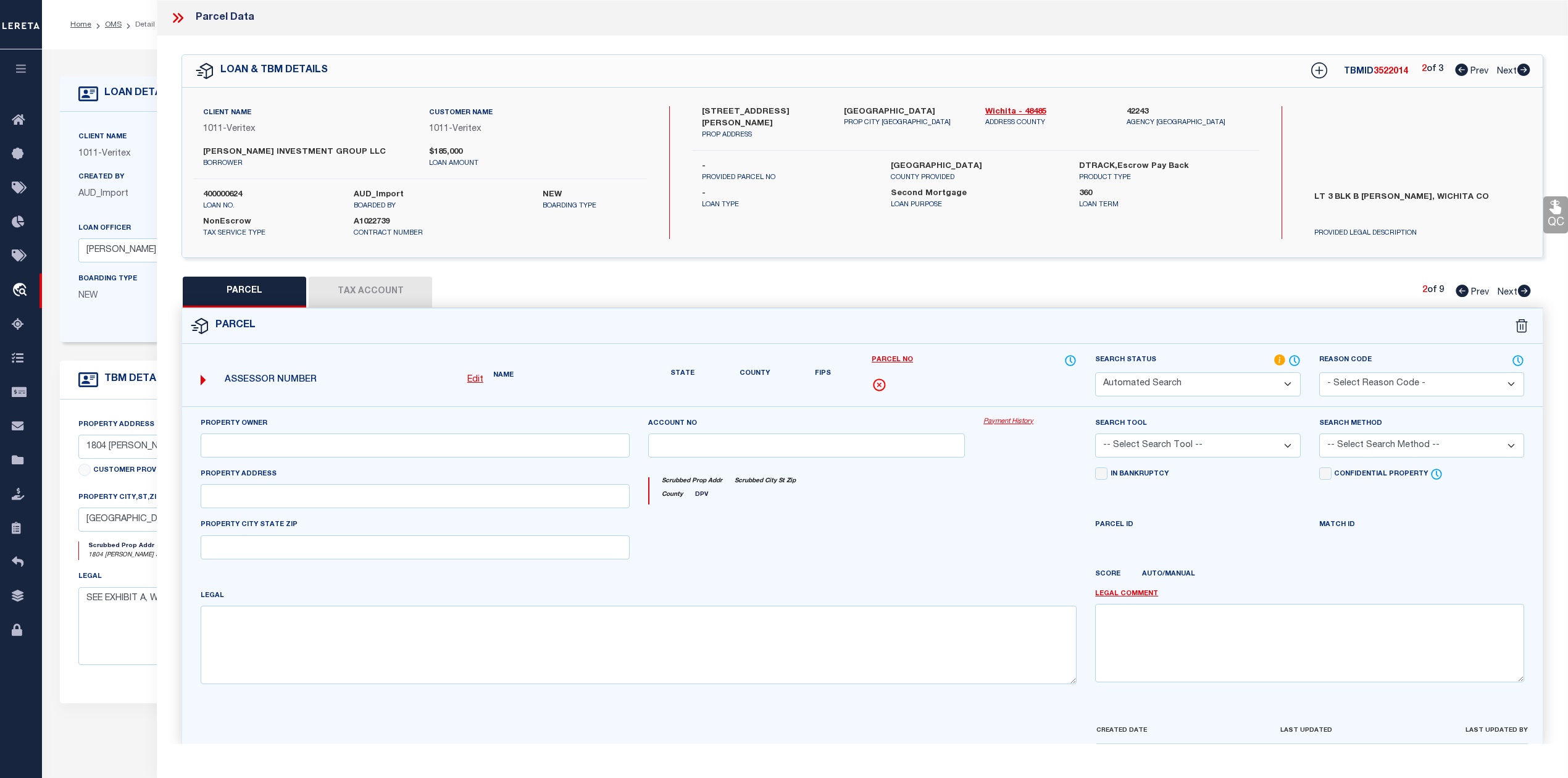
select select "IP"
type input "[PERSON_NAME] INVESTMENT GROUP LLC"
select select "AGW"
select select "ADD"
type input "[STREET_ADDRESS][PERSON_NAME]"
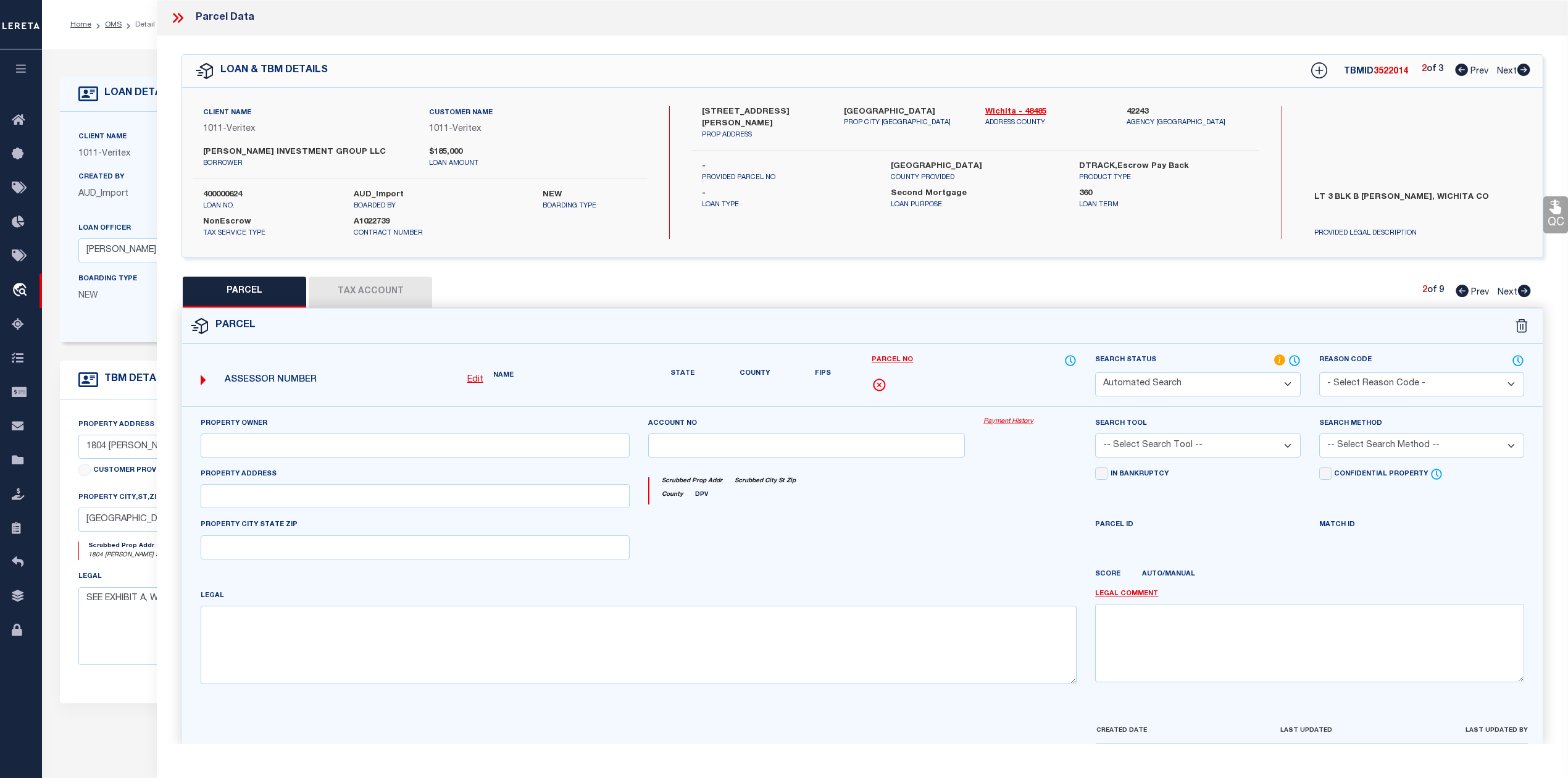
type textarea "LOT 3 & PT CLOSED ADJ ST BLK B [PERSON_NAME]"
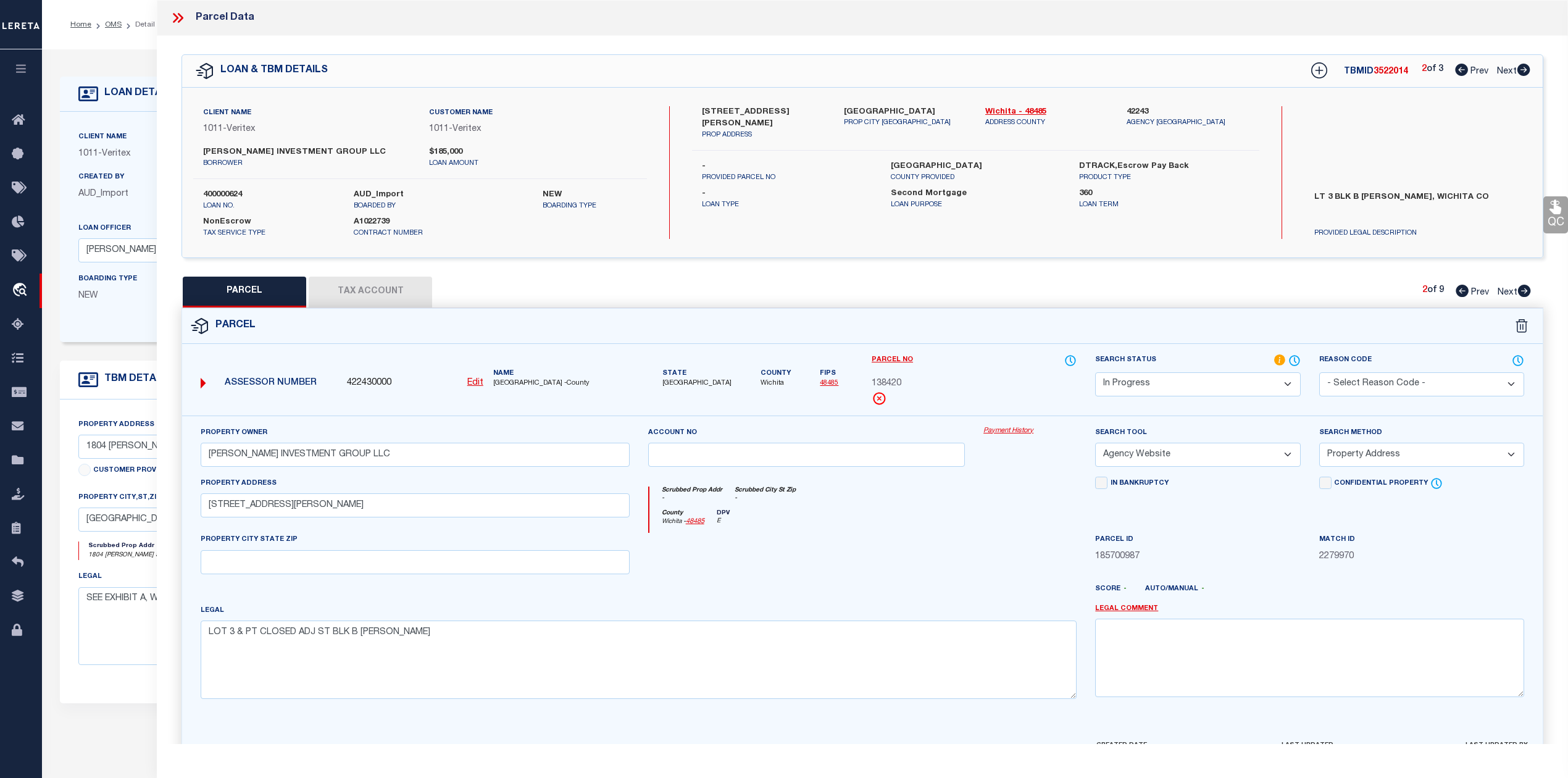
click at [879, 580] on div at bounding box center [807, 558] width 336 height 50
click at [885, 556] on div at bounding box center [807, 558] width 336 height 50
click at [1063, 497] on div "Scrubbed Prop Addr - Scrubbed City [GEOGRAPHIC_DATA] -" at bounding box center [863, 498] width 428 height 23
click at [977, 312] on div "Parcel" at bounding box center [862, 326] width 1361 height 35
click at [1035, 289] on div "PARCEL Tax Account 2 of 9 Prev Next" at bounding box center [863, 292] width 1362 height 31
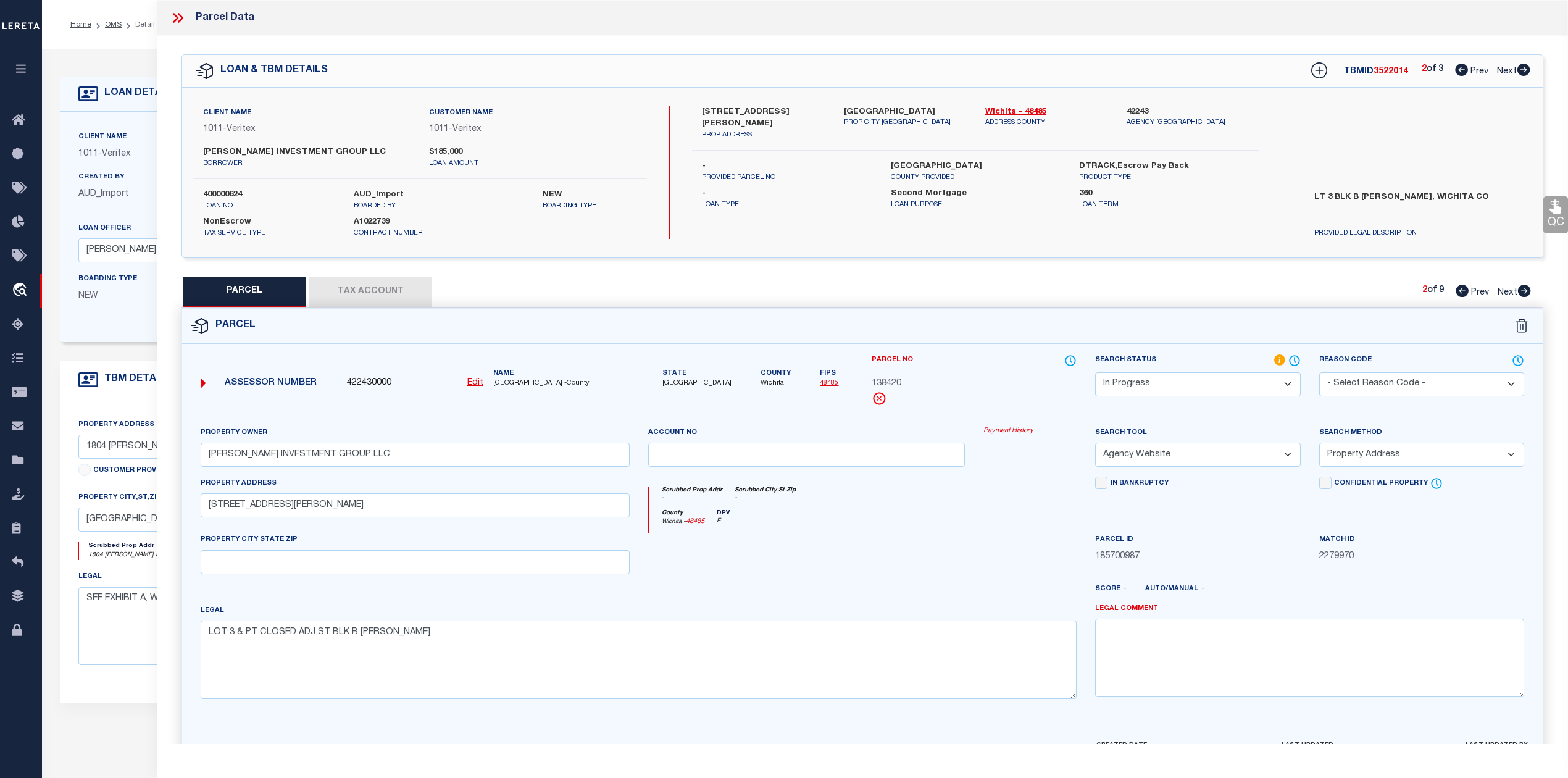
scroll to position [45, 0]
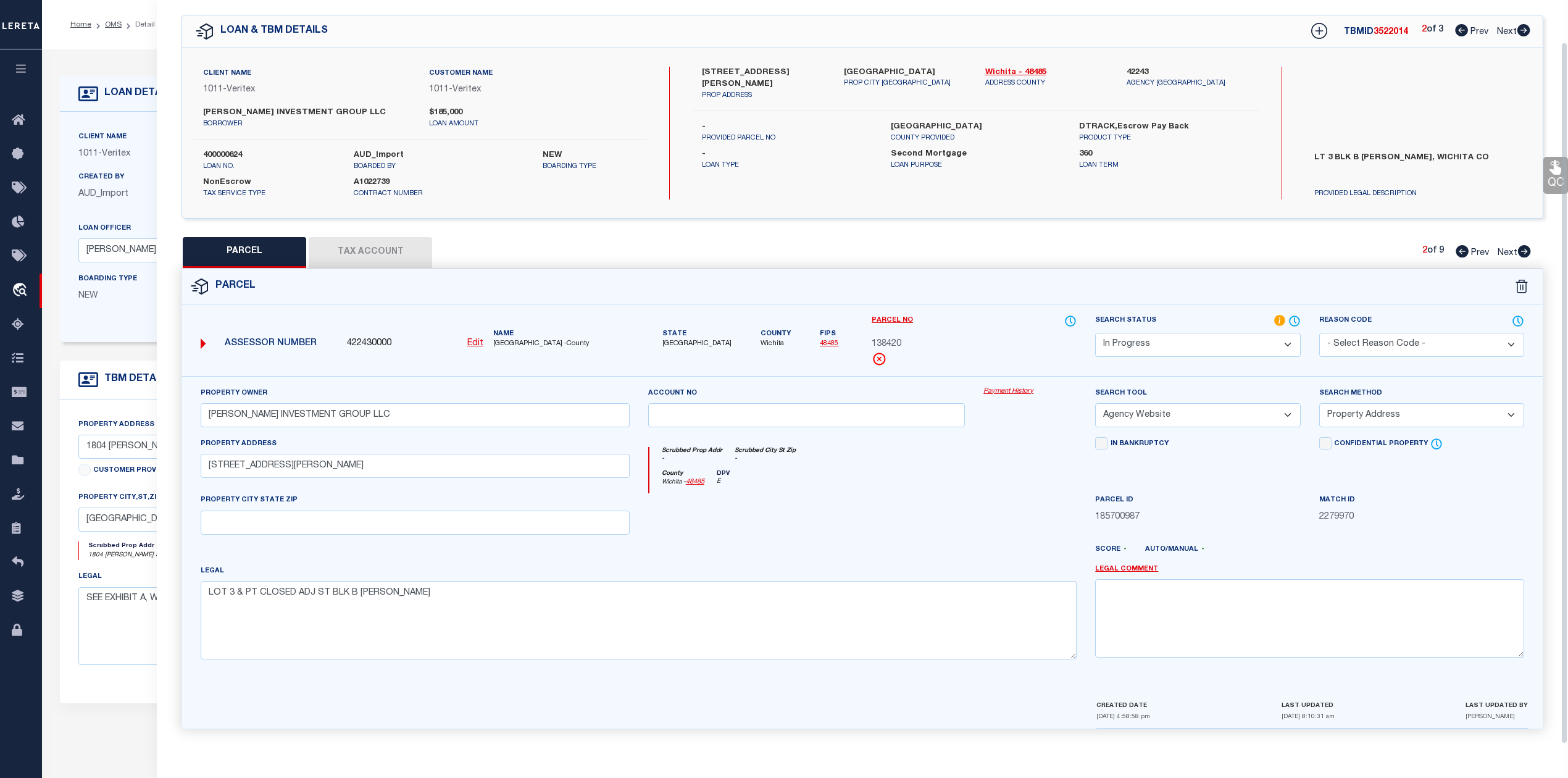
click at [925, 526] on div at bounding box center [807, 519] width 336 height 50
click at [974, 504] on div at bounding box center [1030, 519] width 112 height 50
click at [381, 246] on button "Tax Account" at bounding box center [370, 253] width 124 height 31
select select "100"
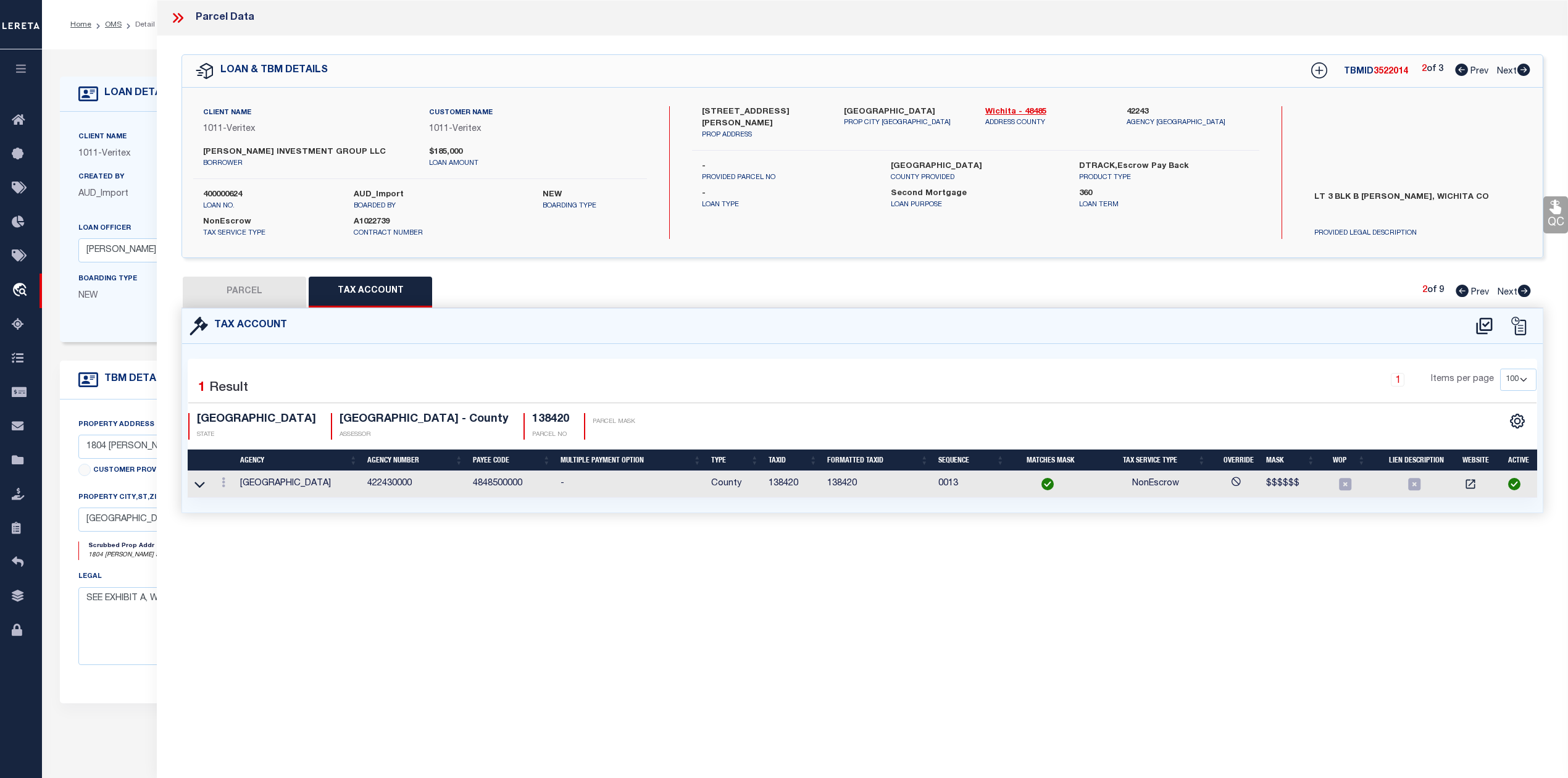
scroll to position [0, 0]
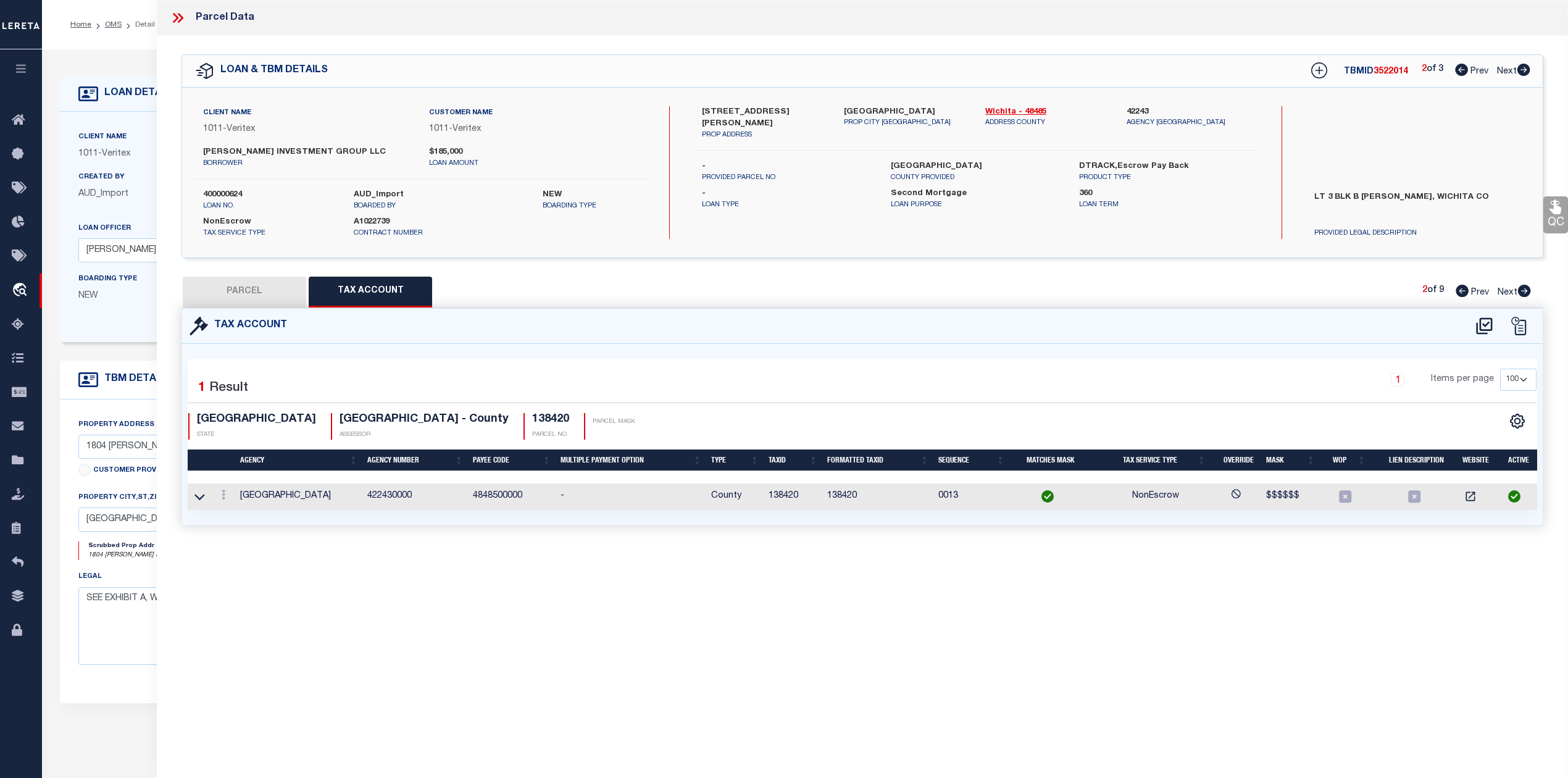
click at [796, 646] on div "Parcel Data QC QC QC - Select Status - Ready to QC" at bounding box center [862, 372] width 1411 height 744
click at [885, 598] on div "Parcel Data QC QC QC - Select Status - Ready to QC" at bounding box center [862, 372] width 1411 height 744
click at [1171, 597] on div "Parcel Data QC QC QC - Select Status - Ready to QC" at bounding box center [862, 372] width 1411 height 744
click at [1487, 325] on icon at bounding box center [1484, 325] width 16 height 16
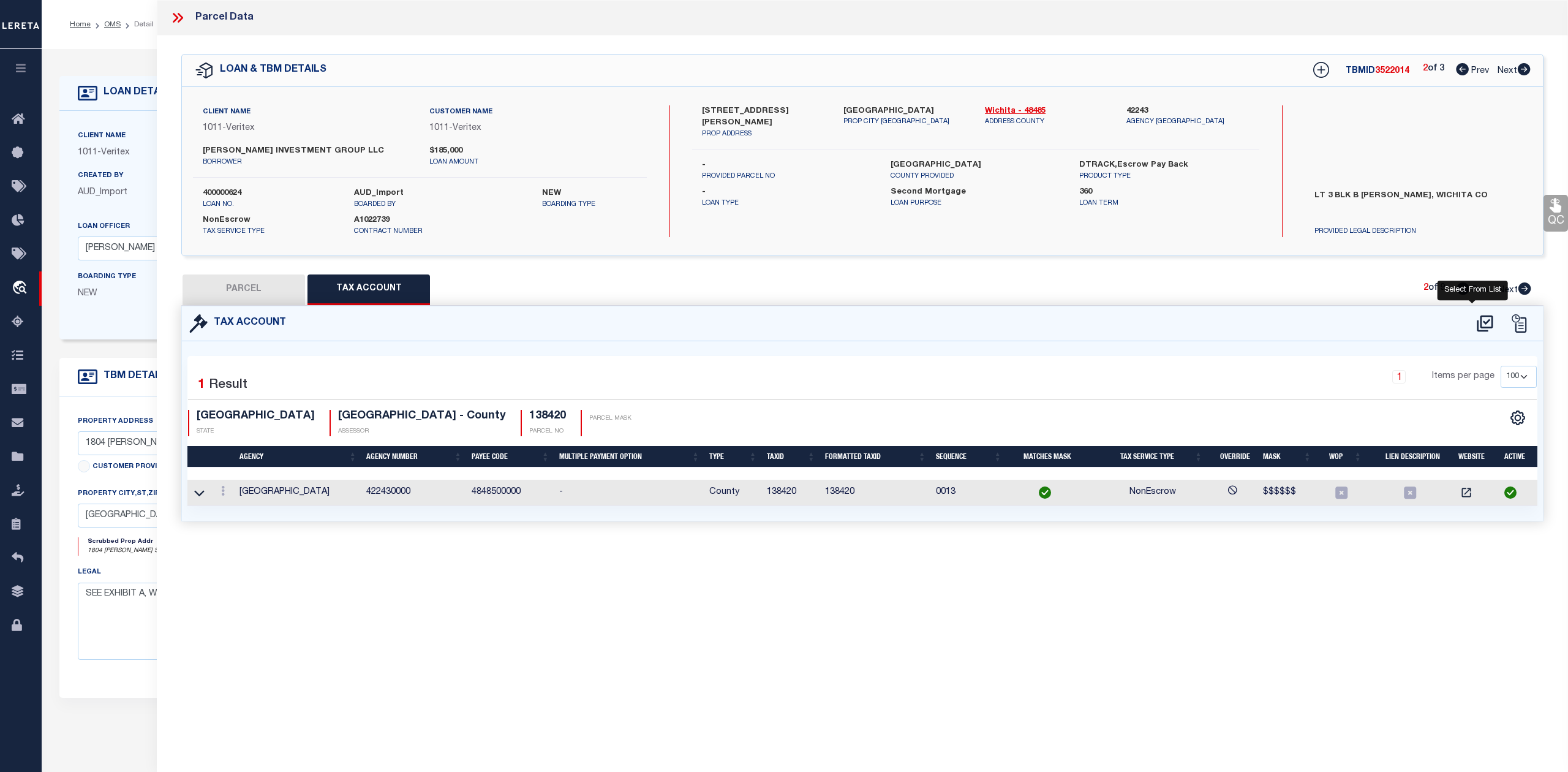
select select "100"
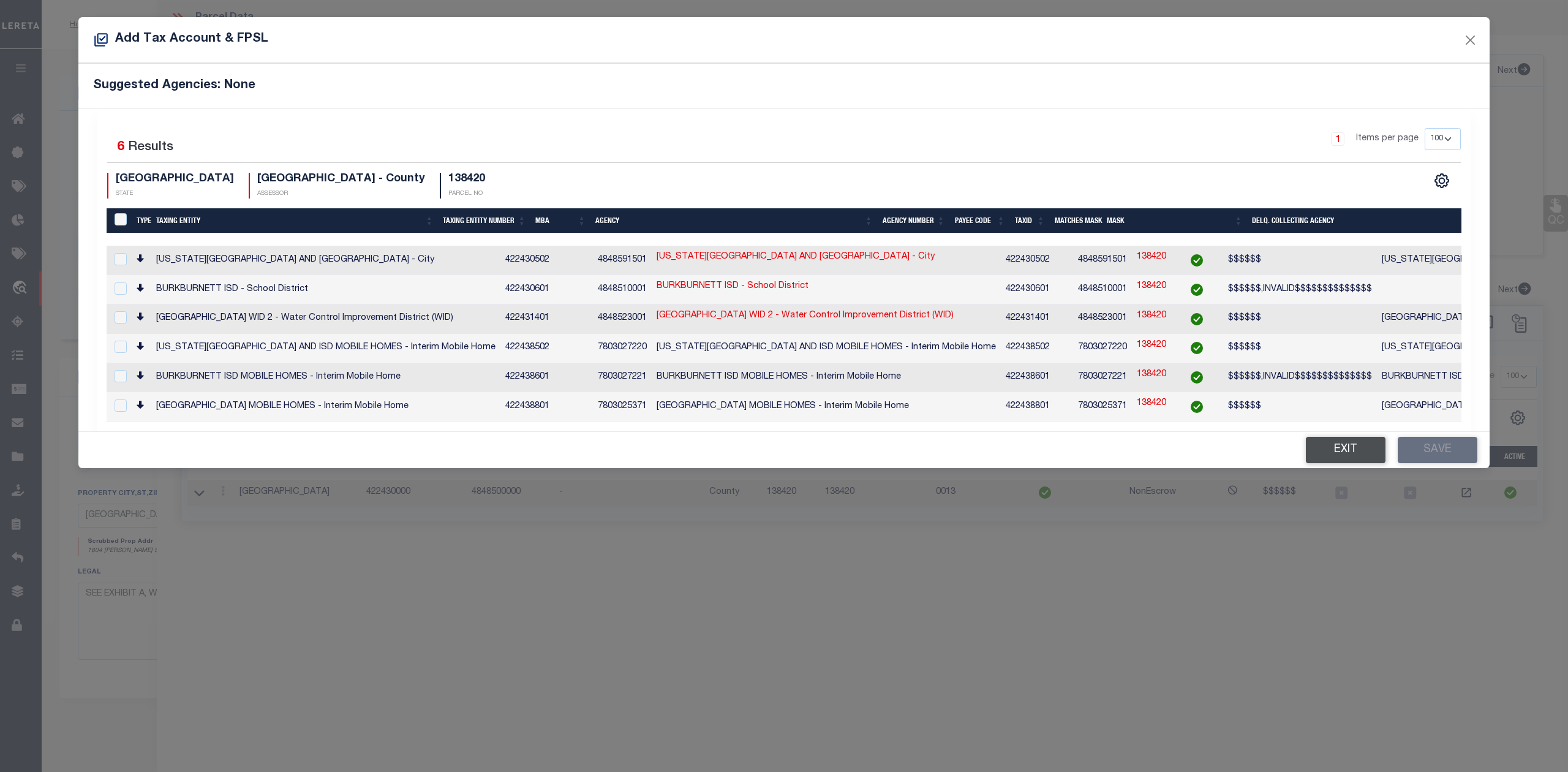
click at [1319, 440] on button "Exit" at bounding box center [1345, 449] width 80 height 26
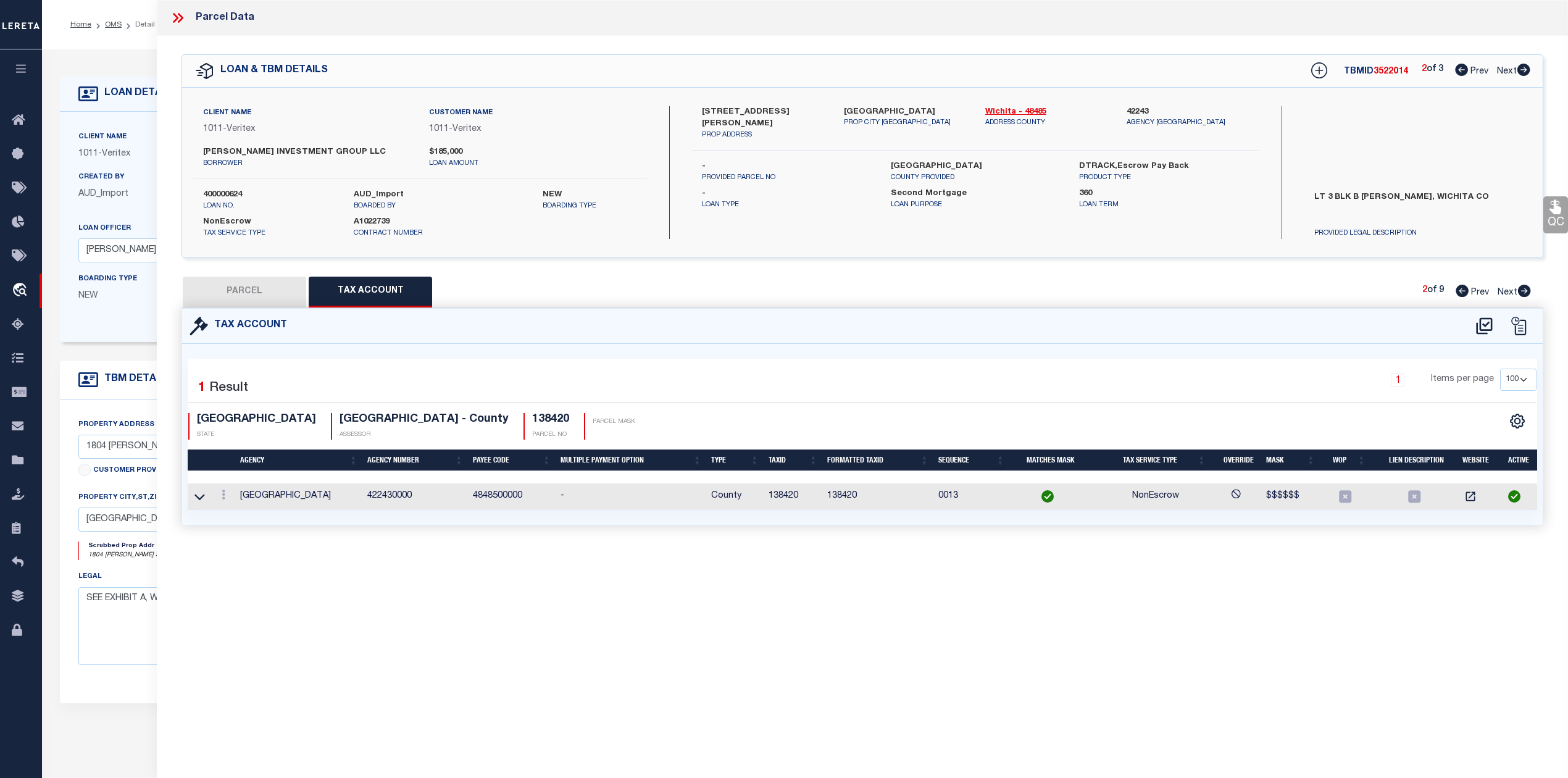
click at [1099, 643] on div "Parcel Data QC QC QC - Select Status - Ready to QC" at bounding box center [862, 372] width 1411 height 744
click at [257, 286] on button "PARCEL" at bounding box center [245, 292] width 124 height 31
select select "AS"
select select
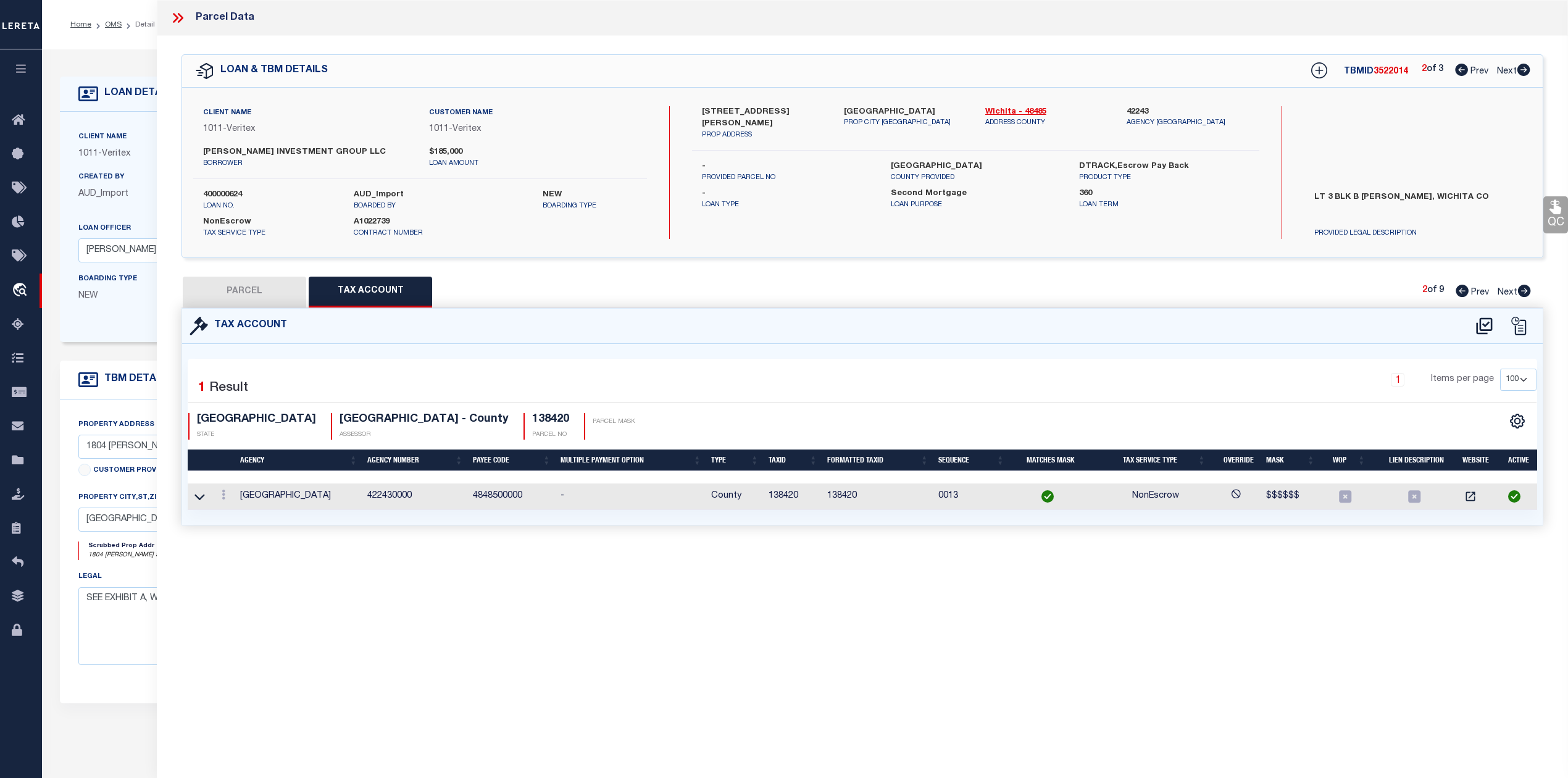
checkbox input "false"
select select "IP"
type input "[PERSON_NAME] INVESTMENT GROUP LLC"
select select "AGW"
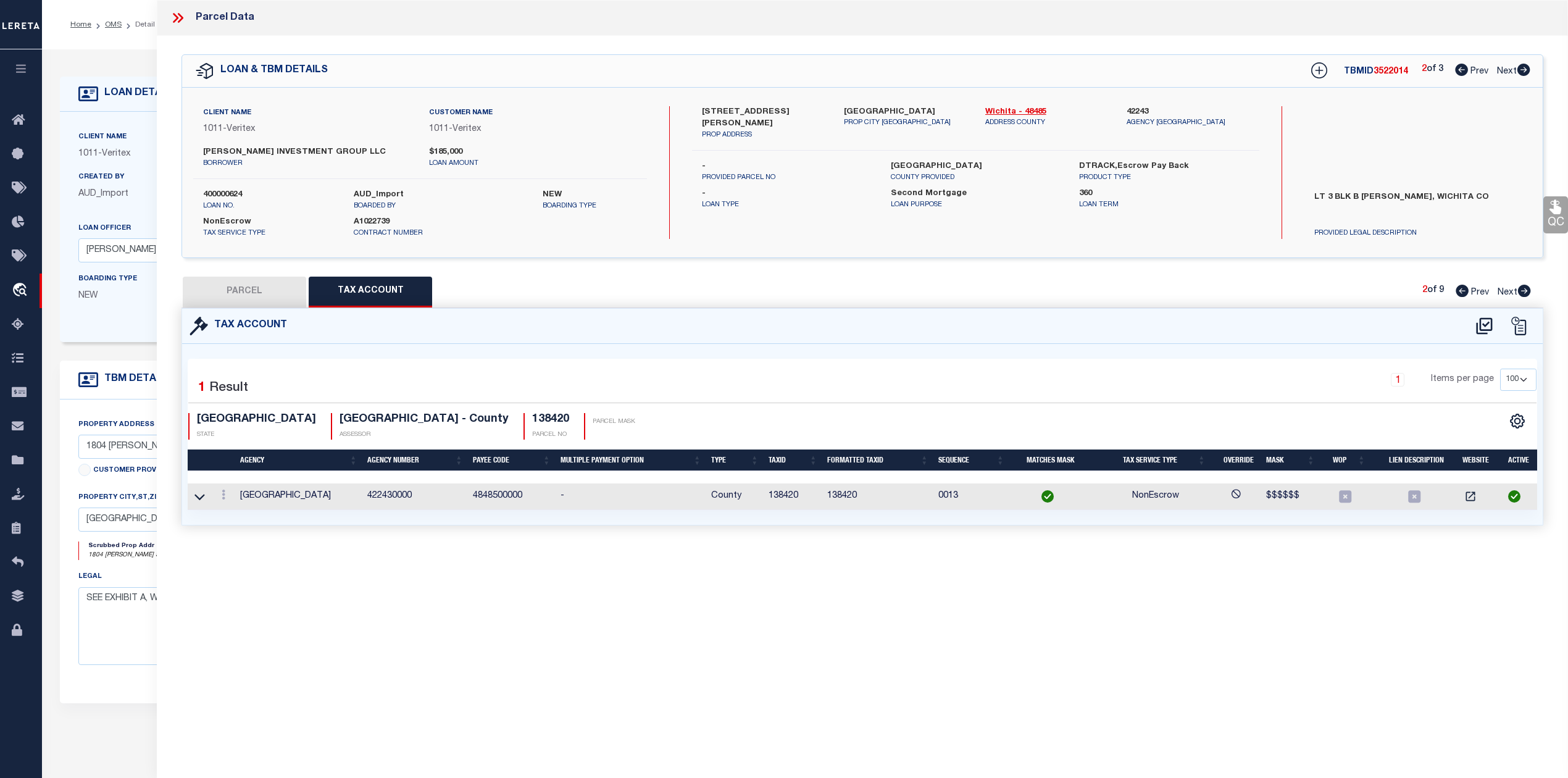
select select "ADD"
type input "[STREET_ADDRESS][PERSON_NAME]"
type textarea "LOT 3 & PT CLOSED ADJ ST BLK B [PERSON_NAME]"
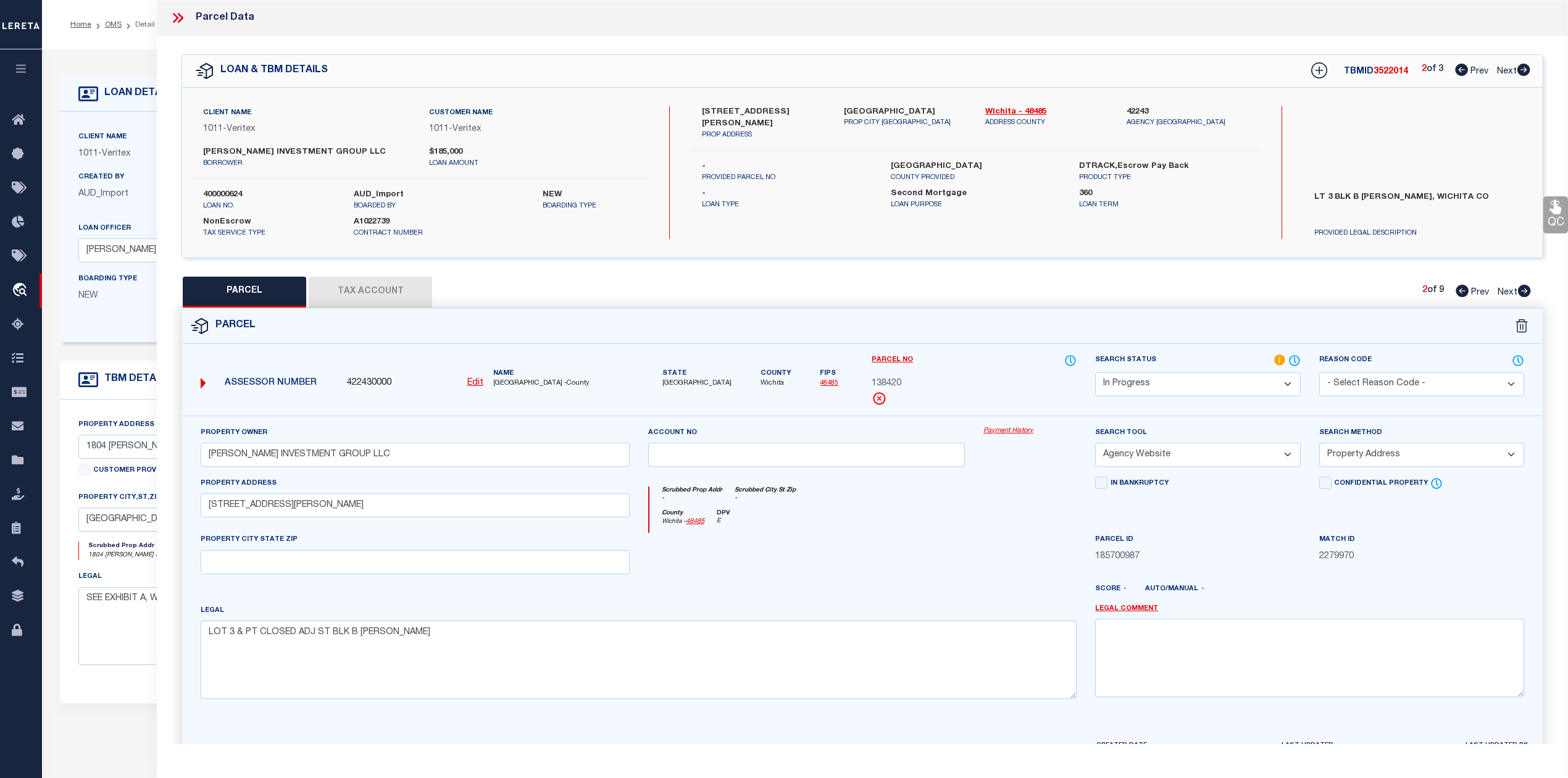
click at [860, 300] on div "PARCEL Tax Account 2 of 9 Prev Next" at bounding box center [863, 292] width 1362 height 31
click at [863, 293] on div "PARCEL Tax Account 2 of 9 Prev Next" at bounding box center [863, 292] width 1362 height 31
click at [1159, 386] on select "Automated Search Bad Parcel Complete Duplicate Parcel High Dollar Reporting In …" at bounding box center [1198, 384] width 205 height 24
click at [1095, 373] on select "Automated Search Bad Parcel Complete Duplicate Parcel High Dollar Reporting In …" at bounding box center [1198, 384] width 205 height 24
click at [957, 627] on textarea "LOT 3 & PT CLOSED ADJ ST BLK B [PERSON_NAME]" at bounding box center [638, 659] width 876 height 77
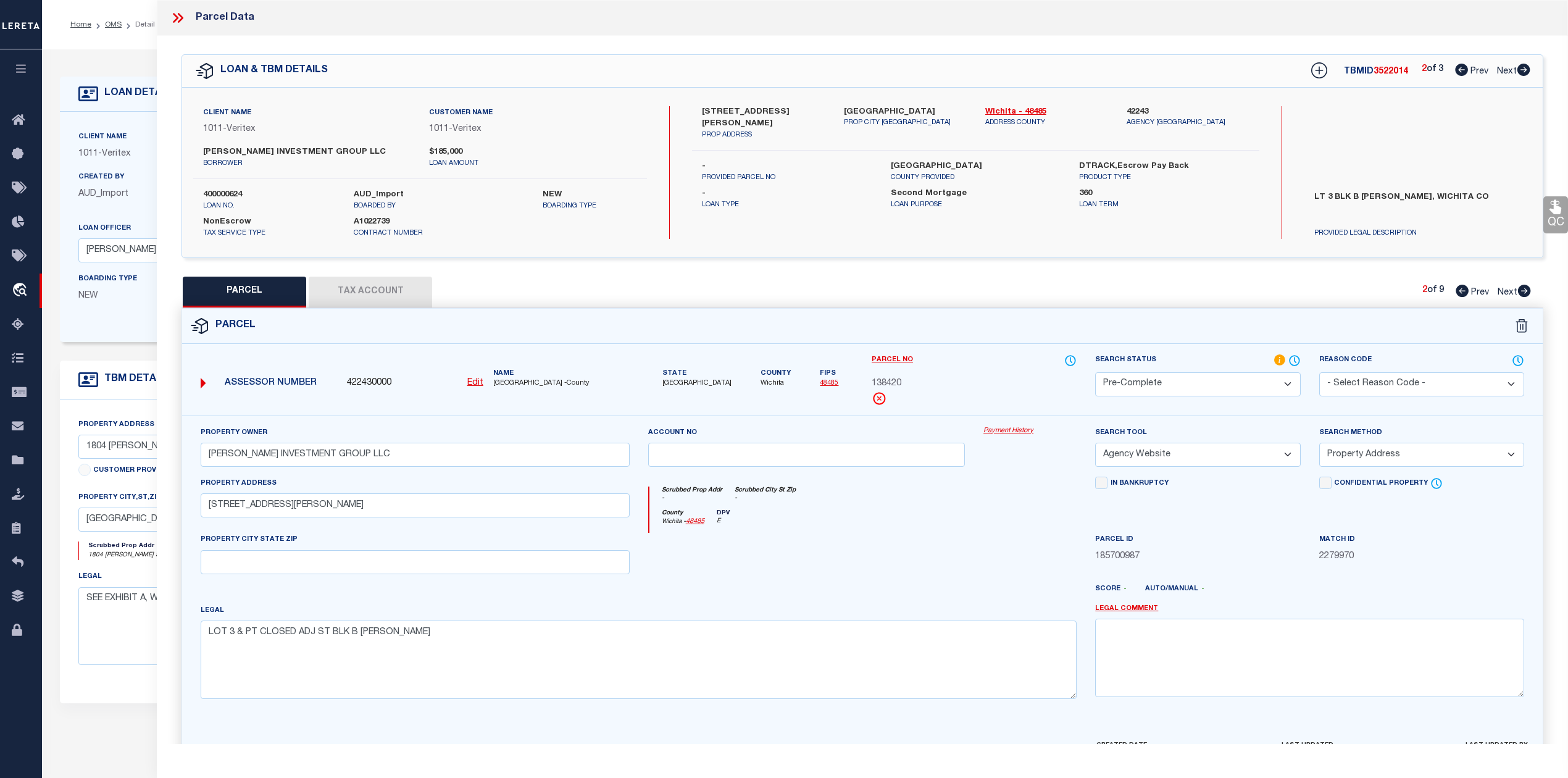
click at [962, 555] on div at bounding box center [807, 558] width 336 height 50
click at [815, 547] on div at bounding box center [807, 558] width 336 height 50
click at [887, 504] on div "Scrubbed Prop Addr - Scrubbed City [GEOGRAPHIC_DATA] -" at bounding box center [863, 498] width 428 height 23
click at [1380, 73] on span "3522014" at bounding box center [1391, 72] width 35 height 9
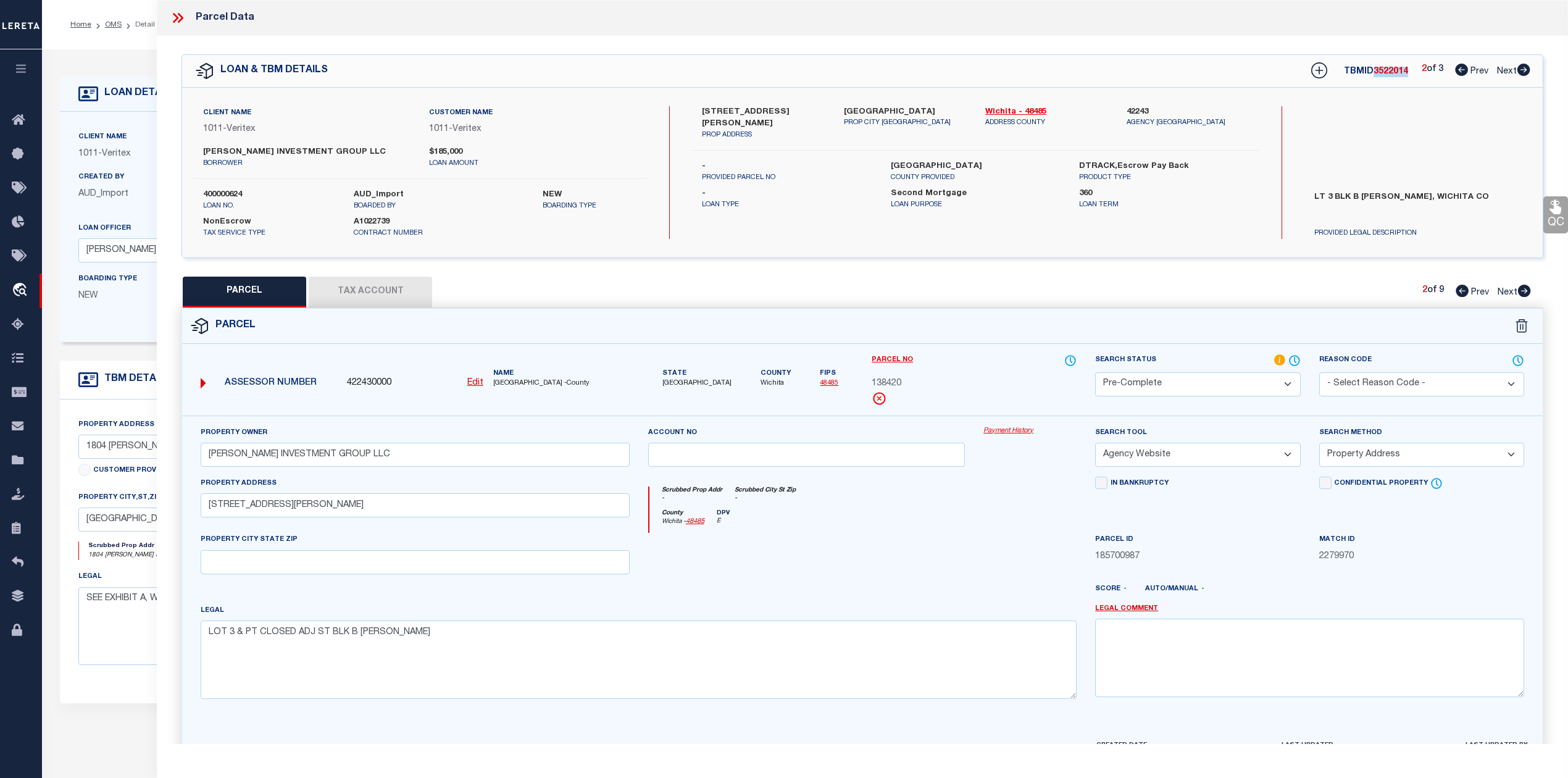
copy span "3522014"
click at [889, 381] on span "138420" at bounding box center [886, 384] width 30 height 14
copy span "138420"
click at [989, 486] on div "Scrubbed Prop Addr - Scrubbed City [GEOGRAPHIC_DATA] - [GEOGRAPHIC_DATA] - 4848…" at bounding box center [863, 505] width 448 height 57
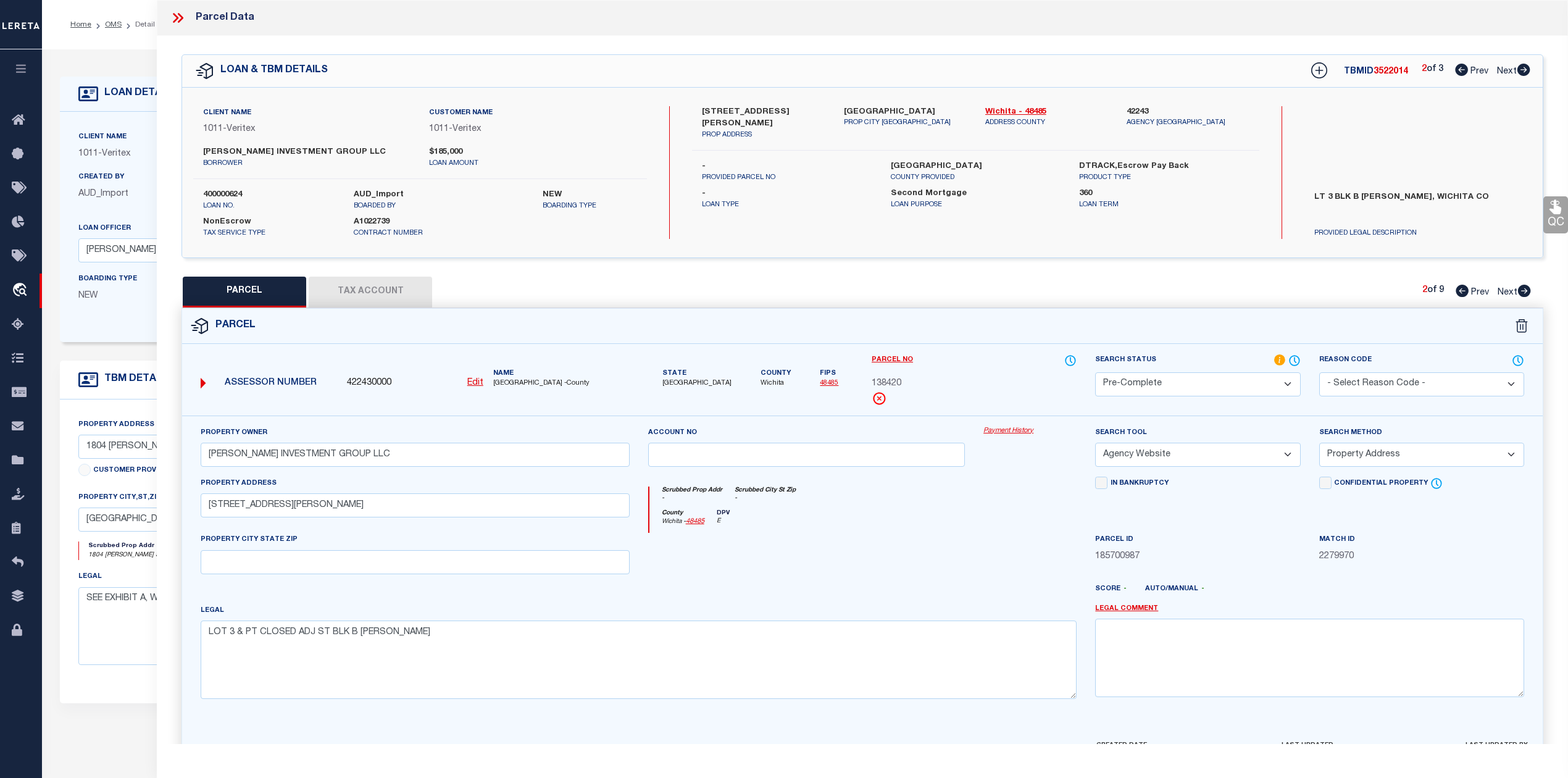
click at [981, 358] on label "Parcel No" at bounding box center [974, 361] width 205 height 14
click at [1524, 69] on icon at bounding box center [1524, 70] width 14 height 13
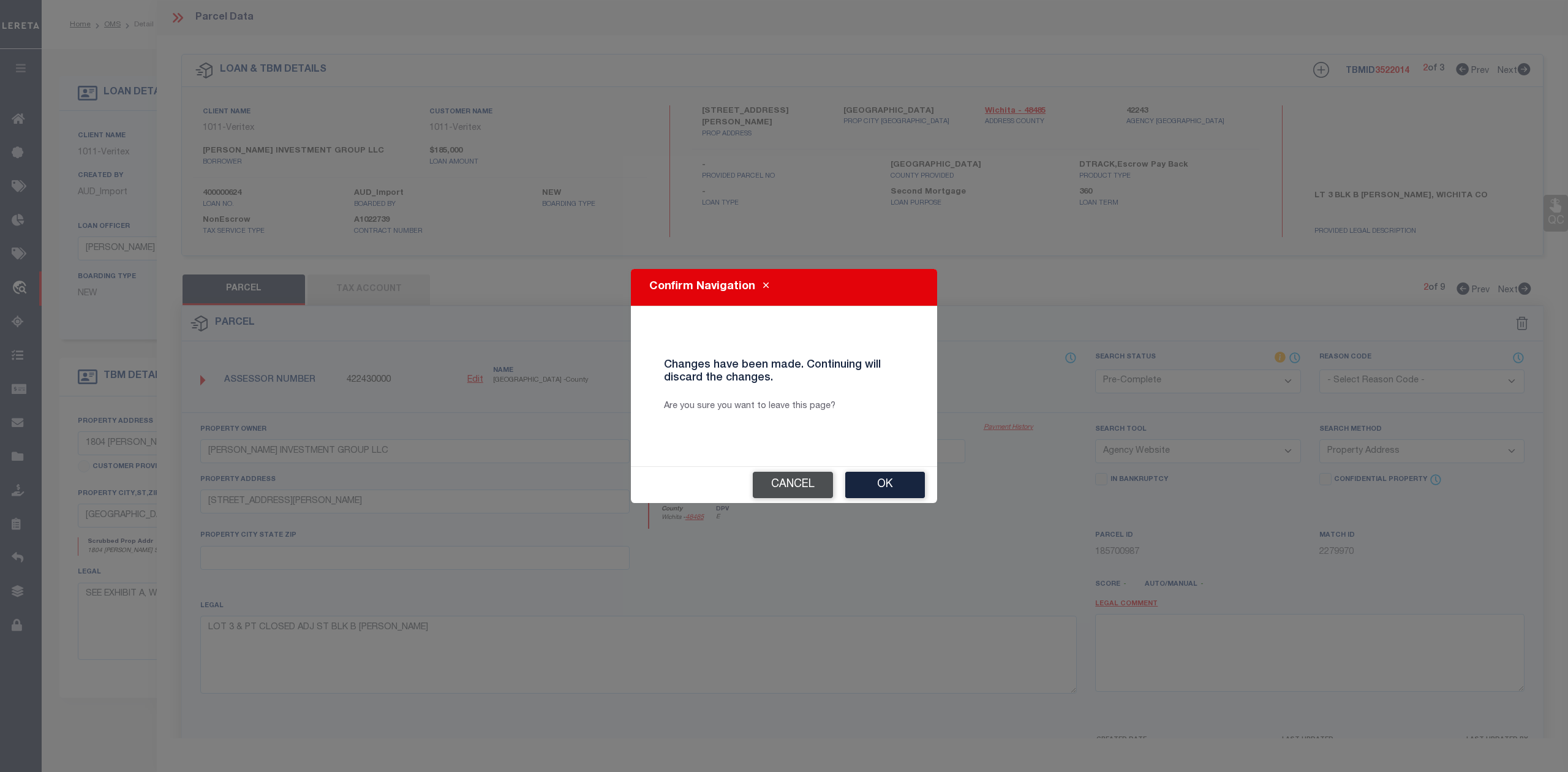
click at [798, 484] on button "Cancel" at bounding box center [793, 484] width 81 height 26
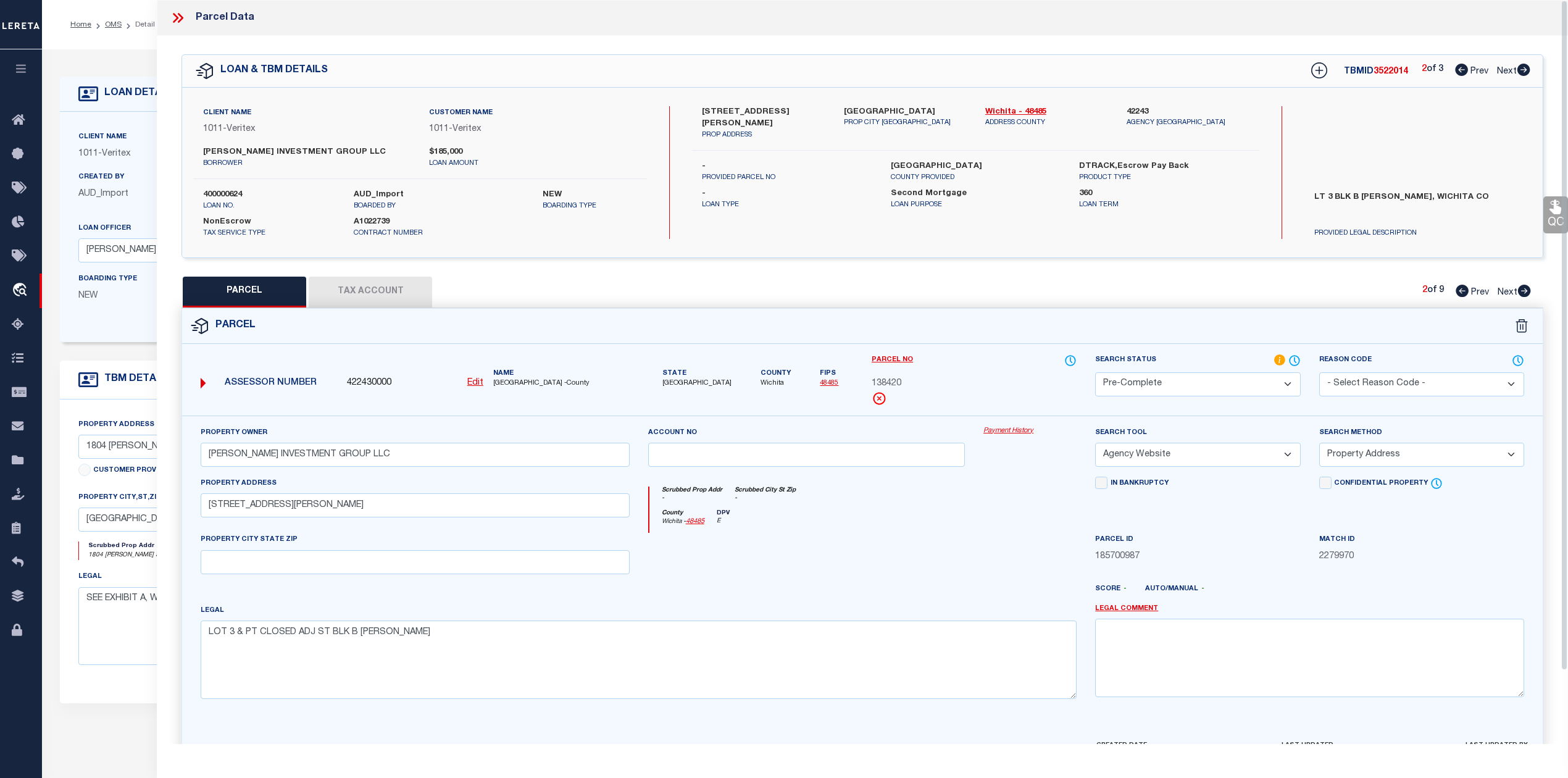
click at [906, 559] on div at bounding box center [807, 558] width 336 height 50
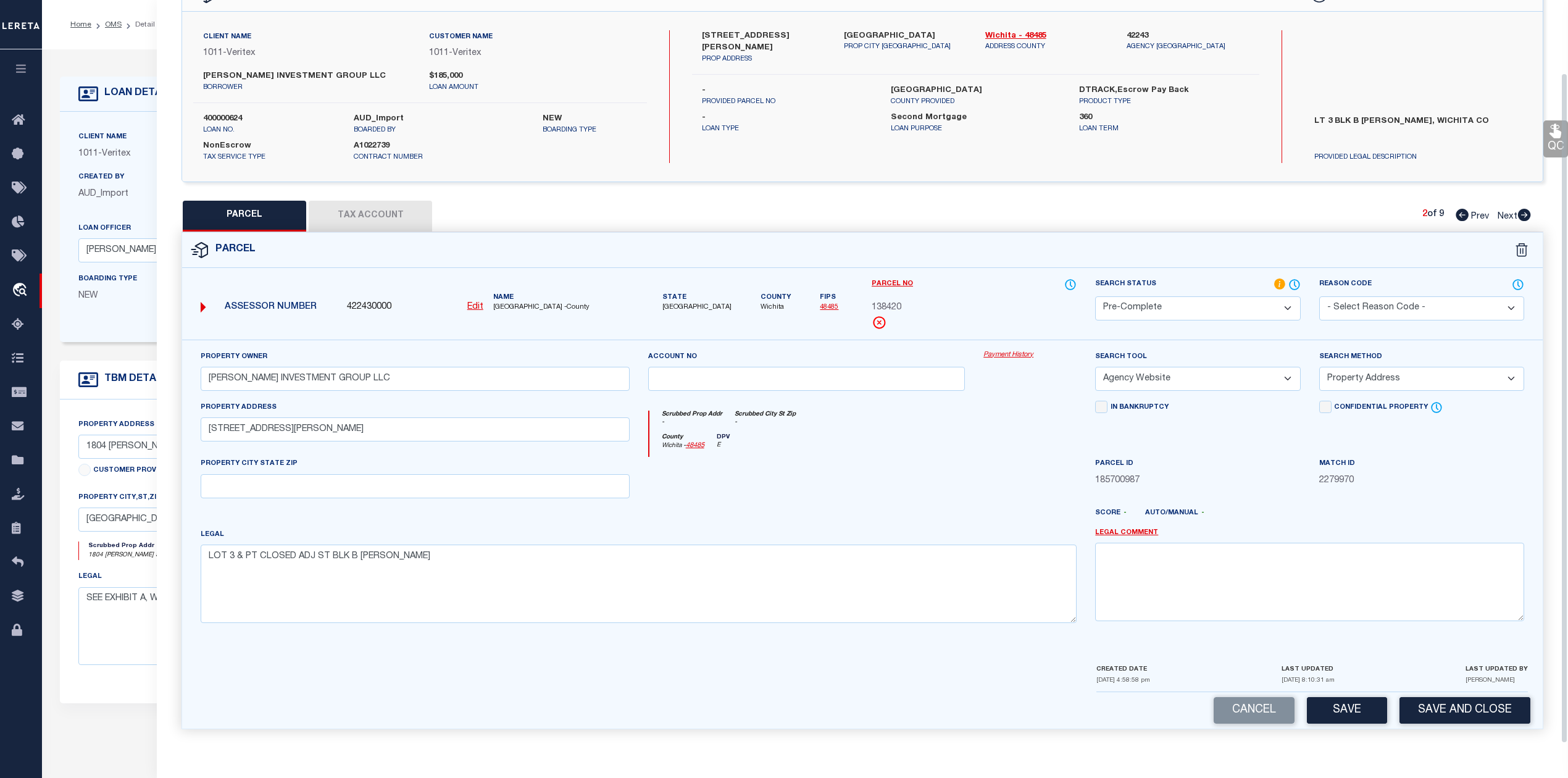
click at [1336, 702] on button "Save" at bounding box center [1346, 710] width 80 height 26
click at [1000, 487] on div at bounding box center [1030, 482] width 112 height 50
select select "AS"
select select
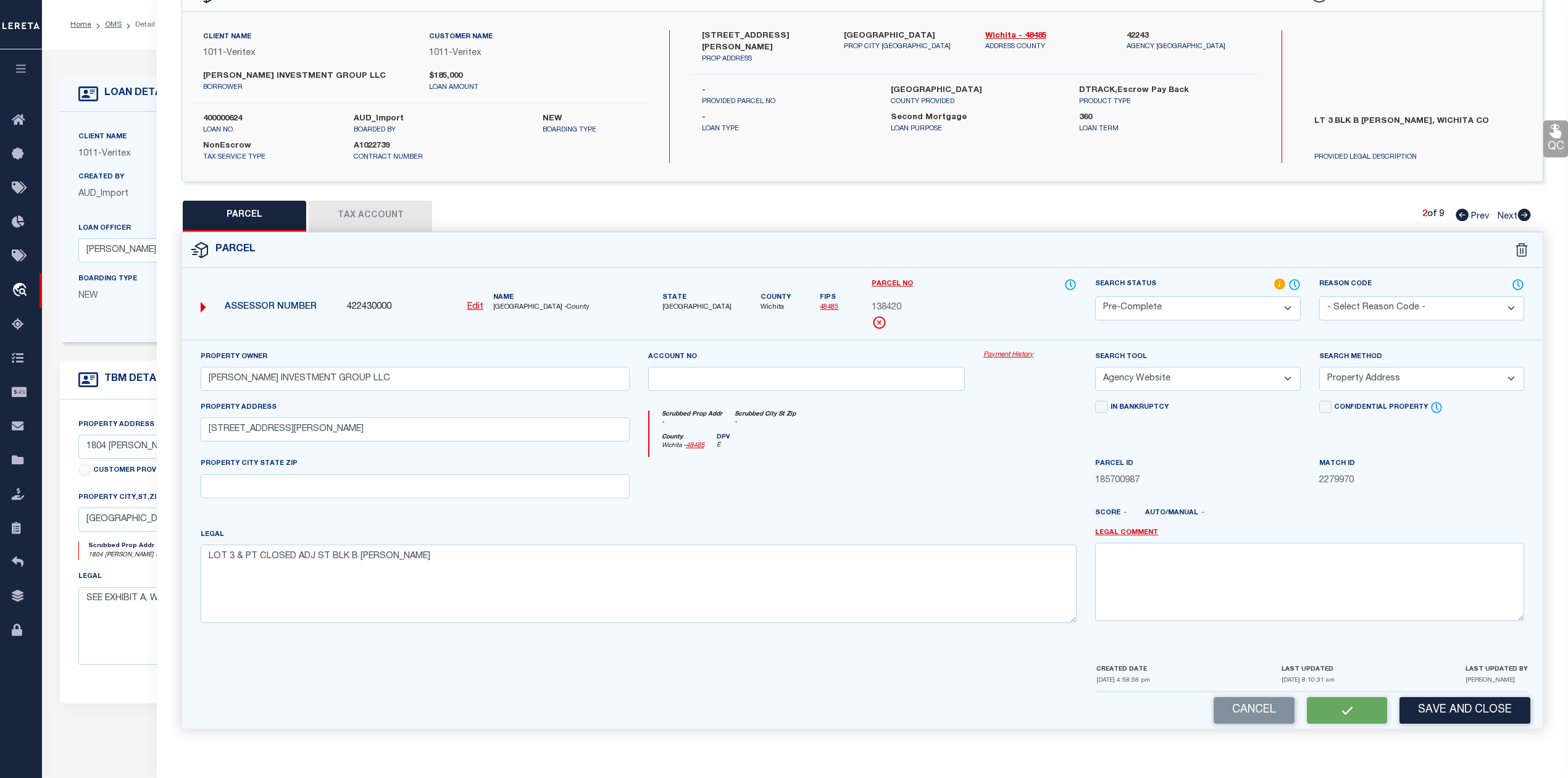
checkbox input "false"
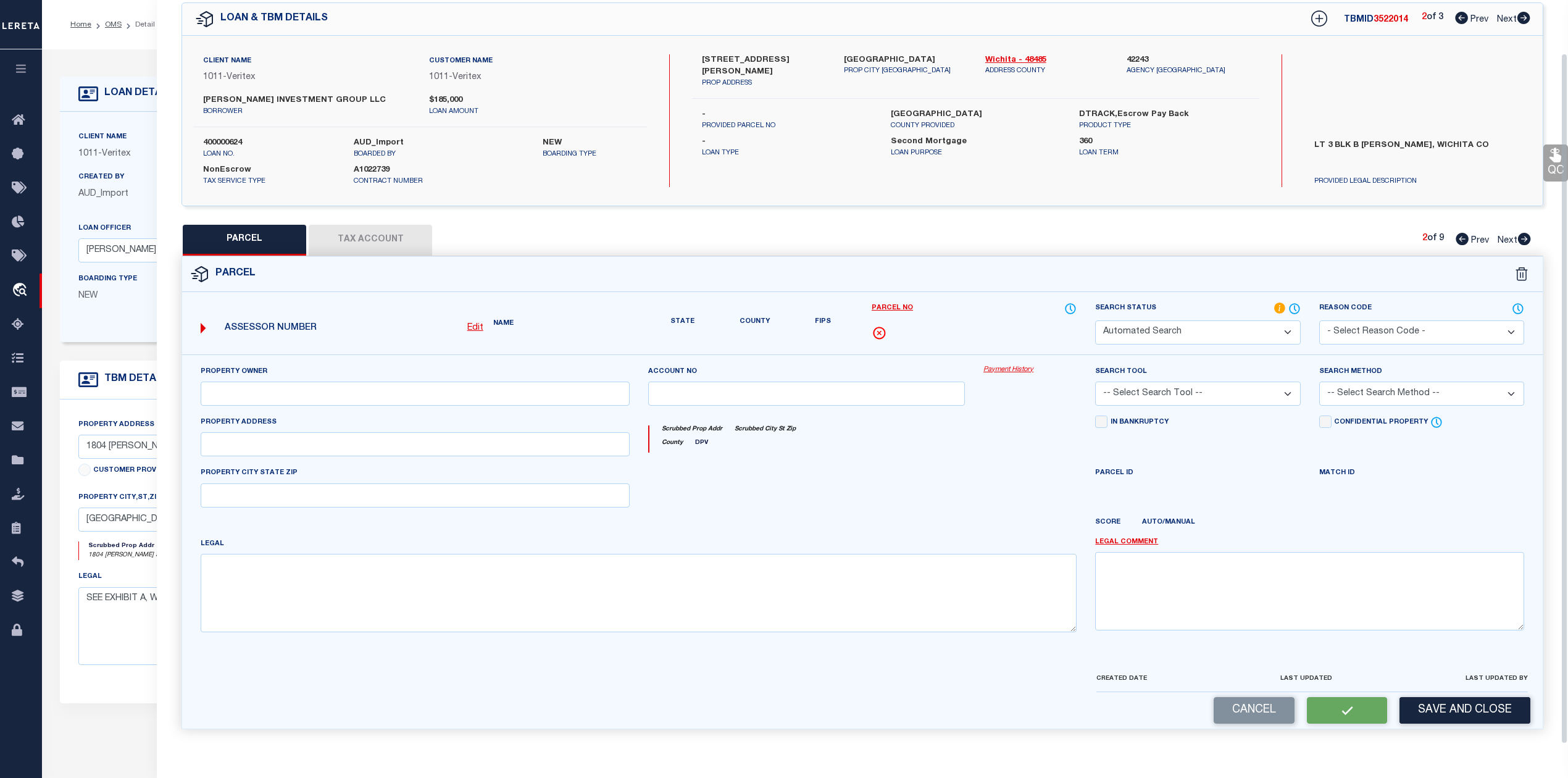
select select "PC"
type input "[PERSON_NAME] INVESTMENT GROUP LLC"
select select "AGW"
select select "ADD"
type input "[STREET_ADDRESS][PERSON_NAME]"
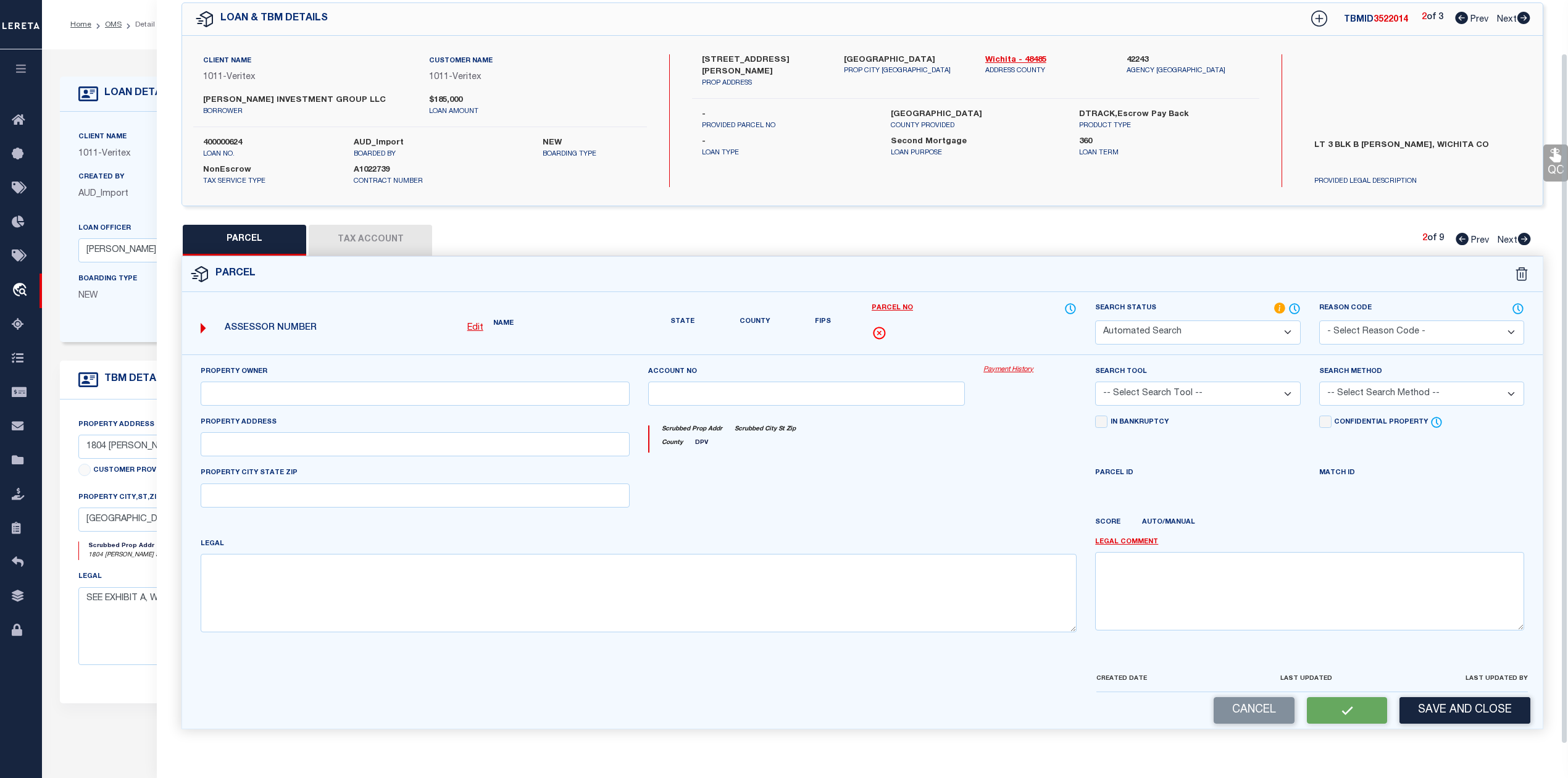
type textarea "LOT 3 & PT CLOSED ADJ ST BLK B [PERSON_NAME]"
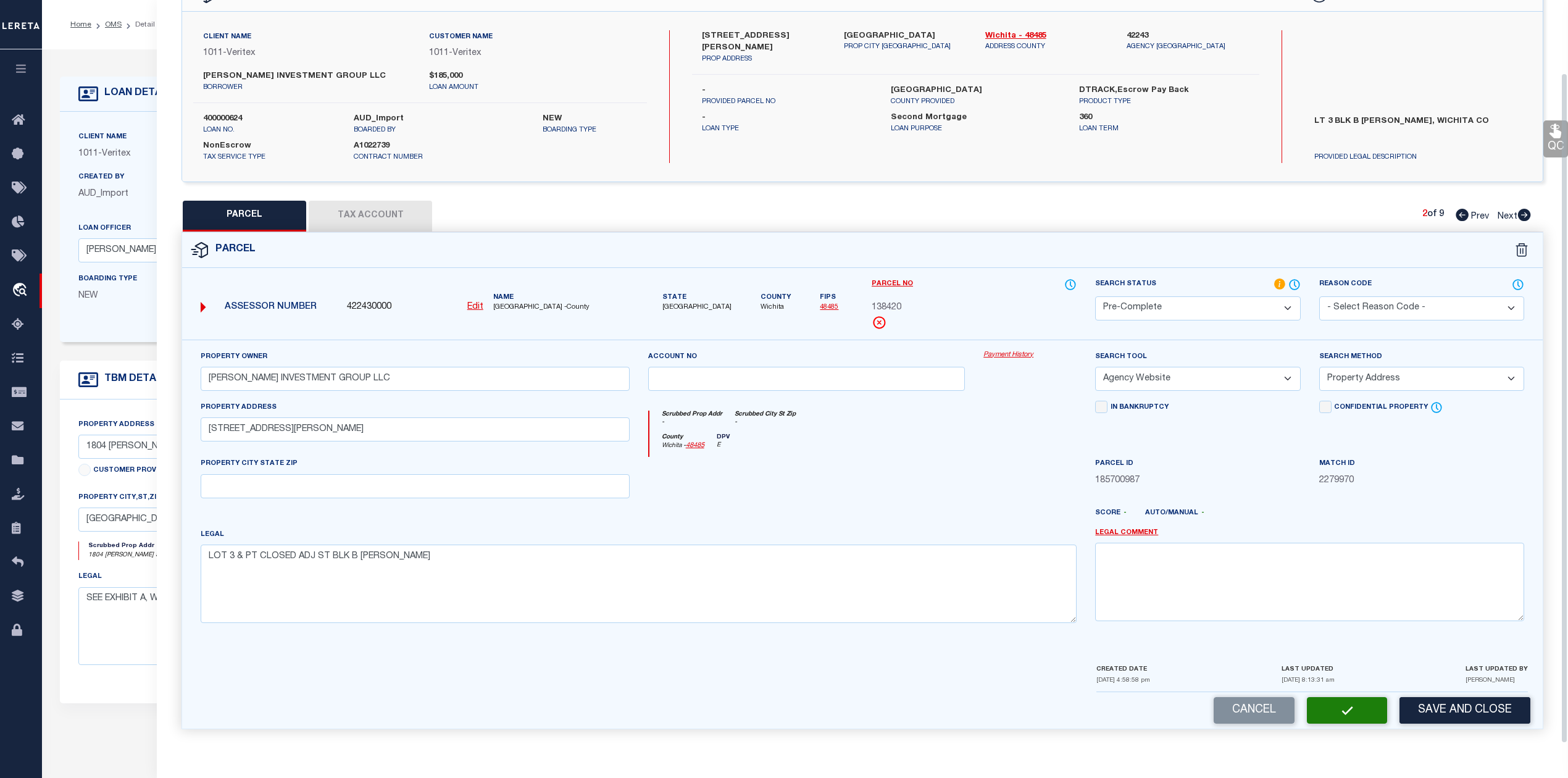
click at [1001, 451] on div "County [GEOGRAPHIC_DATA] - 48485 DPV E" at bounding box center [863, 445] width 428 height 24
click at [957, 493] on div at bounding box center [807, 482] width 336 height 50
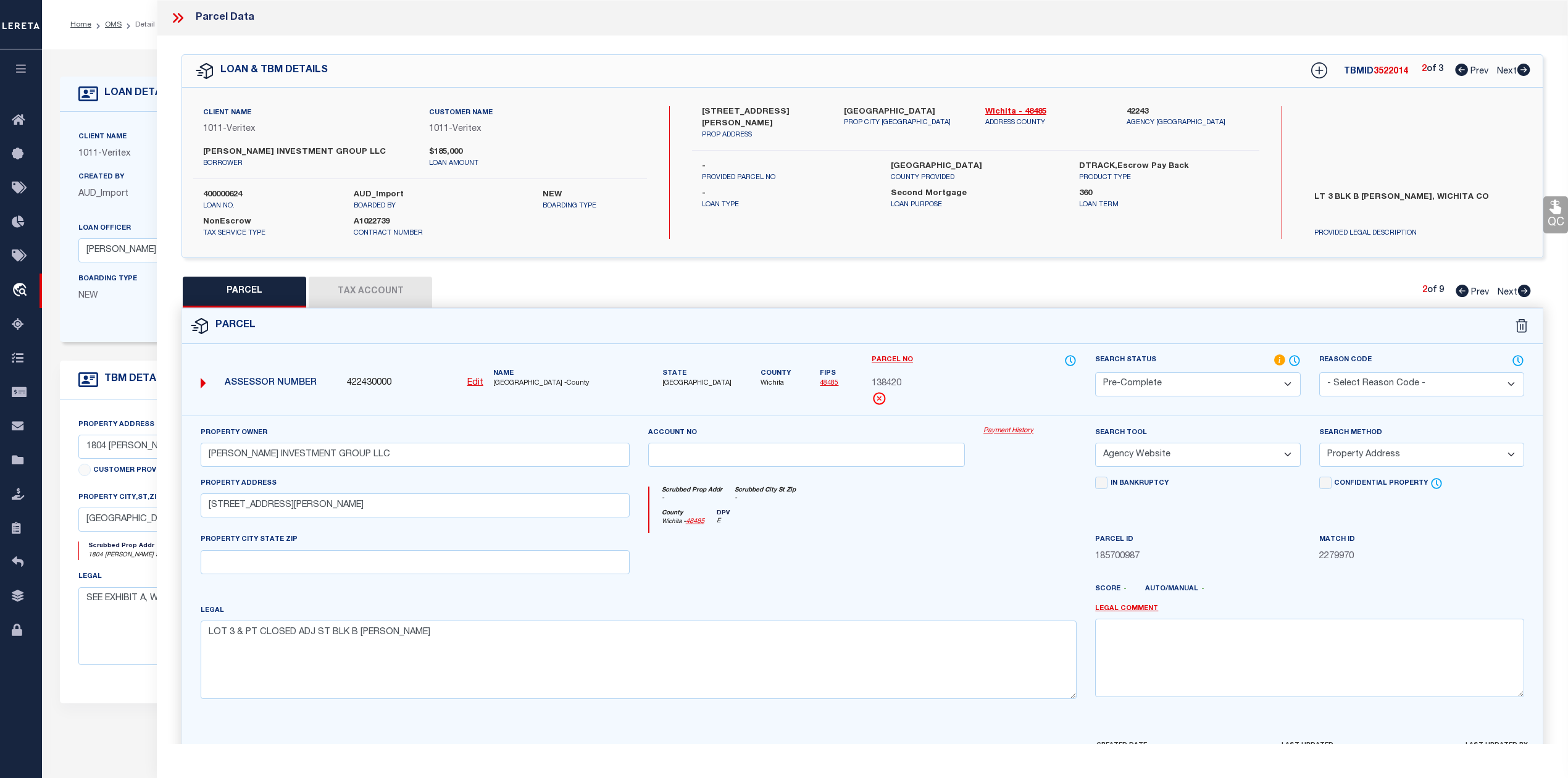
click at [1063, 278] on div "PARCEL Tax Account 2 of 9 Prev Next" at bounding box center [863, 292] width 1362 height 31
click at [1078, 283] on div "PARCEL Tax Account 2 of 9 Prev Next" at bounding box center [863, 292] width 1362 height 31
click at [1526, 75] on icon at bounding box center [1524, 70] width 13 height 13
select select "AS"
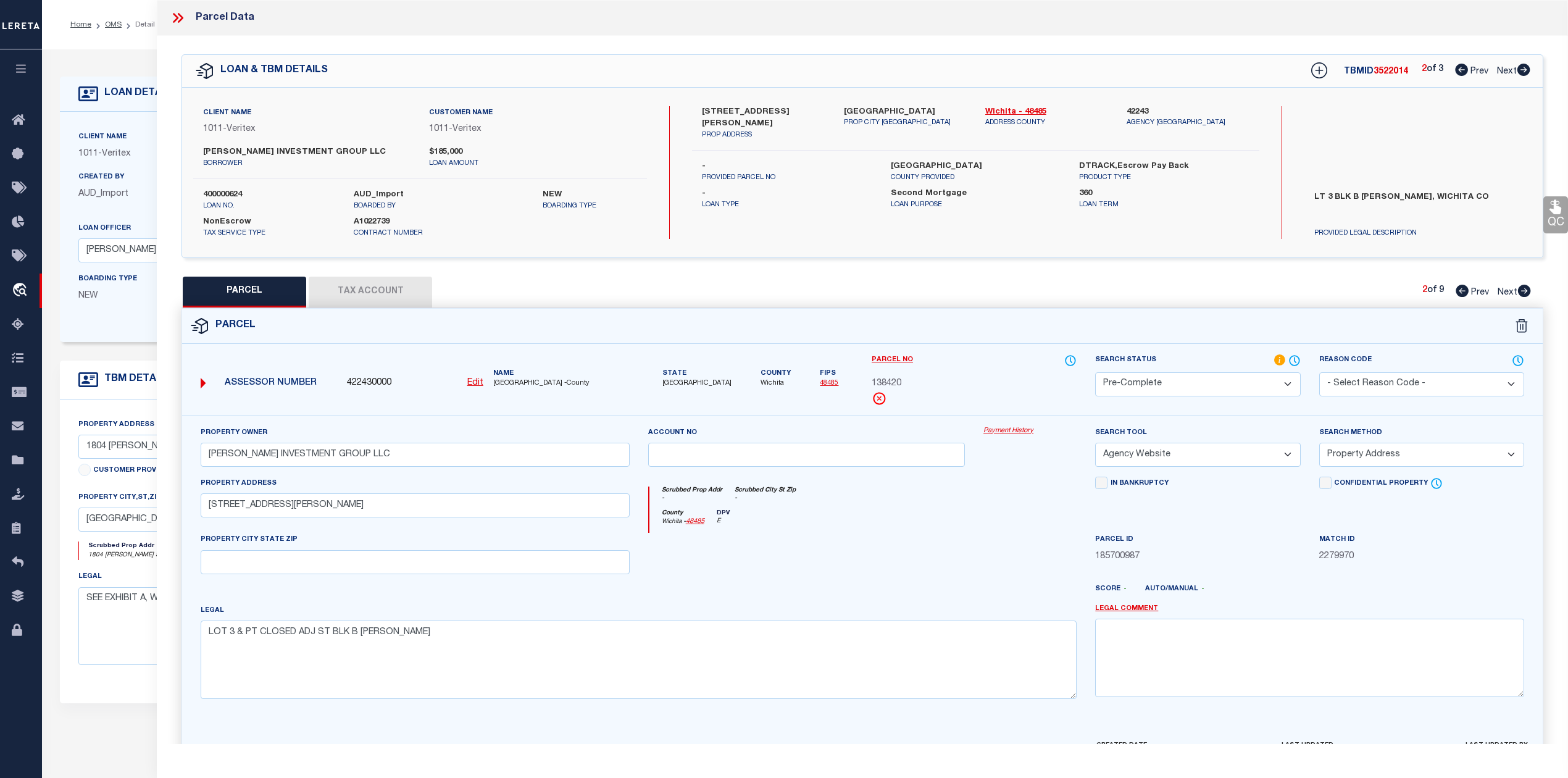
select select
checkbox input "false"
select select "IP"
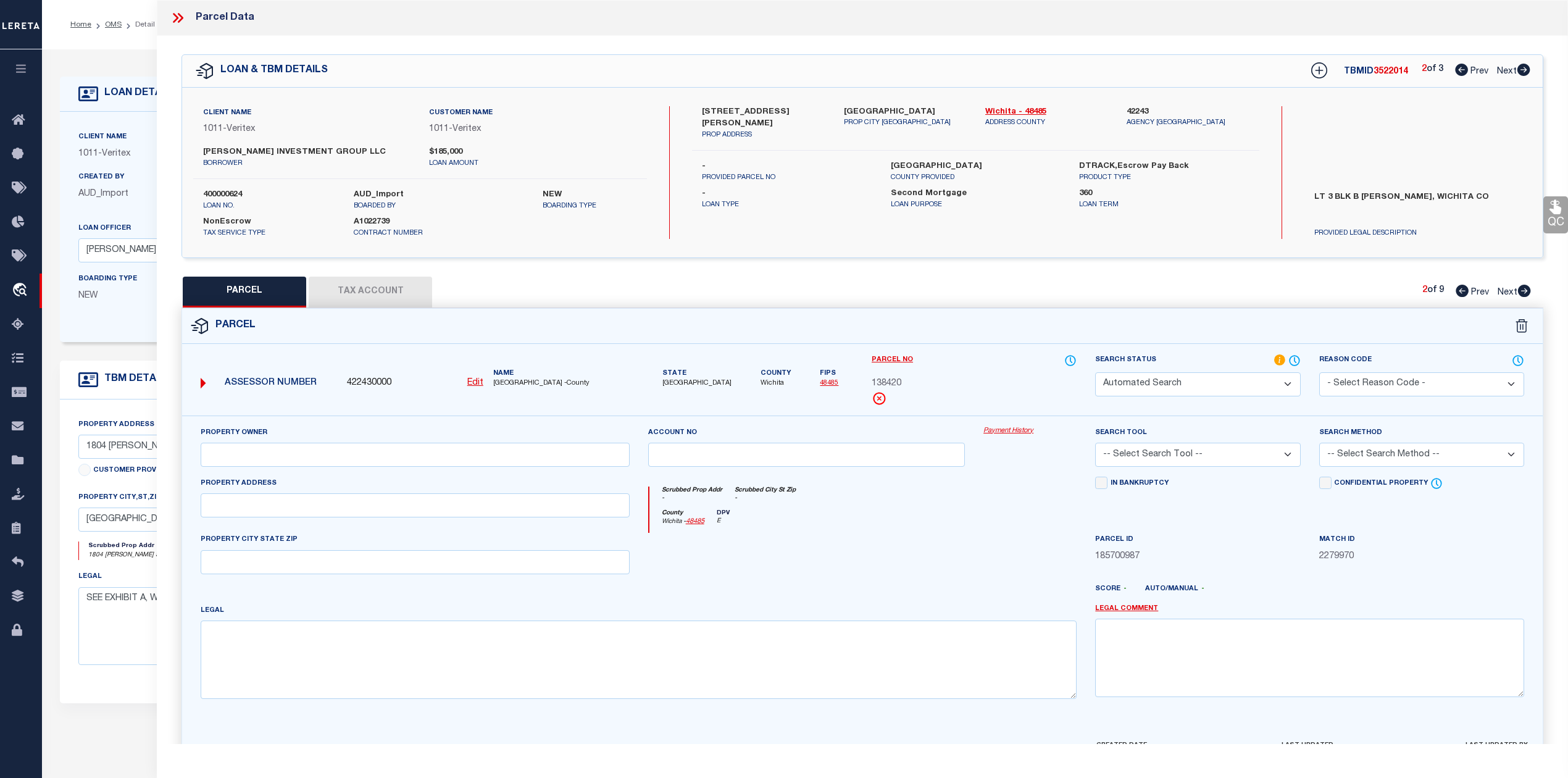
type input "[PERSON_NAME]"
select select "ATL"
select select "ADD"
type input "[STREET_ADDRESS][PERSON_NAME]"
checkbox input "false"
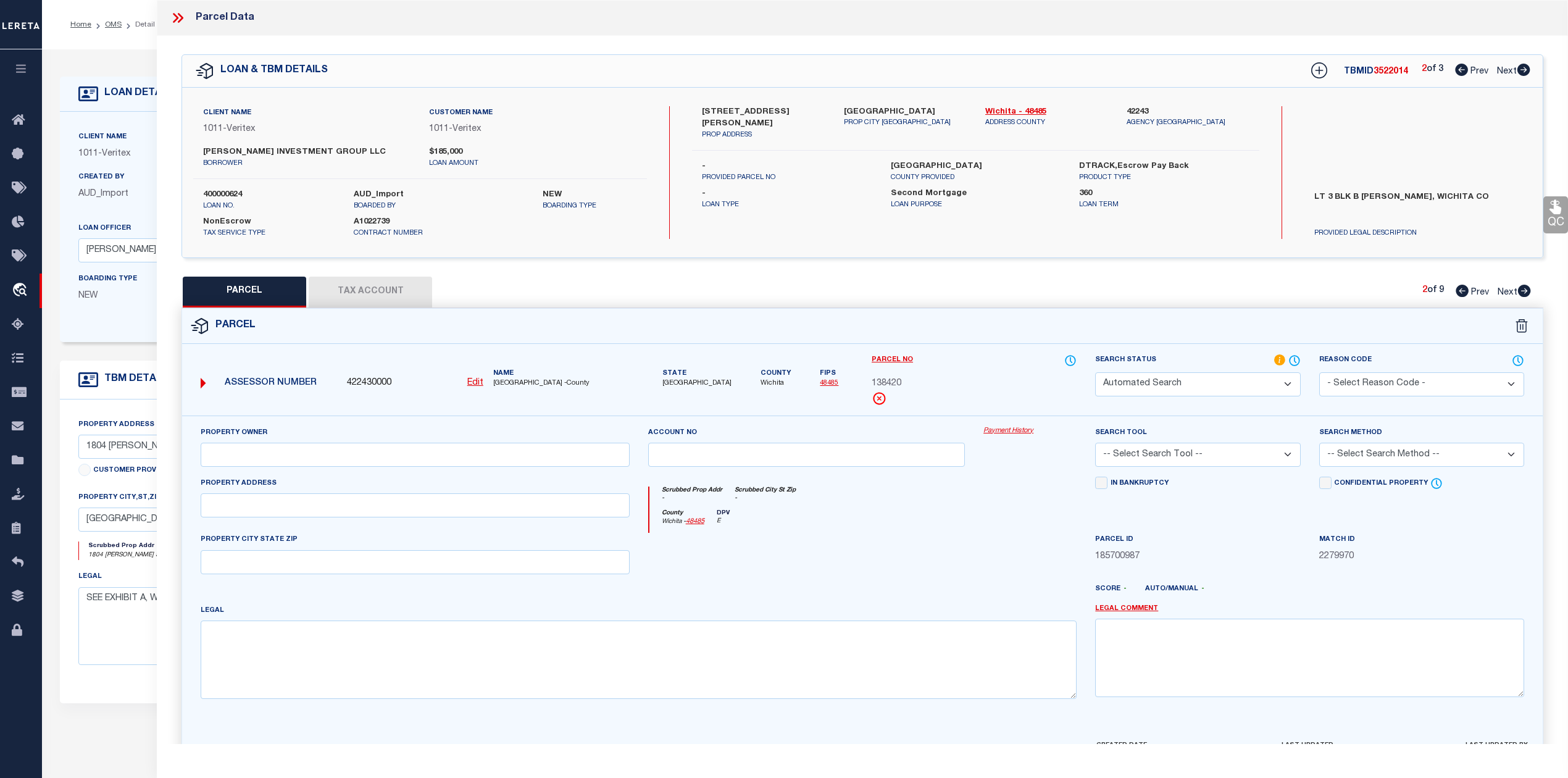
type input "[GEOGRAPHIC_DATA]"
type textarea "LOT 2 & PT CLOSED ADJ ST BLK B [PERSON_NAME]"
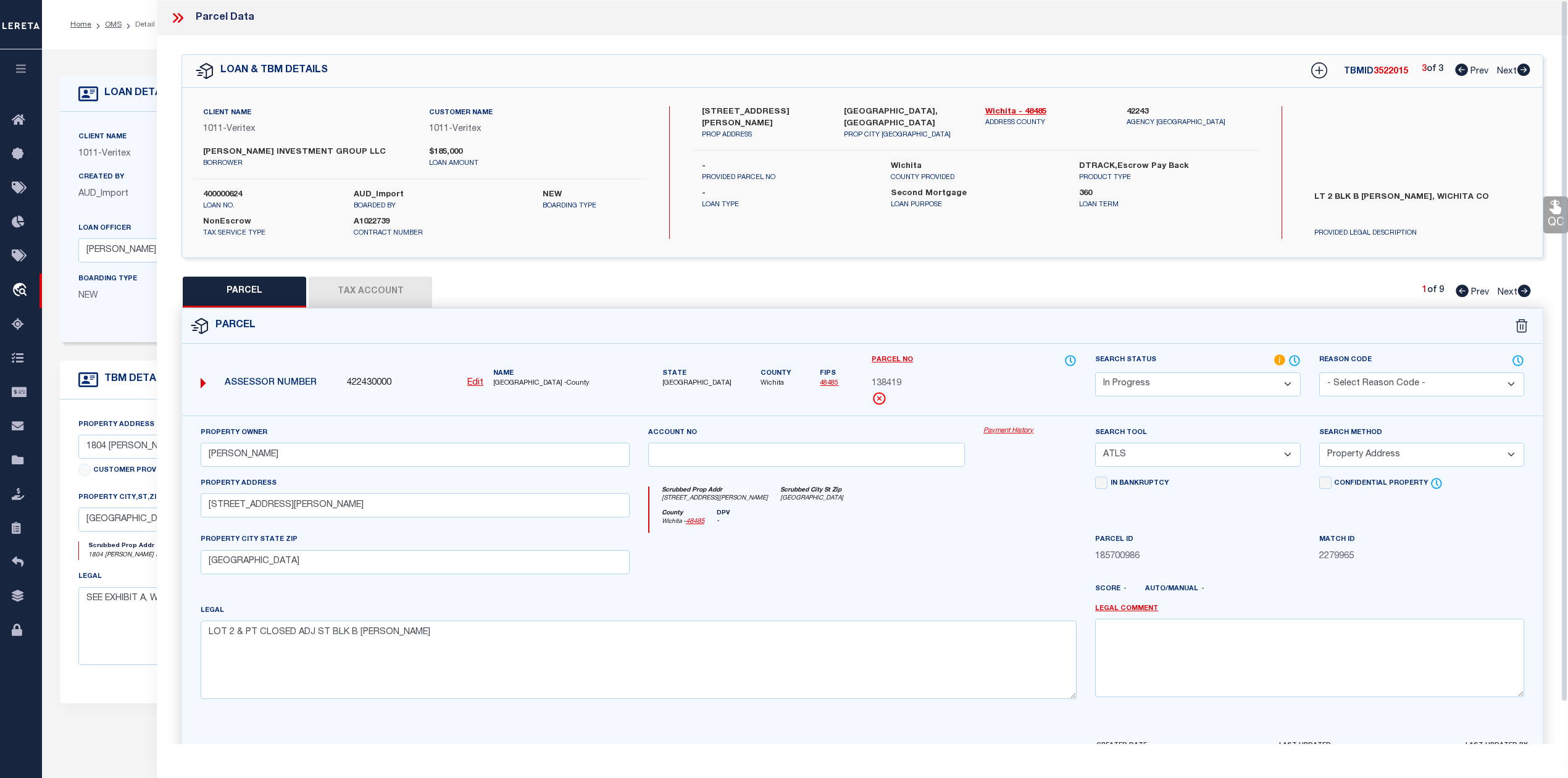
click at [836, 550] on div at bounding box center [807, 558] width 336 height 50
click at [231, 510] on input "[STREET_ADDRESS][PERSON_NAME]" at bounding box center [415, 505] width 429 height 24
type input "[STREET_ADDRESS][PERSON_NAME]"
click at [976, 631] on textarea "LOT 2 & PT CLOSED ADJ ST BLK B [PERSON_NAME]" at bounding box center [638, 659] width 876 height 77
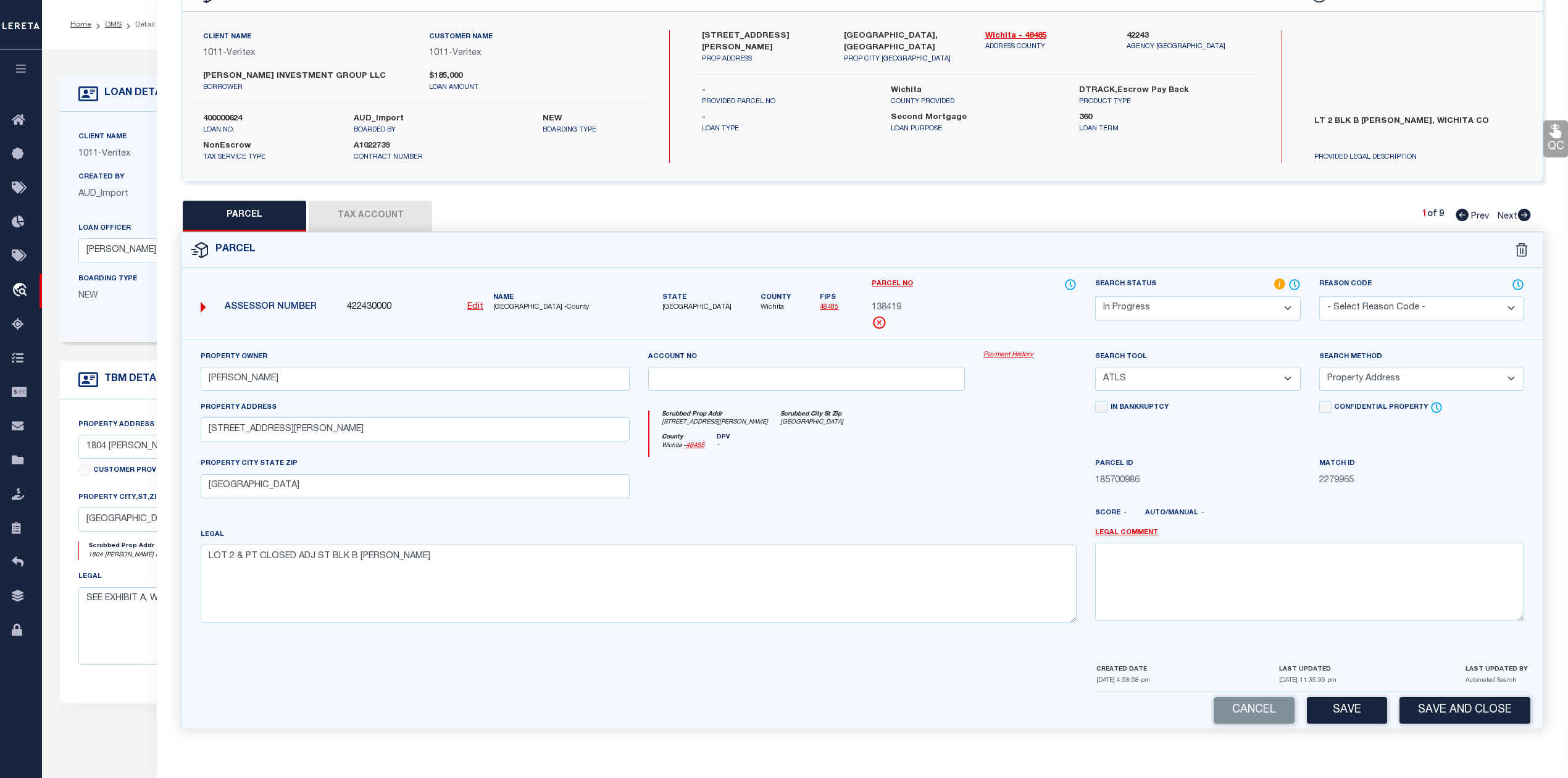
click at [1028, 477] on div at bounding box center [1030, 482] width 112 height 50
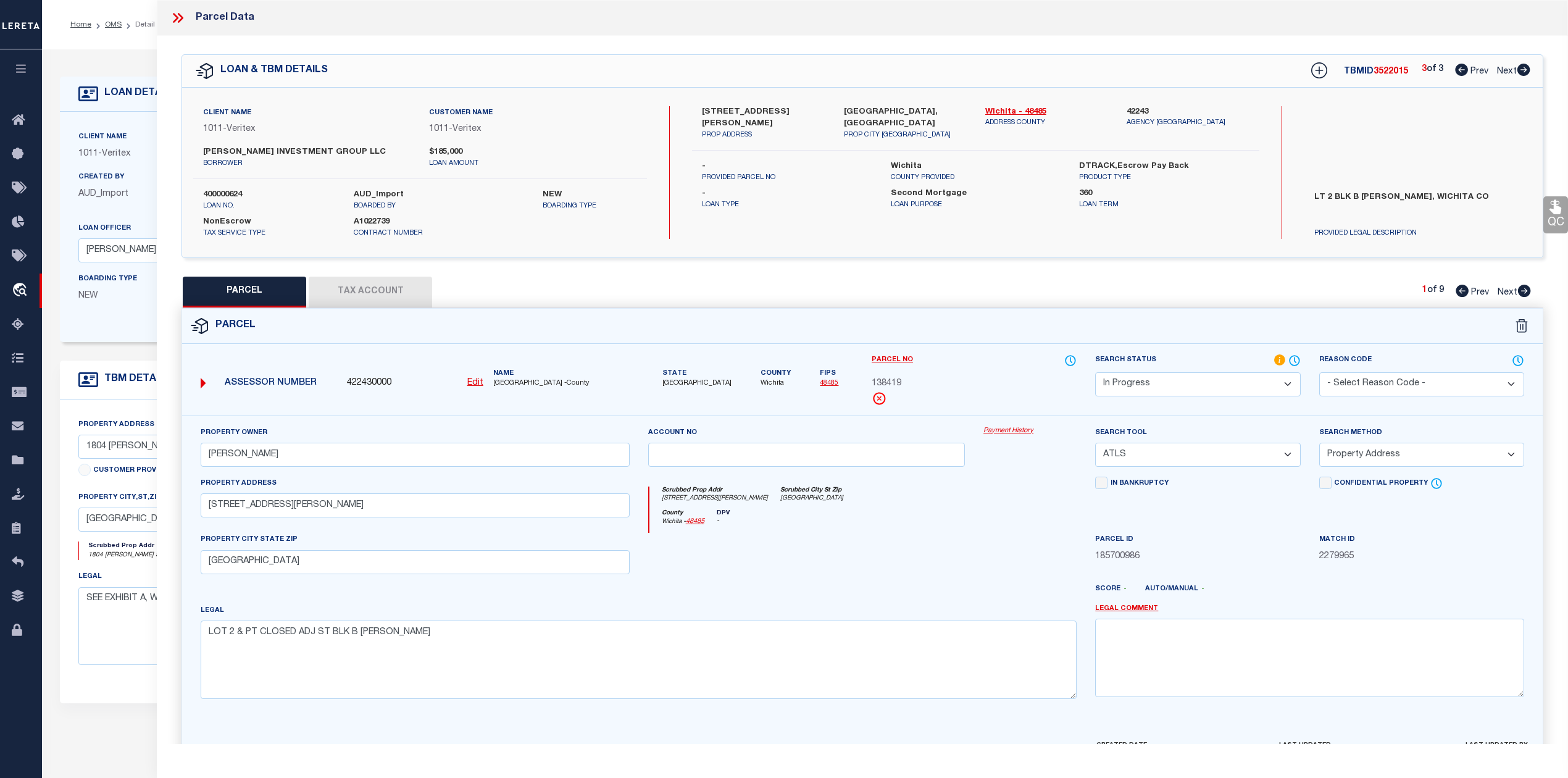
click at [1151, 277] on div "PARCEL Tax Account 1 of 9 Prev Next" at bounding box center [863, 292] width 1362 height 31
click at [734, 112] on label "[STREET_ADDRESS][PERSON_NAME]" at bounding box center [763, 118] width 123 height 24
copy label "[PERSON_NAME]"
click at [801, 619] on div "Legal LOT 2 & PT CLOSED ADJ ST BLK B [PERSON_NAME]" at bounding box center [638, 651] width 876 height 95
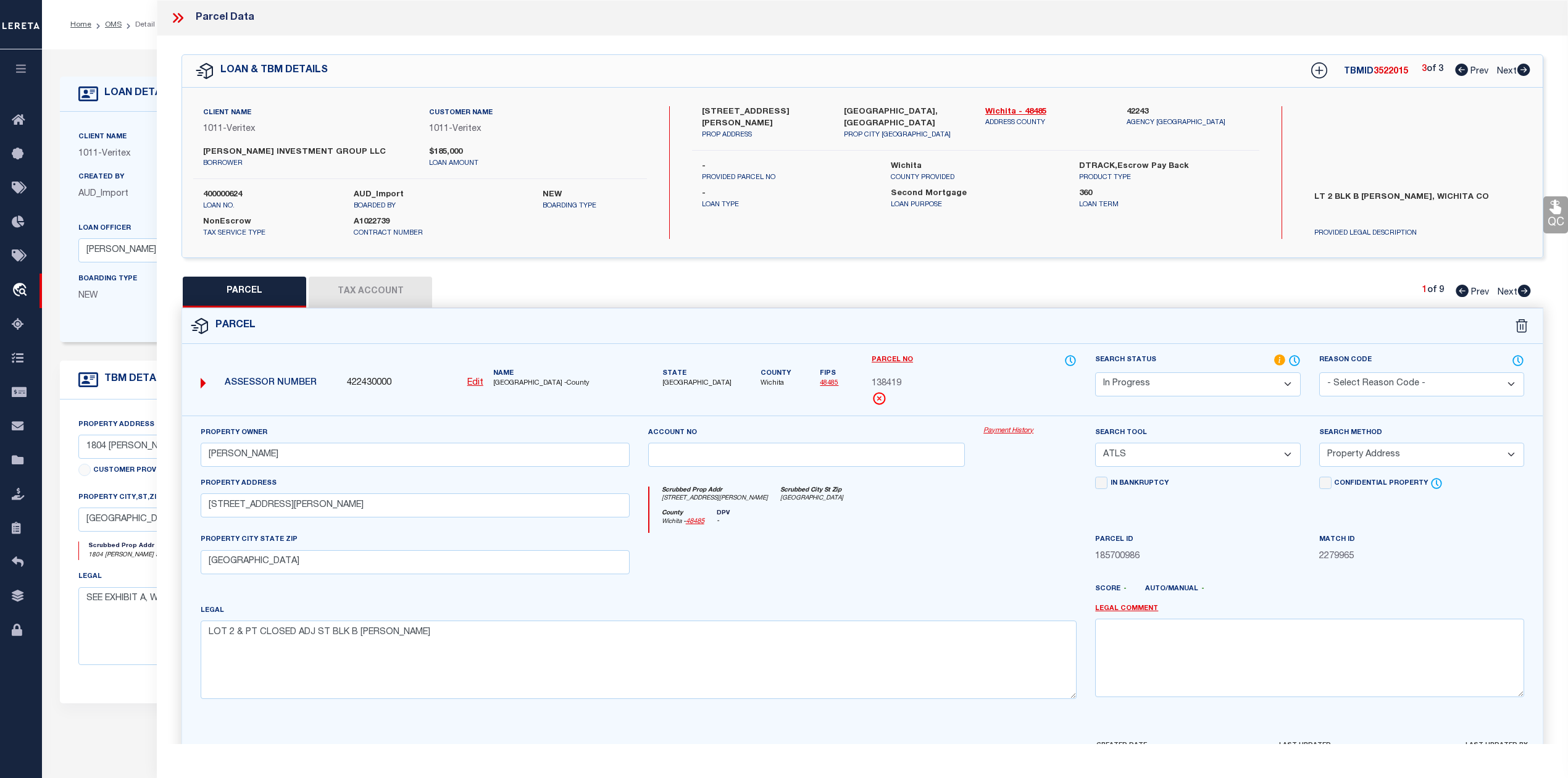
click at [1149, 453] on select "-- Select Search Tool -- 3rd Party Website Agency File Agency Website ATLS CNV-…" at bounding box center [1198, 455] width 205 height 24
select select "AGW"
click at [1095, 445] on select "-- Select Search Tool -- 3rd Party Website Agency File Agency Website ATLS CNV-…" at bounding box center [1198, 455] width 205 height 24
click at [874, 577] on div at bounding box center [807, 558] width 336 height 50
click at [989, 594] on div at bounding box center [918, 594] width 336 height 19
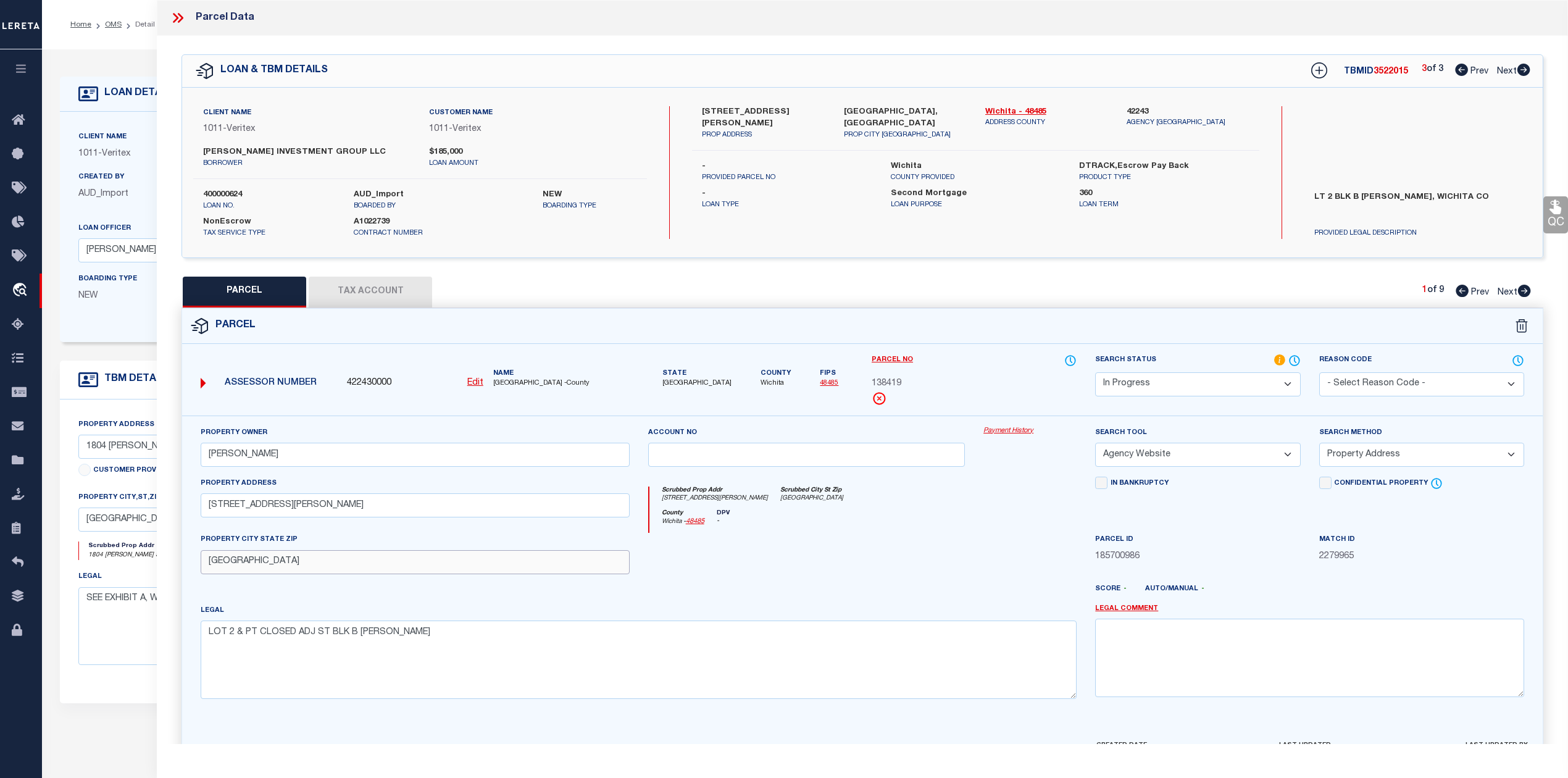
drag, startPoint x: 336, startPoint y: 562, endPoint x: 208, endPoint y: 568, distance: 128.1
click at [208, 568] on input "[GEOGRAPHIC_DATA]" at bounding box center [415, 562] width 429 height 24
click at [887, 559] on div at bounding box center [807, 558] width 336 height 50
click at [364, 289] on button "Tax Account" at bounding box center [370, 292] width 124 height 31
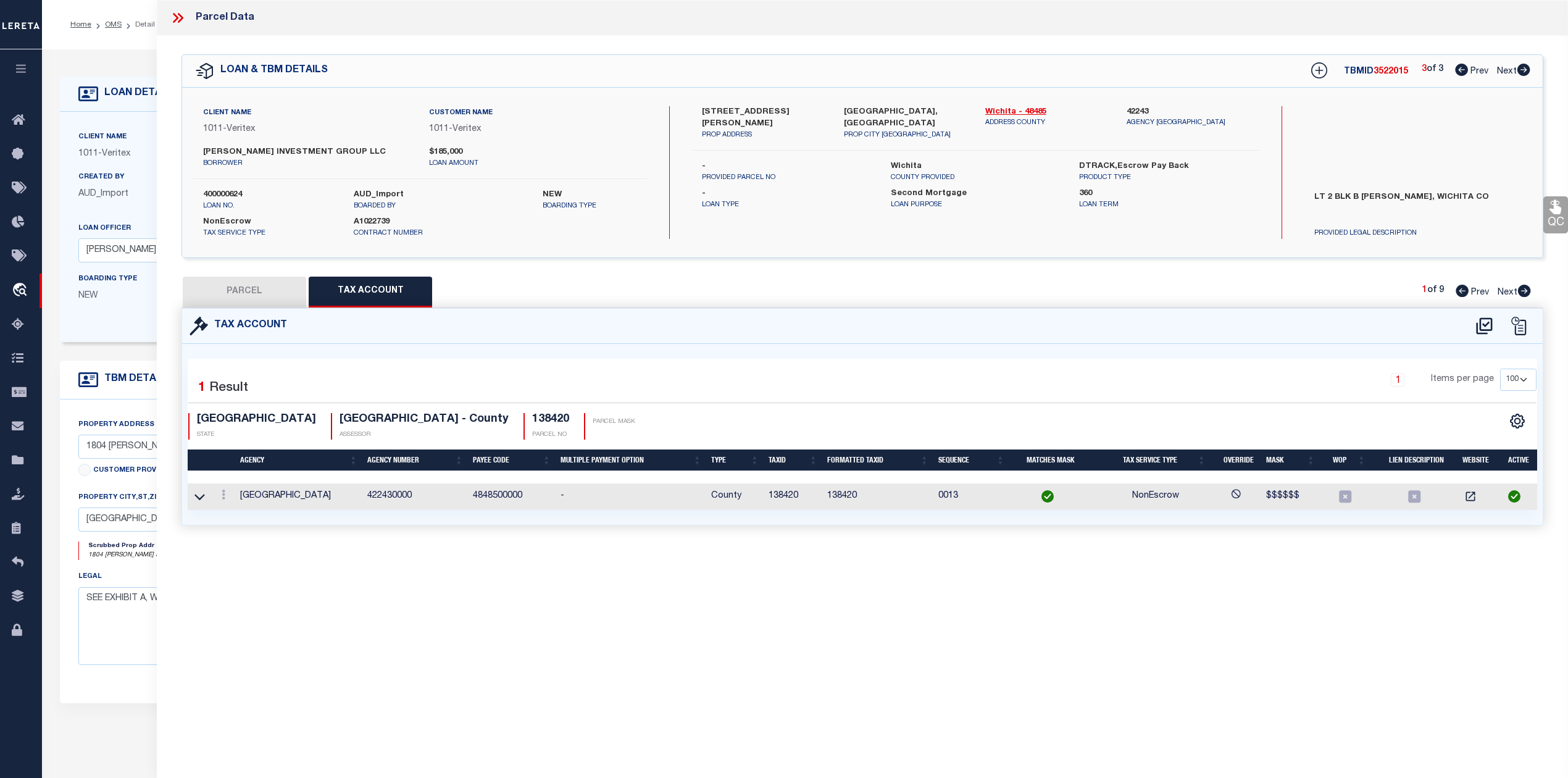
select select "100"
click at [749, 593] on div "Parcel Data QC QC QC - Select Status - Ready to QC" at bounding box center [862, 372] width 1411 height 744
click at [257, 297] on button "PARCEL" at bounding box center [245, 292] width 124 height 31
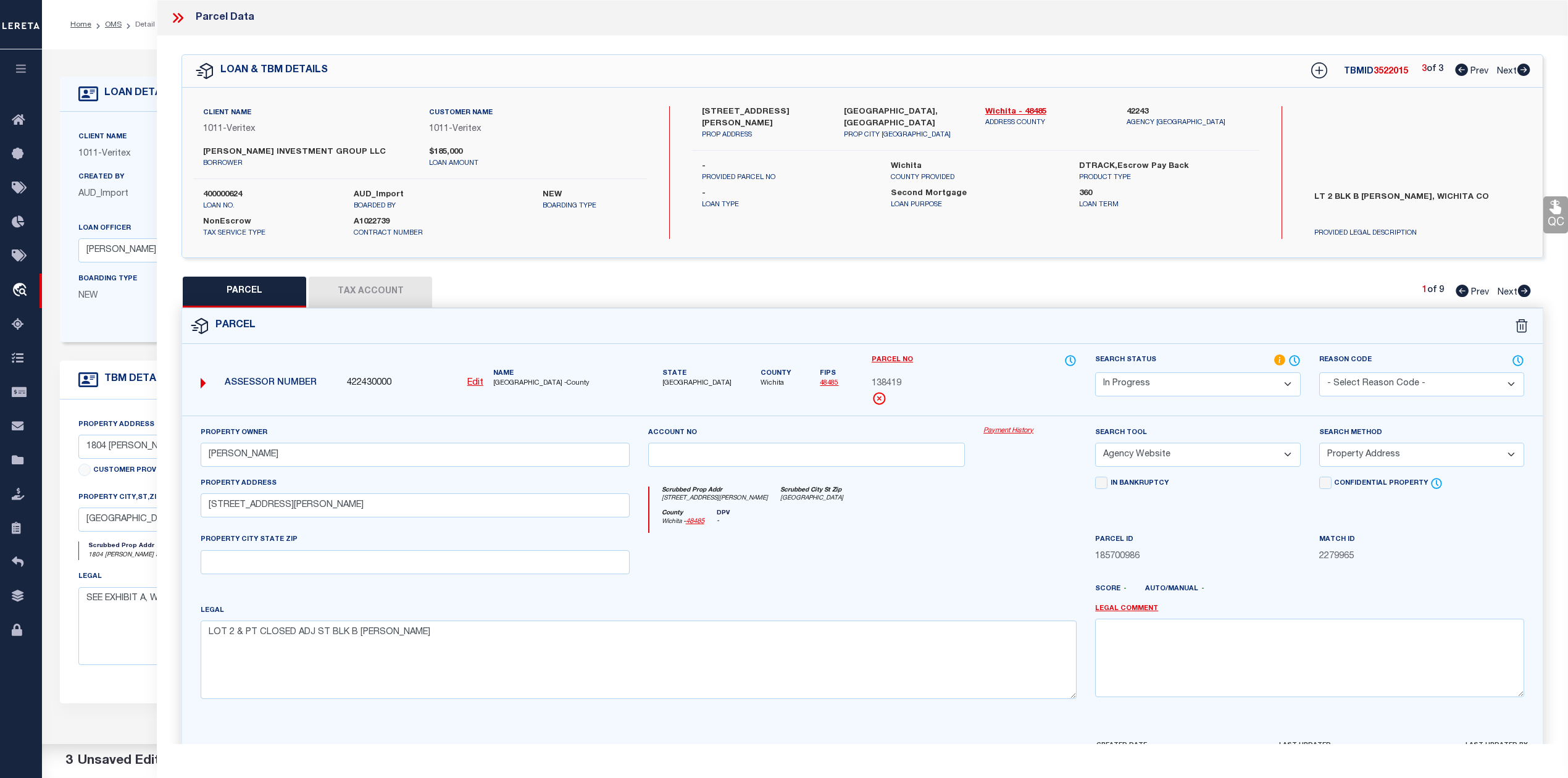
click at [906, 577] on div at bounding box center [807, 558] width 336 height 50
click at [1149, 390] on select "Automated Search Bad Parcel Complete Duplicate Parcel High Dollar Reporting In …" at bounding box center [1198, 384] width 205 height 24
click at [1095, 373] on select "Automated Search Bad Parcel Complete Duplicate Parcel High Dollar Reporting In …" at bounding box center [1198, 384] width 205 height 24
click at [914, 611] on div "Legal LOT 2 & PT CLOSED ADJ ST BLK B [PERSON_NAME]" at bounding box center [638, 651] width 876 height 95
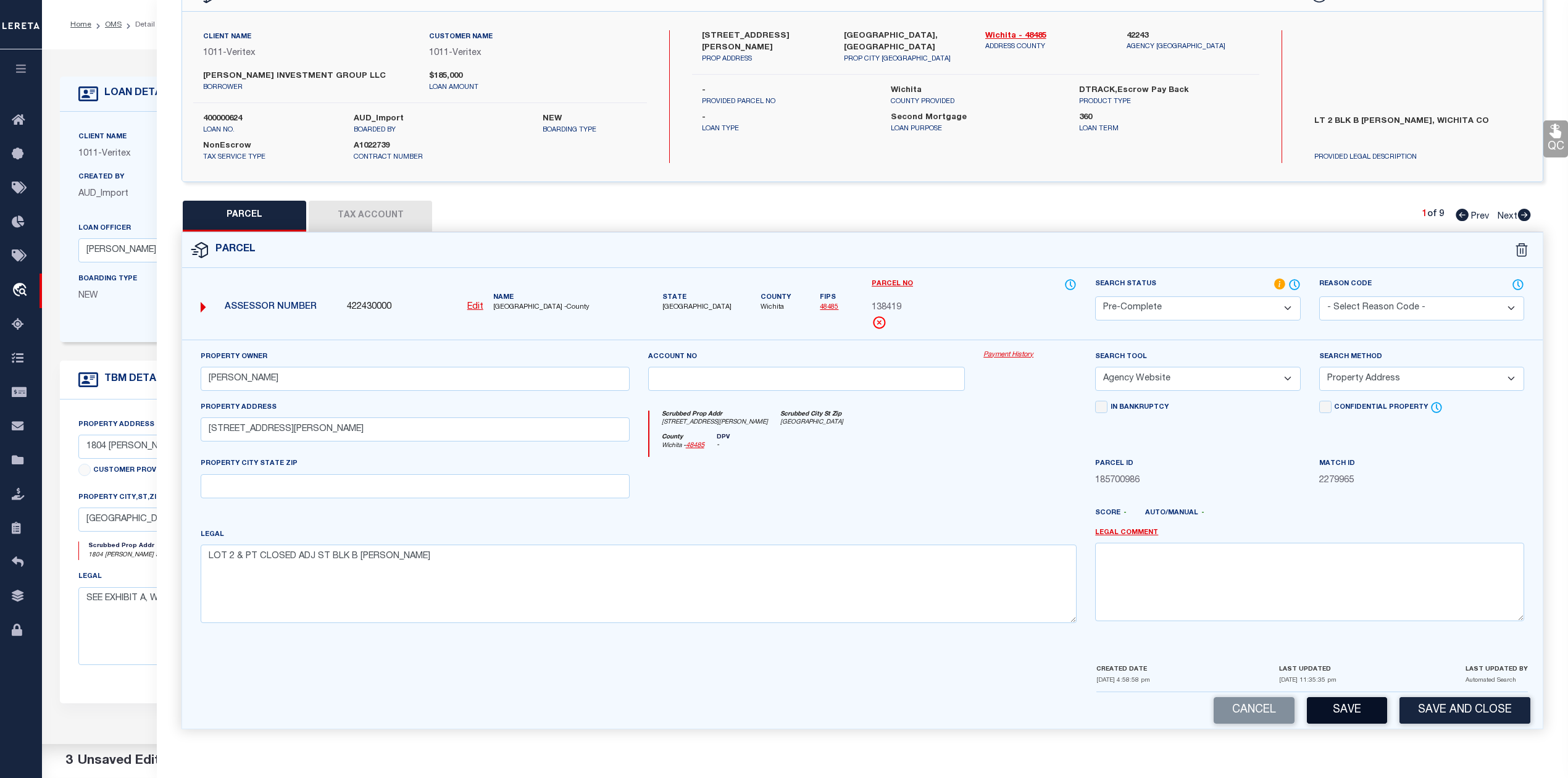
click at [1334, 711] on button "Save" at bounding box center [1346, 710] width 80 height 26
click at [962, 491] on div at bounding box center [807, 482] width 336 height 50
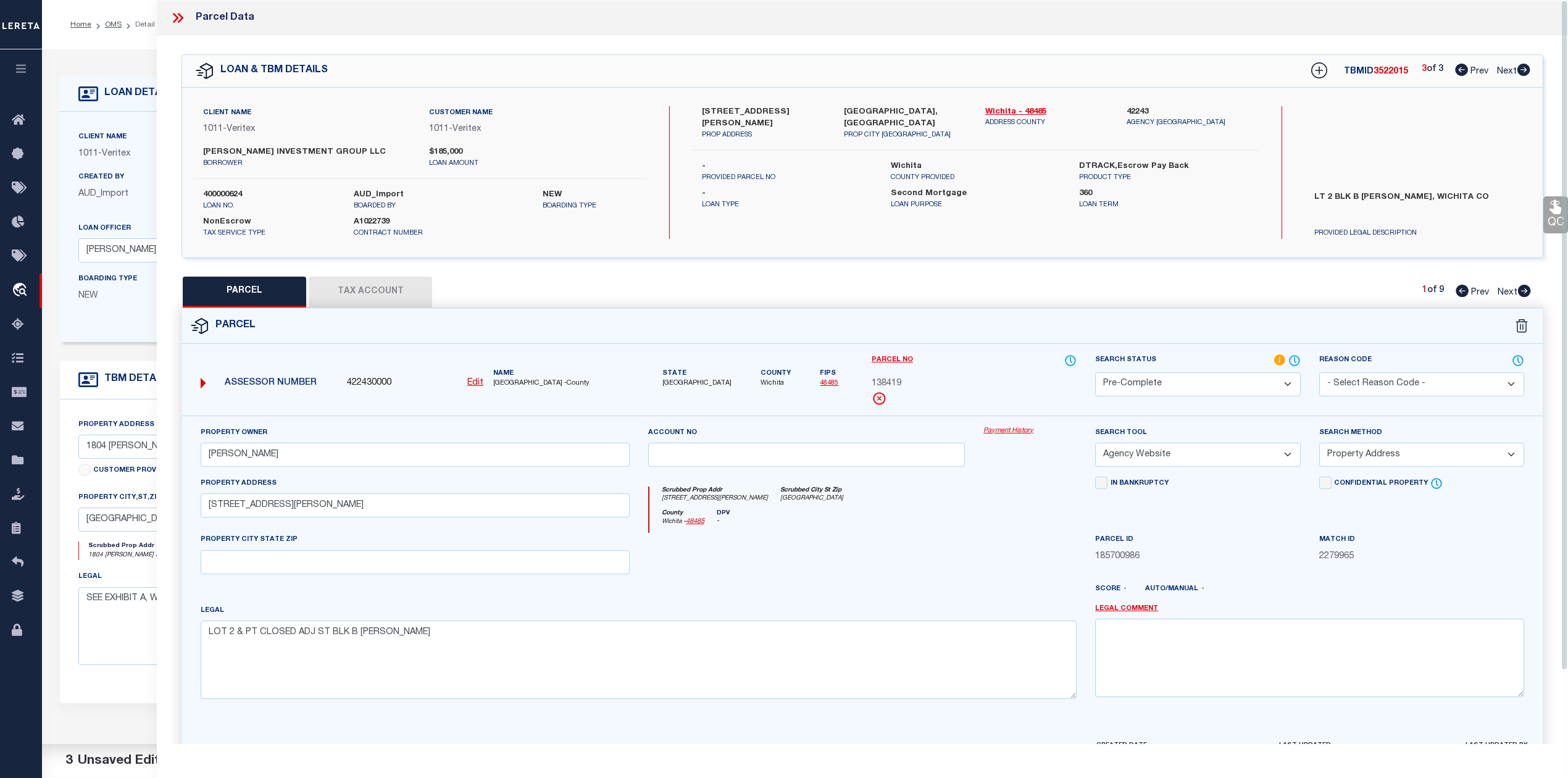
select select "AS"
select select
checkbox input "false"
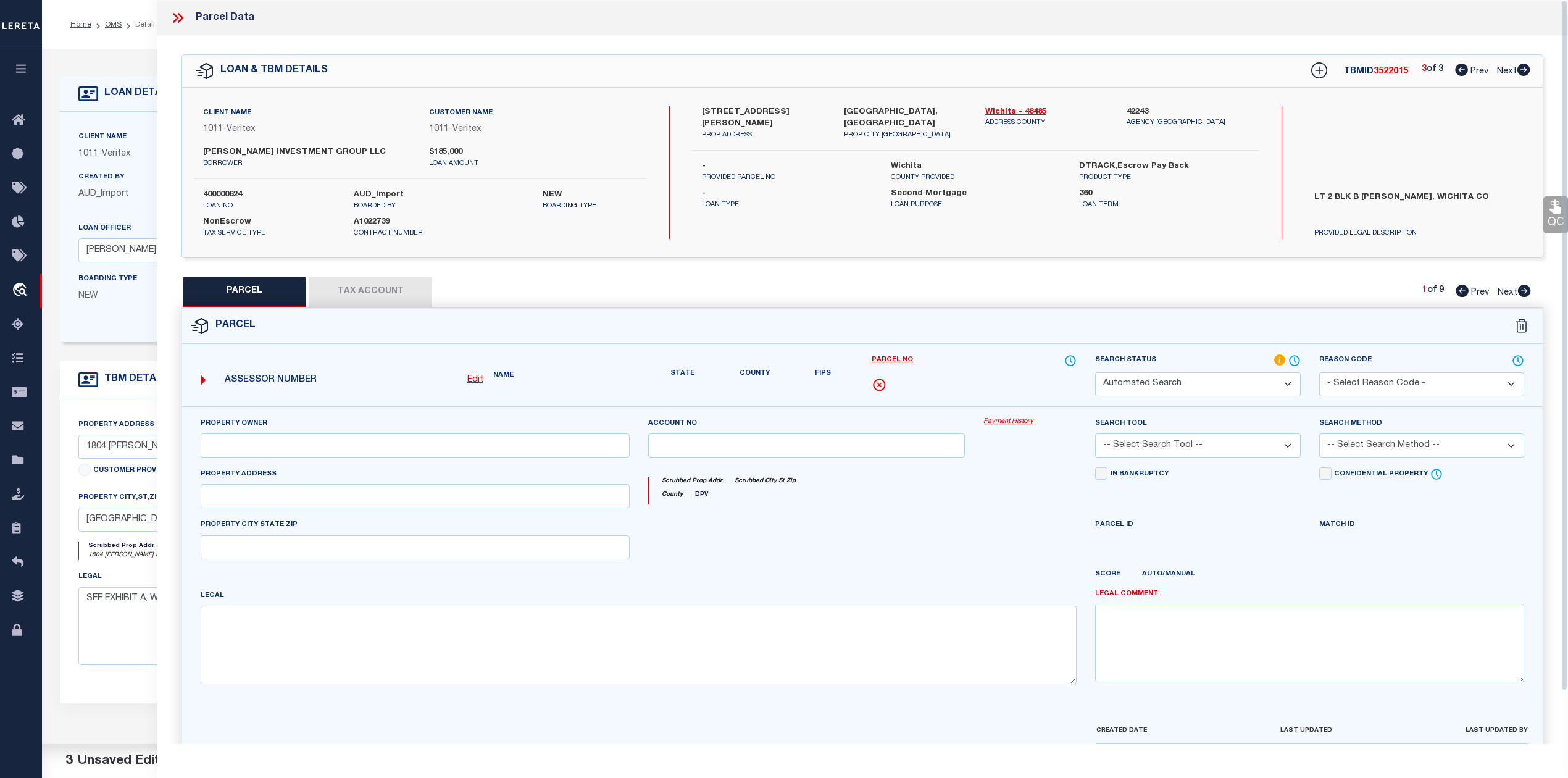
select select "PC"
type input "[PERSON_NAME]"
select select "AGW"
select select "ADD"
type input "[STREET_ADDRESS][PERSON_NAME]"
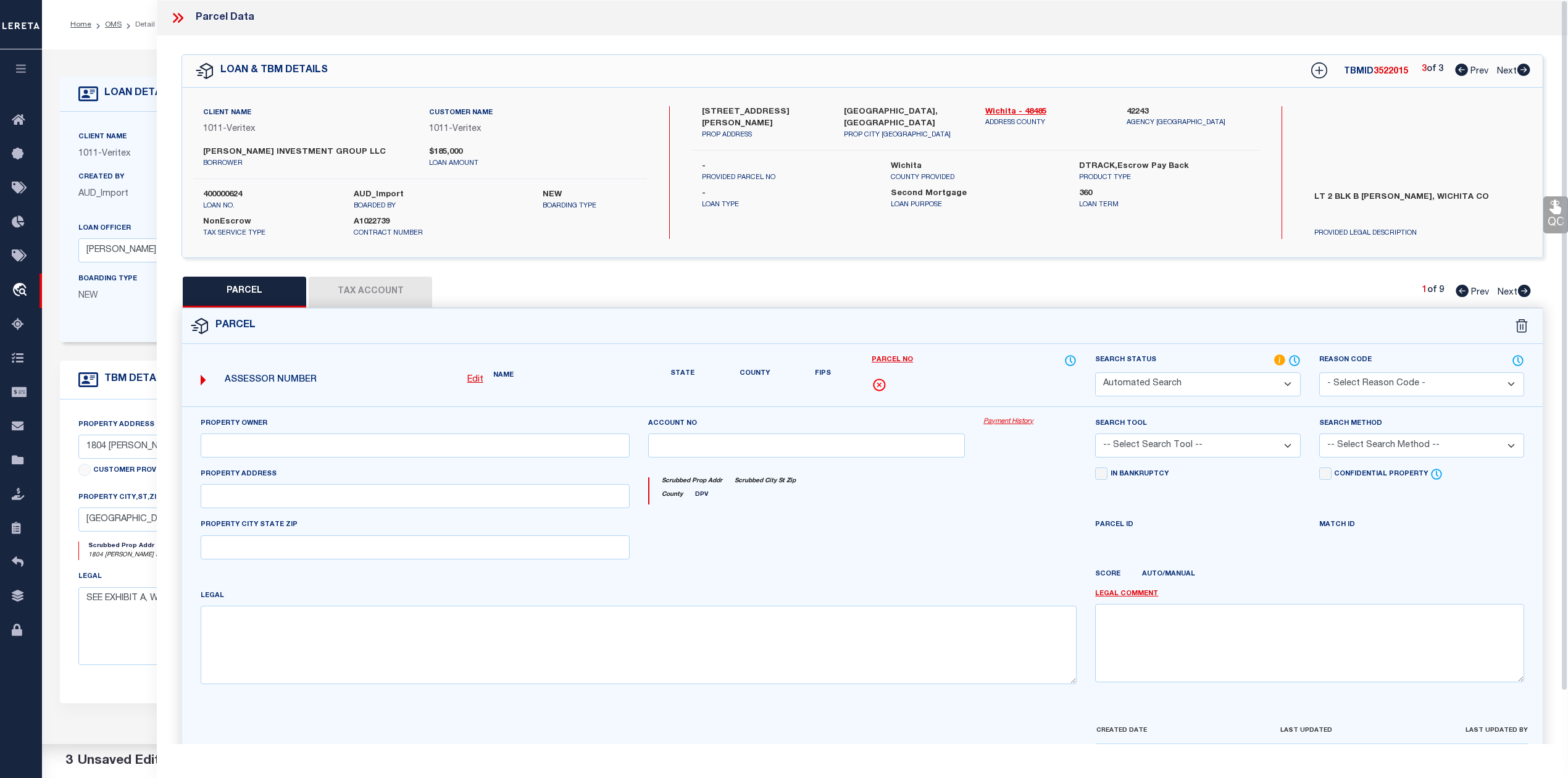
type textarea "LOT 2 & PT CLOSED ADJ ST BLK B [PERSON_NAME]"
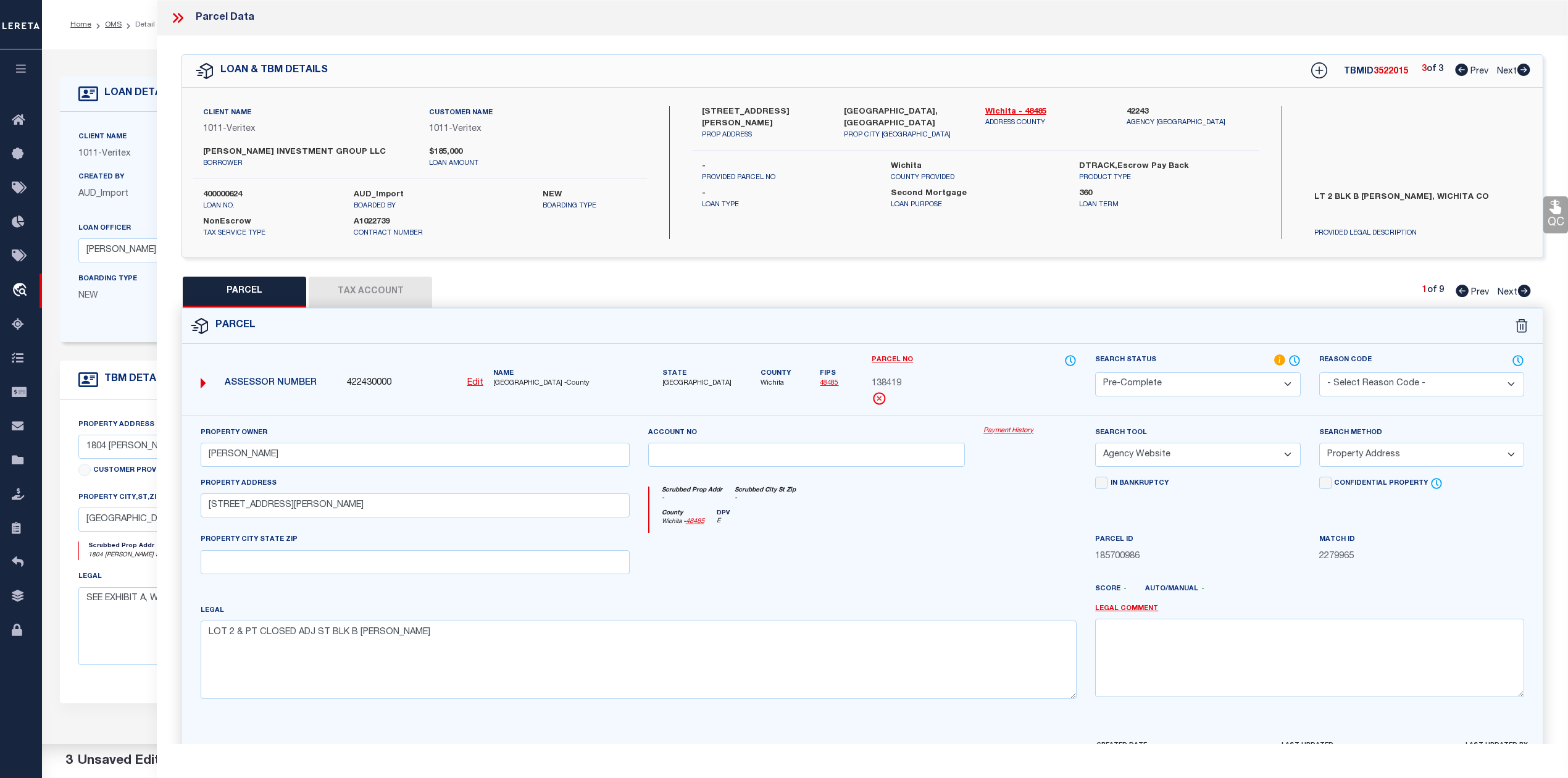
click at [1006, 354] on label "Parcel No" at bounding box center [974, 361] width 205 height 14
click at [1390, 75] on span "3522015" at bounding box center [1391, 72] width 35 height 9
click at [991, 544] on div at bounding box center [1030, 558] width 112 height 50
click at [893, 388] on span "138419" at bounding box center [886, 384] width 30 height 14
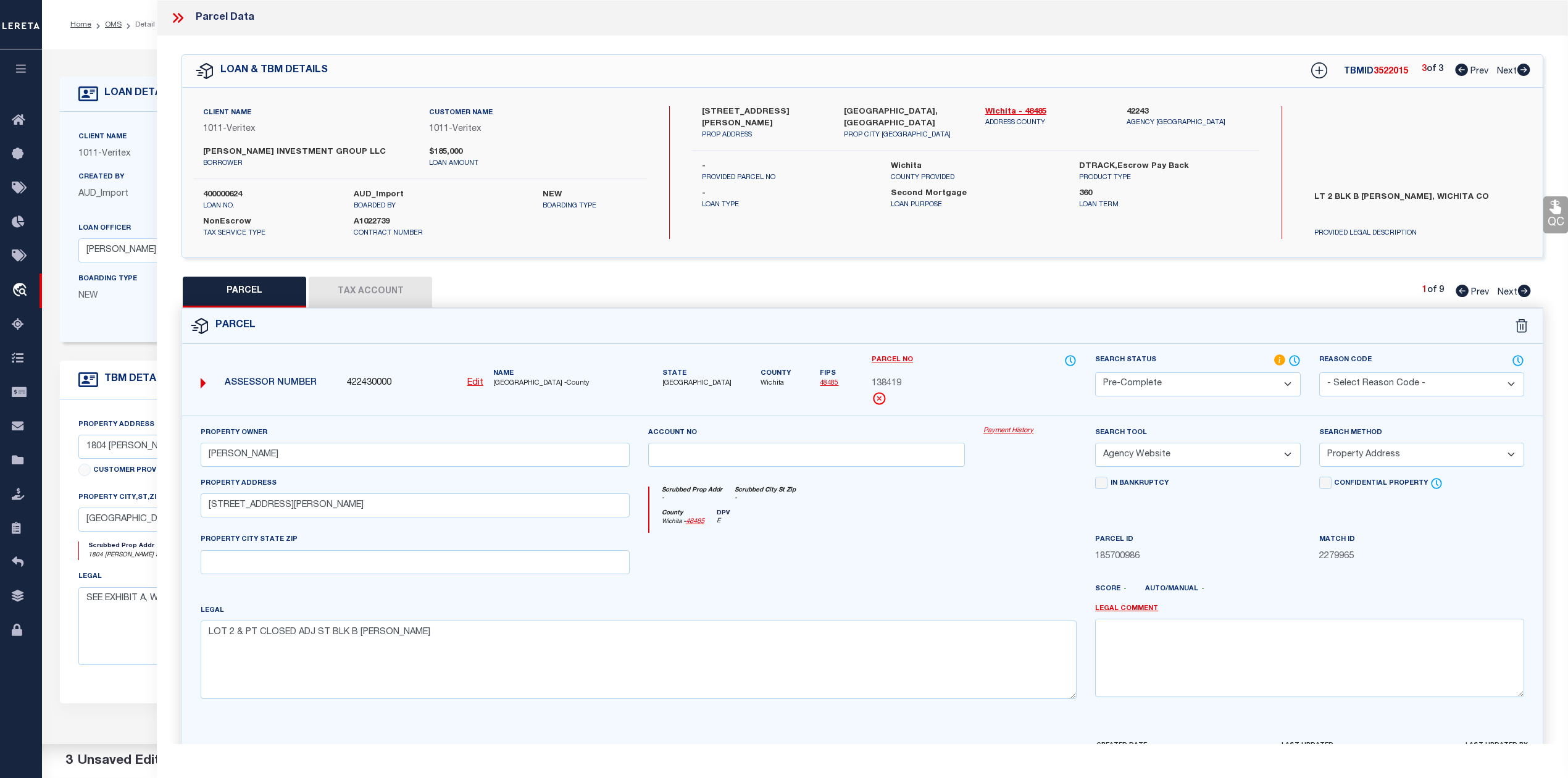
click at [893, 388] on span "138419" at bounding box center [886, 384] width 30 height 14
click at [945, 472] on div "Account no" at bounding box center [807, 451] width 336 height 50
click at [974, 354] on label "Parcel No" at bounding box center [974, 361] width 205 height 14
click at [1523, 293] on icon at bounding box center [1524, 290] width 13 height 13
select select "AS"
